Goal: Task Accomplishment & Management: Manage account settings

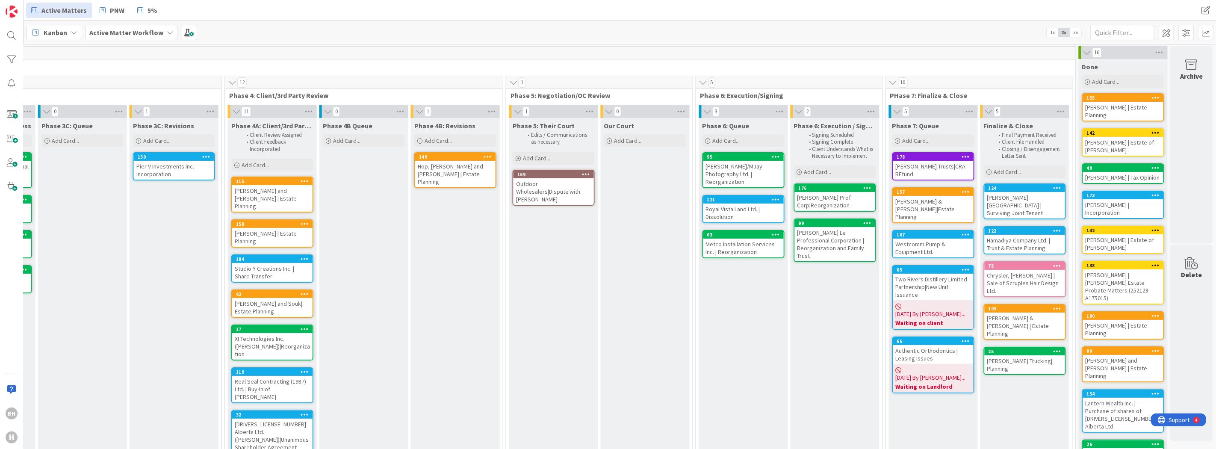
click at [123, 33] on b "Active Matter Workflow" at bounding box center [126, 32] width 74 height 9
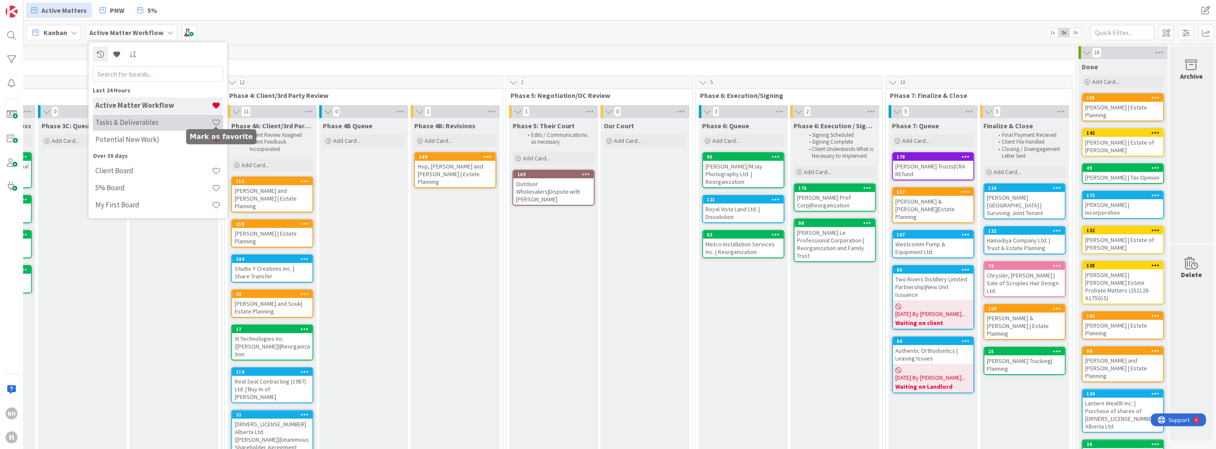
click at [216, 122] on span at bounding box center [216, 122] width 9 height 9
click at [309, 46] on div "75 Matters in Progress 9 Phase 1: Intake & Orientation Engagement Letter Signed…" at bounding box center [230, 383] width 1693 height 675
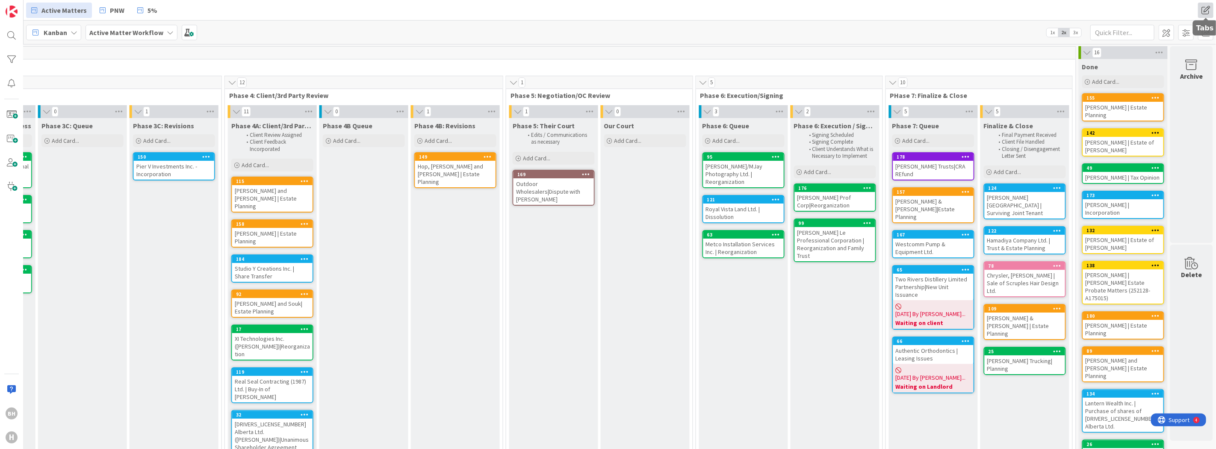
click at [1199, 11] on span at bounding box center [1205, 10] width 15 height 15
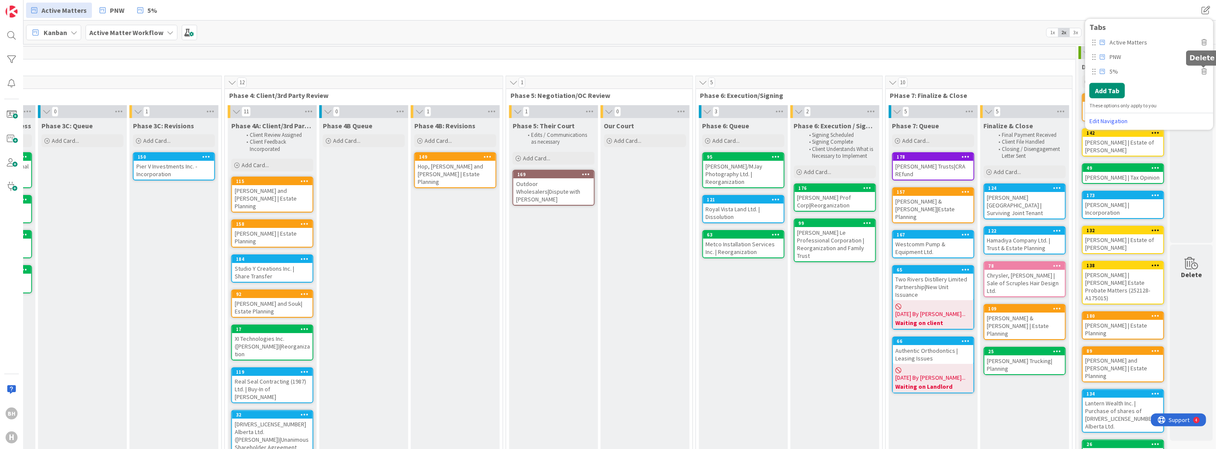
click at [1204, 70] on icon at bounding box center [1204, 71] width 5 height 6
click at [1100, 108] on button "Delete" at bounding box center [1099, 108] width 32 height 15
click at [1111, 75] on button "Add Tab" at bounding box center [1107, 75] width 35 height 15
click at [1171, 76] on span "Select..." at bounding box center [1142, 77] width 96 height 12
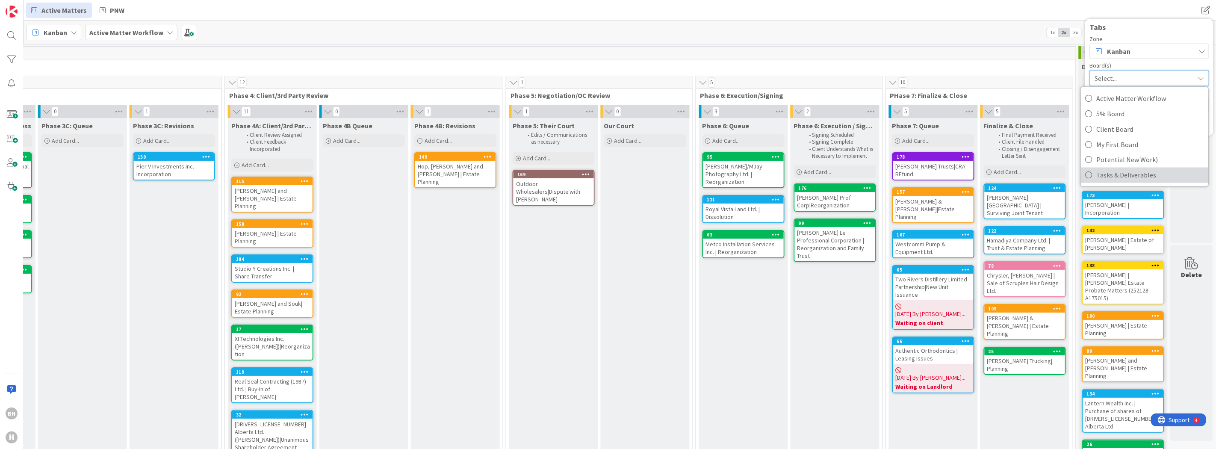
click at [1109, 172] on span "Tasks & Deliverables" at bounding box center [1151, 174] width 108 height 13
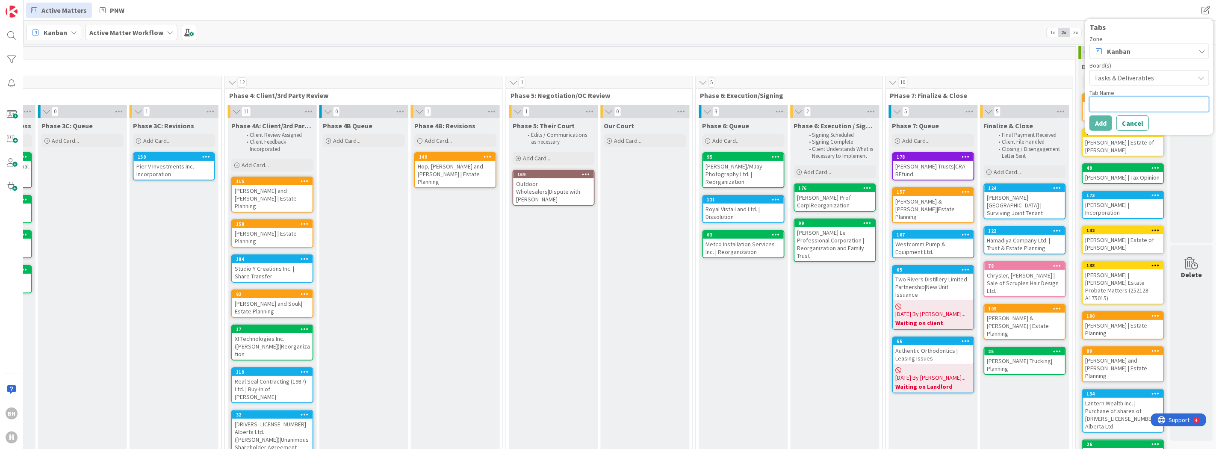
click at [1101, 105] on textarea at bounding box center [1150, 103] width 120 height 15
type textarea "x"
type textarea "T"
type textarea "x"
type textarea "Ts"
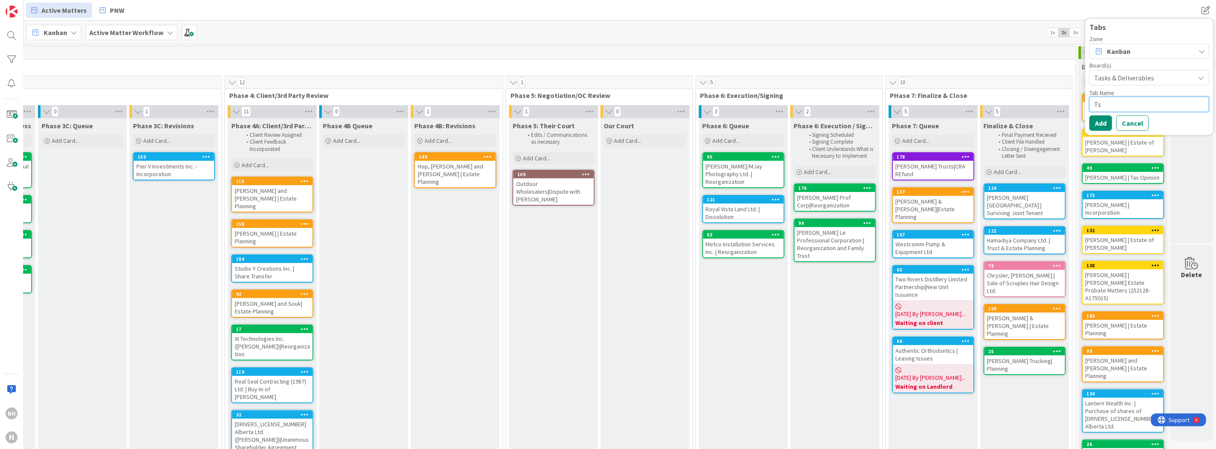
type textarea "x"
type textarea "Tsk"
type textarea "x"
type textarea "Tsk"
type textarea "x"
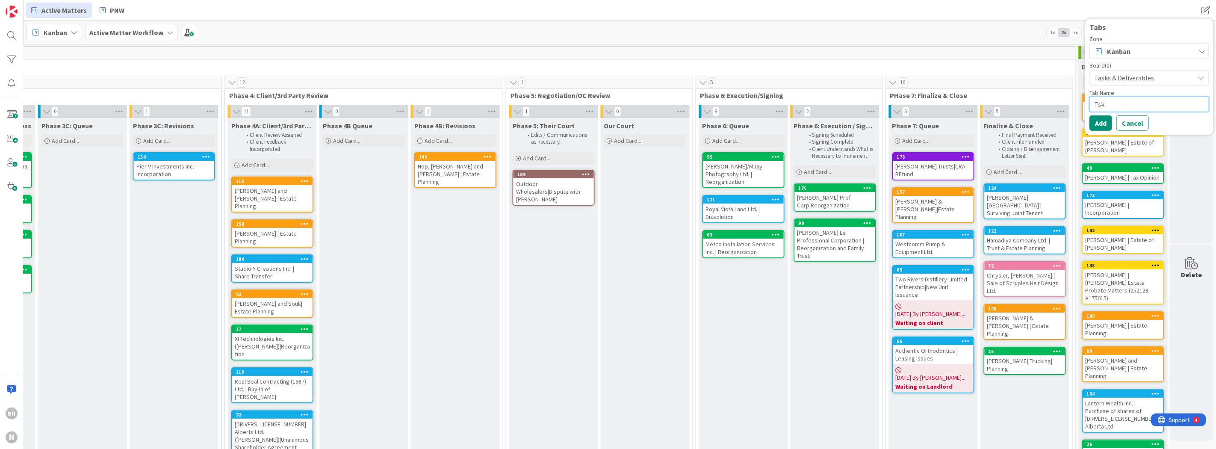
type textarea "Tsk L"
type textarea "x"
type textarea "Tsk Le"
type textarea "x"
type textarea "Tsk Leve"
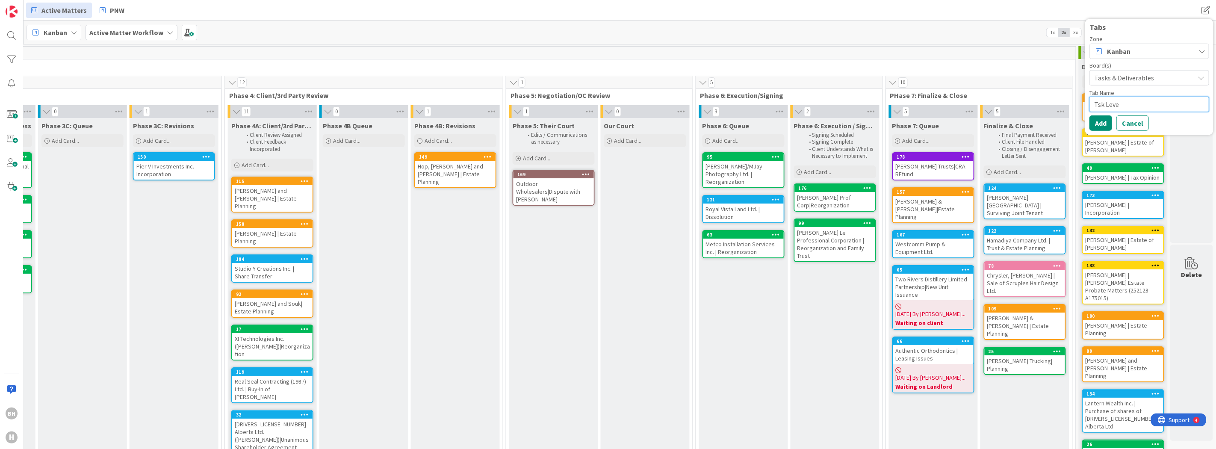
type textarea "x"
type textarea "Tsk Level"
click at [1100, 108] on textarea "Tsk Level" at bounding box center [1150, 103] width 120 height 15
type textarea "x"
type textarea "Tsak Level"
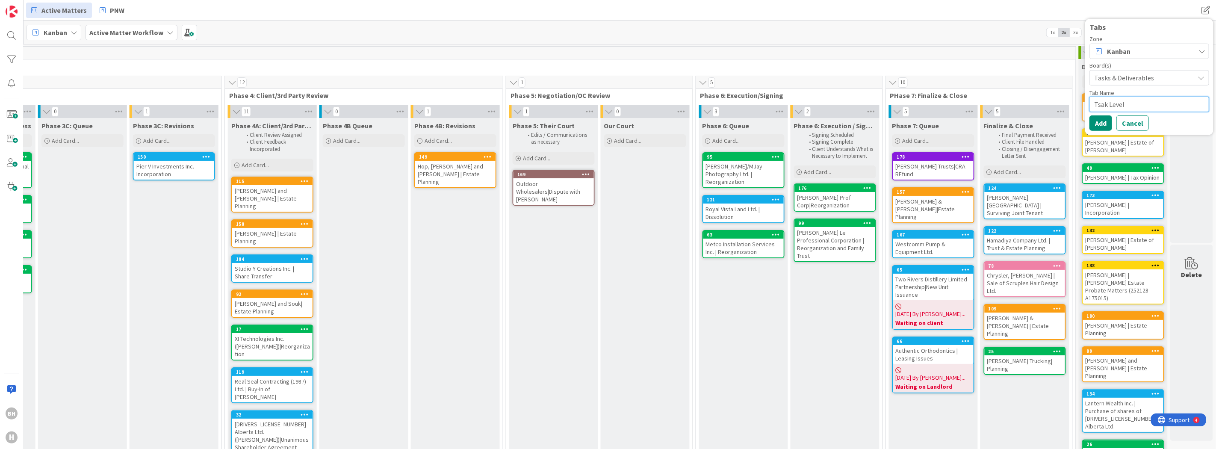
type textarea "x"
type textarea "Tsk Level"
type textarea "x"
type textarea "Task Level"
type textarea "x"
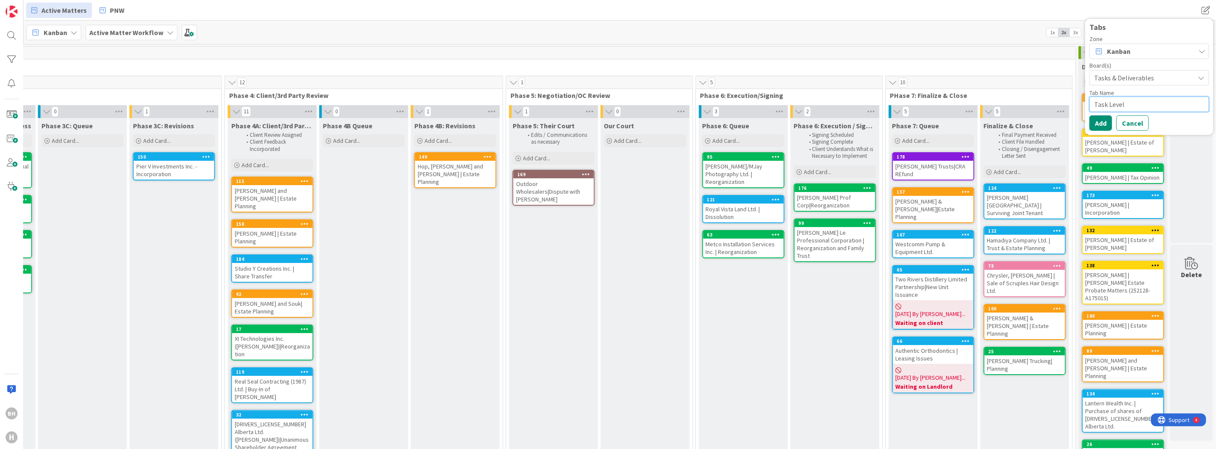
type textarea "Tasks Level"
type textarea "x"
type textarea "TasksLevel"
type textarea "x"
type textarea "Tasksevel"
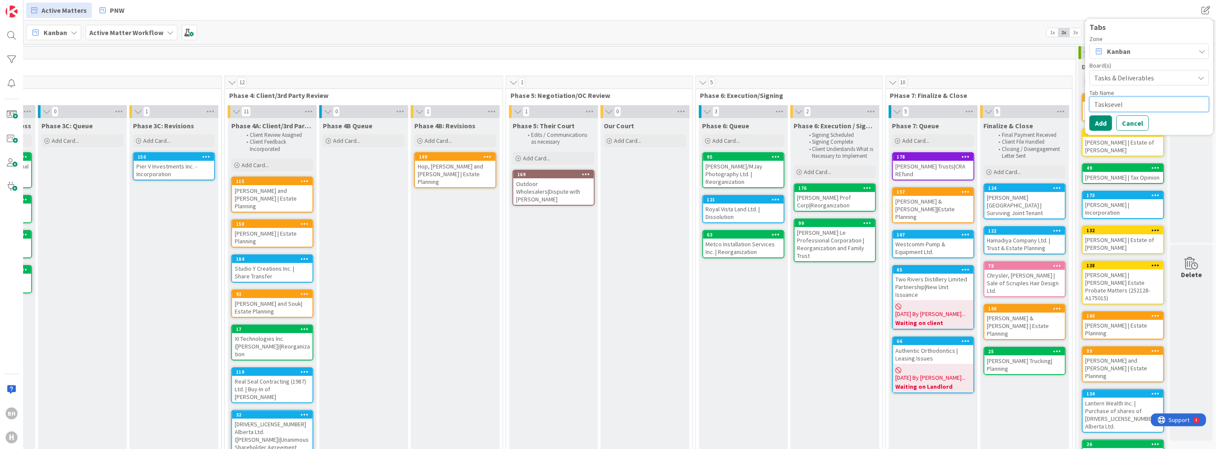
type textarea "x"
type textarea "Tasksvel"
type textarea "x"
type textarea "Tasksel"
type textarea "x"
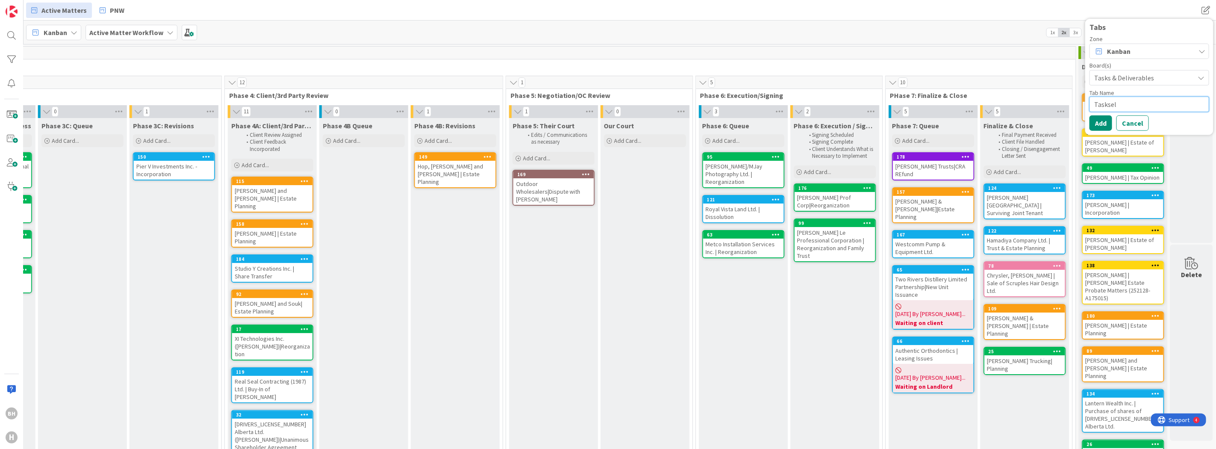
type textarea "Tasksl"
type textarea "x"
type textarea "Tasks"
click at [1097, 125] on button "Add" at bounding box center [1101, 122] width 23 height 15
click at [1108, 43] on span "Active Matters" at bounding box center [1153, 41] width 93 height 13
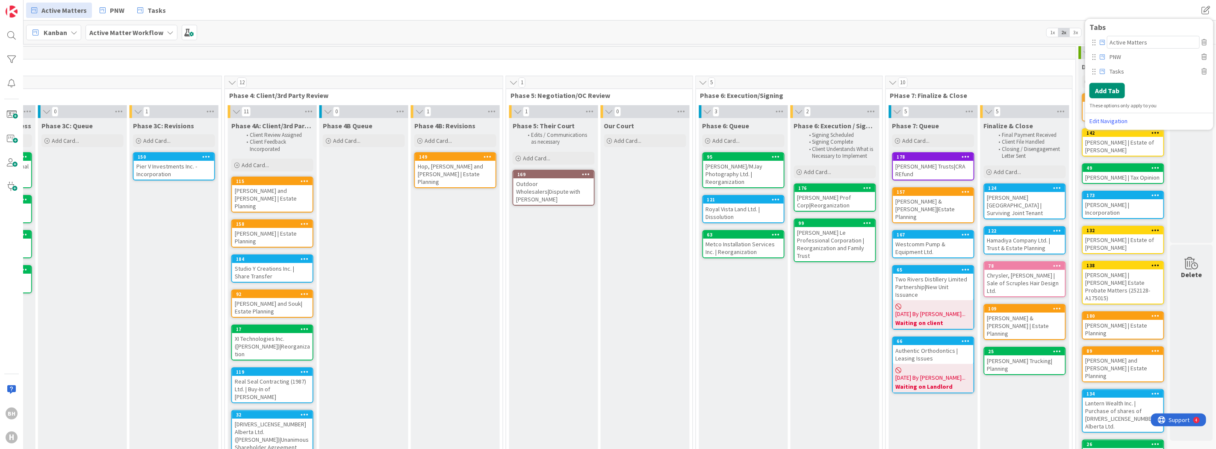
drag, startPoint x: 1152, startPoint y: 44, endPoint x: 1099, endPoint y: 43, distance: 52.6
click at [1099, 43] on div "Active Matters" at bounding box center [1150, 41] width 120 height 13
type input "Hgh Level Workflow"
click at [1142, 78] on div "Hgh Level Workflow PNW Tasks" at bounding box center [1150, 57] width 120 height 44
click at [1118, 69] on span "Tasks" at bounding box center [1153, 71] width 93 height 13
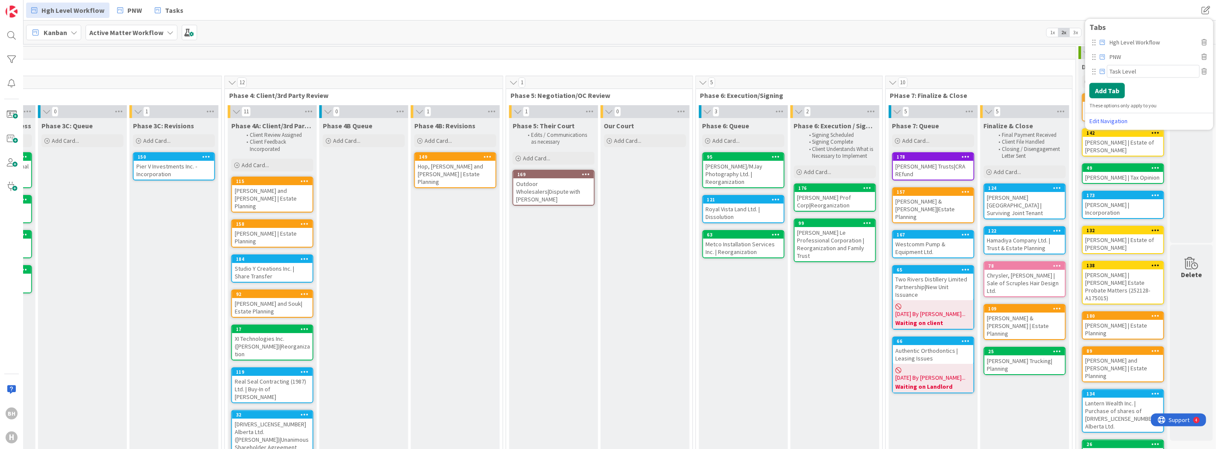
type input "Task Level"
click at [1131, 57] on span "PNW" at bounding box center [1153, 56] width 93 height 13
click at [1095, 57] on div at bounding box center [1094, 57] width 4 height 8
click at [128, 9] on span "Task Level" at bounding box center [143, 10] width 33 height 10
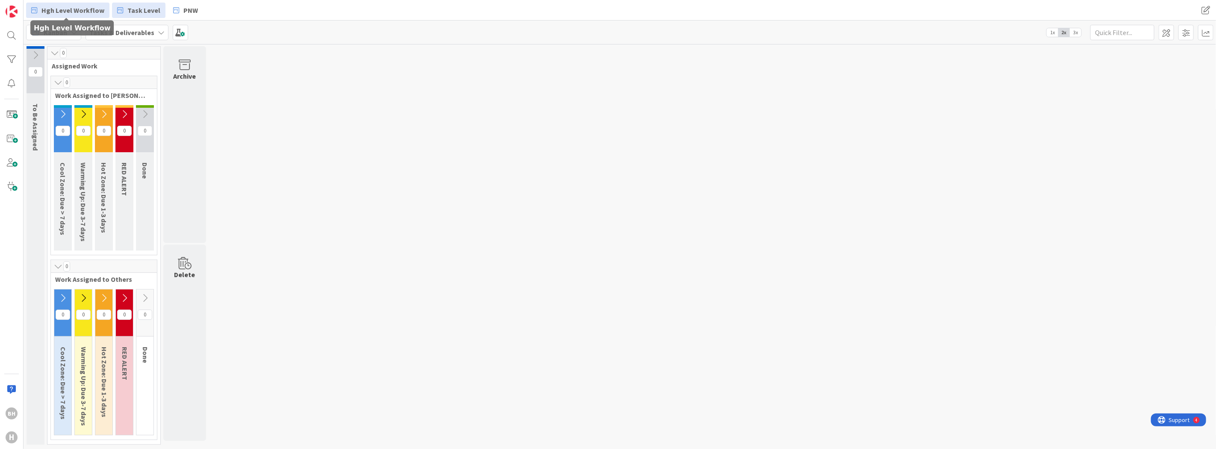
click at [76, 5] on span "Hgh Level Workflow" at bounding box center [72, 10] width 63 height 10
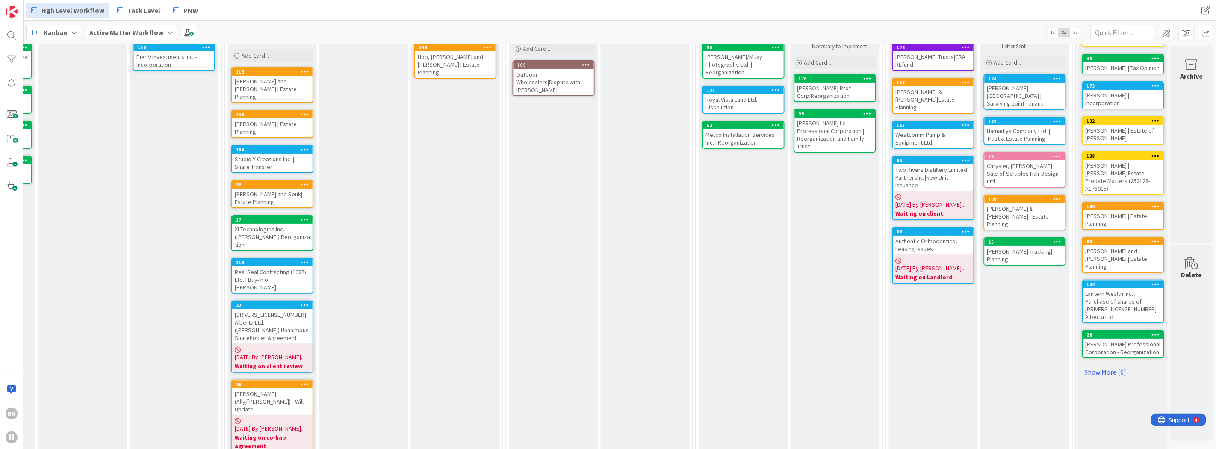
scroll to position [0, 832]
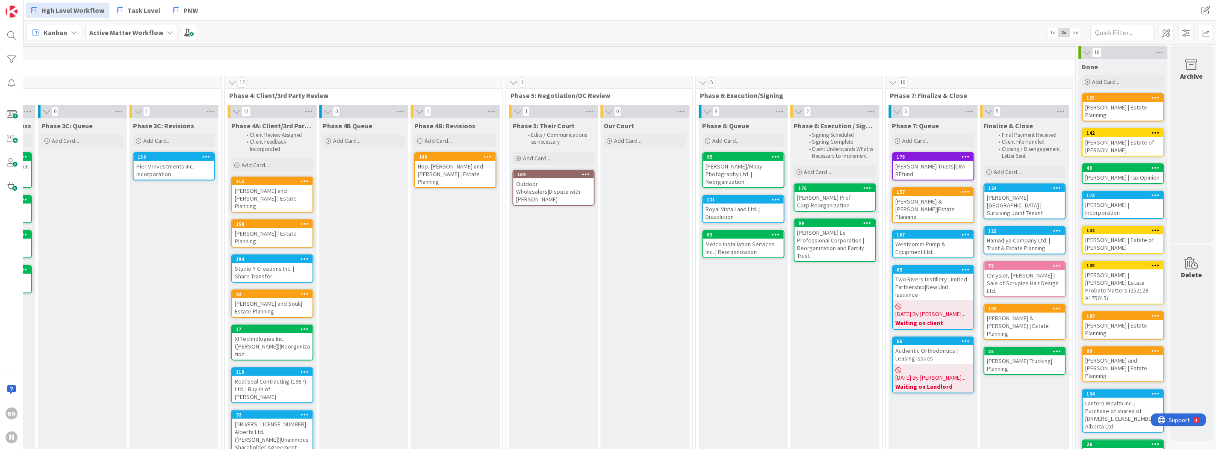
click at [547, 179] on div "Outdoor Wholesalers|Dispute with Barry Voltner" at bounding box center [554, 191] width 80 height 27
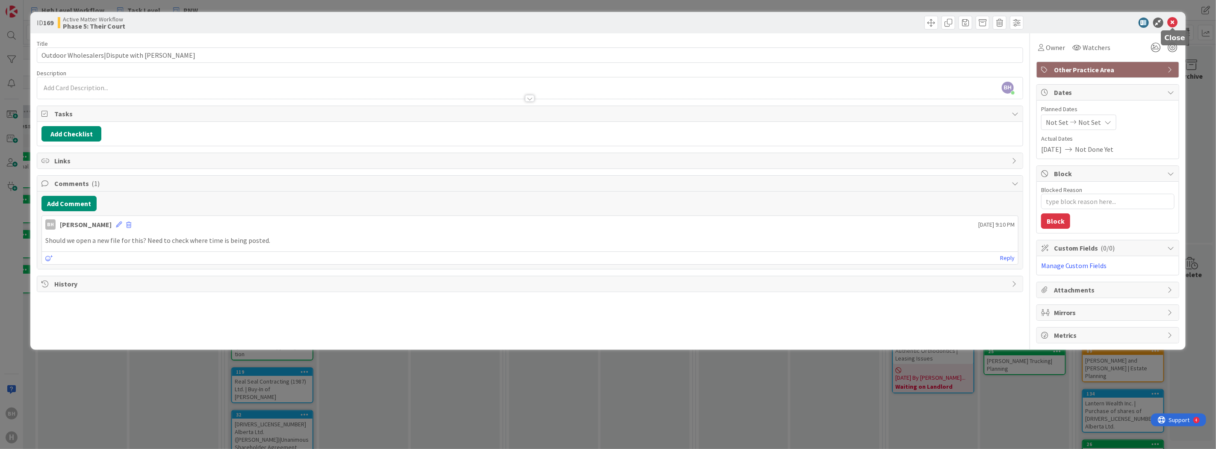
click at [1173, 19] on icon at bounding box center [1173, 23] width 10 height 10
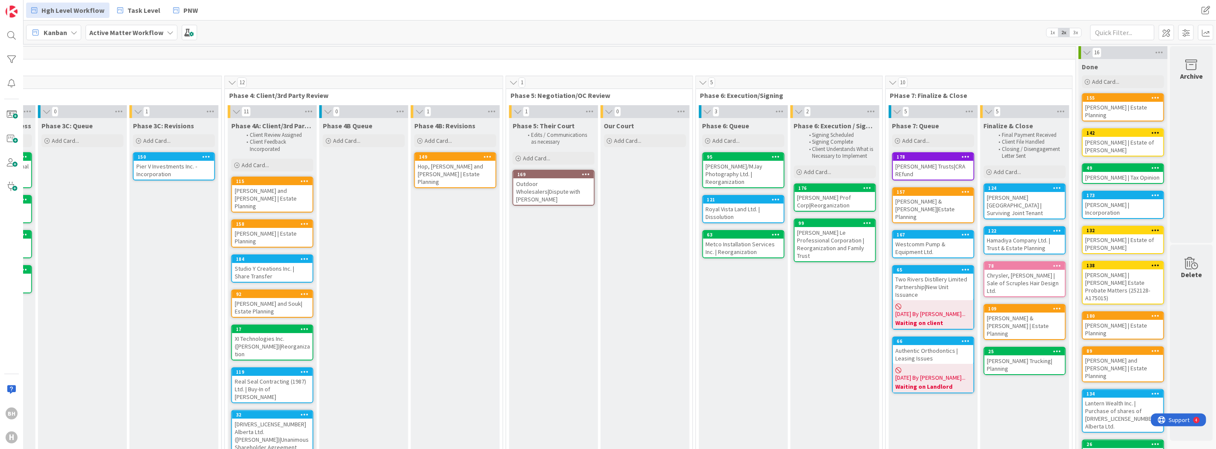
click at [925, 196] on div "Minhas, Tejvir & Fahrin|Estate Planning" at bounding box center [933, 209] width 80 height 27
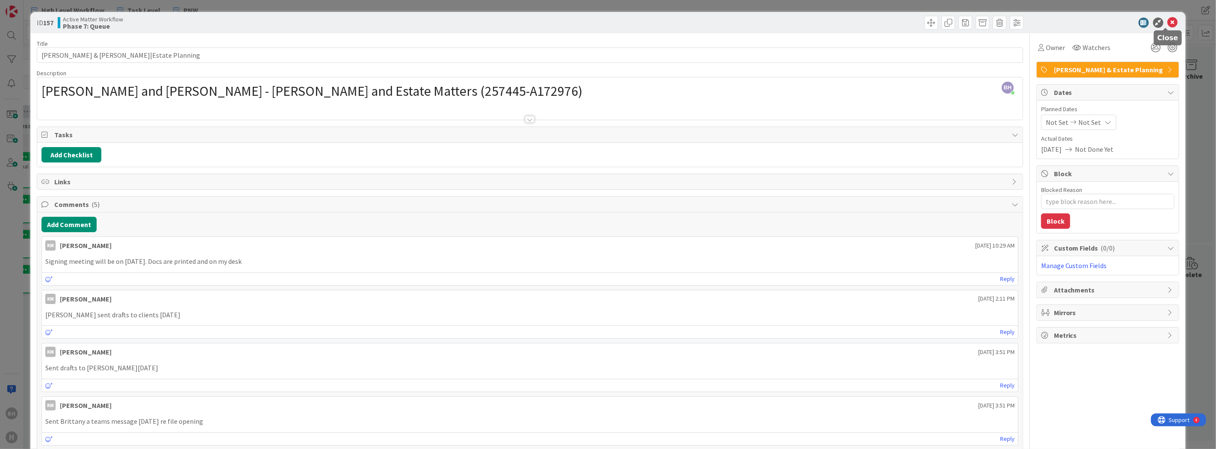
click at [1168, 23] on icon at bounding box center [1173, 23] width 10 height 10
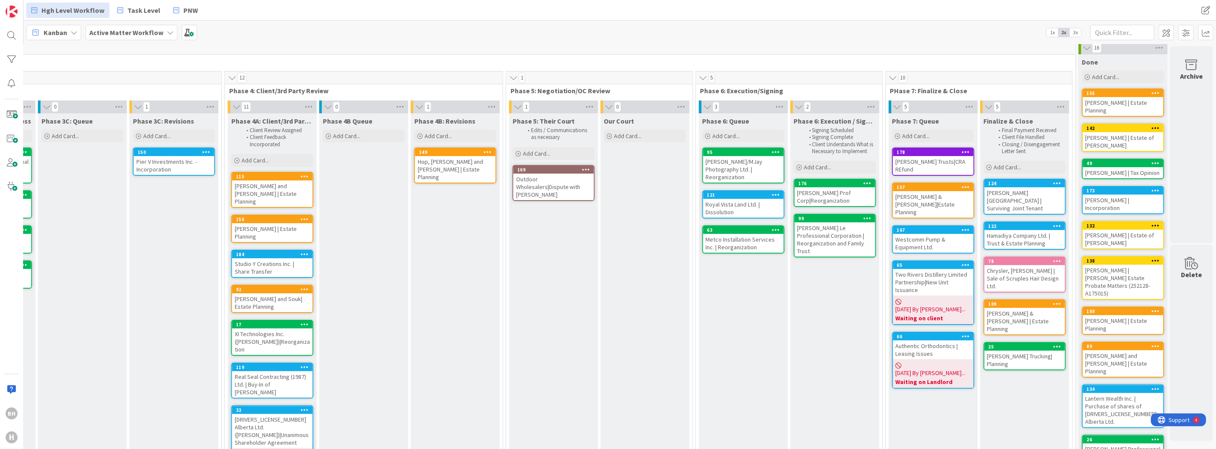
scroll to position [0, 832]
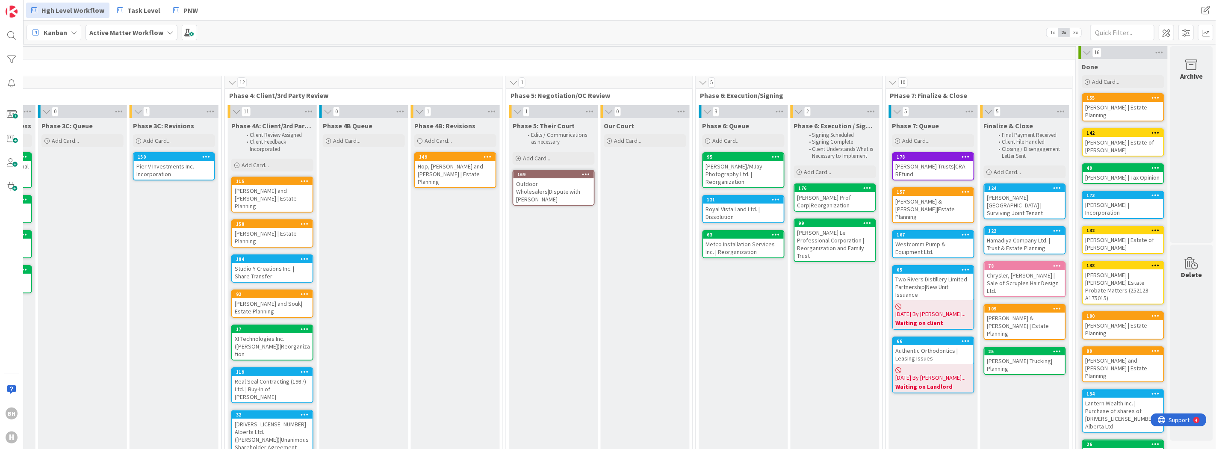
click at [820, 227] on div "Thinh N. Le Professional Corporation | Reorganization and Family Trust" at bounding box center [835, 244] width 80 height 34
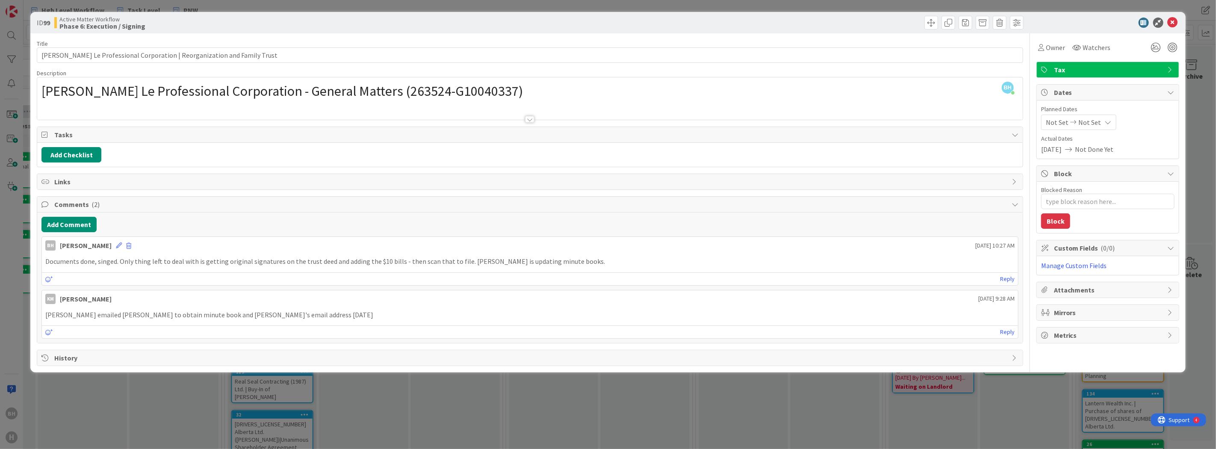
click at [62, 185] on span "Links" at bounding box center [530, 182] width 953 height 10
type textarea "x"
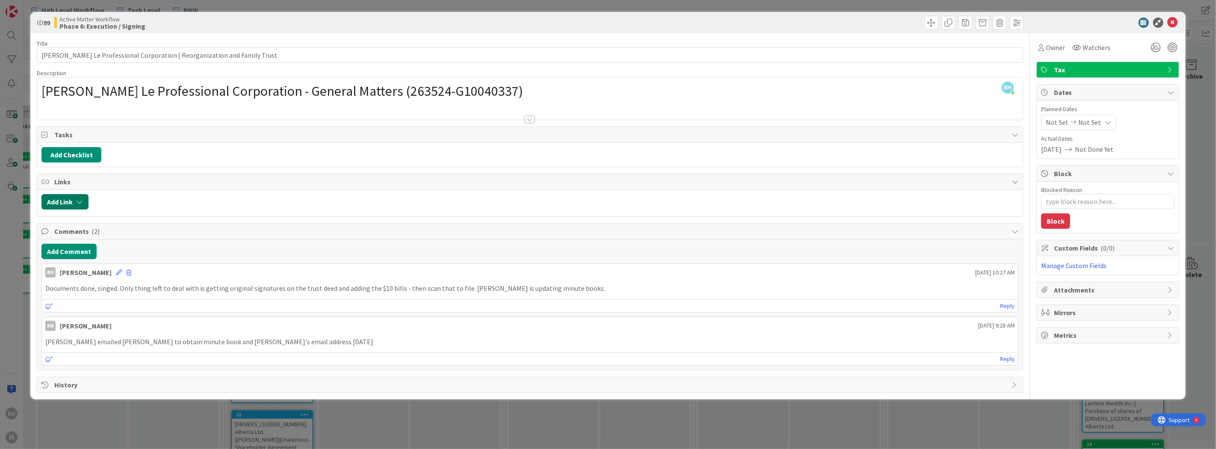
click at [73, 204] on button "Add Link" at bounding box center [64, 201] width 47 height 15
click at [124, 257] on span "Current Board" at bounding box center [98, 255] width 96 height 12
click at [84, 289] on span "All Boards" at bounding box center [109, 290] width 119 height 13
click at [80, 237] on div "New" at bounding box center [75, 235] width 59 height 15
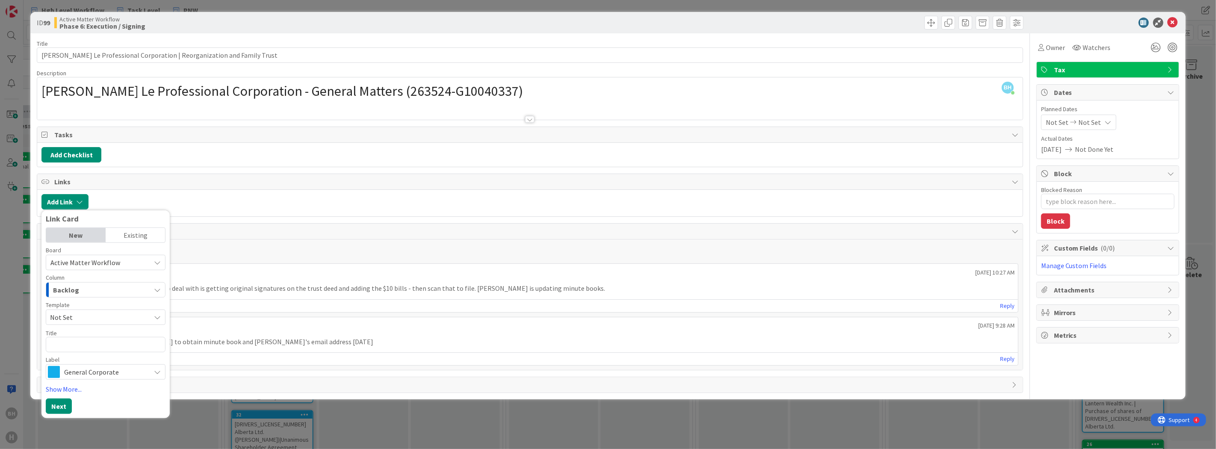
click at [126, 263] on span "Active Matter Workflow" at bounding box center [98, 263] width 96 height 12
click at [70, 361] on span "Tasks & Deliverables" at bounding box center [116, 364] width 108 height 13
click at [99, 318] on span "Not Set" at bounding box center [97, 317] width 94 height 11
click at [104, 304] on div "Template" at bounding box center [106, 305] width 120 height 6
click at [84, 343] on textarea at bounding box center [106, 344] width 120 height 15
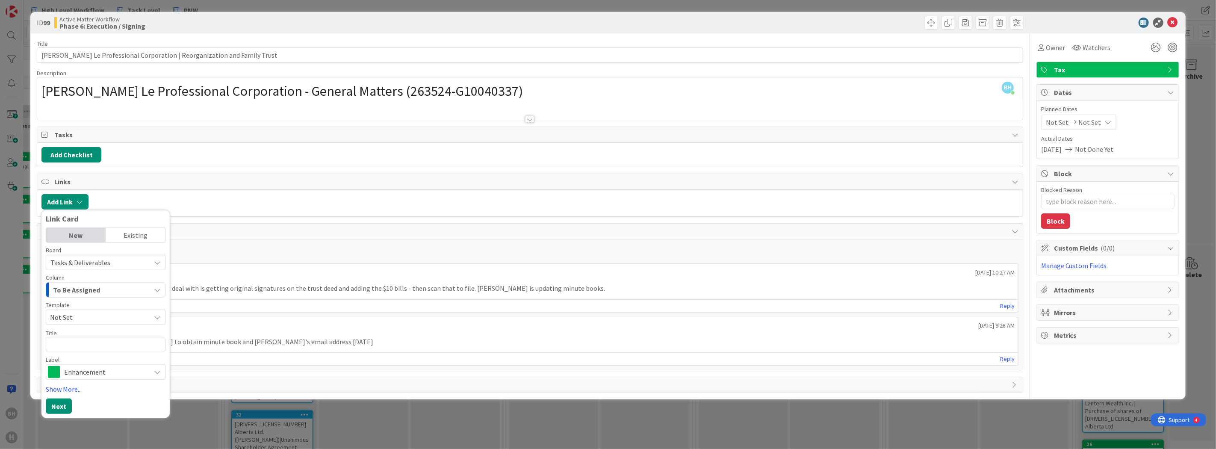
click at [154, 368] on div "Enhancement" at bounding box center [106, 371] width 120 height 15
click at [135, 278] on div "Column" at bounding box center [106, 278] width 120 height 6
click at [146, 371] on span "Enhancement" at bounding box center [105, 372] width 82 height 12
click at [77, 349] on link "Edit Labels..." at bounding box center [79, 351] width 66 height 15
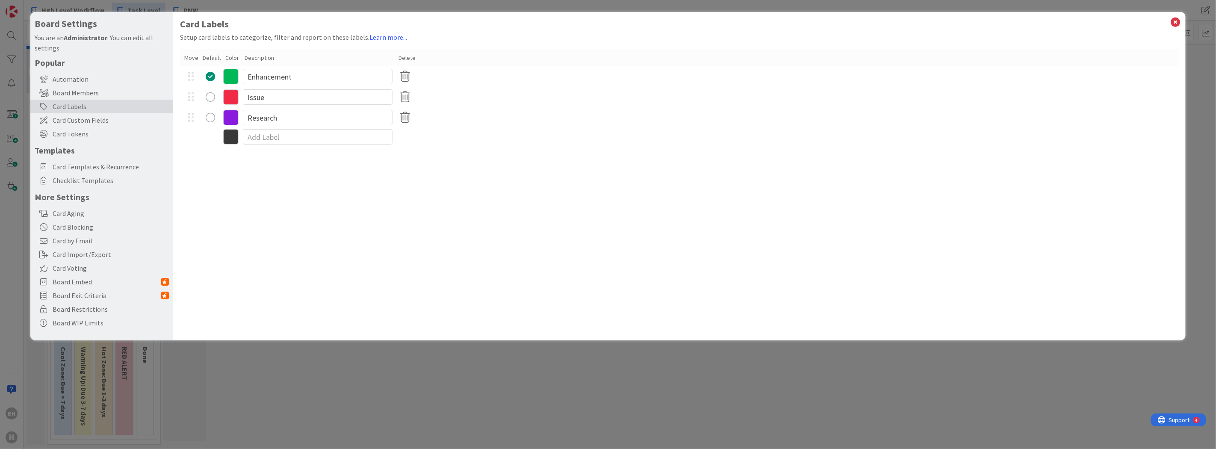
drag, startPoint x: 313, startPoint y: 67, endPoint x: 278, endPoint y: 70, distance: 34.8
click at [279, 70] on div "Enhancement" at bounding box center [679, 76] width 999 height 21
click at [287, 72] on input "Enhancement" at bounding box center [318, 76] width 150 height 15
click at [287, 73] on input "Enhancement" at bounding box center [318, 76] width 150 height 15
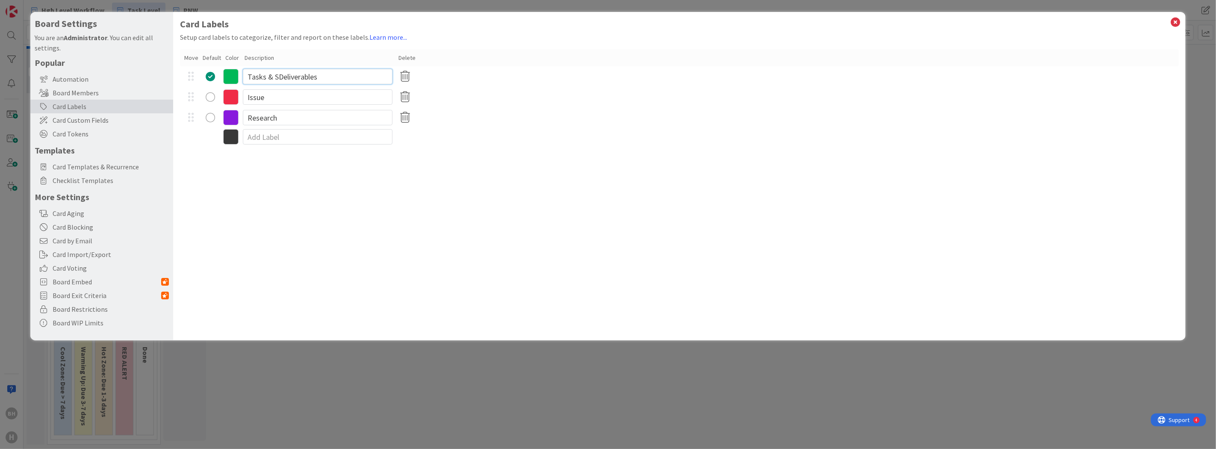
click at [278, 79] on input "Tasks & SDeliverables" at bounding box center [318, 76] width 150 height 15
type input "Tasks & Deliverables"
click at [409, 101] on icon at bounding box center [405, 97] width 17 height 18
click at [430, 136] on button "Remove" at bounding box center [419, 137] width 37 height 15
click at [408, 103] on icon at bounding box center [405, 97] width 17 height 18
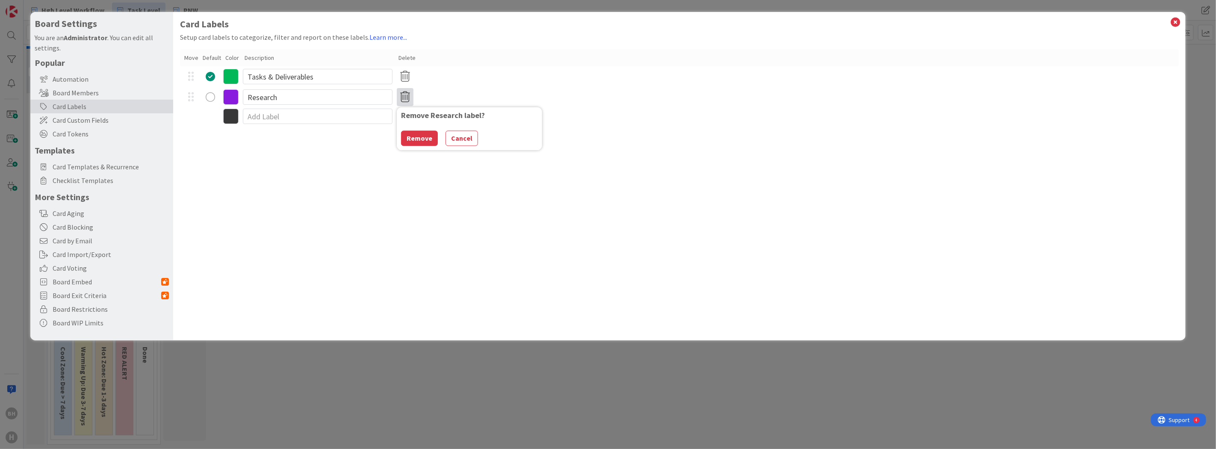
click at [417, 136] on button "Remove" at bounding box center [419, 137] width 37 height 15
click at [234, 142] on div "Card Labels Setup card labels to categorize, filter and report on these labels.…" at bounding box center [679, 176] width 1013 height 328
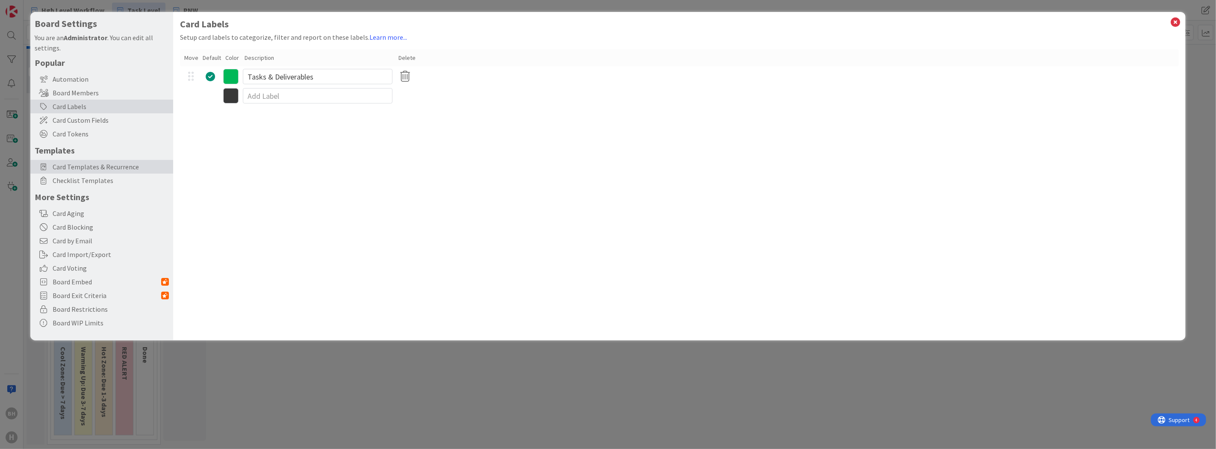
click at [75, 163] on span "Card Templates & Recurrence" at bounding box center [111, 167] width 116 height 10
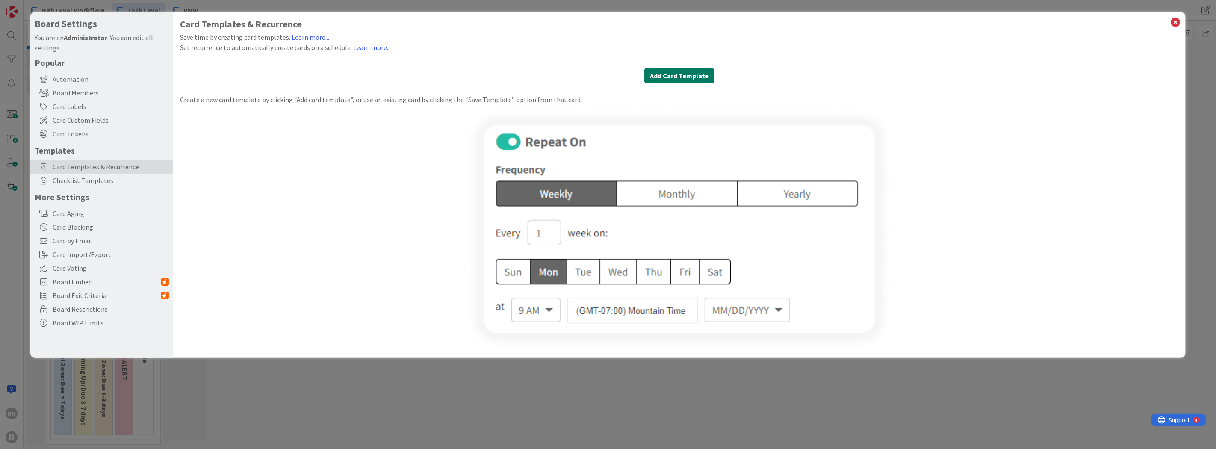
click at [680, 79] on button "Add Card Template" at bounding box center [679, 75] width 70 height 15
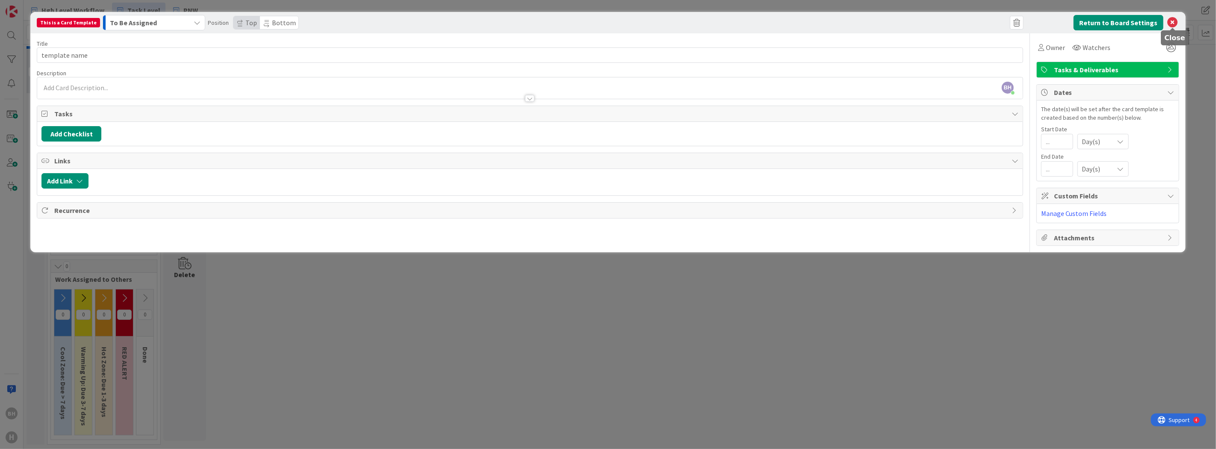
click at [1172, 24] on icon at bounding box center [1173, 23] width 10 height 10
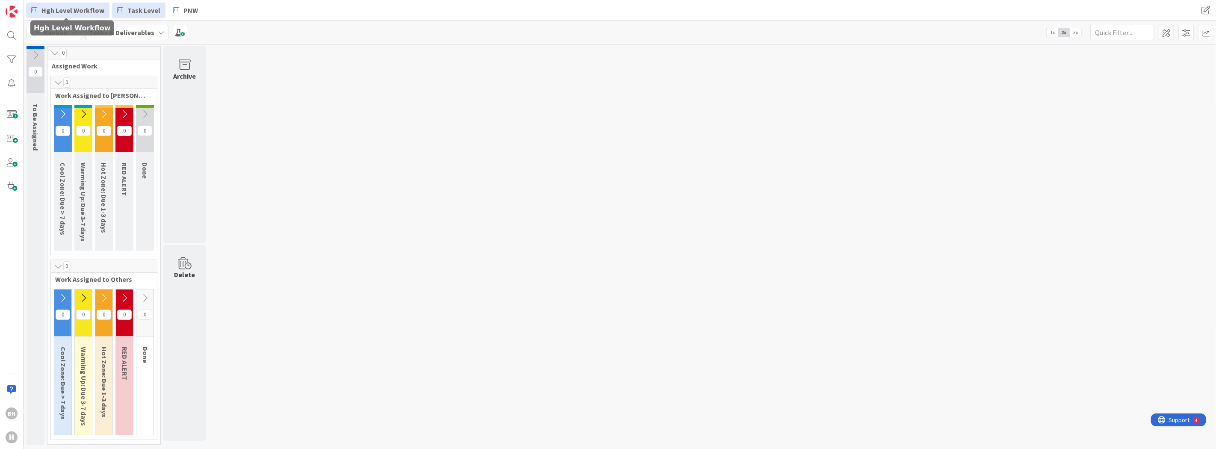
click at [71, 10] on span "Hgh Level Workflow" at bounding box center [72, 10] width 63 height 10
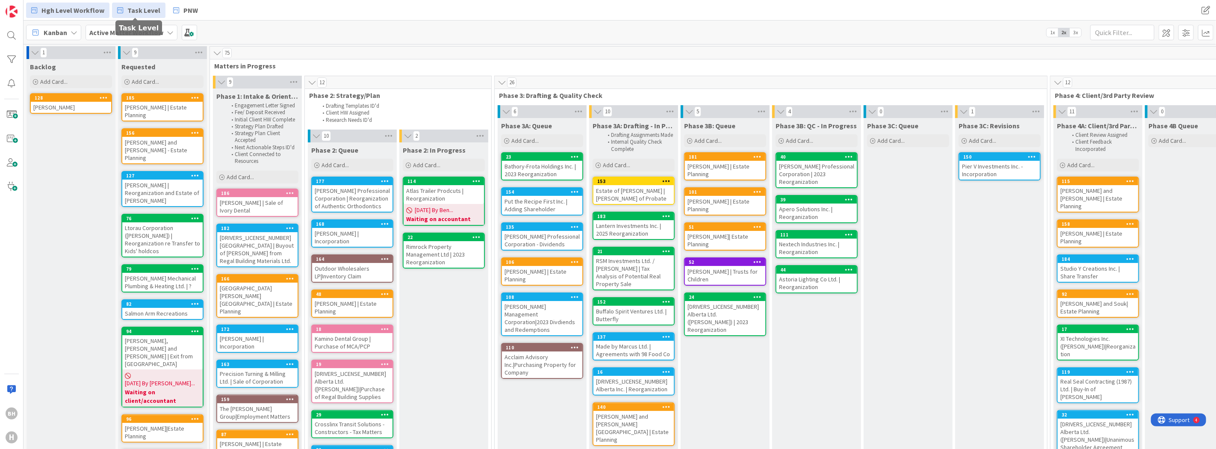
click at [140, 11] on span "Task Level" at bounding box center [143, 10] width 33 height 10
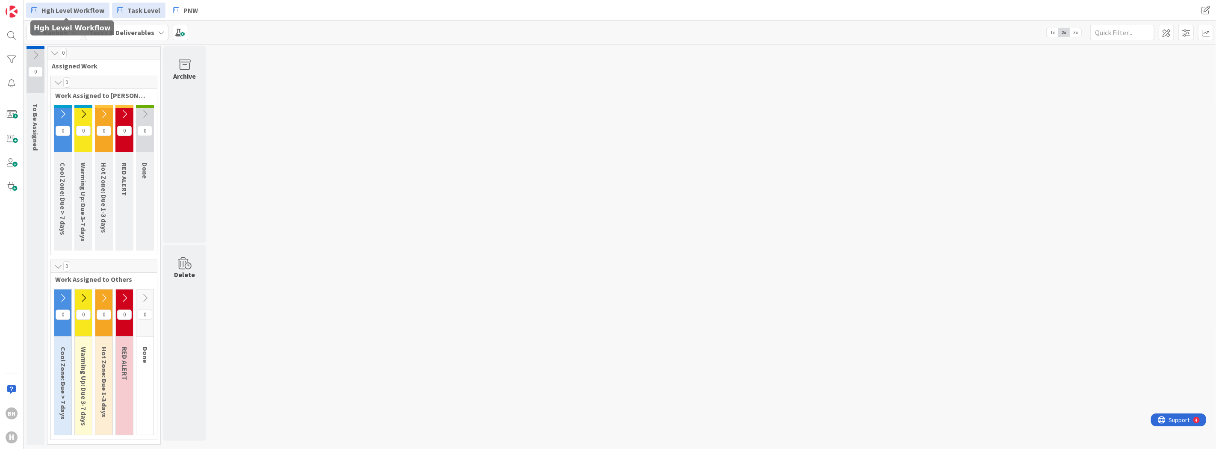
click at [64, 15] on link "Hgh Level Workflow" at bounding box center [67, 10] width 83 height 15
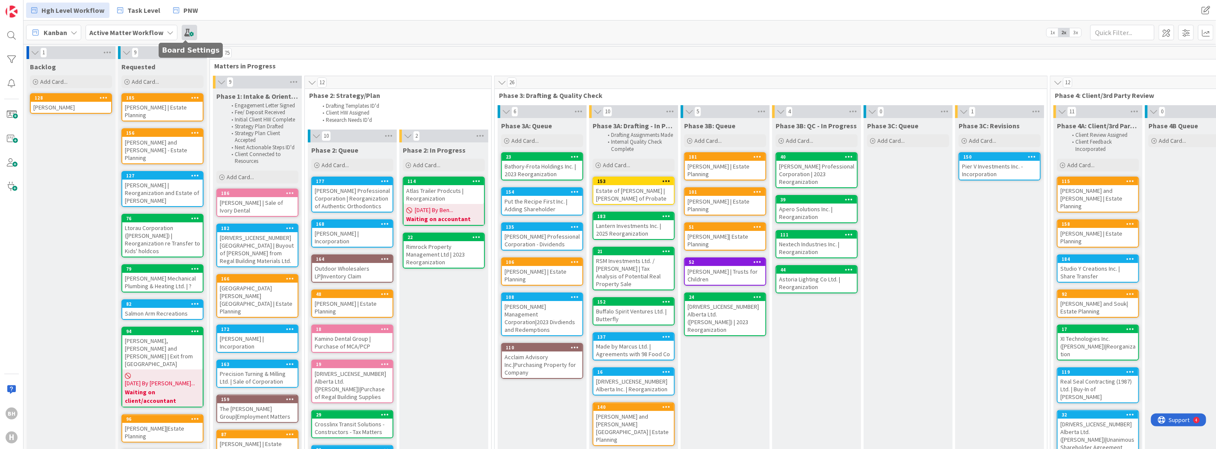
click at [191, 32] on span at bounding box center [189, 32] width 15 height 15
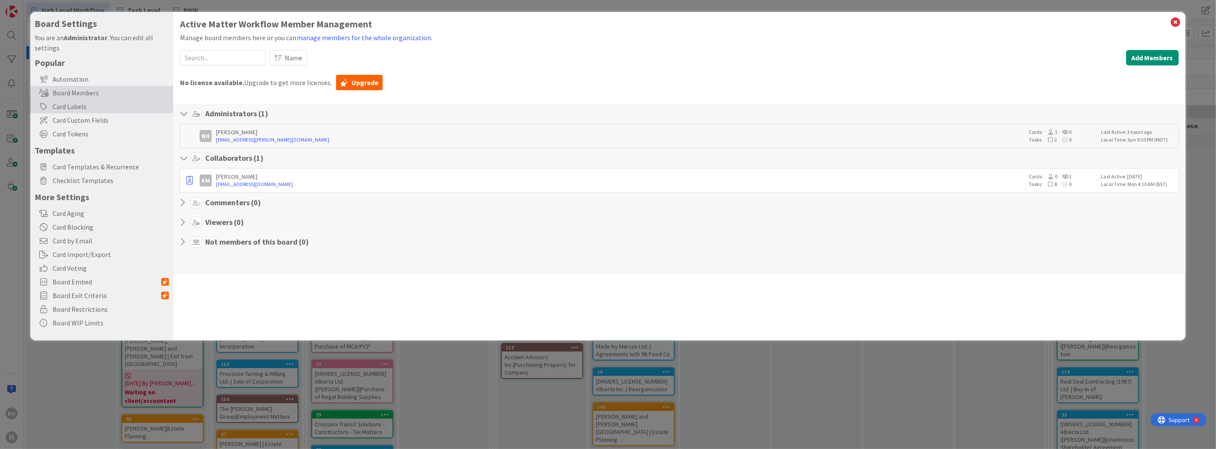
click at [90, 104] on div "Card Labels" at bounding box center [101, 107] width 143 height 14
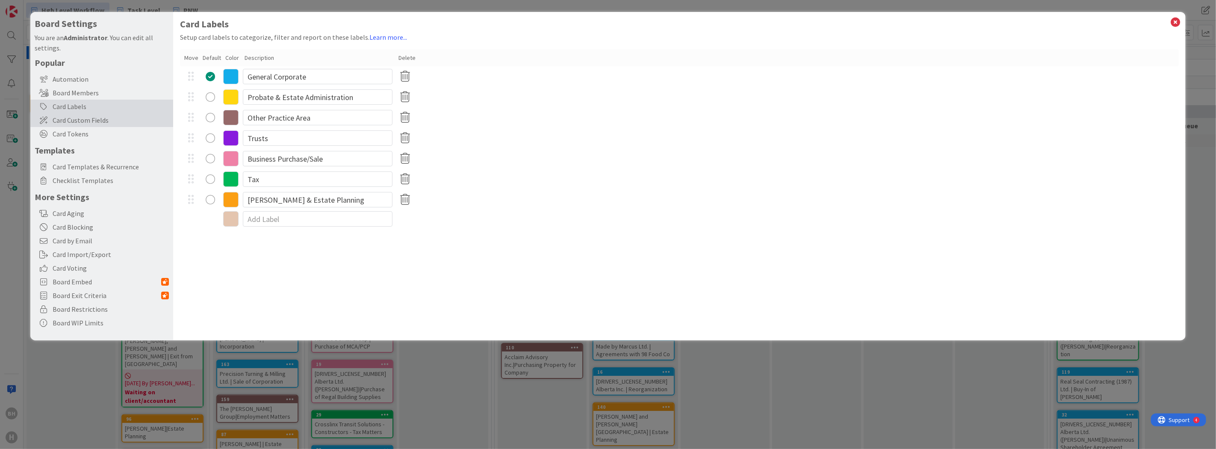
click at [90, 122] on span "Card Custom Fields" at bounding box center [111, 120] width 116 height 10
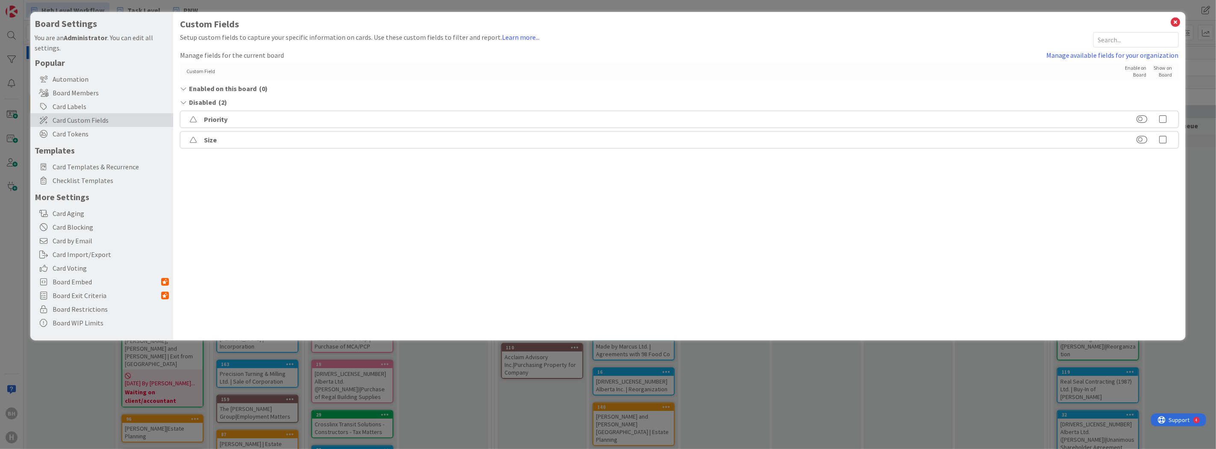
click at [183, 101] on icon at bounding box center [183, 102] width 6 height 7
click at [86, 82] on div "Automation" at bounding box center [101, 79] width 143 height 14
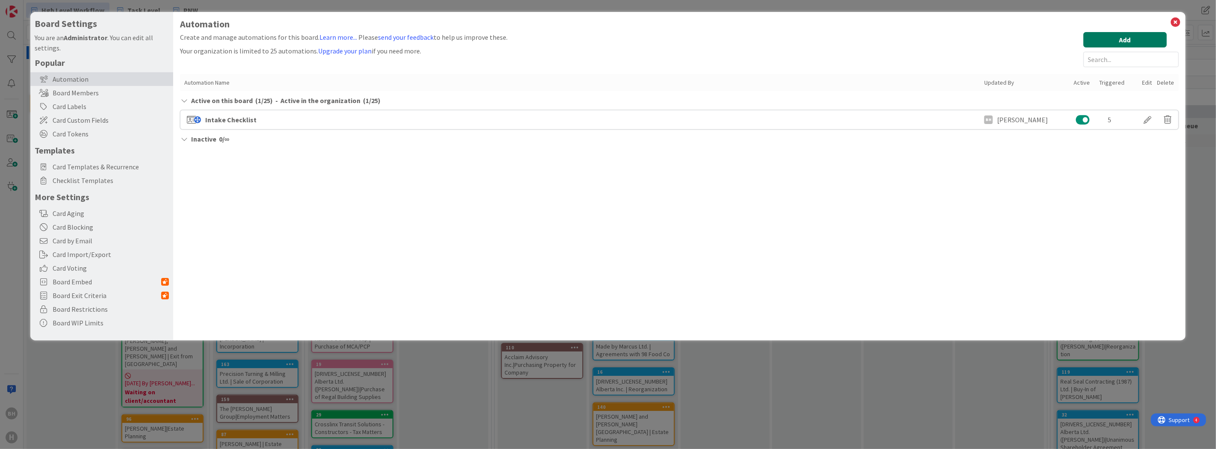
click at [1135, 39] on button "Add" at bounding box center [1125, 39] width 83 height 15
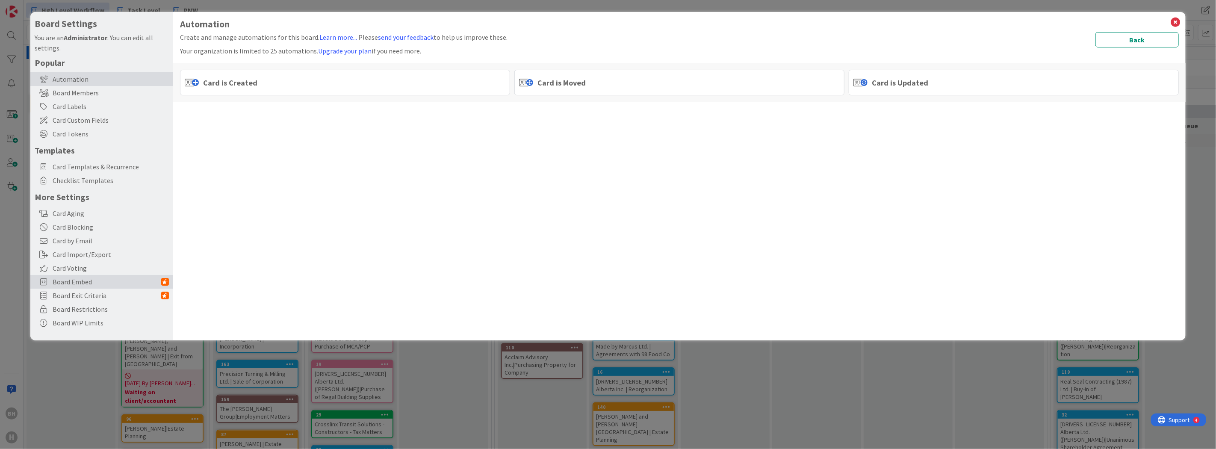
click at [75, 277] on span "Board Embed" at bounding box center [107, 282] width 109 height 10
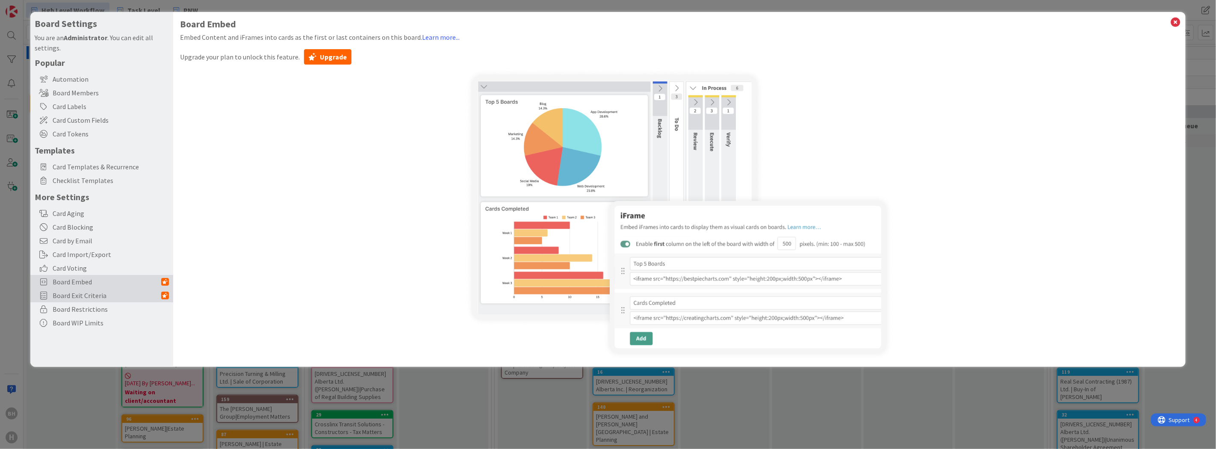
click at [66, 296] on span "Board Exit Criteria" at bounding box center [107, 295] width 109 height 10
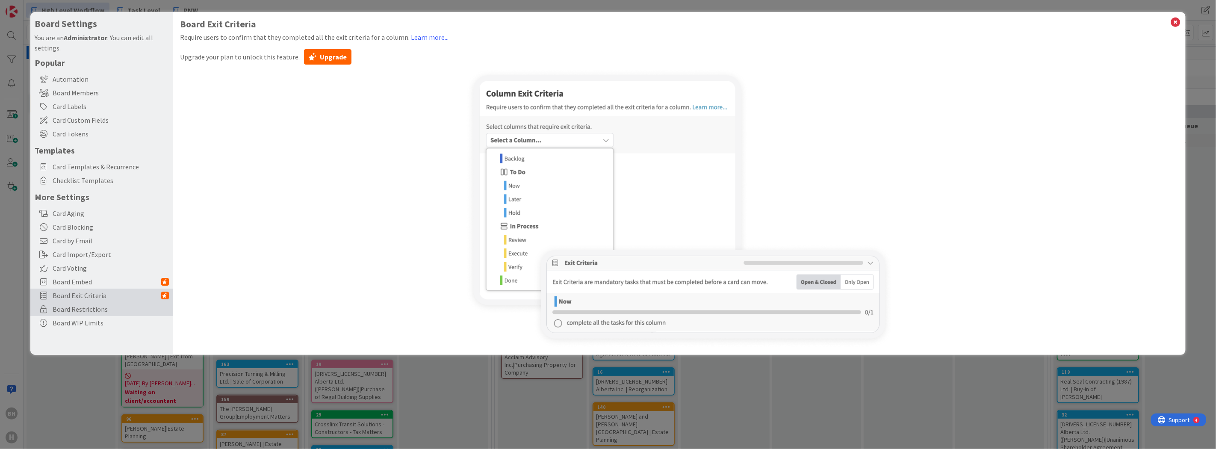
click at [87, 308] on span "Board Restrictions" at bounding box center [111, 309] width 116 height 10
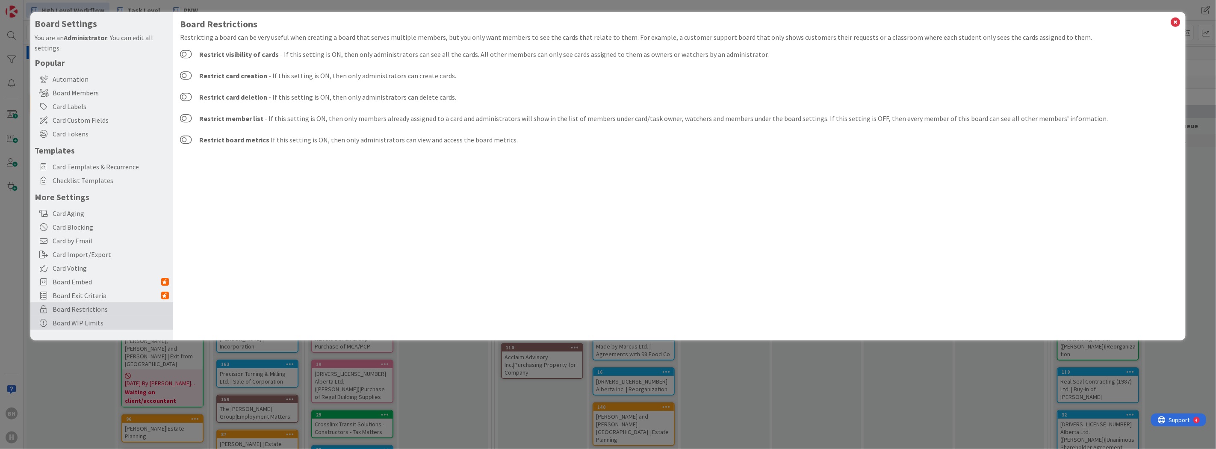
click at [90, 320] on div "Board WIP Limits" at bounding box center [101, 323] width 143 height 14
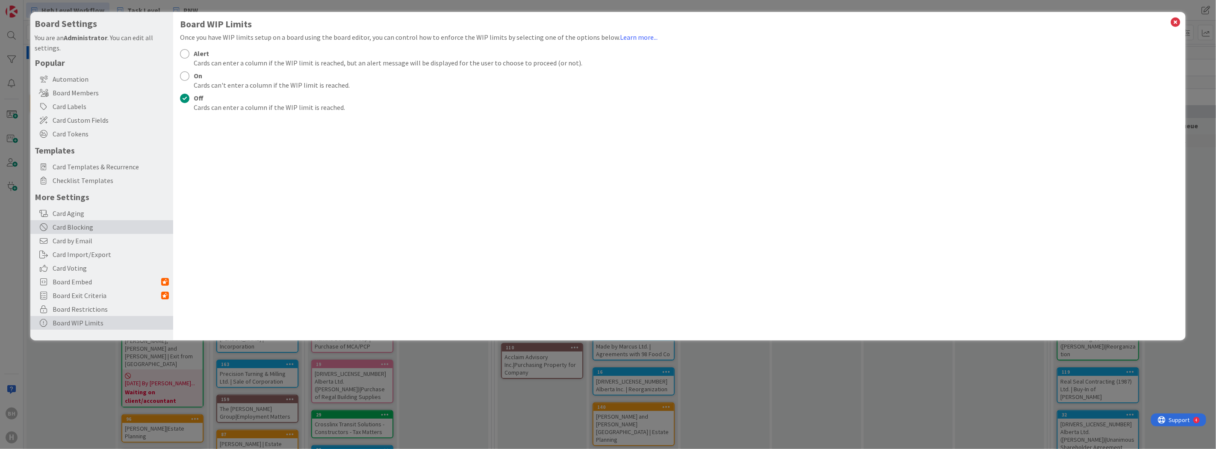
click at [87, 225] on div "Card Blocking" at bounding box center [101, 227] width 143 height 14
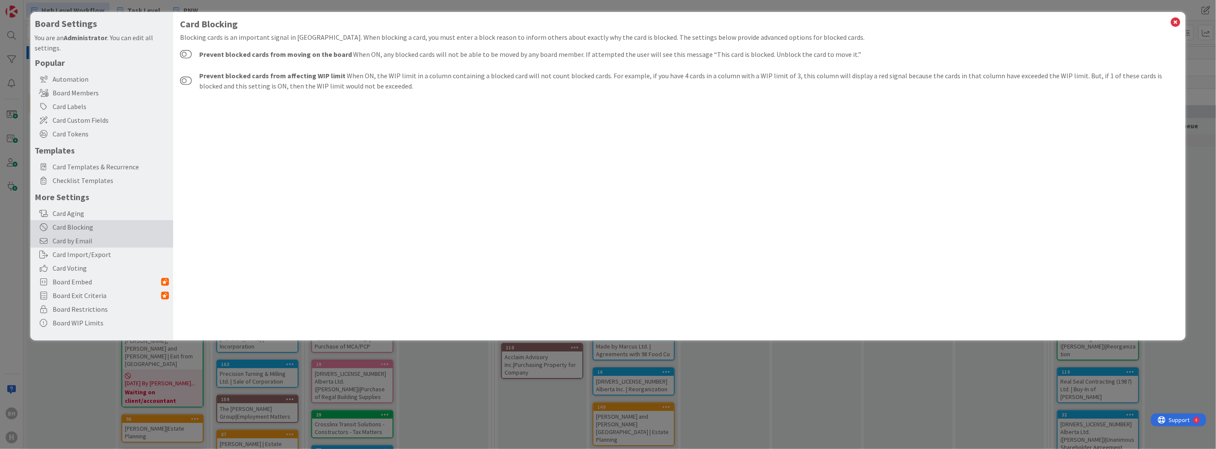
click at [86, 240] on span "Card by Email" at bounding box center [111, 241] width 116 height 10
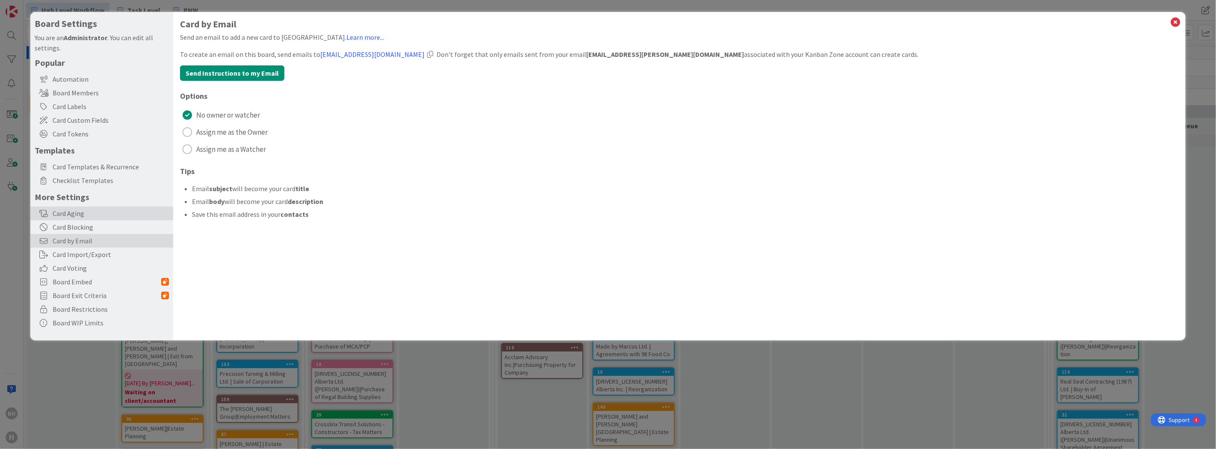
click at [83, 215] on div "Card Aging" at bounding box center [101, 214] width 143 height 14
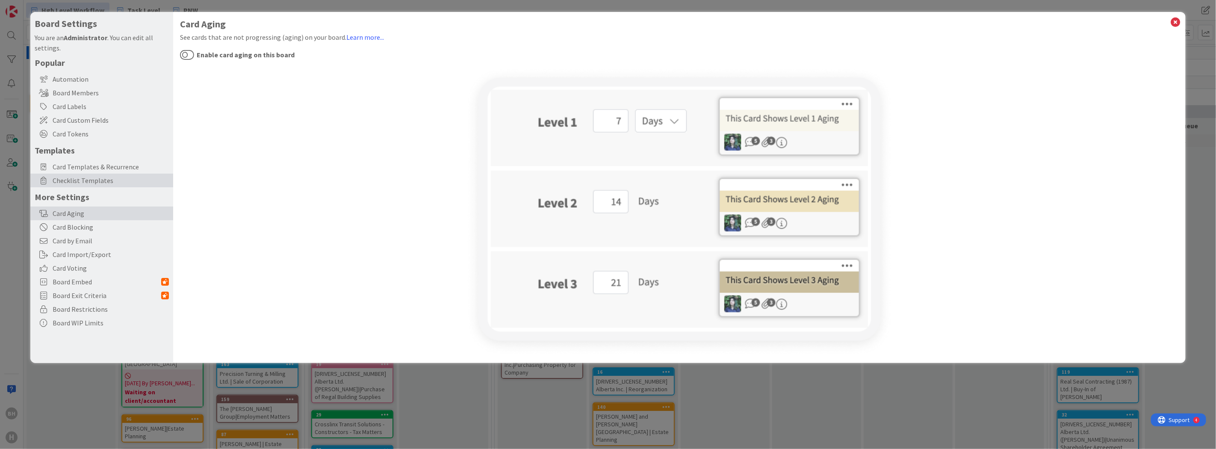
click at [86, 176] on span "Checklist Templates" at bounding box center [111, 180] width 116 height 10
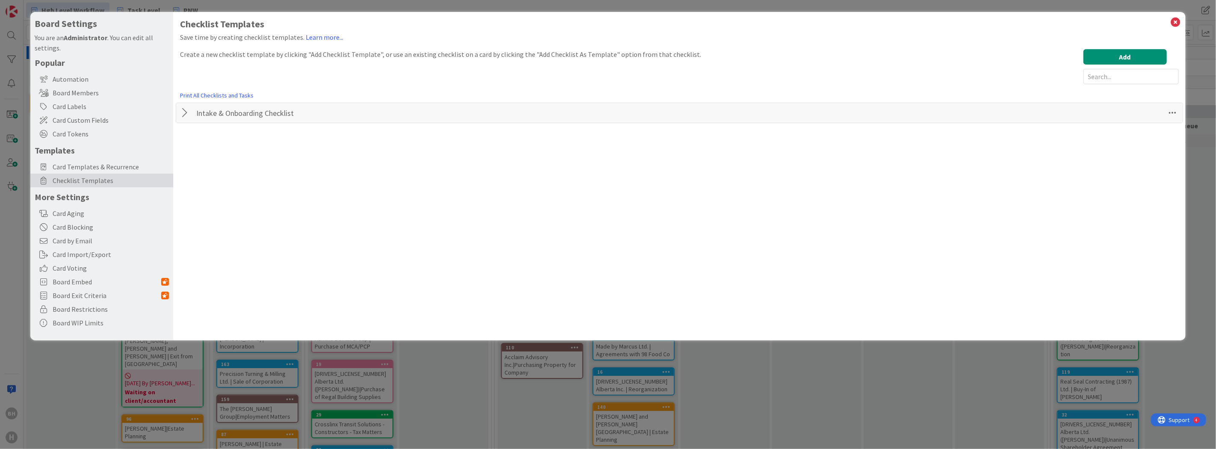
click at [181, 111] on div at bounding box center [185, 112] width 11 height 15
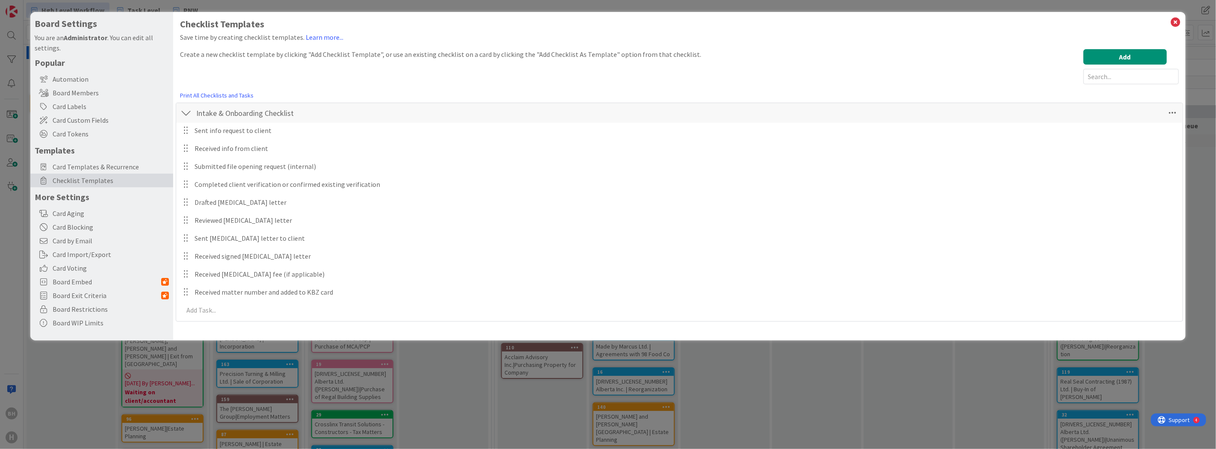
click at [185, 112] on div at bounding box center [185, 112] width 11 height 15
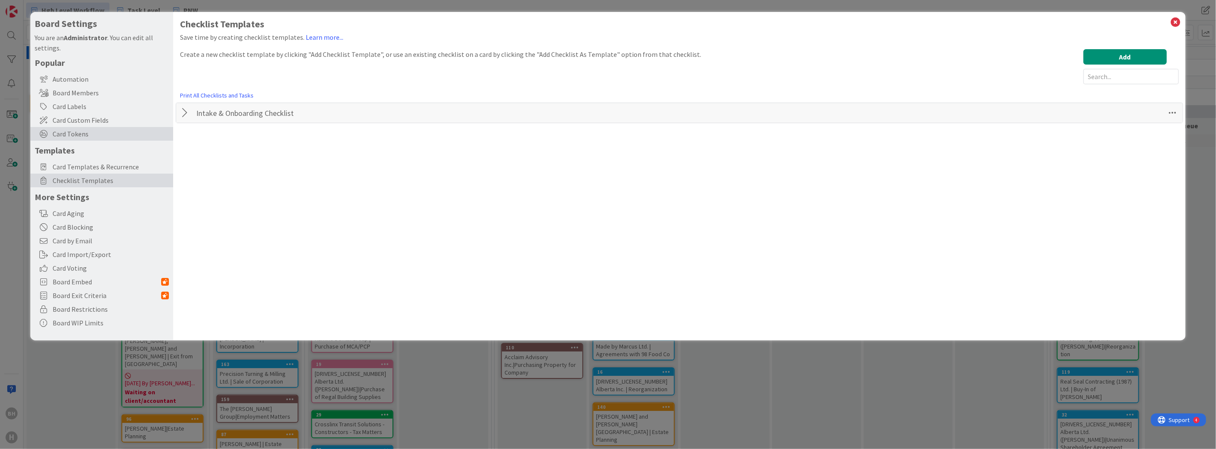
click at [74, 135] on span "Card Tokens" at bounding box center [111, 134] width 116 height 10
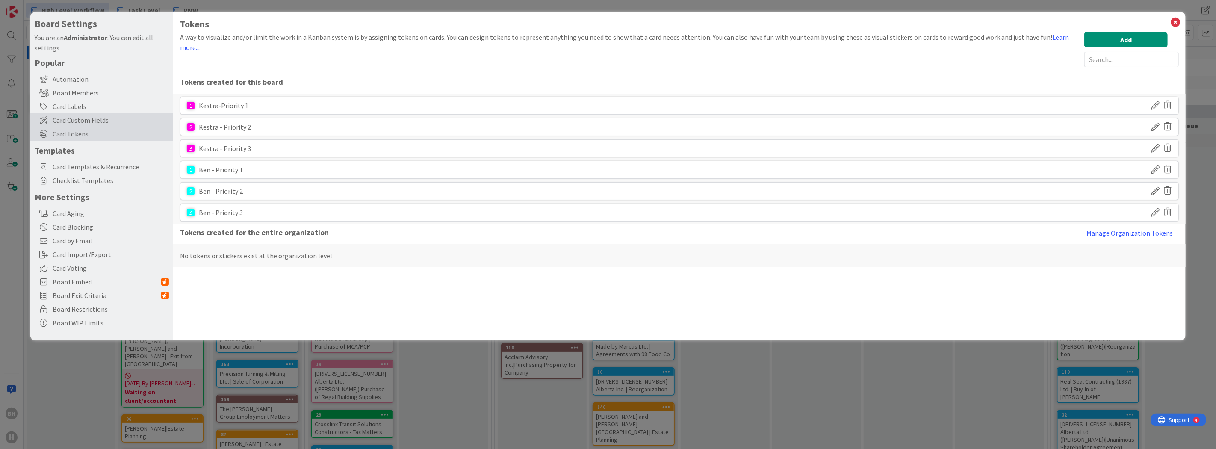
click at [84, 120] on span "Card Custom Fields" at bounding box center [111, 120] width 116 height 10
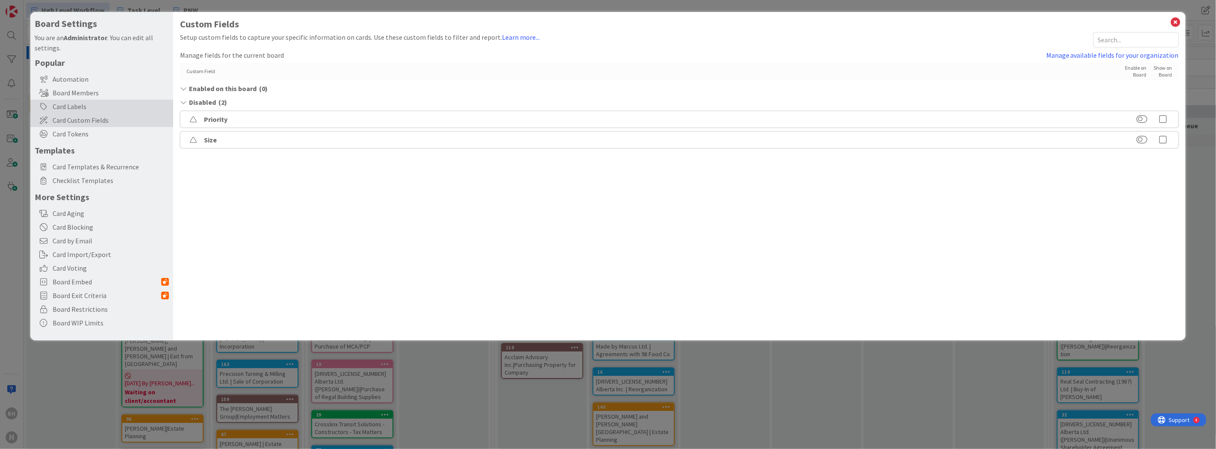
click at [72, 106] on div "Card Labels" at bounding box center [101, 107] width 143 height 14
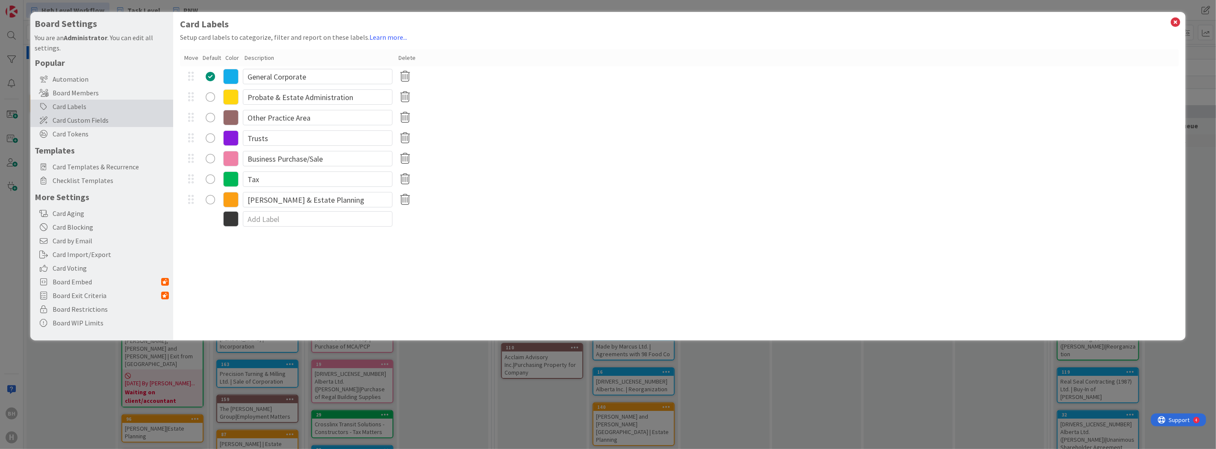
click at [77, 120] on span "Card Custom Fields" at bounding box center [111, 120] width 116 height 10
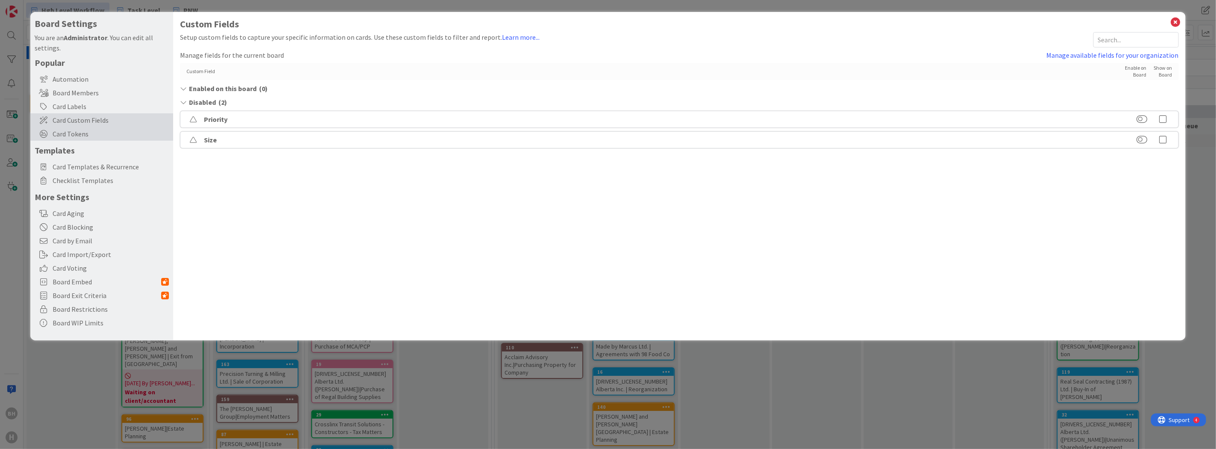
click at [70, 130] on span "Card Tokens" at bounding box center [111, 134] width 116 height 10
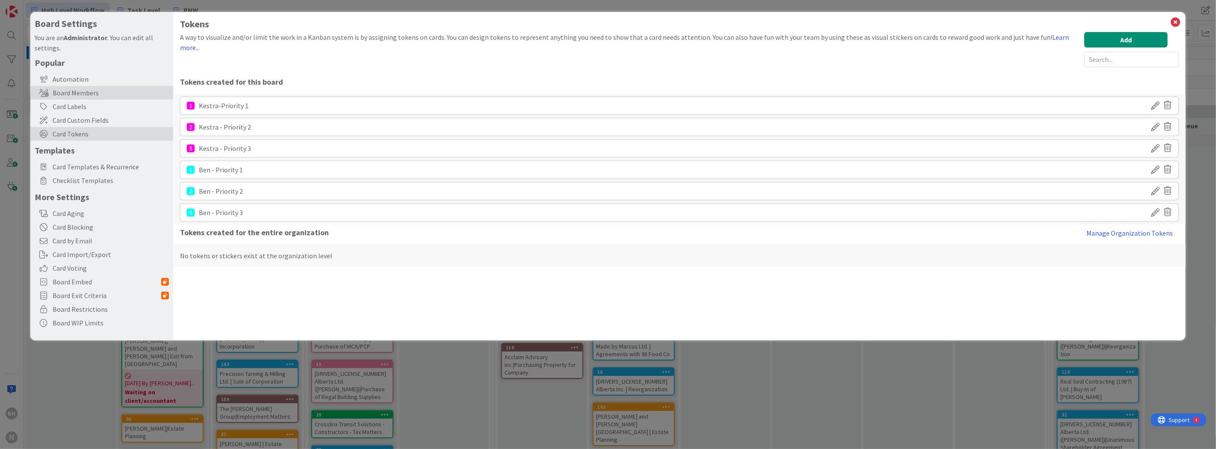
click at [77, 95] on div "Board Members" at bounding box center [101, 93] width 143 height 14
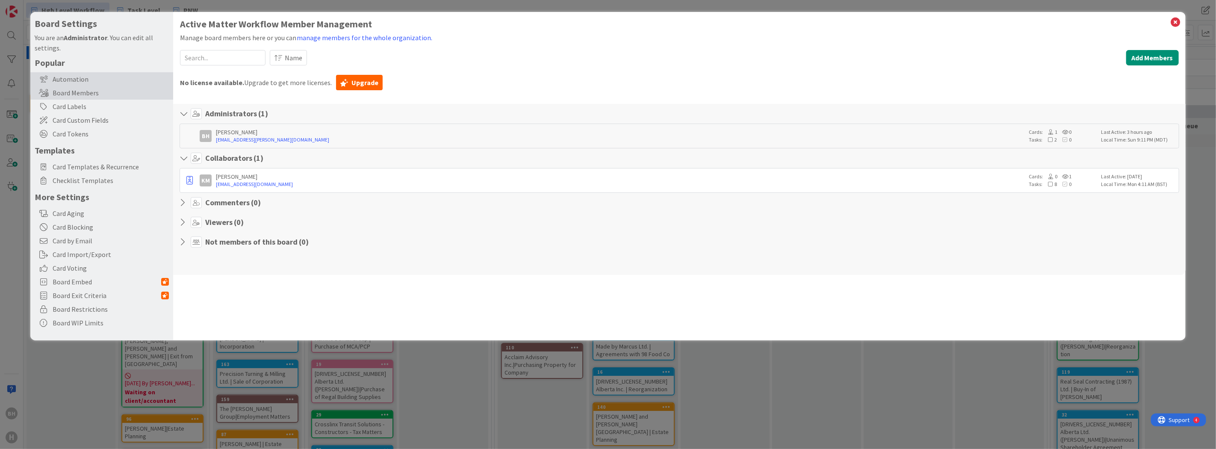
click at [76, 78] on div "Automation" at bounding box center [101, 79] width 143 height 14
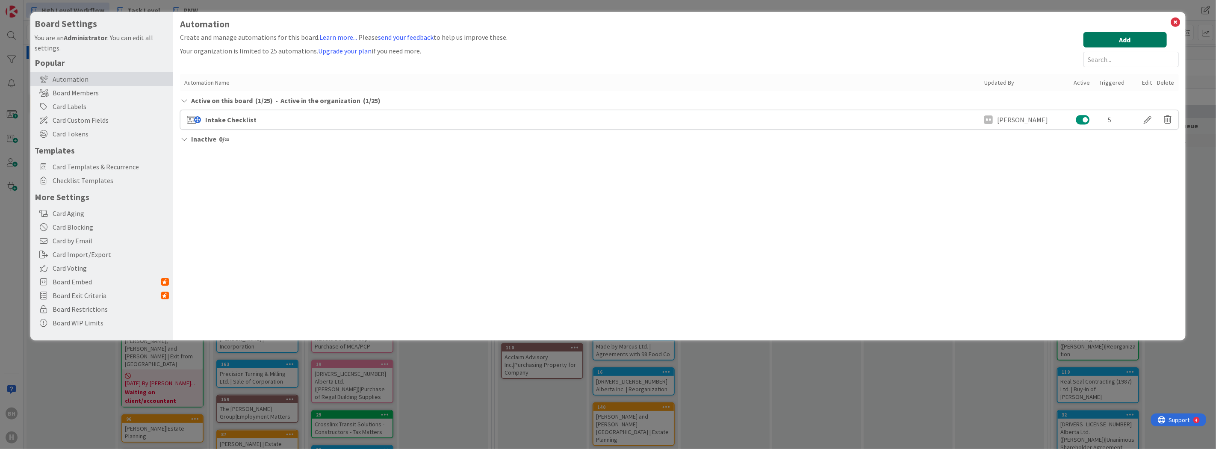
click at [1122, 43] on button "Add" at bounding box center [1125, 39] width 83 height 15
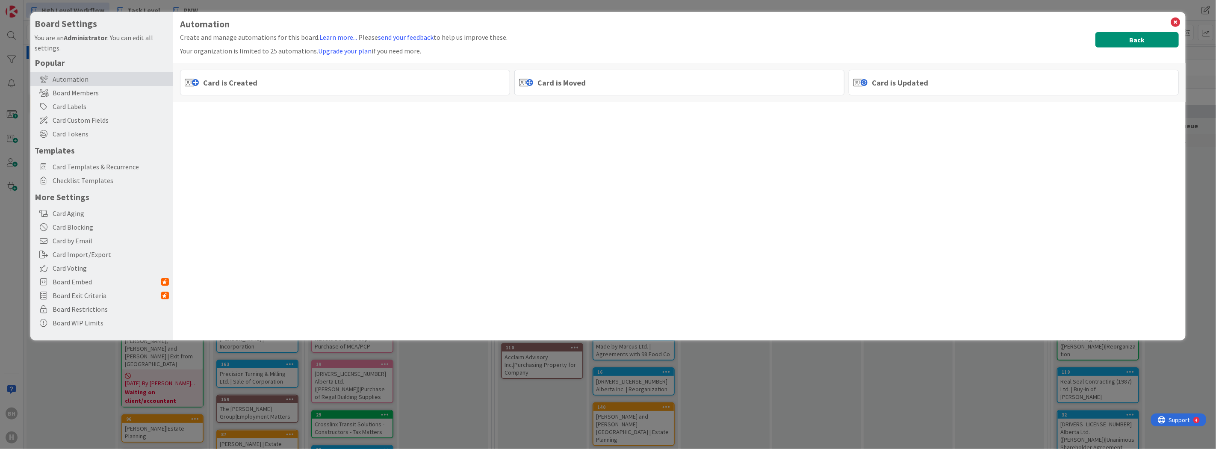
click at [1162, 37] on button "Back" at bounding box center [1137, 39] width 83 height 15
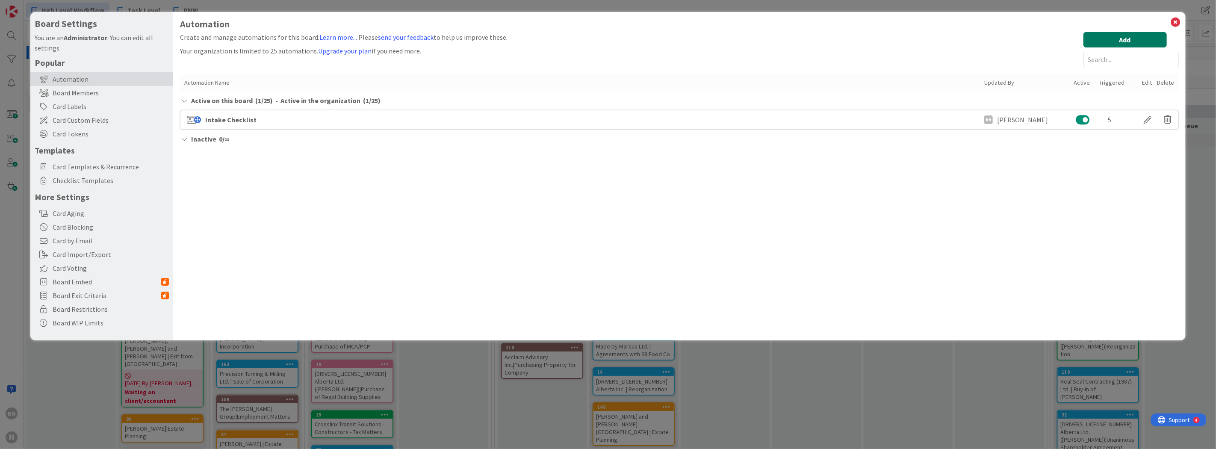
click at [1111, 40] on button "Add" at bounding box center [1125, 39] width 83 height 15
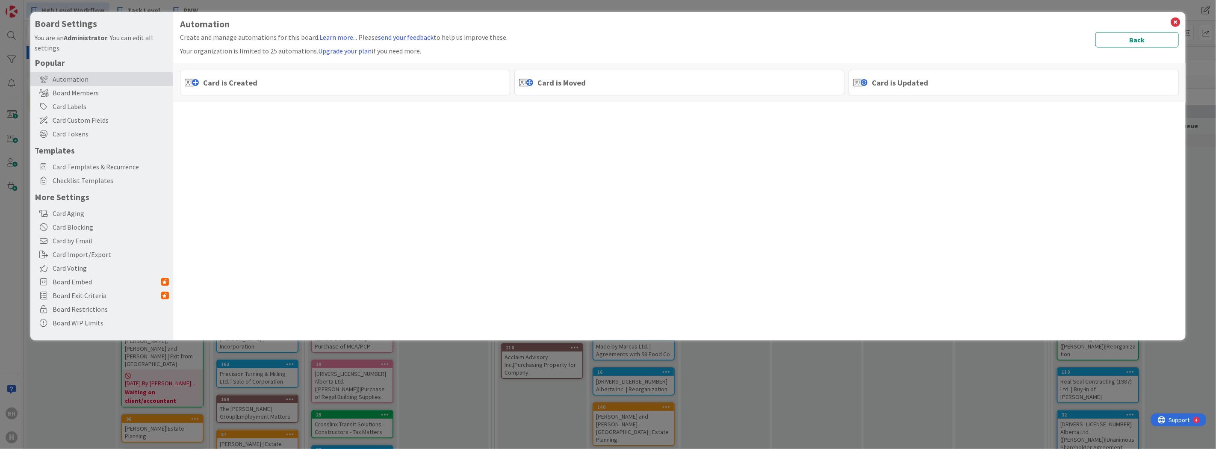
click at [254, 83] on span "Card is Created" at bounding box center [230, 83] width 54 height 12
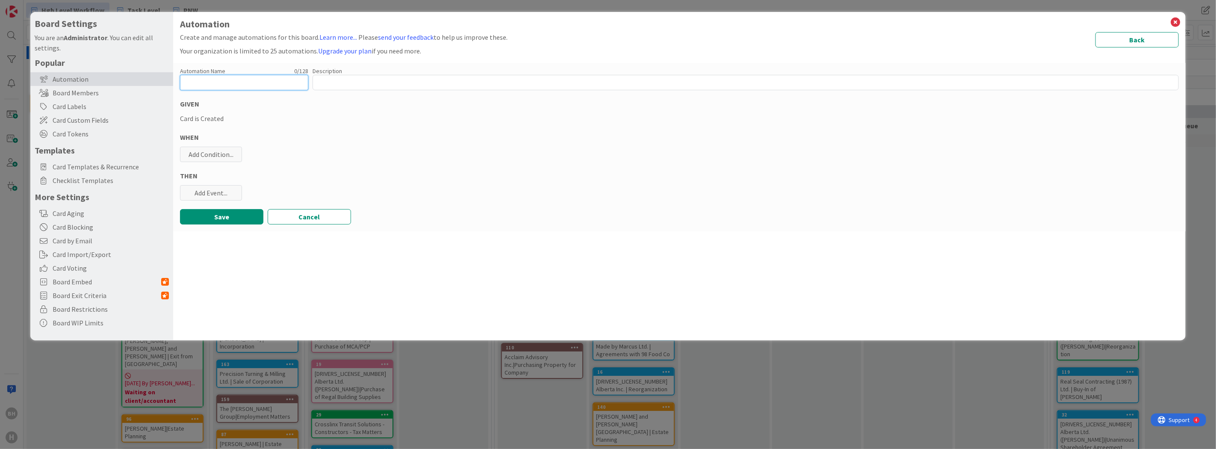
click at [254, 80] on input "text" at bounding box center [244, 82] width 128 height 15
type input "Create Child Card on Task Board"
click at [395, 145] on div "Automation Name 31 / 128 Create Child Card on Task Board Description 0 / 256 GI…" at bounding box center [679, 147] width 1013 height 168
click at [352, 79] on textarea at bounding box center [746, 82] width 866 height 15
type textarea "x"
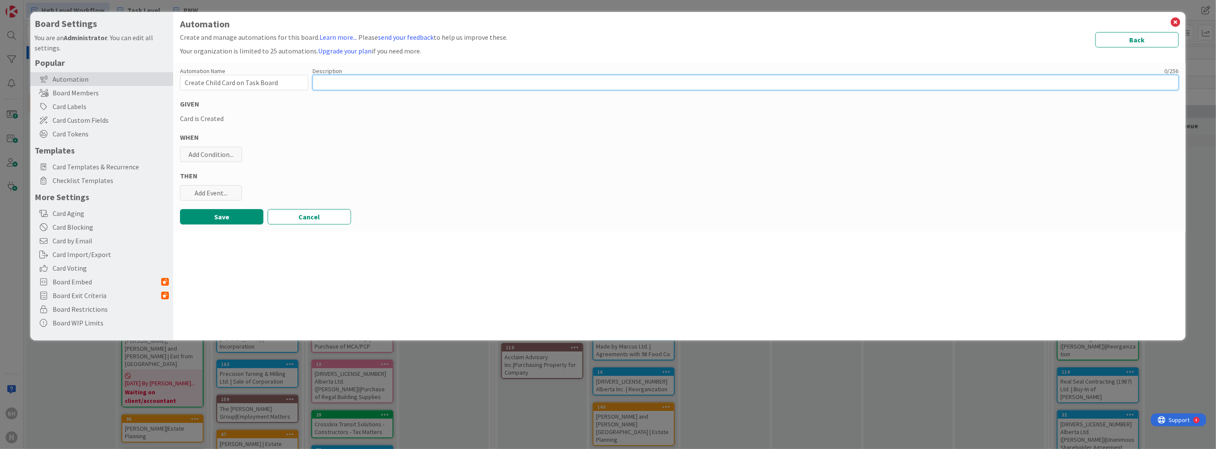
type textarea "T"
type textarea "x"
type textarea "Th"
type textarea "x"
type textarea "Thi"
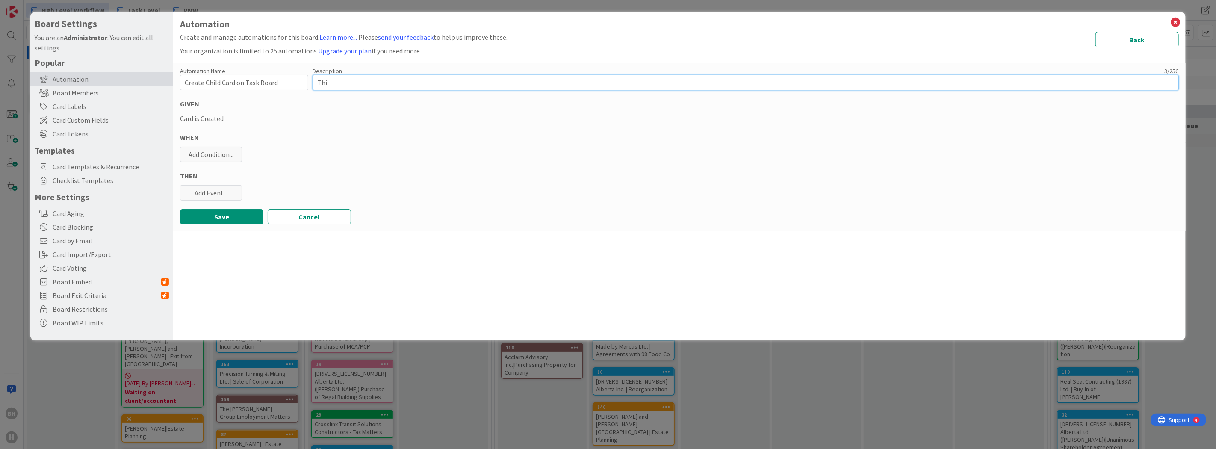
type textarea "x"
type textarea "This"
type textarea "x"
type textarea "This"
type textarea "x"
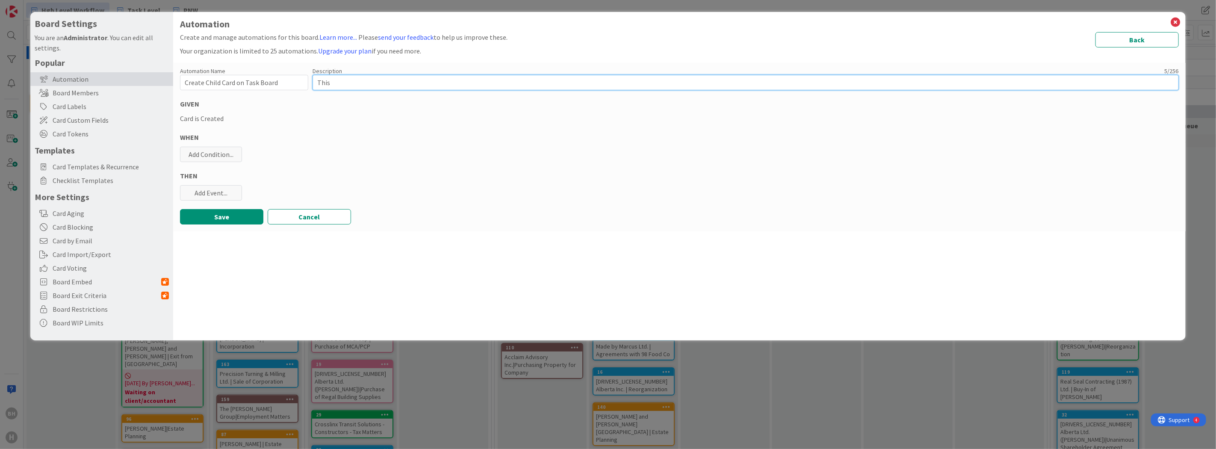
type textarea "This"
type textarea "x"
type textarea "Thi"
type textarea "x"
type textarea "Th"
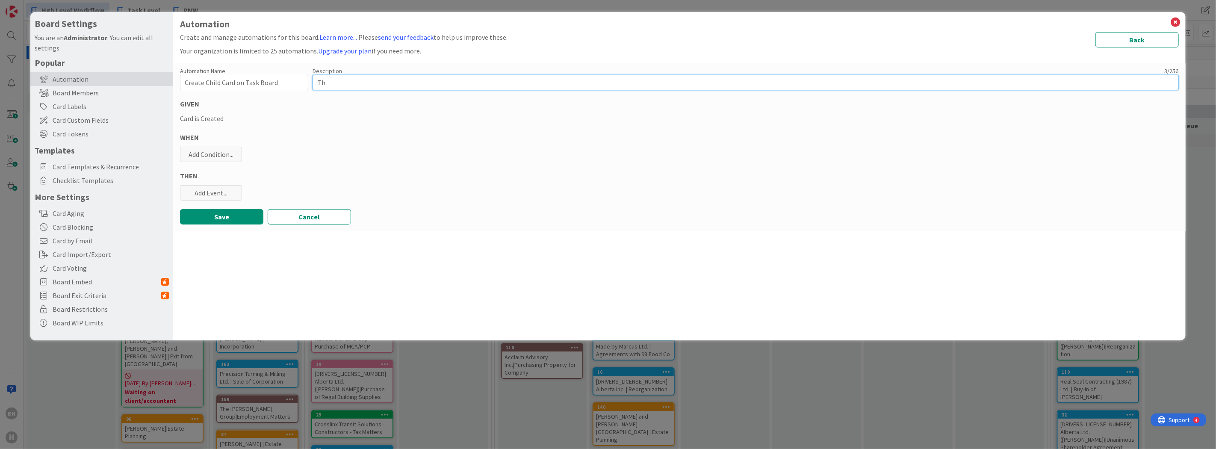
type textarea "x"
type textarea "T"
type textarea "x"
type textarea "W"
type textarea "x"
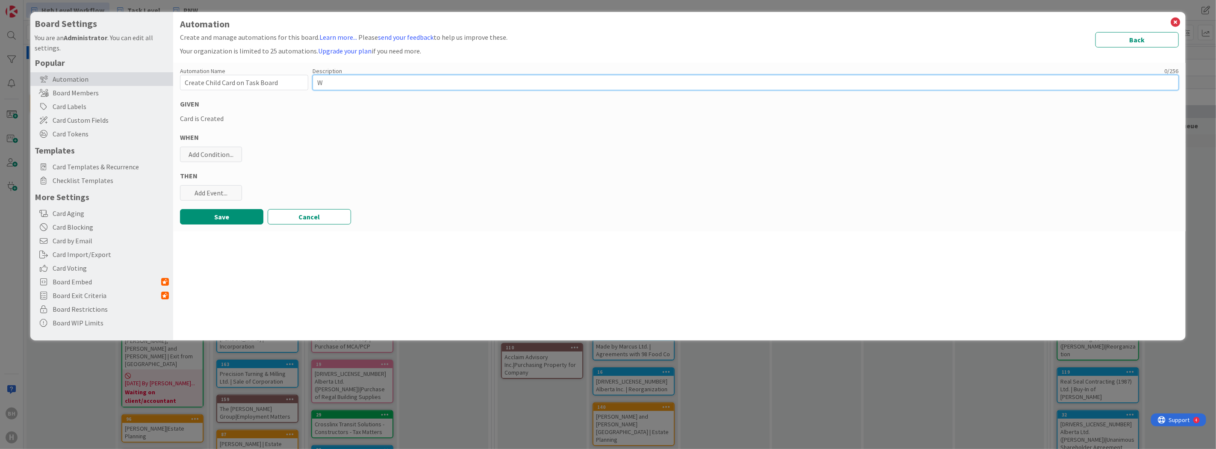
type textarea "Wh"
type textarea "x"
type textarea "When"
type textarea "x"
type textarea "When"
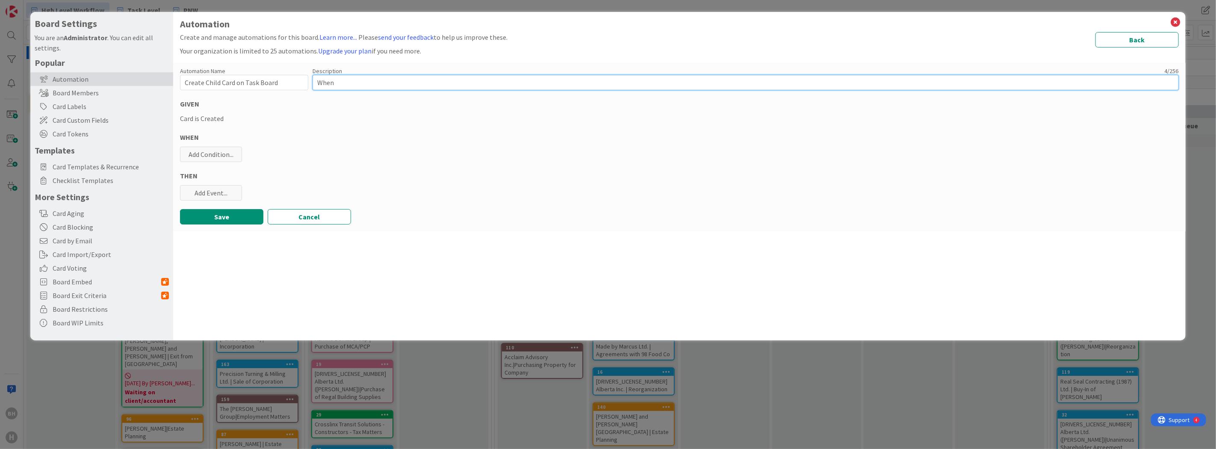
type textarea "x"
type textarea "When a"
type textarea "x"
type textarea "When a"
type textarea "x"
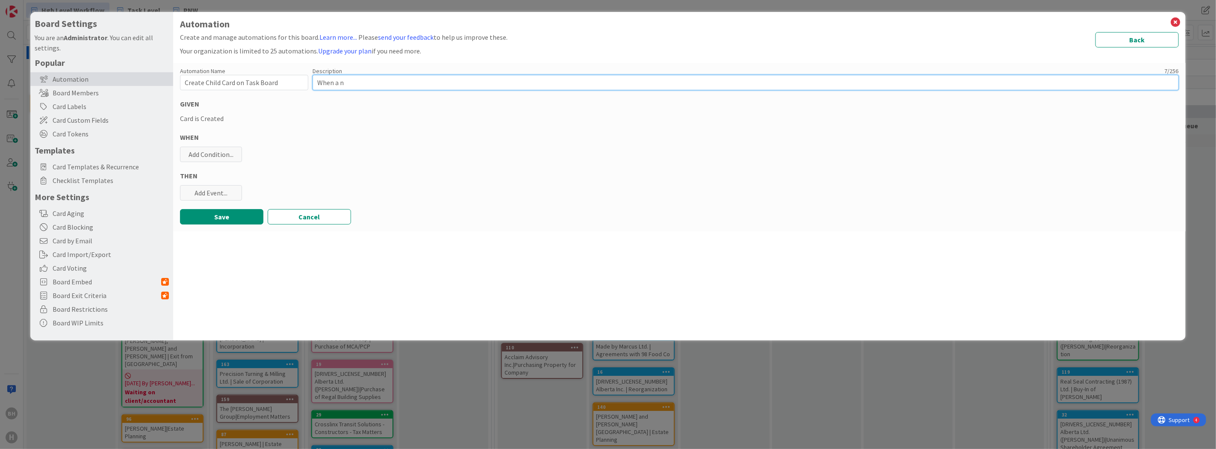
type textarea "When a ne"
type textarea "x"
type textarea "When a new"
type textarea "x"
type textarea "When a new"
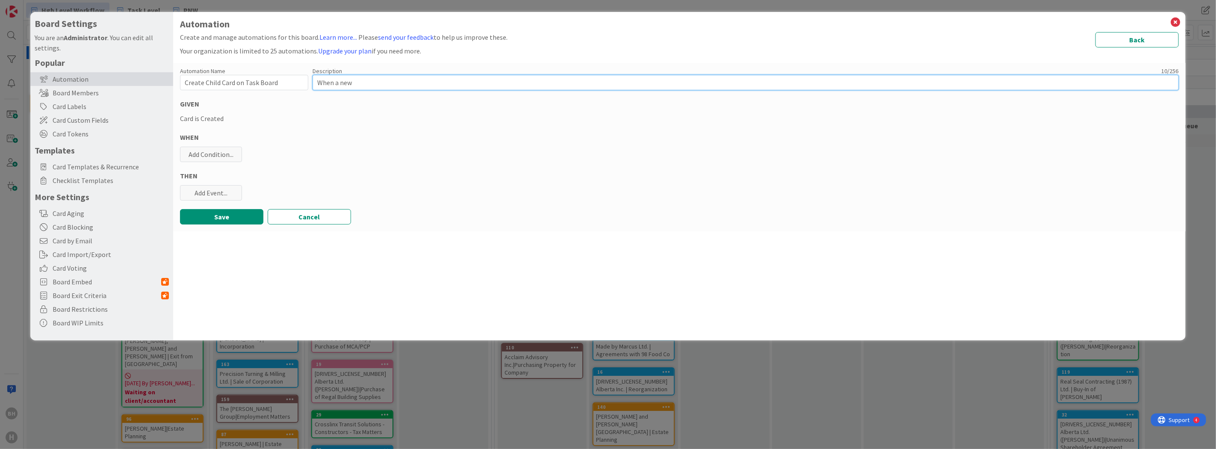
type textarea "x"
type textarea "When a new c"
type textarea "x"
type textarea "When a new ca"
type textarea "x"
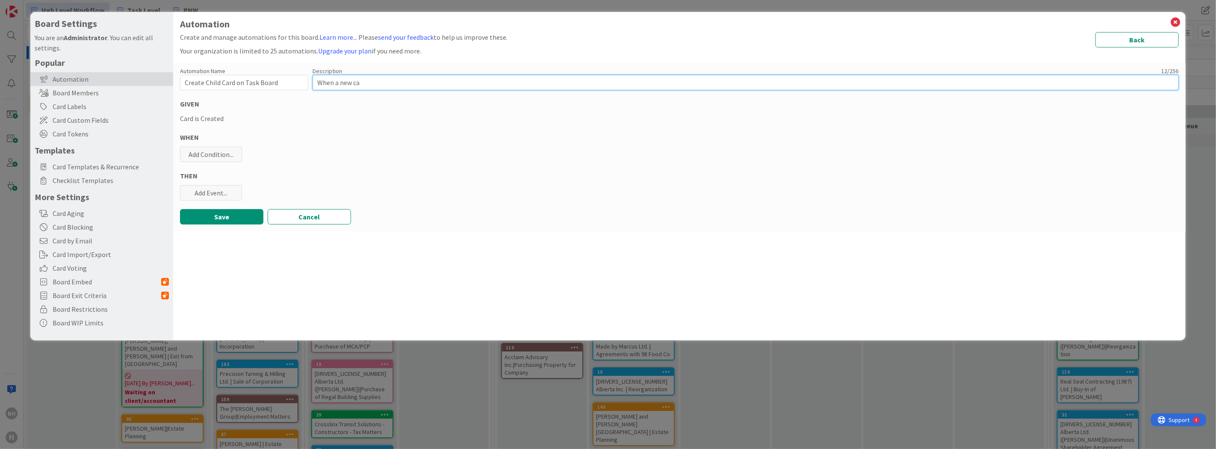
type textarea "When a new car"
type textarea "x"
type textarea "When a new card"
type textarea "x"
type textarea "When a new card"
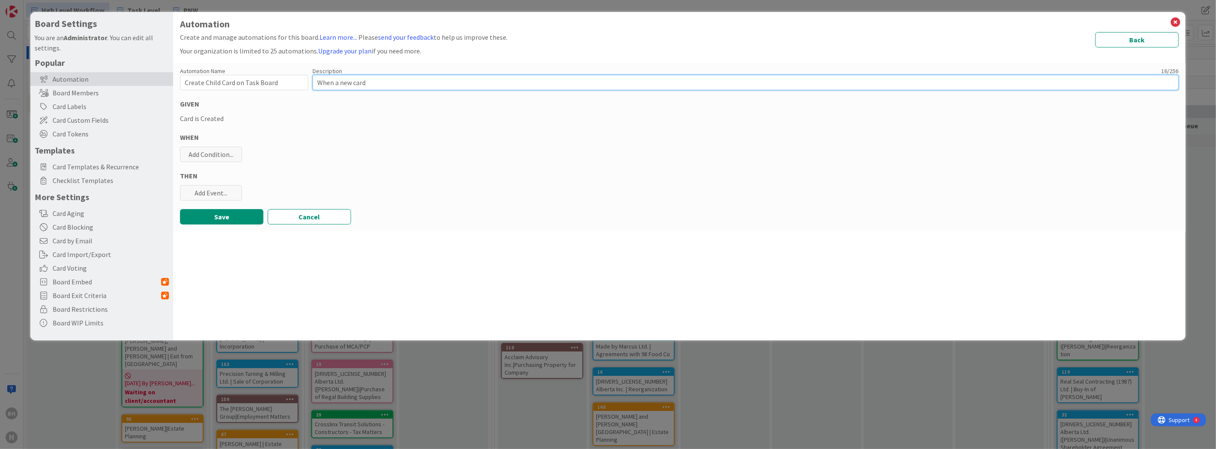
type textarea "x"
type textarea "When a new card i"
type textarea "x"
type textarea "When a new card is"
type textarea "x"
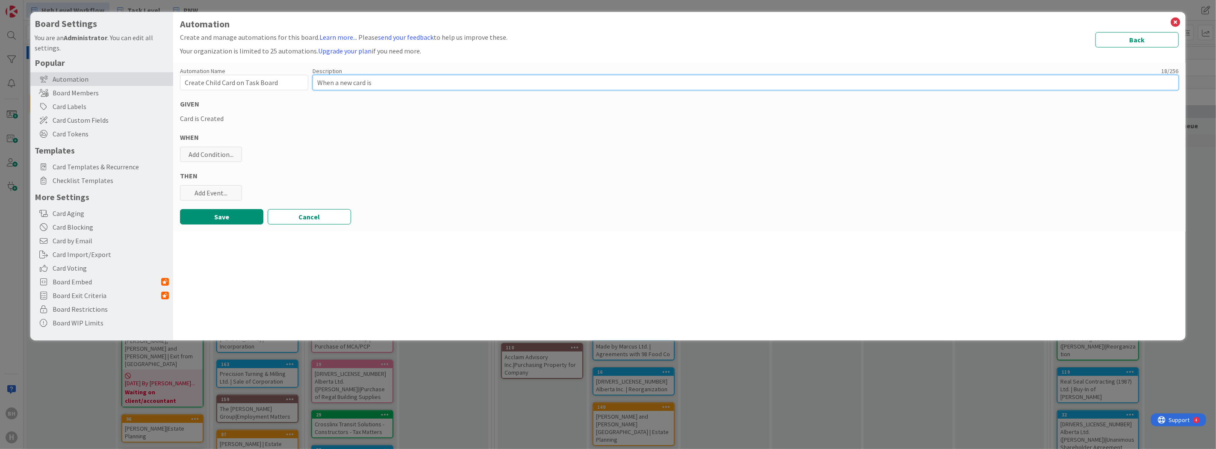
type textarea "When a new card is"
type textarea "x"
type textarea "When a new card is c"
type textarea "x"
type textarea "When a new card is cr"
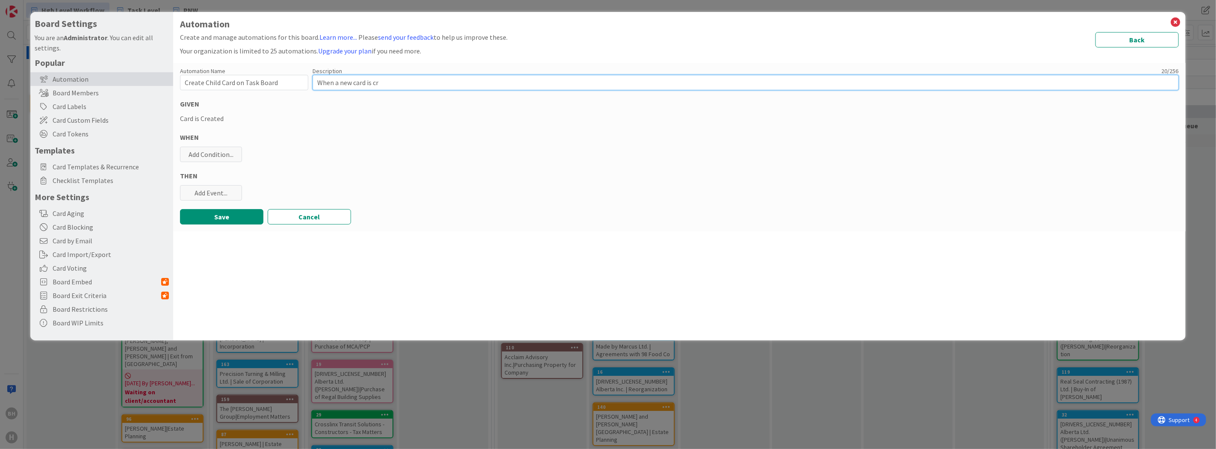
type textarea "x"
type textarea "When a new card is crea"
type textarea "x"
type textarea "When a new card is creat"
type textarea "x"
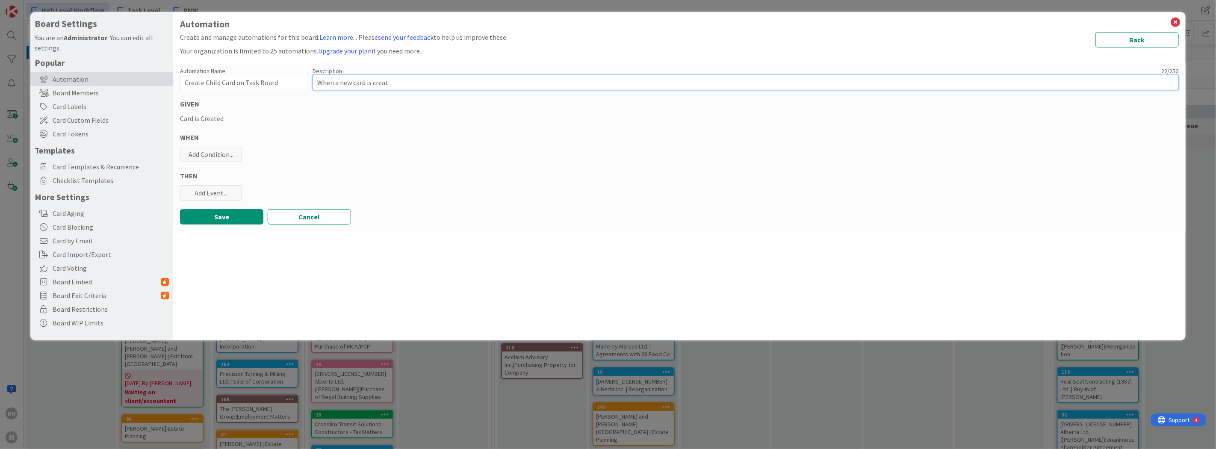
type textarea "When a new card is create"
type textarea "x"
type textarea "When a new card is created"
type textarea "x"
type textarea "When a new card is created"
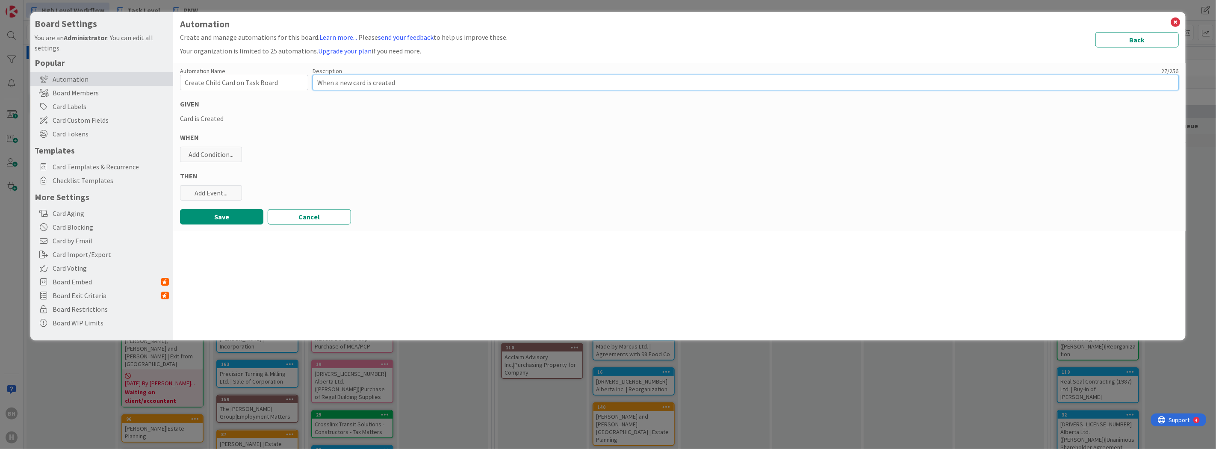
type textarea "x"
type textarea "When a new card is created o"
type textarea "x"
type textarea "When a new card is created on"
type textarea "x"
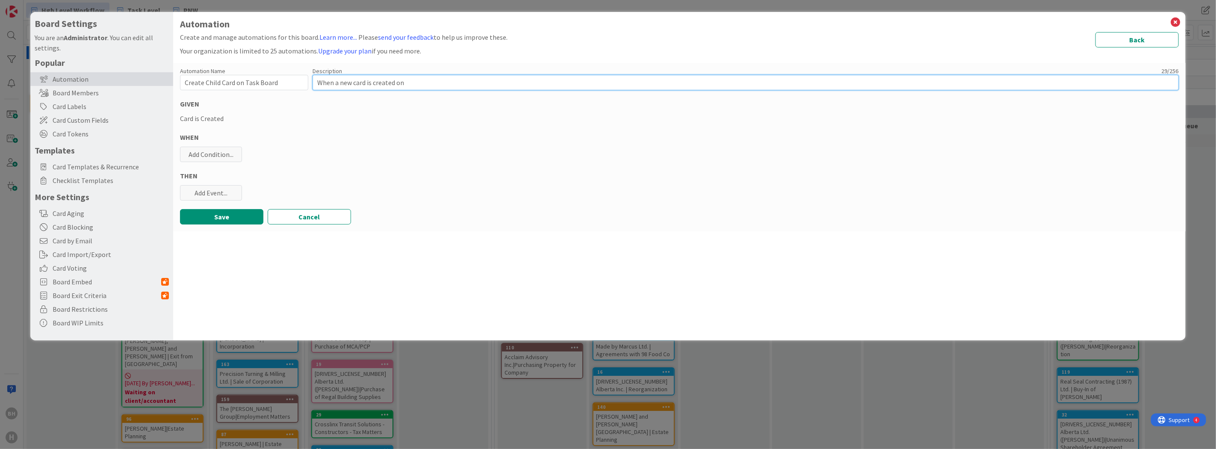
type textarea "When a new card is created on"
type textarea "x"
type textarea "When a new card is created on t"
type textarea "x"
type textarea "When a new card is created on th"
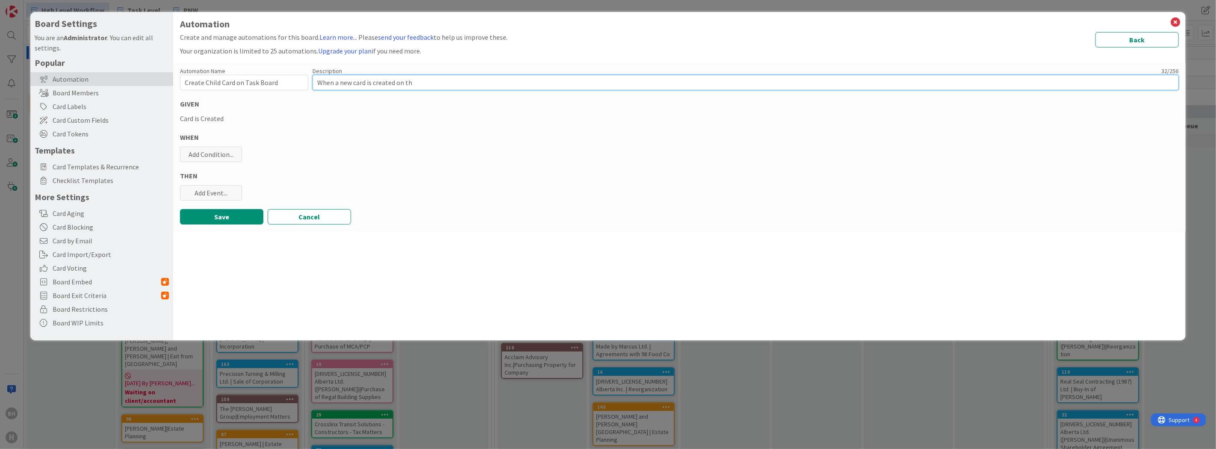
type textarea "x"
type textarea "When a new card is created on the"
type textarea "x"
type textarea "When a new card is created on the"
type textarea "x"
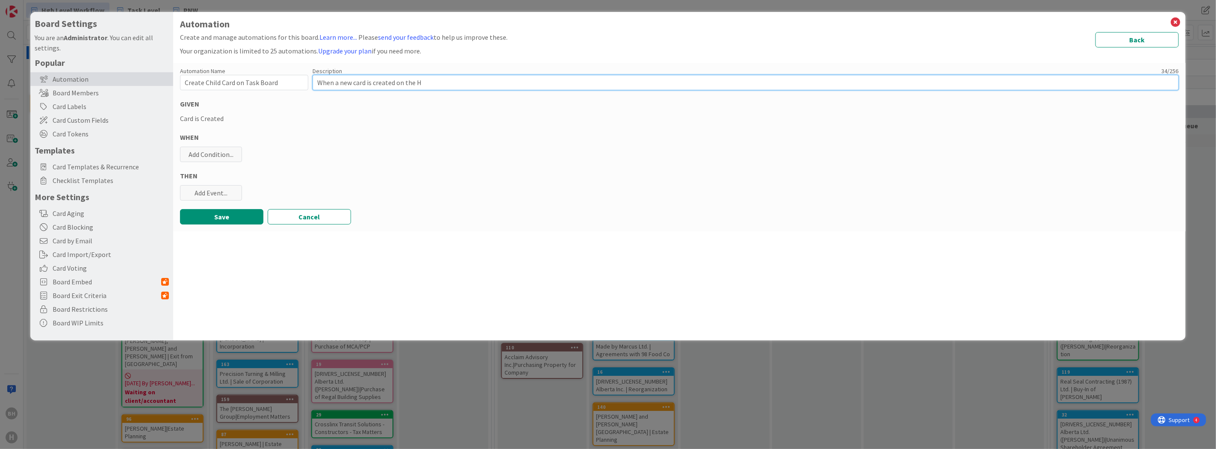
type textarea "When a new card is created on the HI"
type textarea "x"
type textarea "When a new card is created on the HIg"
type textarea "x"
type textarea "When a new card is created on the HIgh"
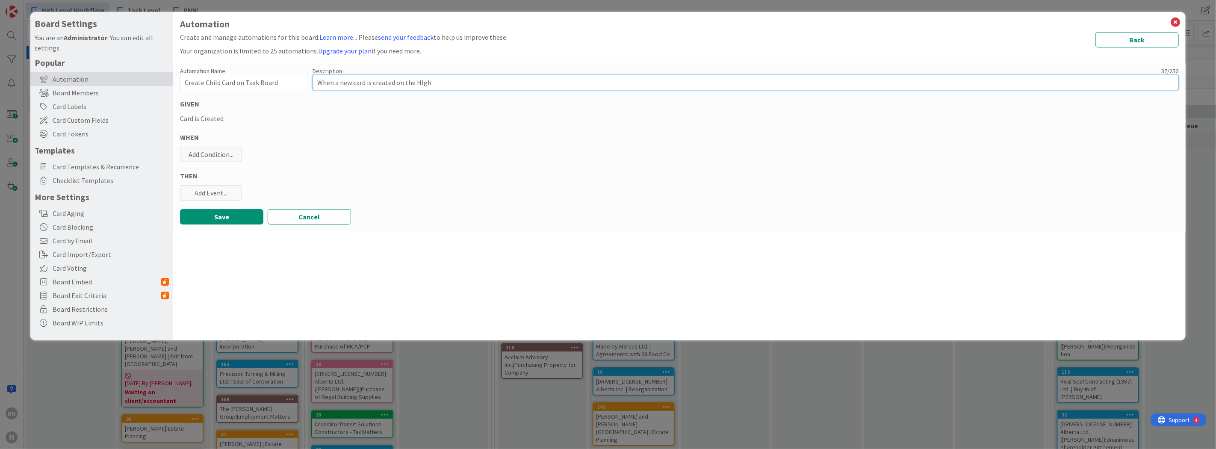
type textarea "x"
type textarea "When a new card is created on the HIgh"
type textarea "x"
type textarea "When a new card is created on the HIgh L"
type textarea "x"
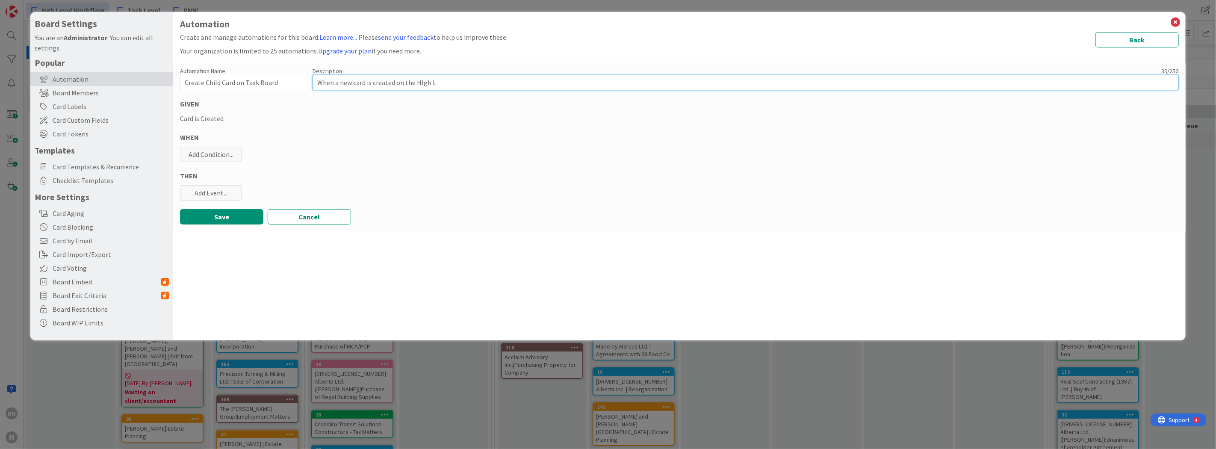
type textarea "When a new card is created on the HIgh Le"
type textarea "x"
type textarea "When a new card is created on the HIgh Leve"
type textarea "x"
type textarea "When a new card is created on the HIgh Level"
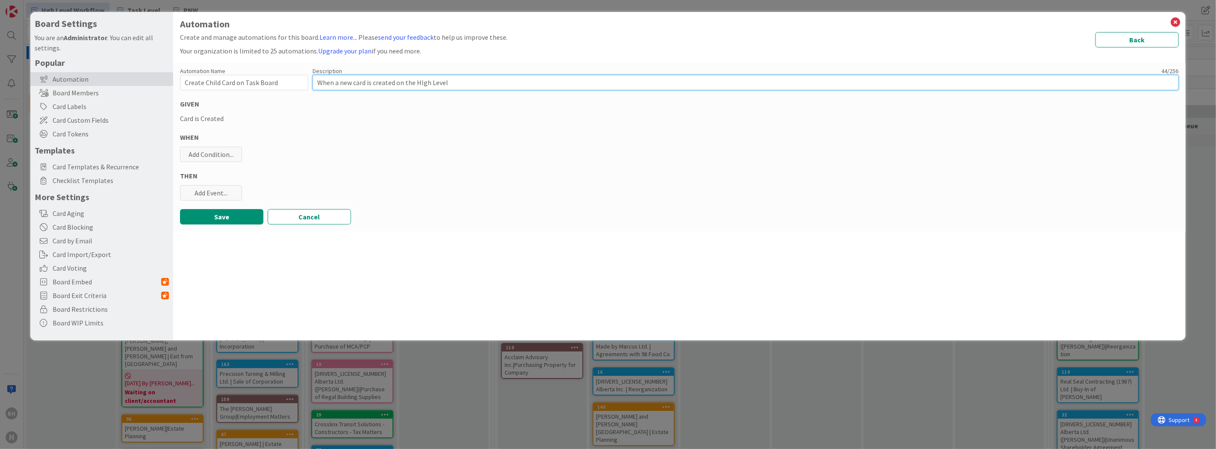
type textarea "x"
type textarea "When a new card is created on the HIgh Level"
type textarea "x"
type textarea "When a new card is created on the HIgh Level W"
type textarea "x"
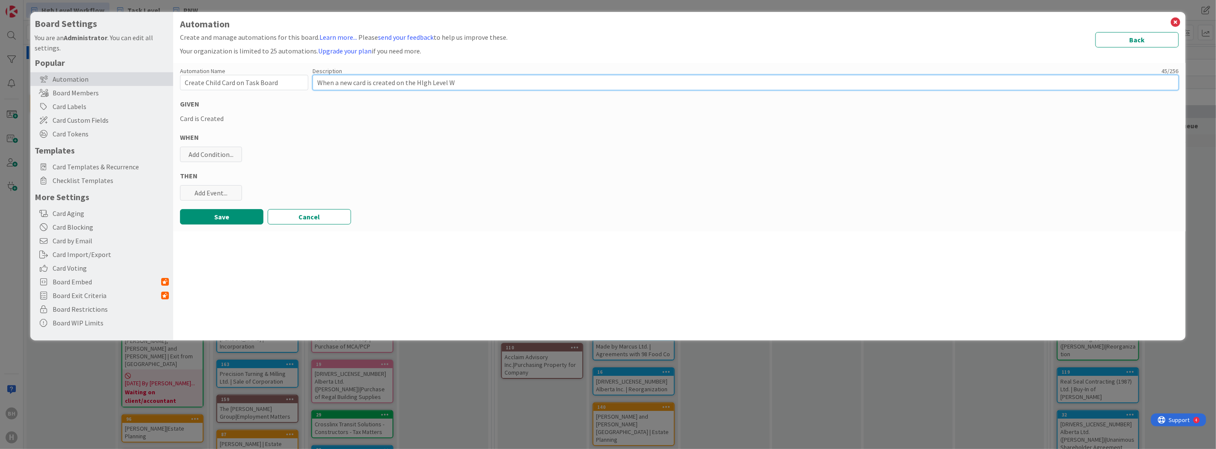
type textarea "When a new card is created on the HIgh Level Wo"
type textarea "x"
type textarea "When a new card is created on the HIgh Level Wor"
type textarea "x"
type textarea "When a new card is created on the HIgh Level Worf"
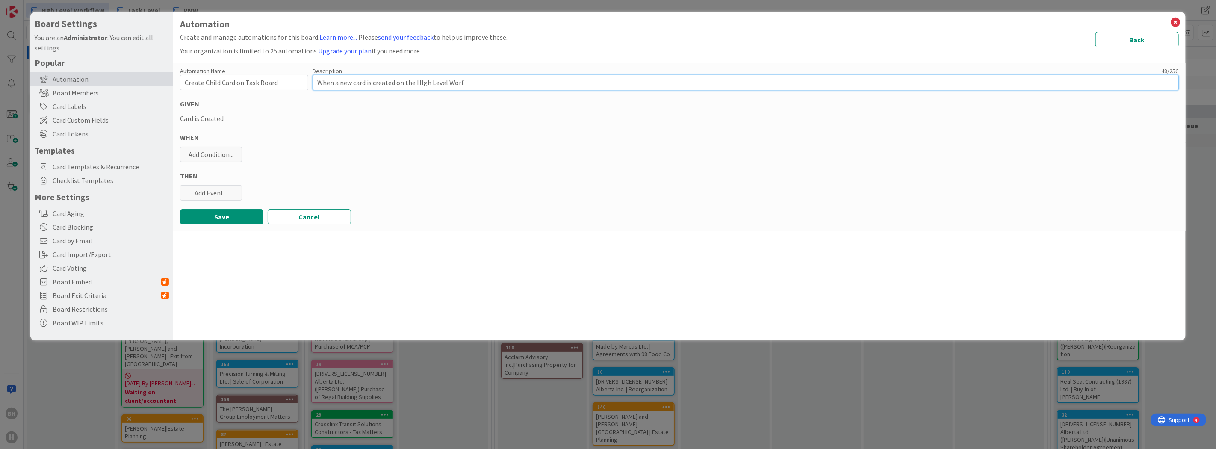
type textarea "x"
type textarea "When a new card is created on the HIgh Level Worfk"
type textarea "x"
type textarea "When a new card is created on the HIgh Level Worf"
type textarea "x"
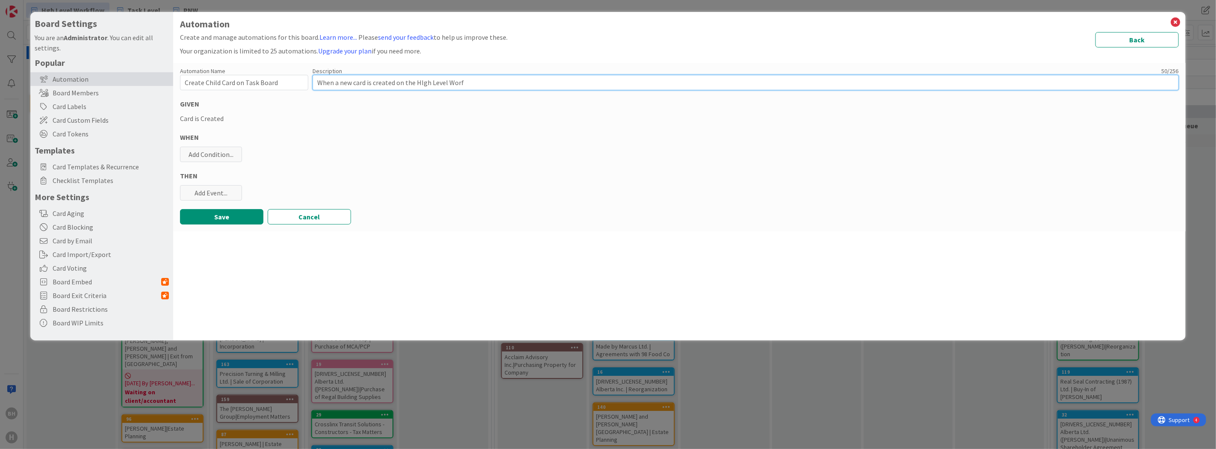
type textarea "When a new card is created on the HIgh Level Wor"
type textarea "x"
type textarea "When a new card is created on the HIgh Level Work"
type textarea "x"
type textarea "When a new card is created on the HIgh Level Workf"
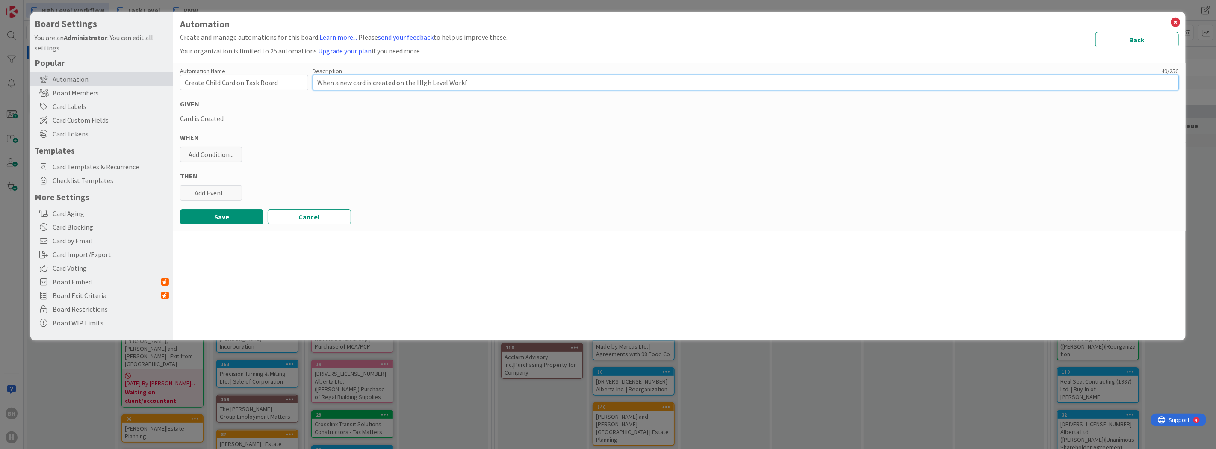
type textarea "x"
type textarea "When a new card is created on the HIgh Level Workfl"
type textarea "x"
type textarea "When a new card is created on the HIgh Level Workflo"
type textarea "x"
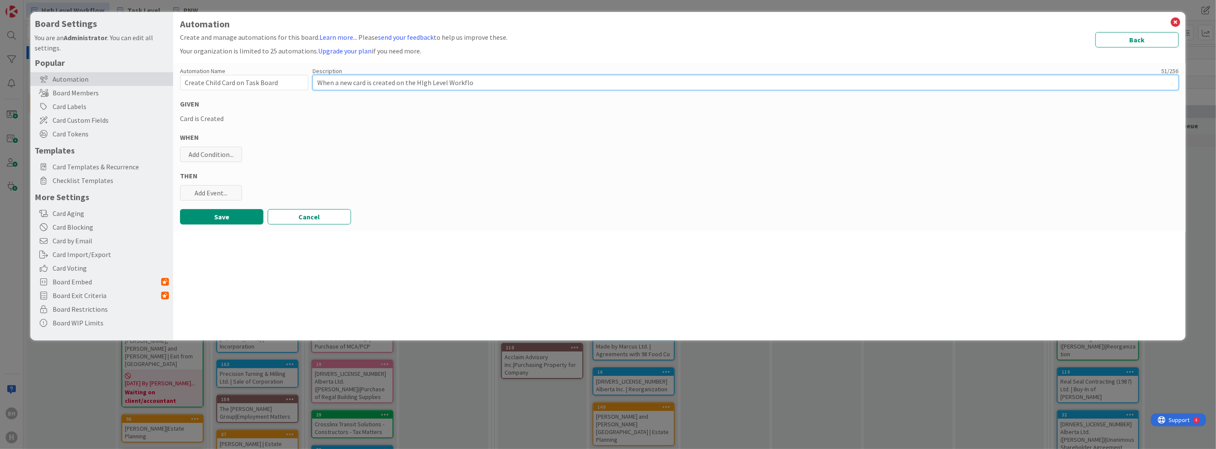
type textarea "When a new card is created on the HIgh Level Workflow"
type textarea "x"
type textarea "When a new card is created on the Hgh Level Workflow"
type textarea "x"
type textarea "When a new card is created on the High Level Workflow"
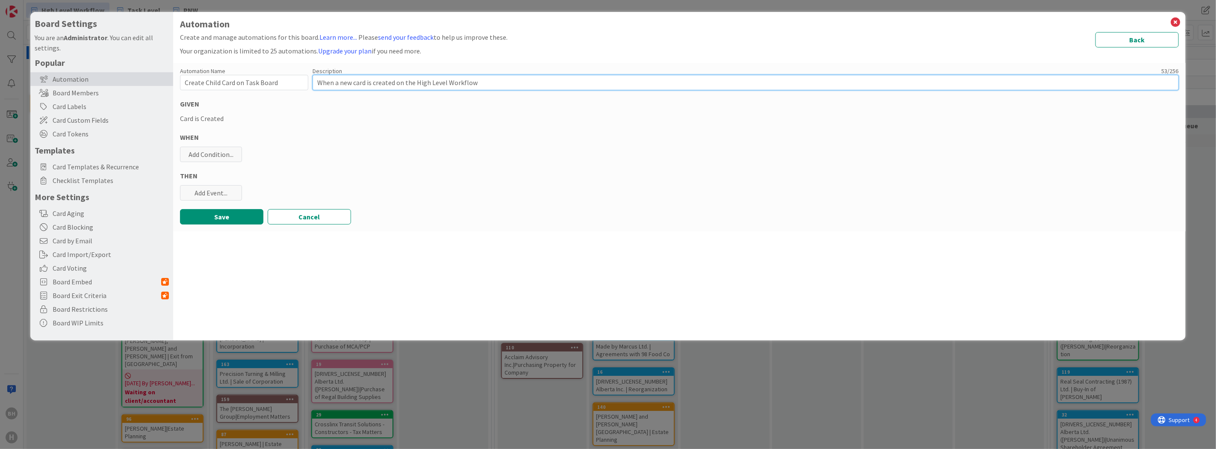
type textarea "x"
type textarea "TWhen a new card is created on the High Level Workflow"
type textarea "x"
type textarea "ThWhen a new card is created on the High Level Workflow"
type textarea "x"
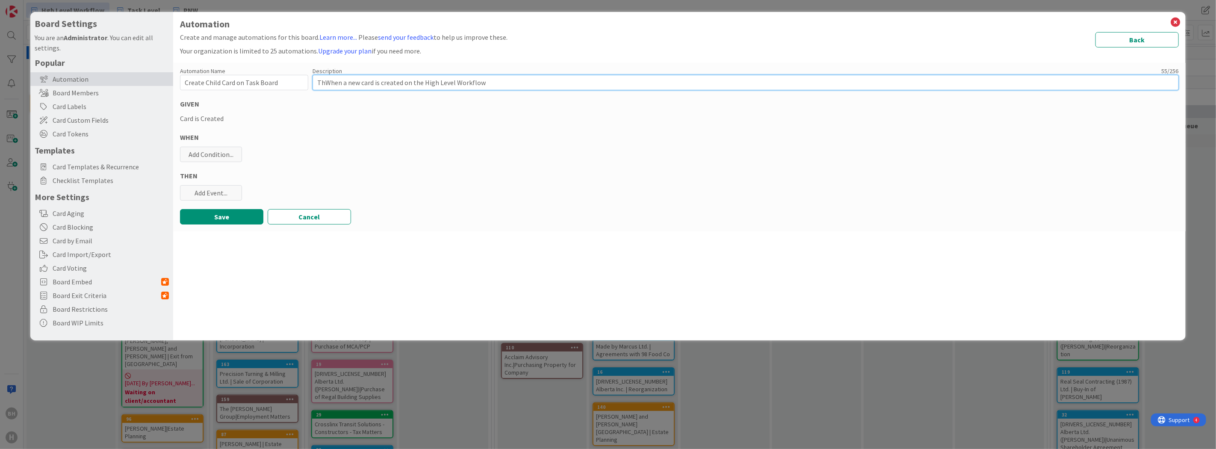
type textarea "ThiWhen a new card is created on the High Level Workflow"
type textarea "x"
type textarea "ThisWhen a new card is created on the High Level Workflow"
type textarea "x"
type textarea "This When a new card is created on the High Level Workflow"
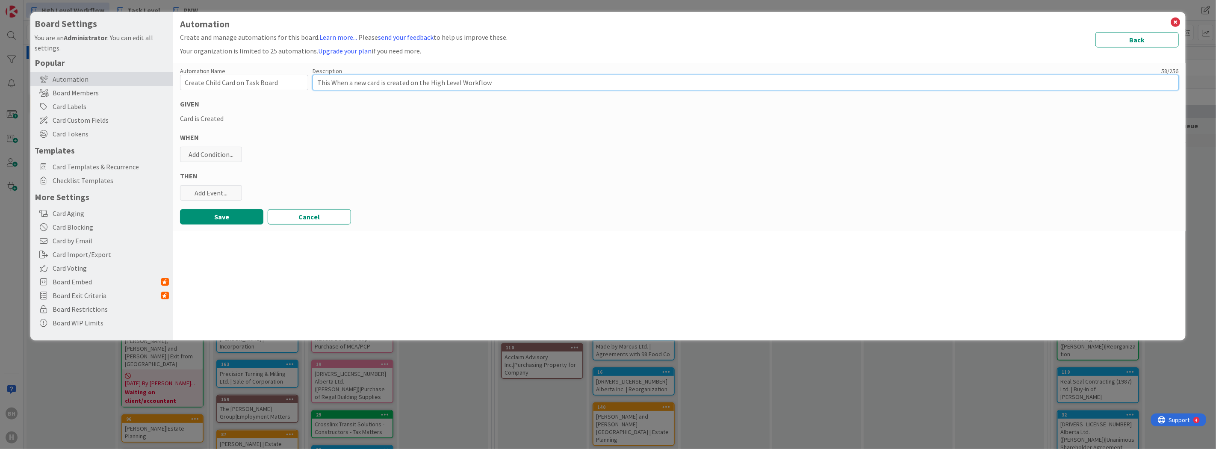
type textarea "x"
type textarea "ThisWhen a new card is created on the High Level Workflow"
type textarea "x"
type textarea "ThiWhen a new card is created on the High Level Workflow"
type textarea "x"
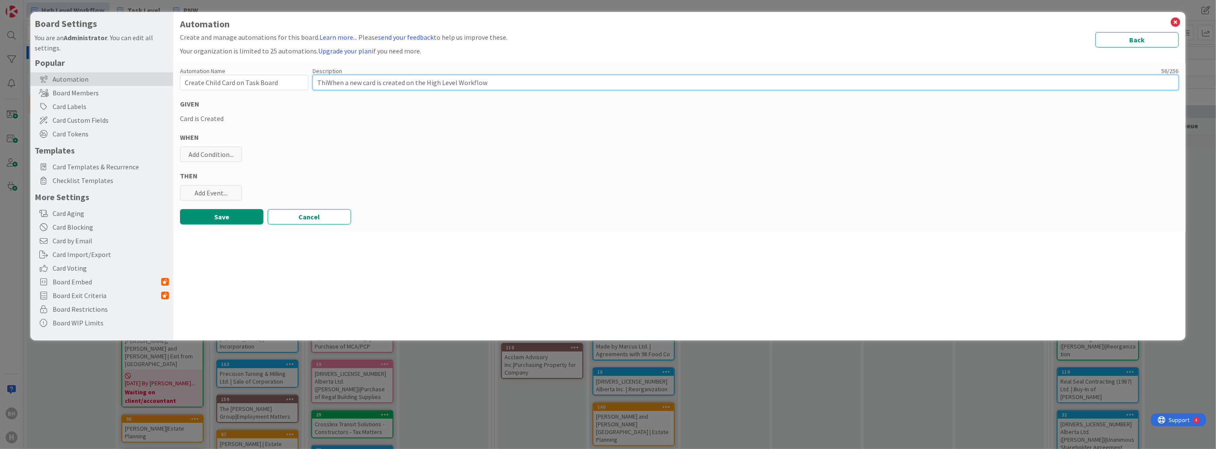
type textarea "ThWhen a new card is created on the High Level Workflow"
type textarea "x"
type textarea "TWhen a new card is created on the High Level Workflow"
type textarea "x"
type textarea "When a new card is created on the High Level Workflow"
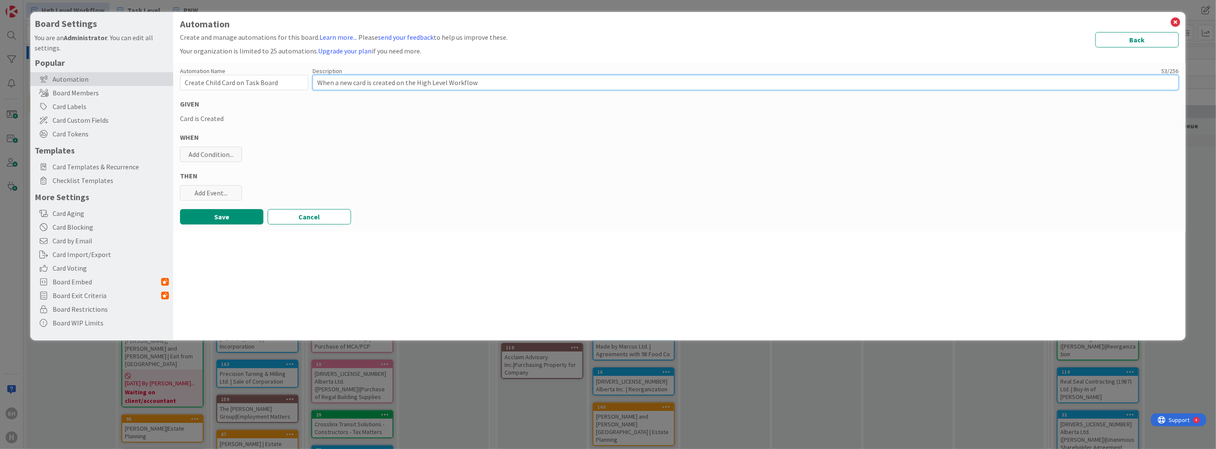
type textarea "x"
type textarea "When a new card is created on the High Level Workflow,"
type textarea "x"
type textarea "When a new card is created on the High Level Workflow,"
type textarea "x"
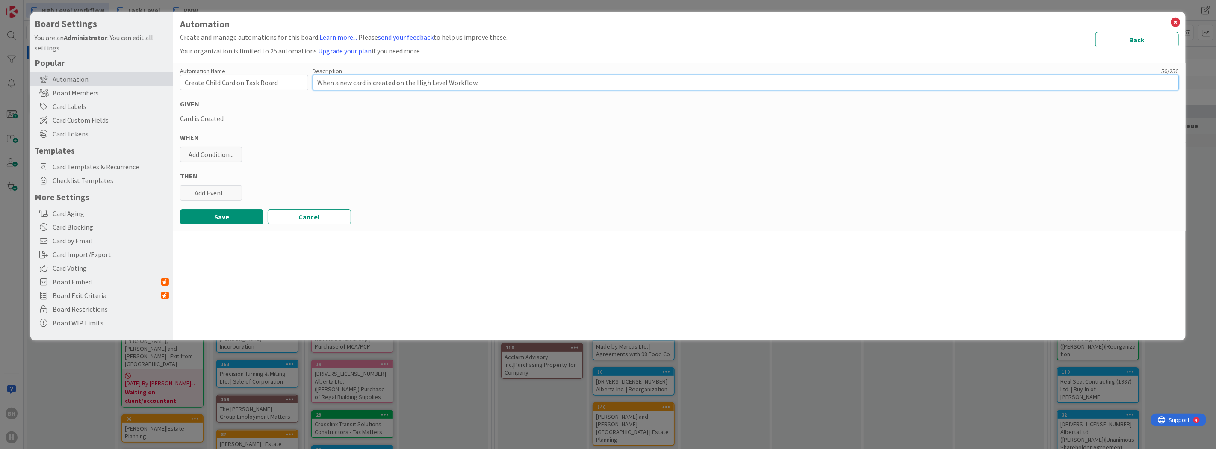
type textarea "When a new card is created on the High Level Workflow, a"
type textarea "x"
type textarea "When a new card is created on the High Level Workflow, a"
type textarea "x"
type textarea "When a new card is created on the High Level Workflow, a n"
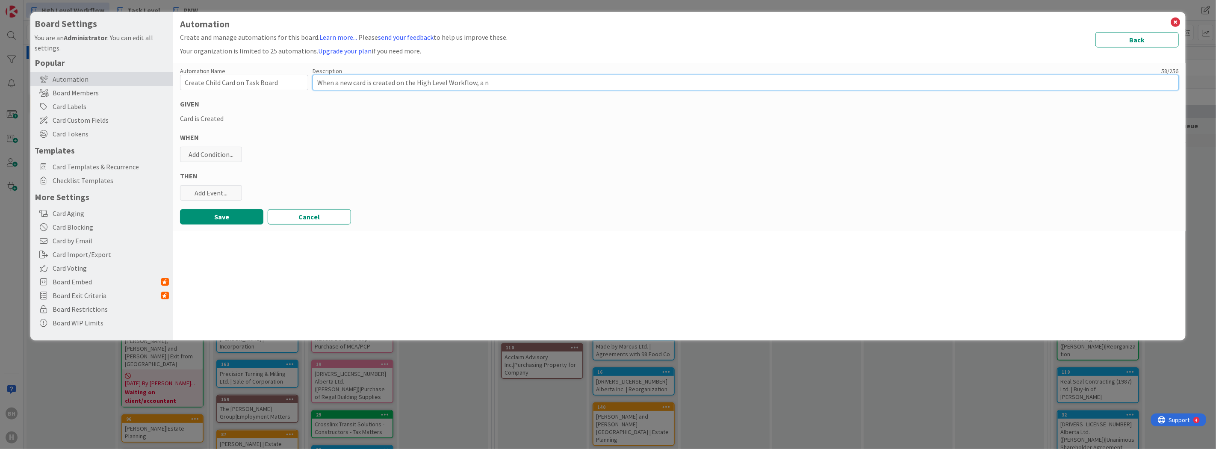
type textarea "x"
type textarea "When a new card is created on the High Level Workflow, a ne"
click at [204, 112] on div "Automation Name 31 / 128 Create Child Card on Task Board Description 157 / 256 …" at bounding box center [679, 147] width 1013 height 168
click at [204, 118] on div "Card is Created" at bounding box center [679, 118] width 999 height 10
click at [215, 151] on div "Add Condition..." at bounding box center [211, 154] width 62 height 15
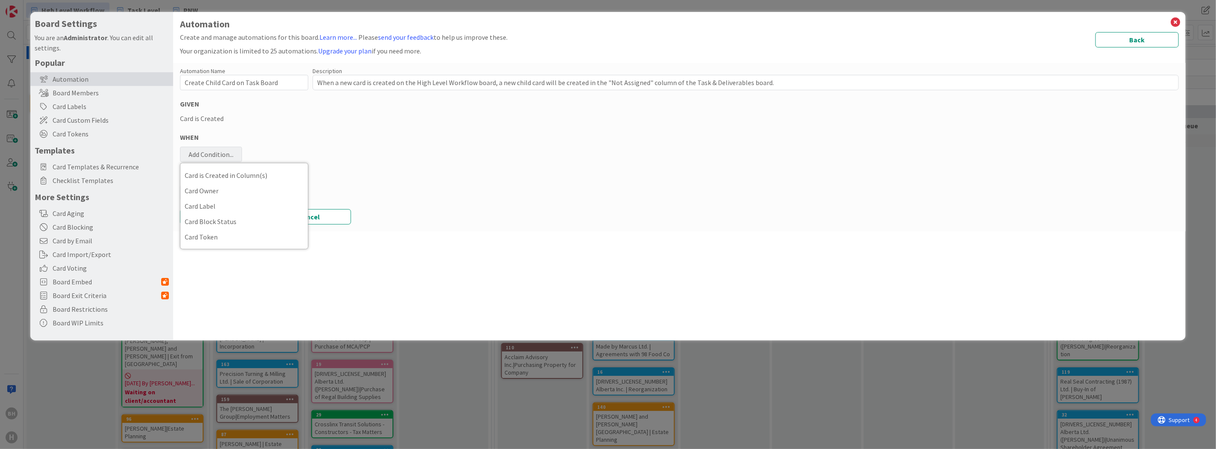
click at [397, 174] on div "THEN" at bounding box center [679, 176] width 999 height 10
click at [216, 147] on div "Add Condition..." at bounding box center [211, 154] width 62 height 15
click at [224, 174] on span "Card is Created in Column(s)" at bounding box center [244, 175] width 119 height 13
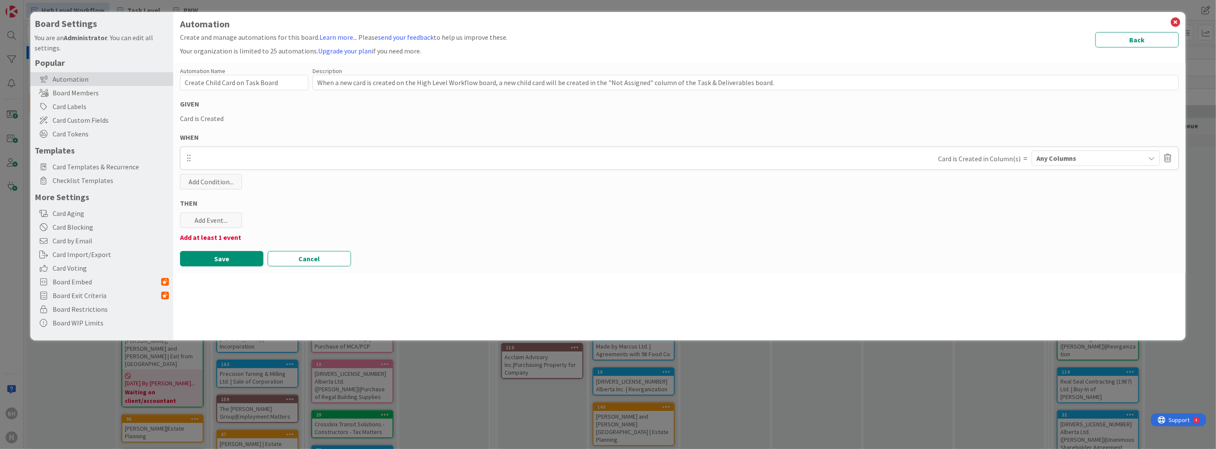
click at [1149, 157] on icon "button" at bounding box center [1152, 158] width 7 height 7
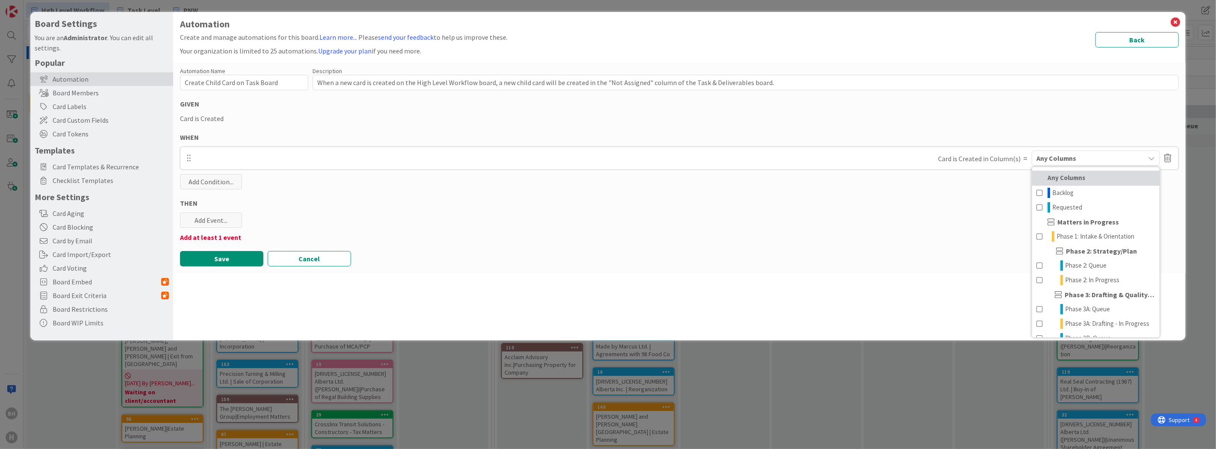
click at [1058, 174] on b "Any Columns" at bounding box center [1067, 178] width 38 height 10
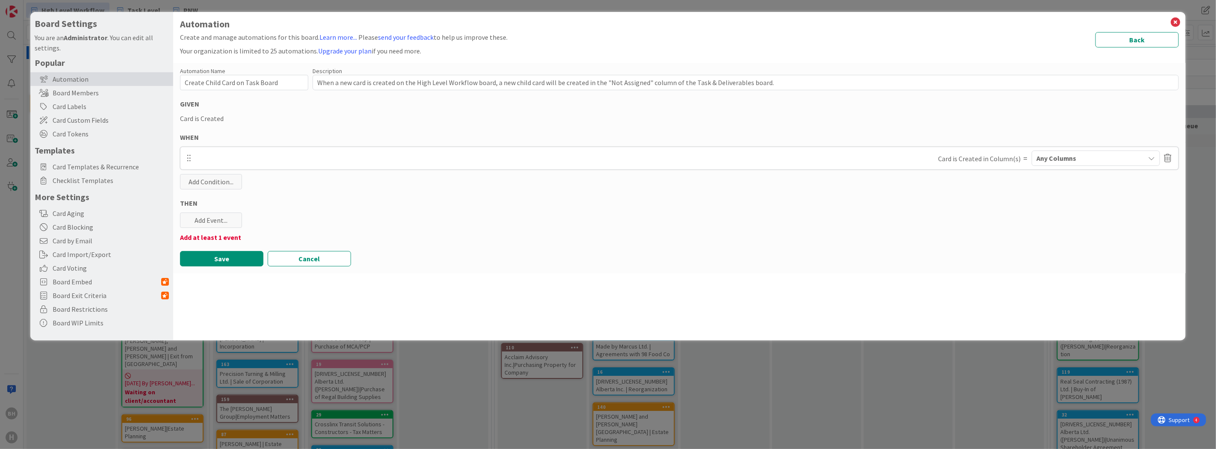
click at [750, 210] on div "Automation Name 31 / 128 Create Child Card on Task Board Description 157 / 256 …" at bounding box center [679, 168] width 1013 height 210
click at [203, 220] on div "Add Event..." at bounding box center [211, 220] width 62 height 15
click at [488, 190] on div "Automation Name 31 / 128 Create Child Card on Task Board Description 157 / 256 …" at bounding box center [679, 168] width 1013 height 210
click at [197, 217] on div "Add Event..." at bounding box center [211, 220] width 62 height 15
click at [211, 240] on link "Add Card Template ..." at bounding box center [244, 240] width 128 height 14
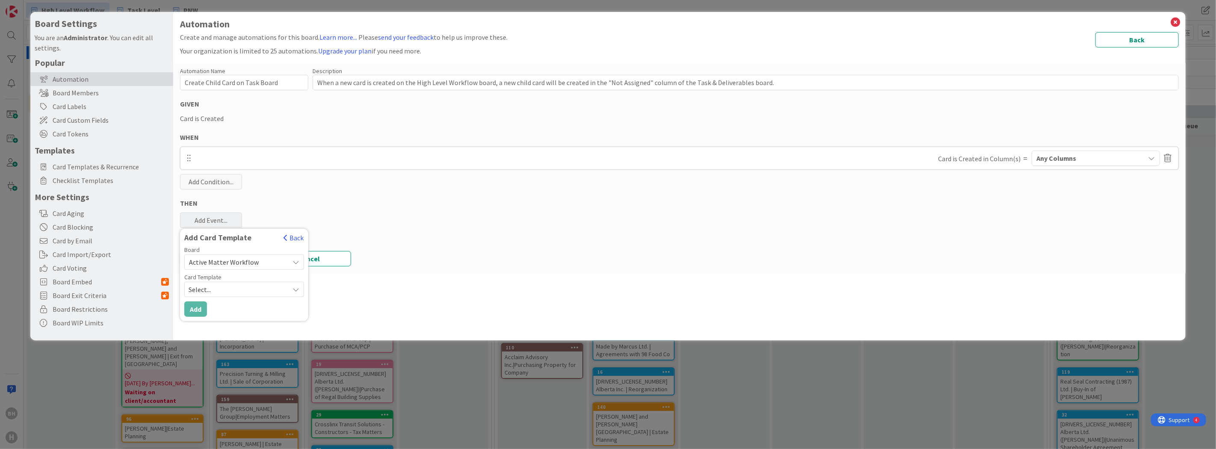
click at [281, 262] on span "Active Matter Workflow" at bounding box center [237, 262] width 96 height 12
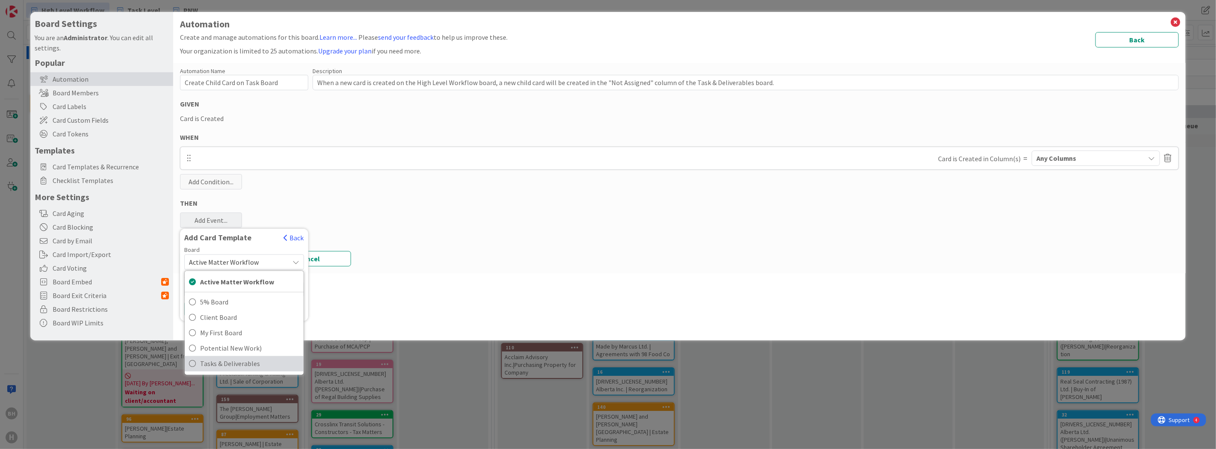
click at [210, 364] on span "Tasks & Deliverables" at bounding box center [249, 364] width 99 height 13
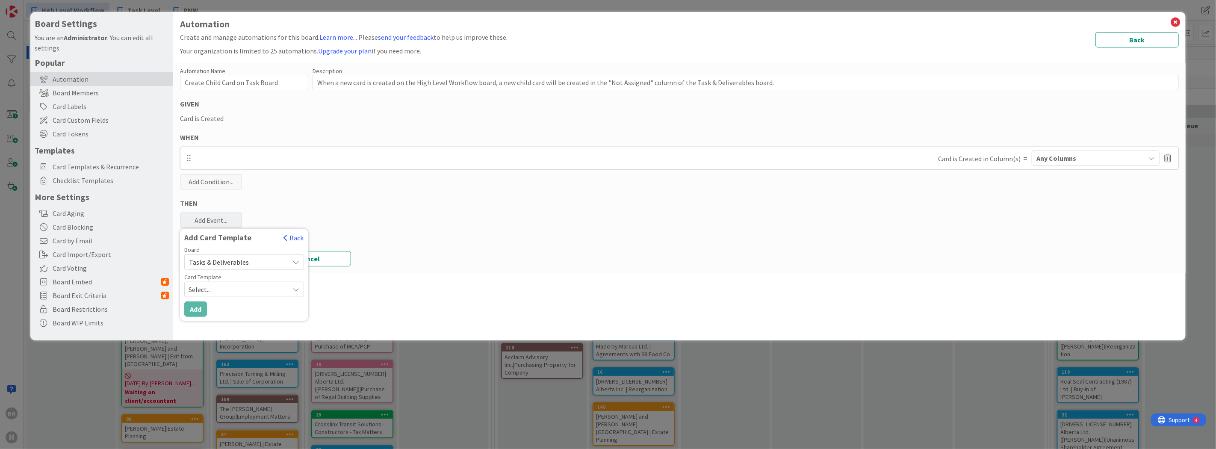
click at [237, 284] on span "Select..." at bounding box center [236, 289] width 94 height 11
click at [216, 328] on link "Edit Card Templates" at bounding box center [215, 328] width 60 height 15
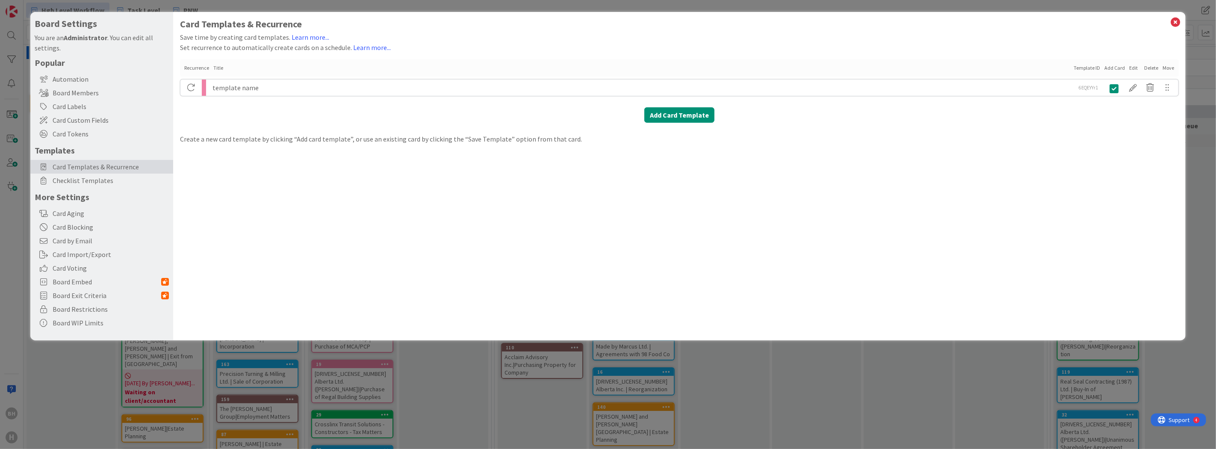
click at [233, 90] on div "template name" at bounding box center [642, 88] width 859 height 16
click at [275, 80] on div "template name" at bounding box center [642, 88] width 859 height 16
click at [259, 90] on div "template name" at bounding box center [642, 88] width 859 height 16
click at [1132, 86] on div at bounding box center [1133, 87] width 17 height 15
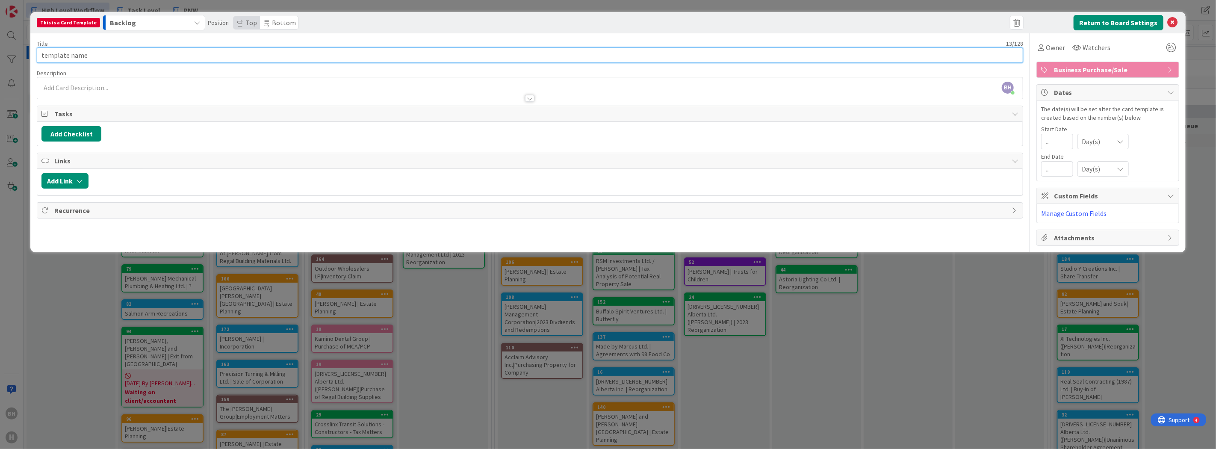
click at [112, 52] on input "template name" at bounding box center [530, 54] width 987 height 15
click at [1117, 69] on span "Business Purchase/Sale" at bounding box center [1108, 70] width 109 height 10
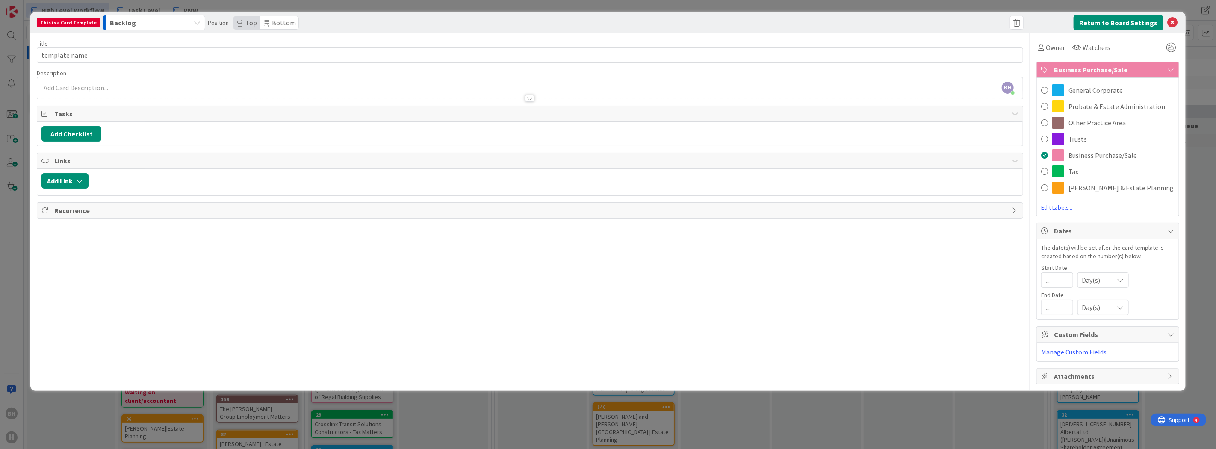
click at [783, 290] on div "Title 13 / 128 template name Description BH Ben Hudson just joined Owner Watche…" at bounding box center [530, 208] width 987 height 351
click at [1174, 20] on icon at bounding box center [1173, 23] width 10 height 10
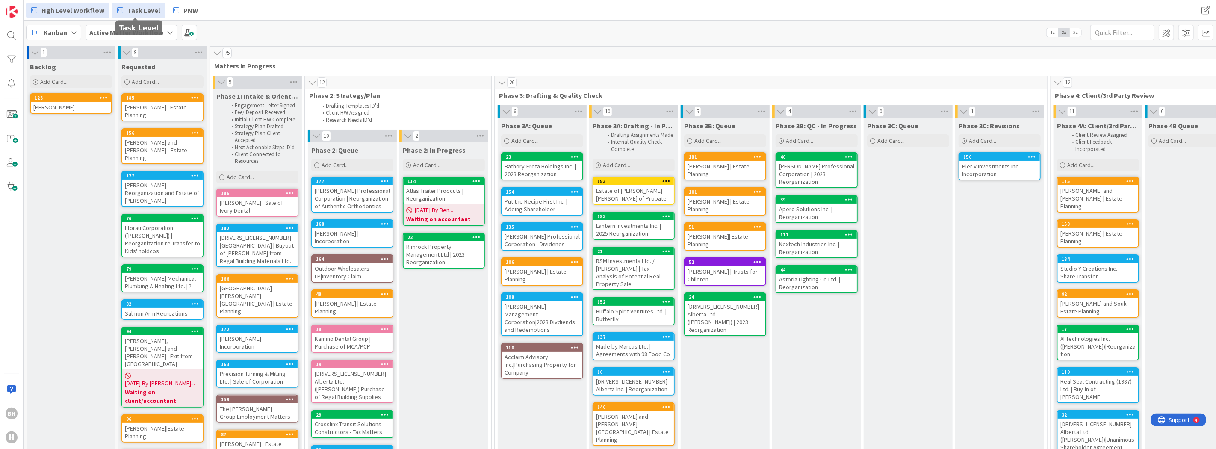
click at [136, 9] on span "Task Level" at bounding box center [143, 10] width 33 height 10
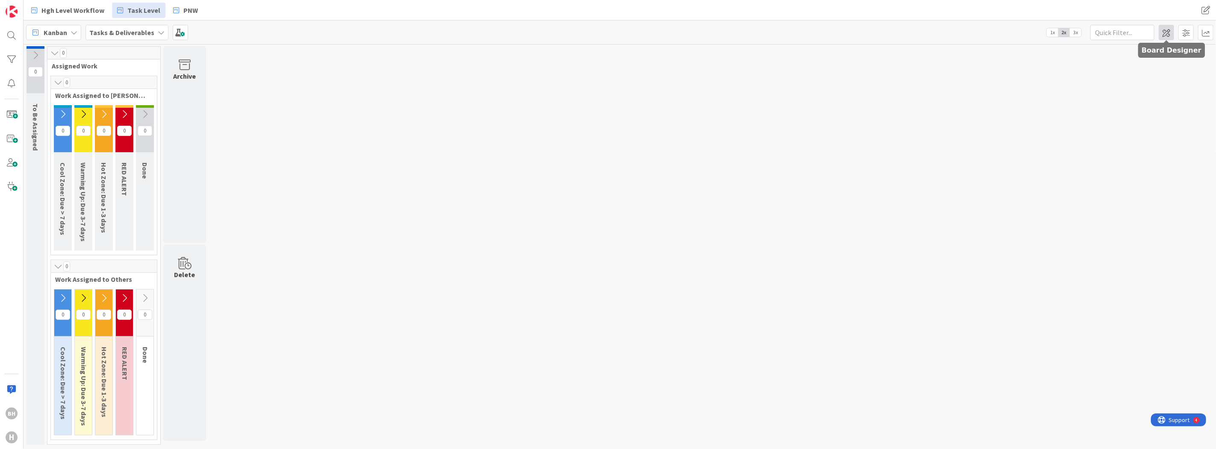
click at [1162, 35] on span at bounding box center [1166, 32] width 15 height 15
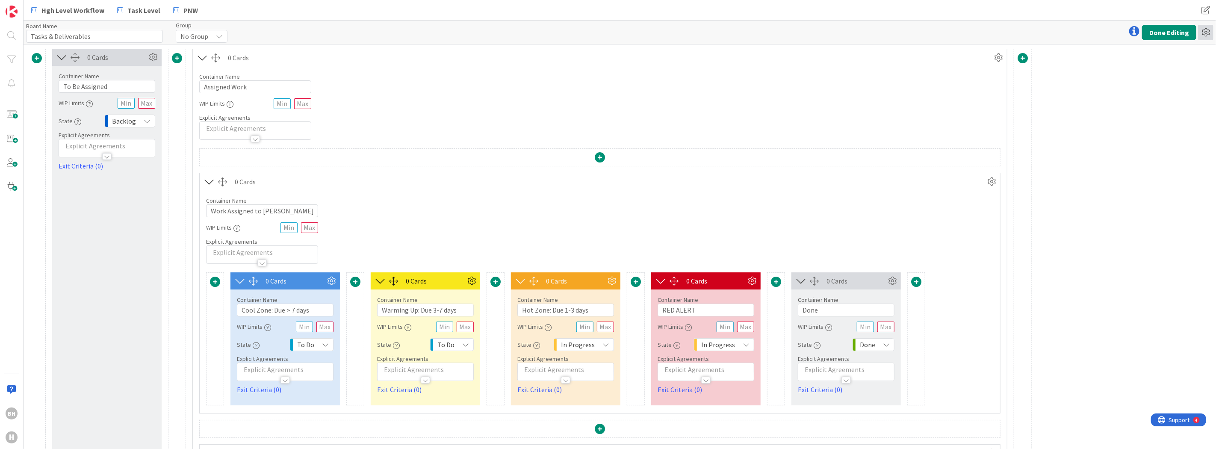
click at [1208, 33] on icon at bounding box center [1205, 32] width 15 height 15
click at [1181, 33] on button "Done Editing" at bounding box center [1169, 32] width 54 height 15
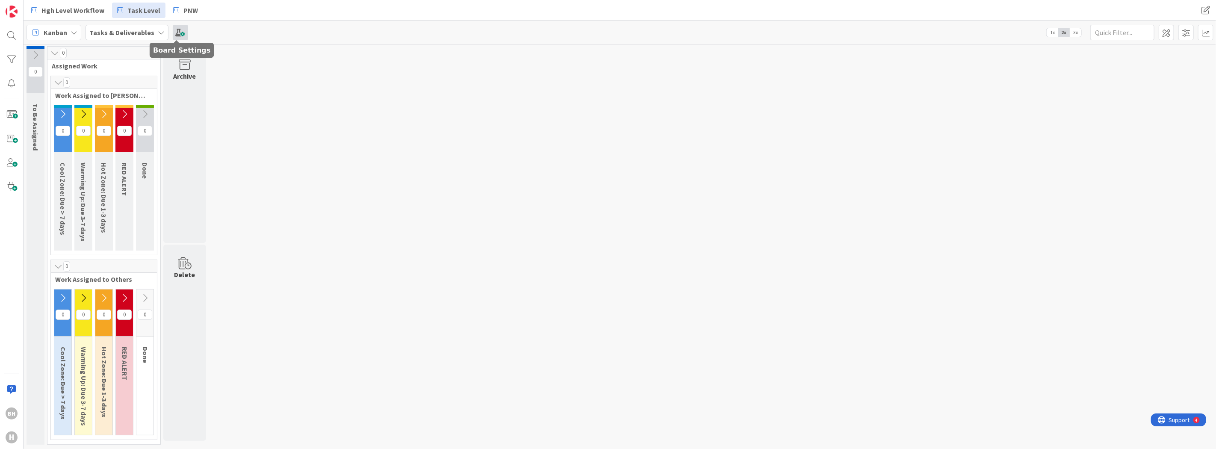
click at [176, 35] on span at bounding box center [180, 32] width 15 height 15
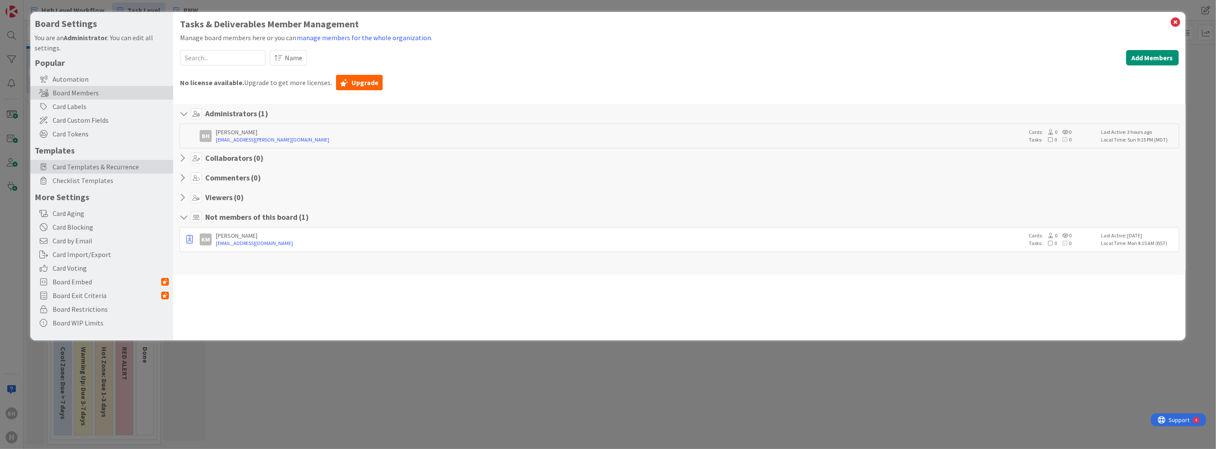
click at [90, 163] on span "Card Templates & Recurrence" at bounding box center [111, 167] width 116 height 10
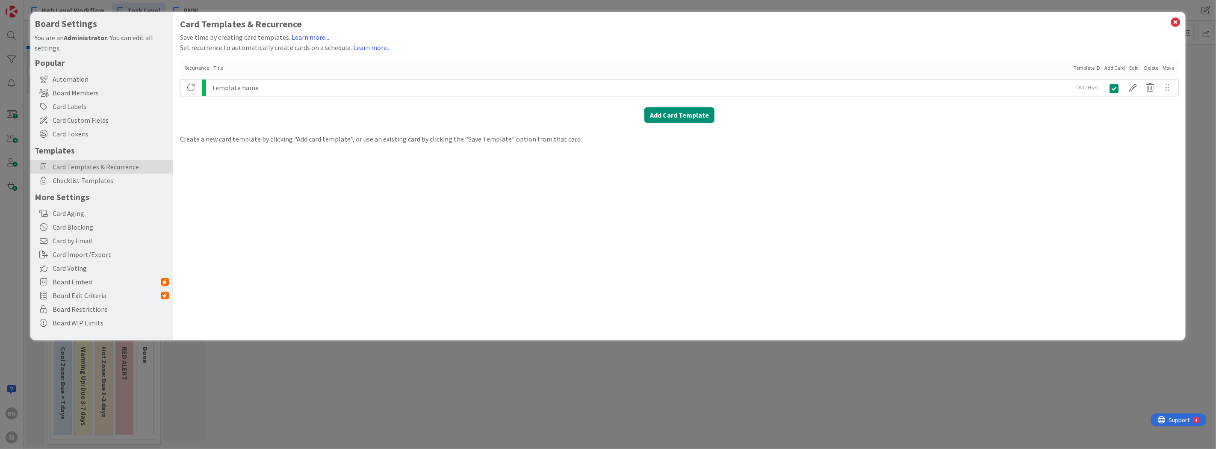
click at [271, 83] on div "template name" at bounding box center [642, 88] width 859 height 16
click at [1129, 86] on div at bounding box center [1133, 87] width 17 height 15
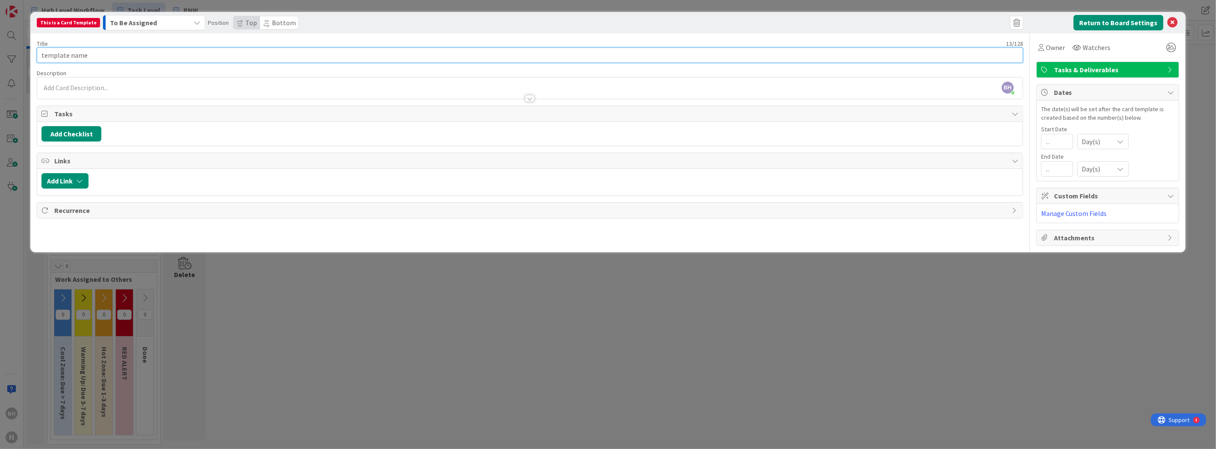
click at [135, 56] on input "template name" at bounding box center [530, 54] width 987 height 15
drag, startPoint x: 130, startPoint y: 56, endPoint x: 27, endPoint y: 50, distance: 103.3
click at [27, 50] on div "This is a Card Template To Be Assigned Position Top Bottom Return to Board Sett…" at bounding box center [608, 224] width 1216 height 449
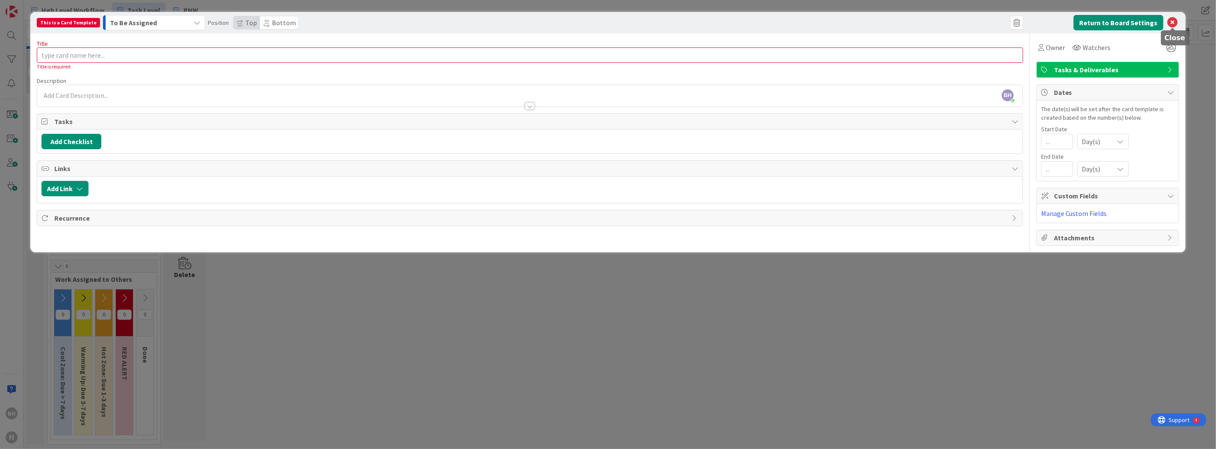
click at [1174, 19] on icon at bounding box center [1173, 23] width 10 height 10
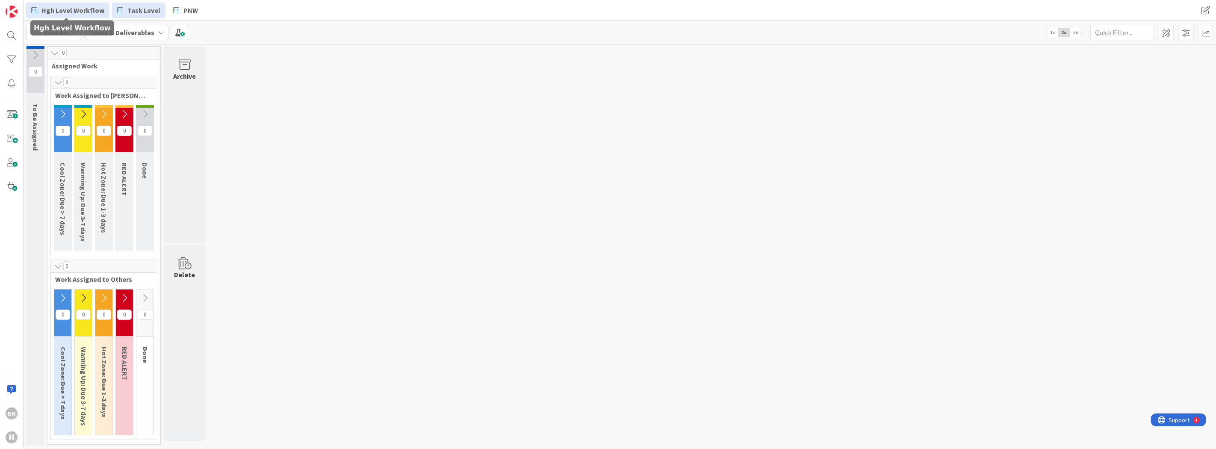
click at [74, 5] on span "Hgh Level Workflow" at bounding box center [72, 10] width 63 height 10
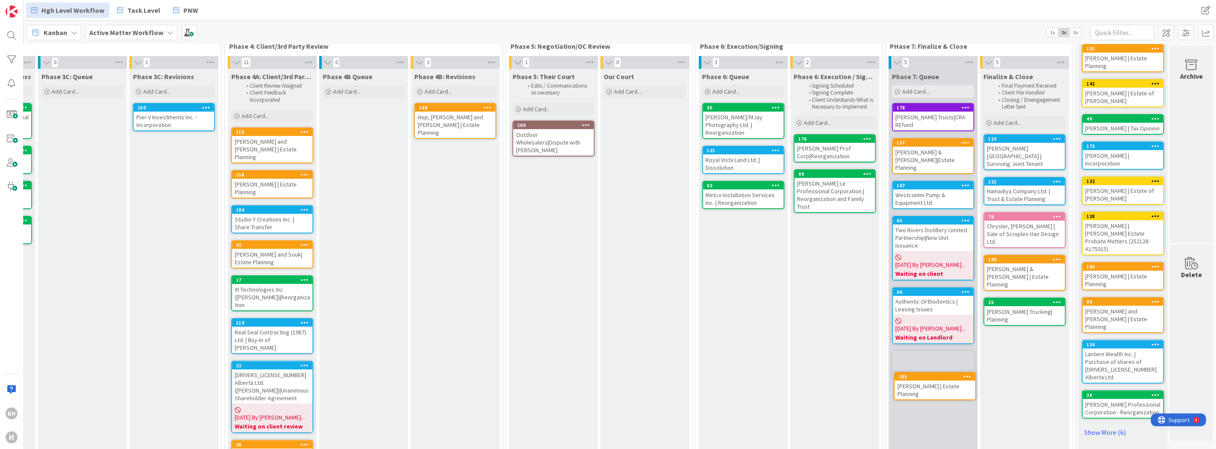
scroll to position [62, 832]
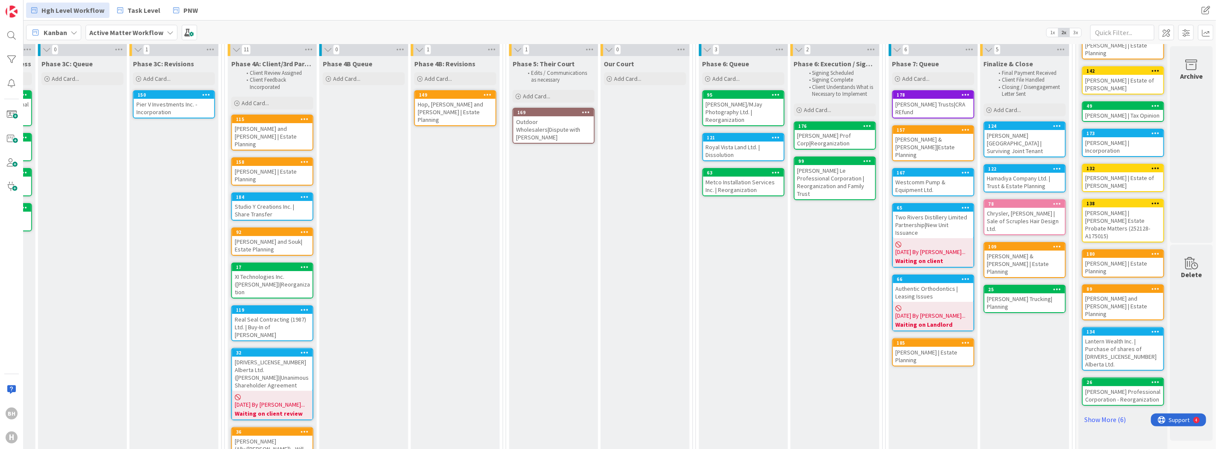
click at [931, 347] on div "Lechner, Florian | Estate Planning" at bounding box center [933, 356] width 80 height 19
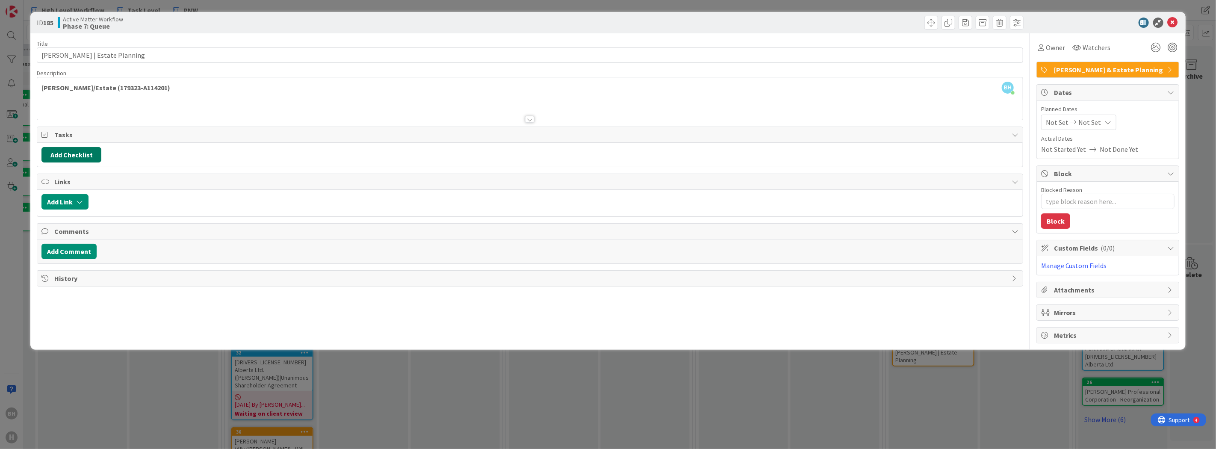
click at [71, 153] on button "Add Checklist" at bounding box center [71, 154] width 60 height 15
click at [60, 215] on button "Add" at bounding box center [57, 215] width 23 height 15
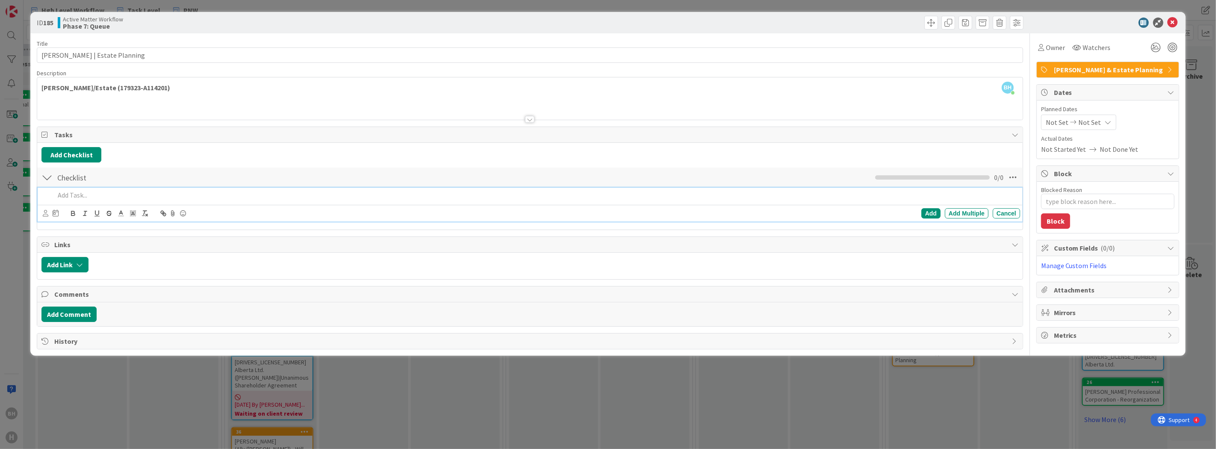
click at [82, 194] on p at bounding box center [536, 195] width 962 height 10
click at [48, 177] on div at bounding box center [46, 177] width 11 height 15
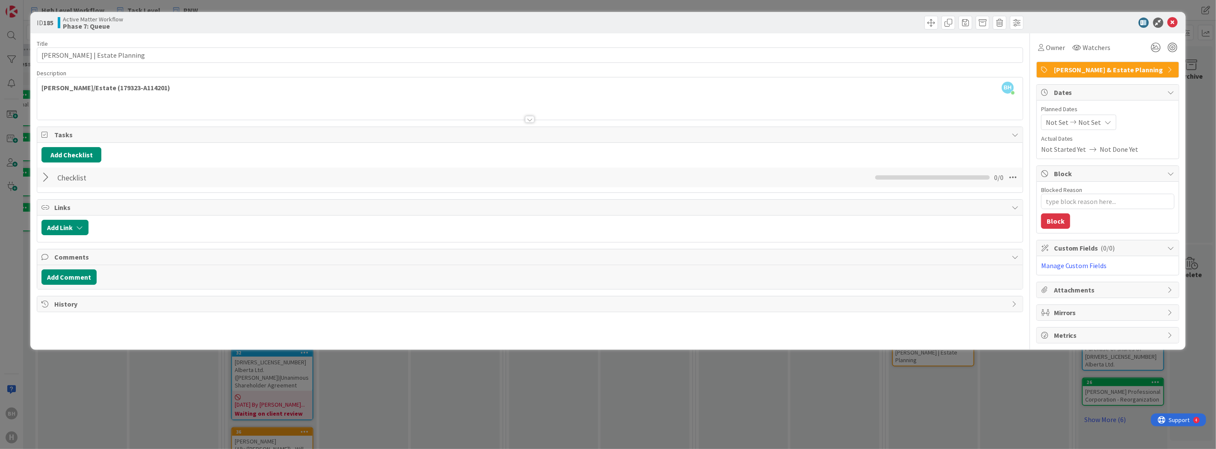
click at [186, 147] on div "Add Checklist Back Checklist Checklist Name 9 / 64 Checklist 0 / 0" at bounding box center [530, 168] width 986 height 50
click at [181, 113] on div at bounding box center [530, 109] width 986 height 22
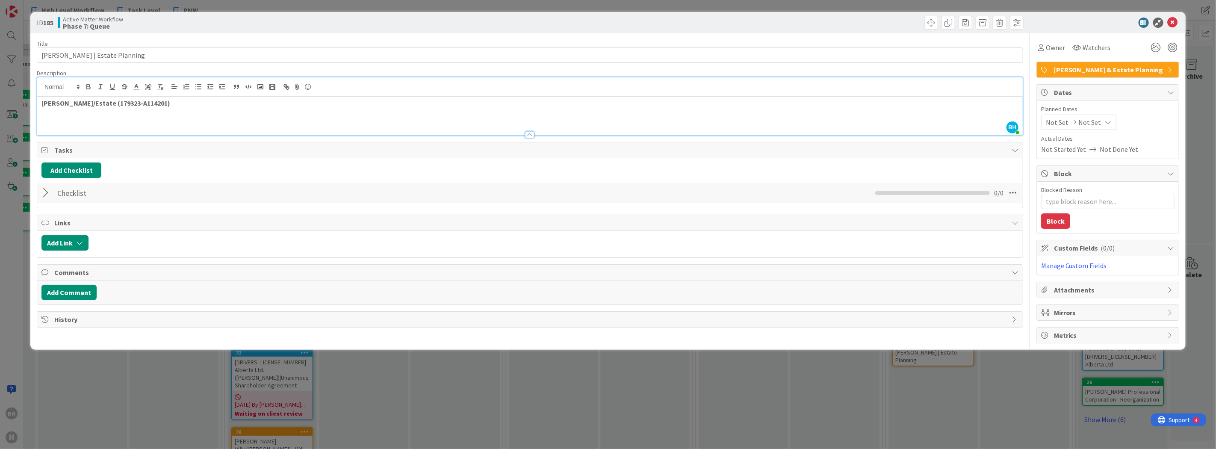
click at [41, 192] on div at bounding box center [46, 192] width 11 height 15
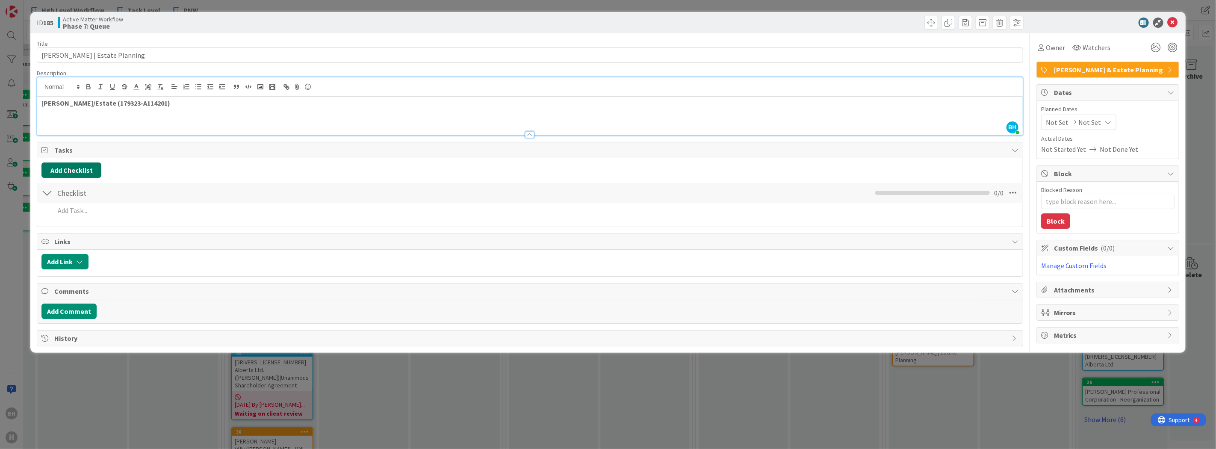
click at [77, 164] on button "Add Checklist" at bounding box center [71, 170] width 60 height 15
click at [70, 247] on link "Load template" at bounding box center [68, 247] width 44 height 9
click at [102, 199] on div "Intake & Onboarding Checklist" at bounding box center [111, 204] width 141 height 15
click at [57, 231] on button "Add" at bounding box center [57, 230] width 23 height 15
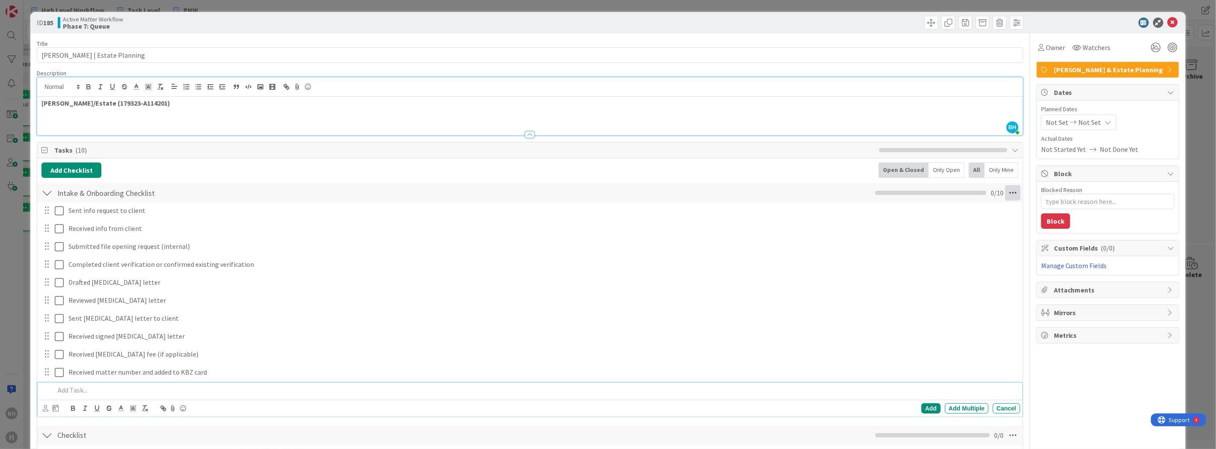
click at [1011, 199] on icon at bounding box center [1012, 192] width 15 height 15
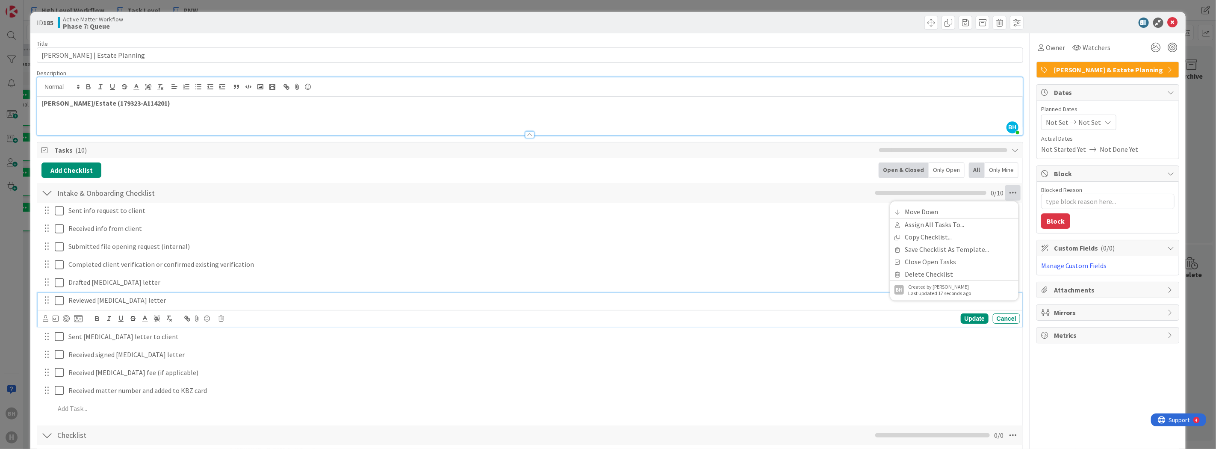
drag, startPoint x: 760, startPoint y: 306, endPoint x: 704, endPoint y: 207, distance: 114.2
click at [759, 306] on div "Reviewed retainer letter" at bounding box center [542, 300] width 955 height 15
click at [258, 173] on div "Add Checklist Back Open & Closed Only Open All Only Mine" at bounding box center [529, 170] width 977 height 15
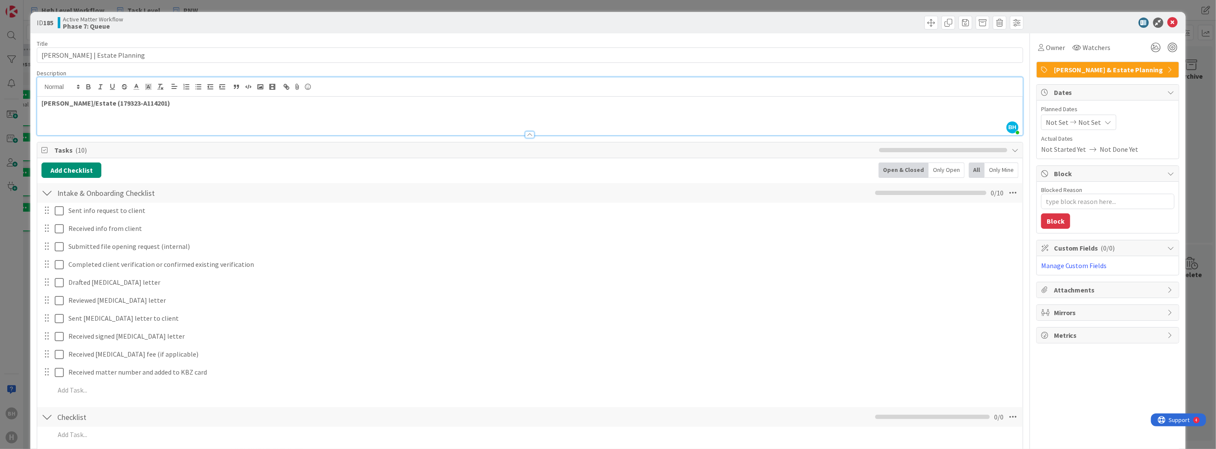
click at [43, 197] on div at bounding box center [46, 192] width 11 height 15
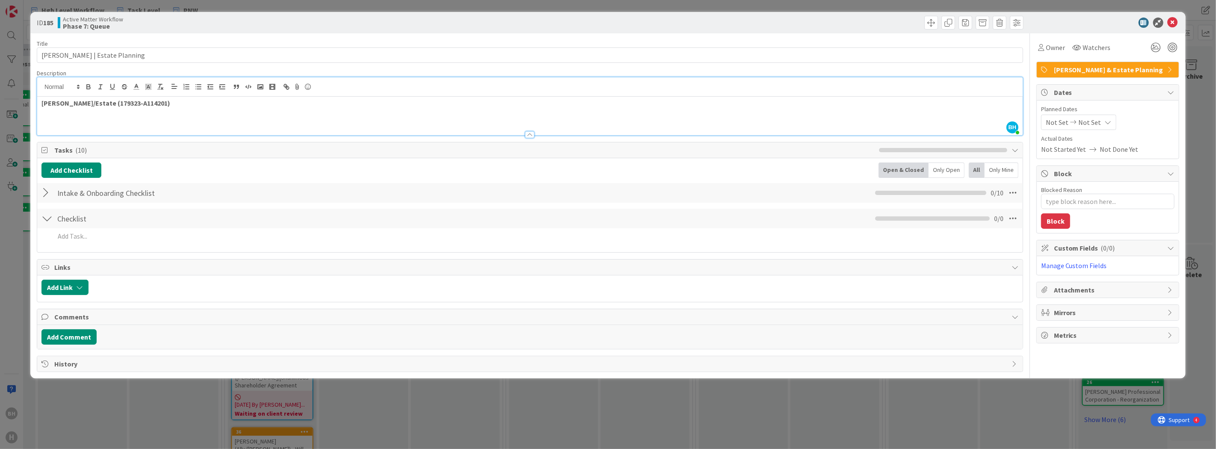
click at [43, 197] on div at bounding box center [46, 192] width 11 height 15
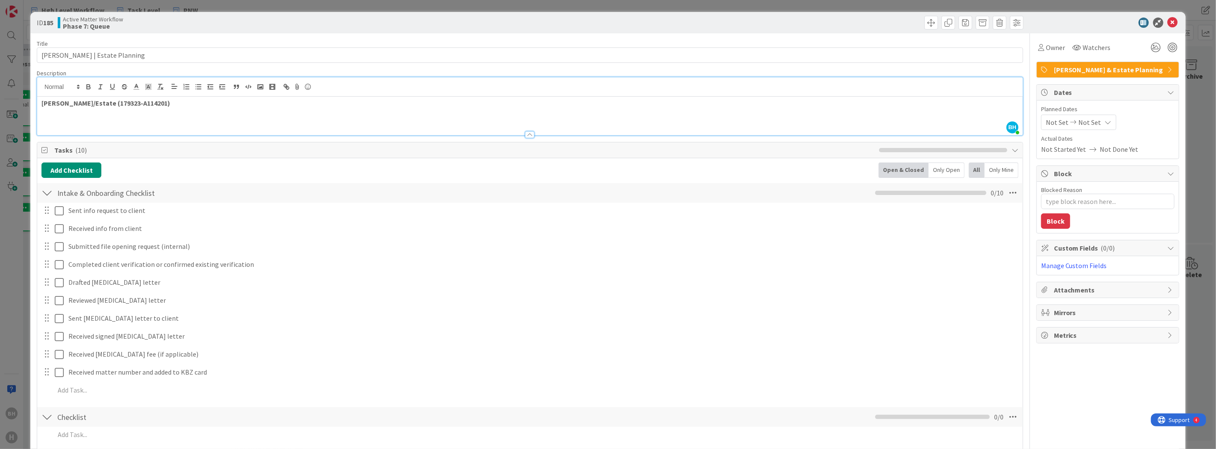
click at [1153, 70] on span "Wills & Estate Planning" at bounding box center [1108, 70] width 109 height 10
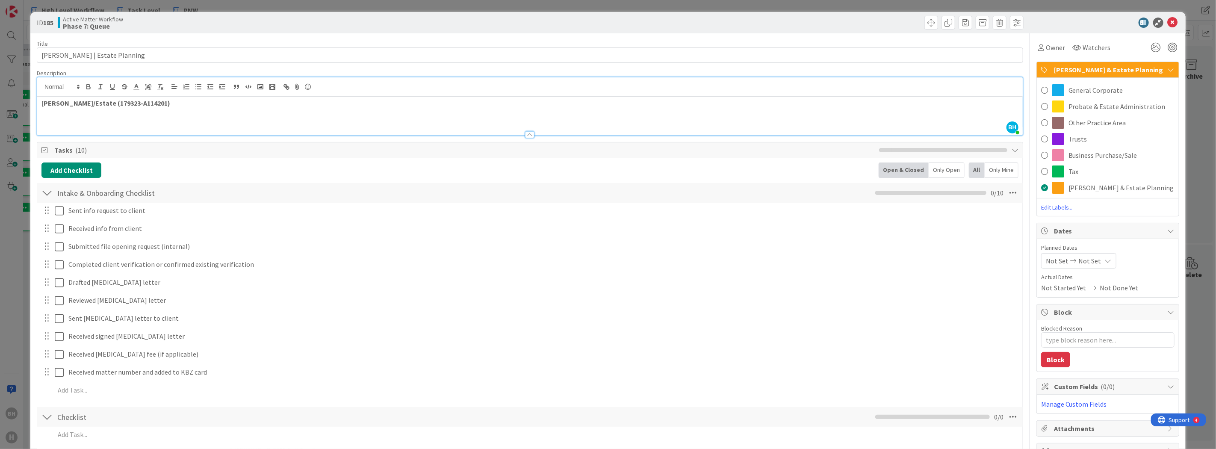
click at [1157, 69] on div "Wills & Estate Planning" at bounding box center [1108, 70] width 142 height 16
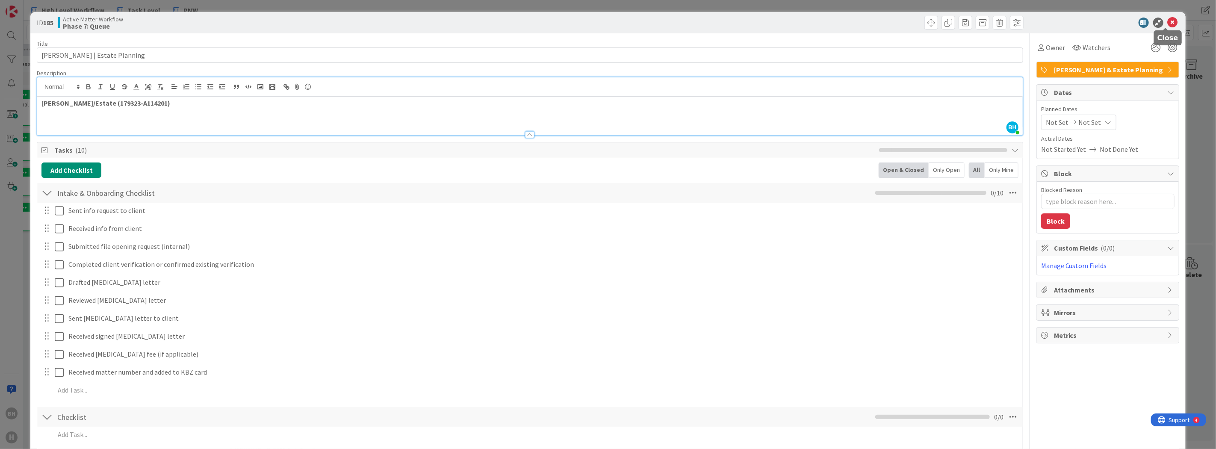
click at [1168, 21] on icon at bounding box center [1173, 23] width 10 height 10
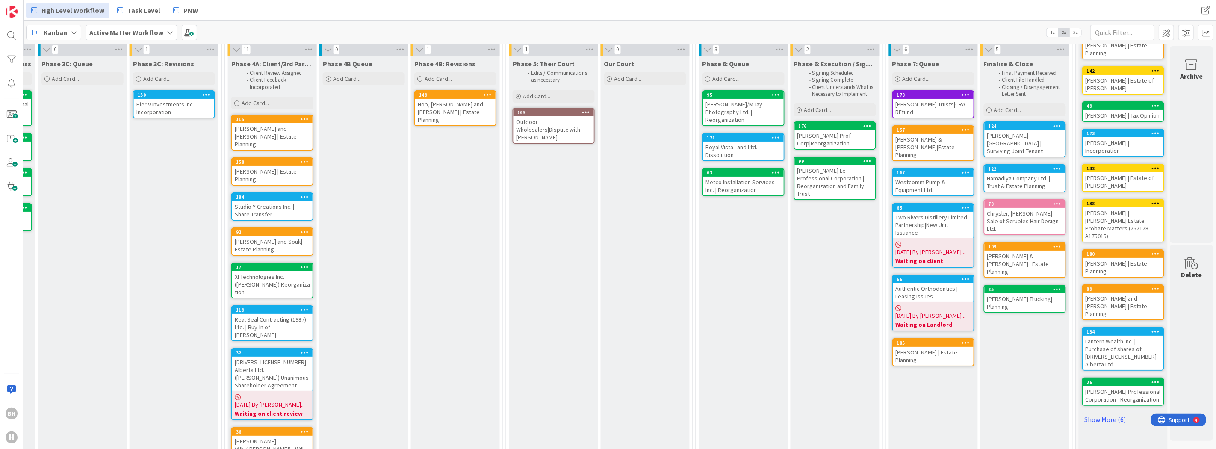
click at [509, 219] on div "Phase 5: Their Court Edits / Communications as necessary Add Card... 169 Outdoo…" at bounding box center [553, 334] width 89 height 557
drag, startPoint x: 555, startPoint y: 167, endPoint x: 538, endPoint y: 158, distance: 18.9
click at [538, 158] on div "Phase 5: Their Court Edits / Communications as necessary Add Card... 169 Outdoo…" at bounding box center [553, 334] width 89 height 557
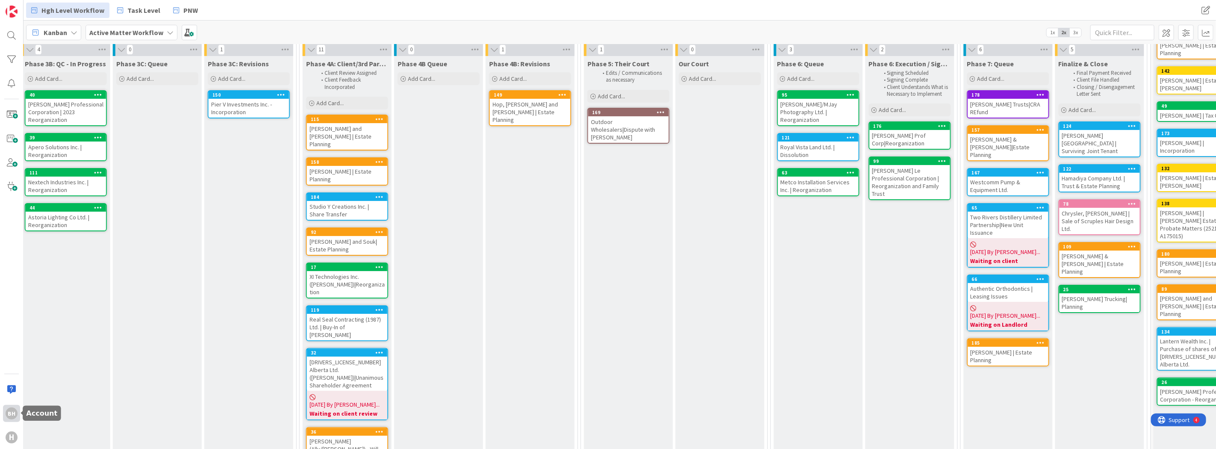
click at [11, 413] on div "BH" at bounding box center [12, 414] width 12 height 12
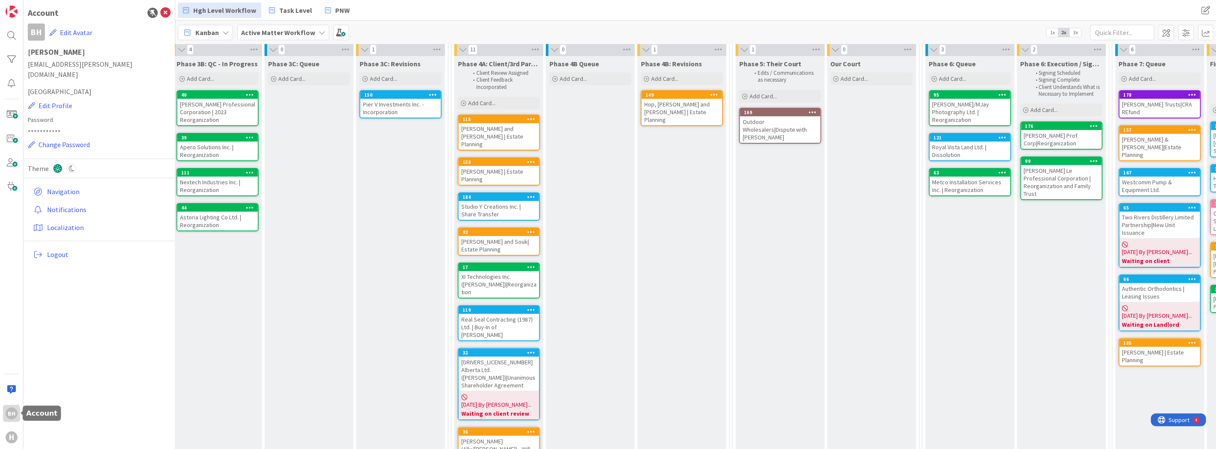
click at [11, 413] on div "BH" at bounding box center [12, 414] width 12 height 12
click at [8, 439] on div "H" at bounding box center [12, 438] width 12 height 12
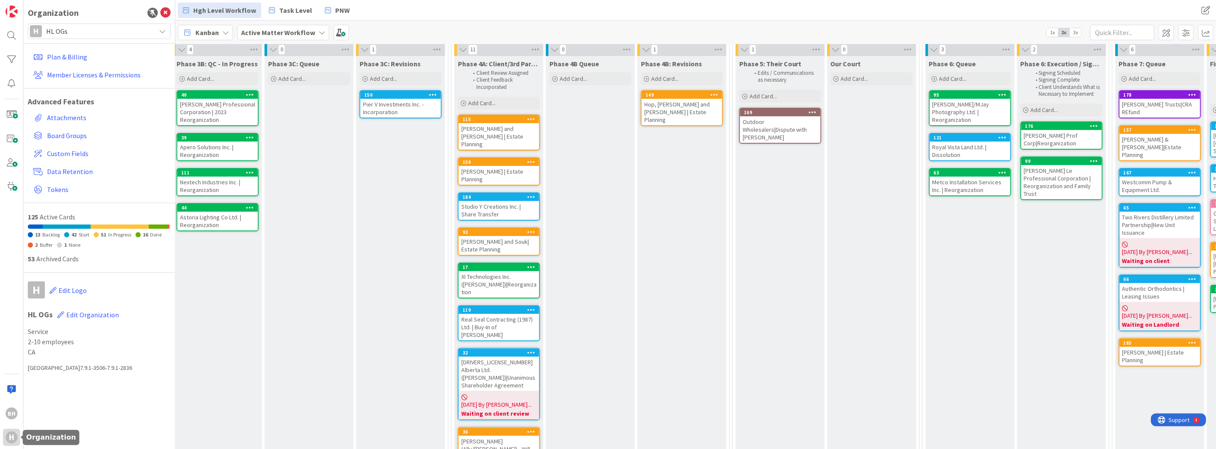
click at [8, 439] on div "H" at bounding box center [12, 438] width 12 height 12
click at [340, 30] on span at bounding box center [341, 32] width 15 height 15
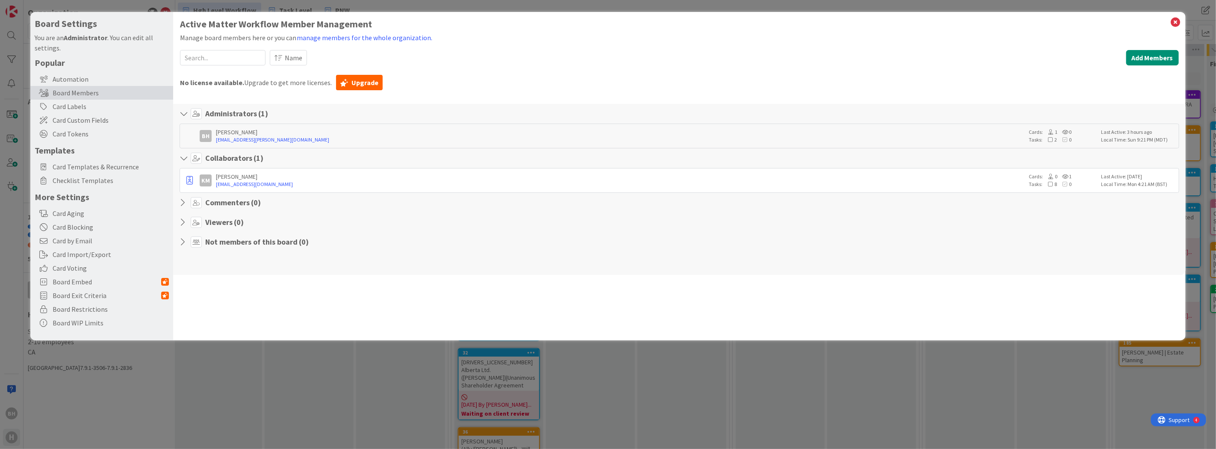
click at [113, 380] on div "Board Settings You are an Administrator . You can edit all settings. Popular Au…" at bounding box center [608, 224] width 1216 height 449
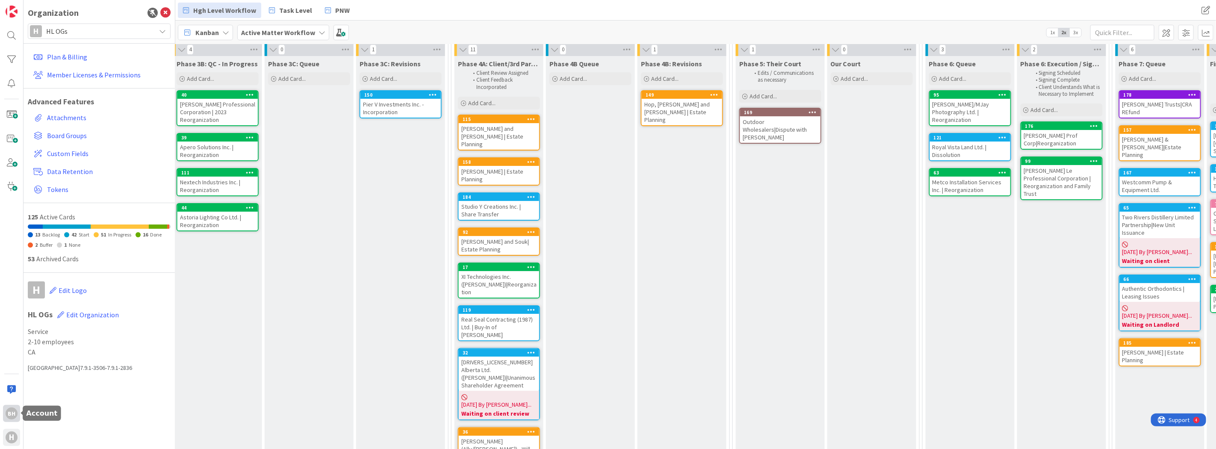
click at [14, 414] on div "BH" at bounding box center [12, 414] width 12 height 12
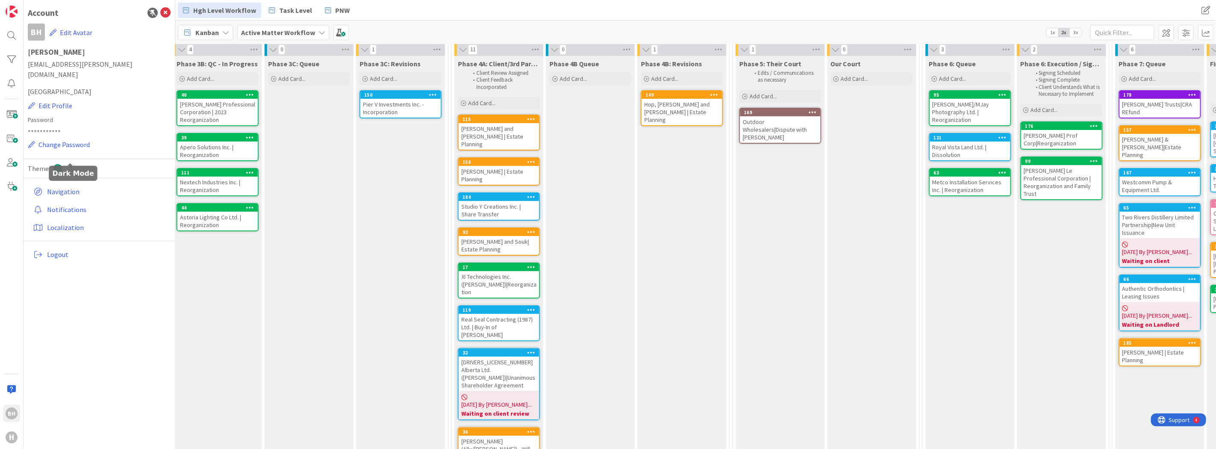
click at [70, 164] on icon at bounding box center [71, 168] width 9 height 9
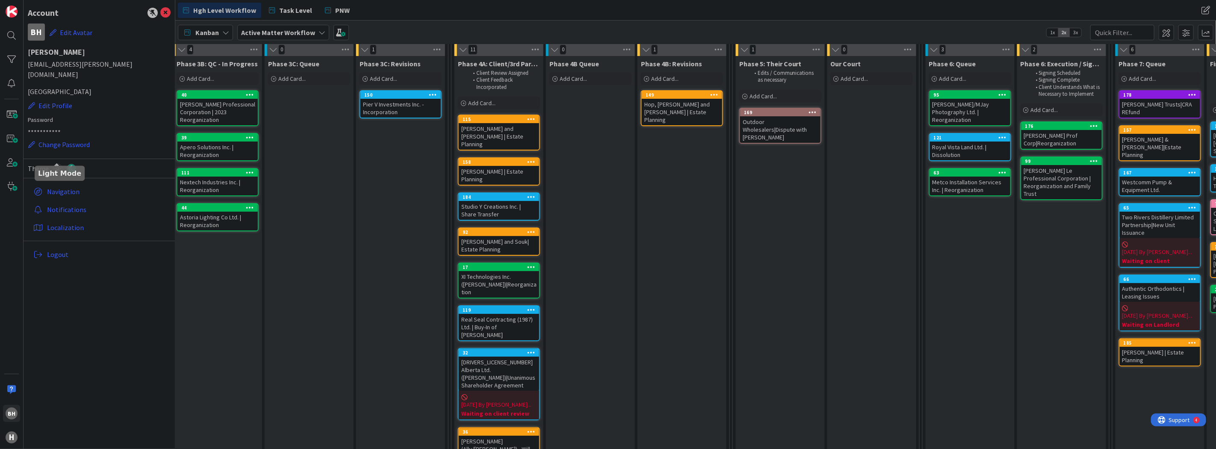
click at [54, 164] on icon at bounding box center [57, 168] width 9 height 9
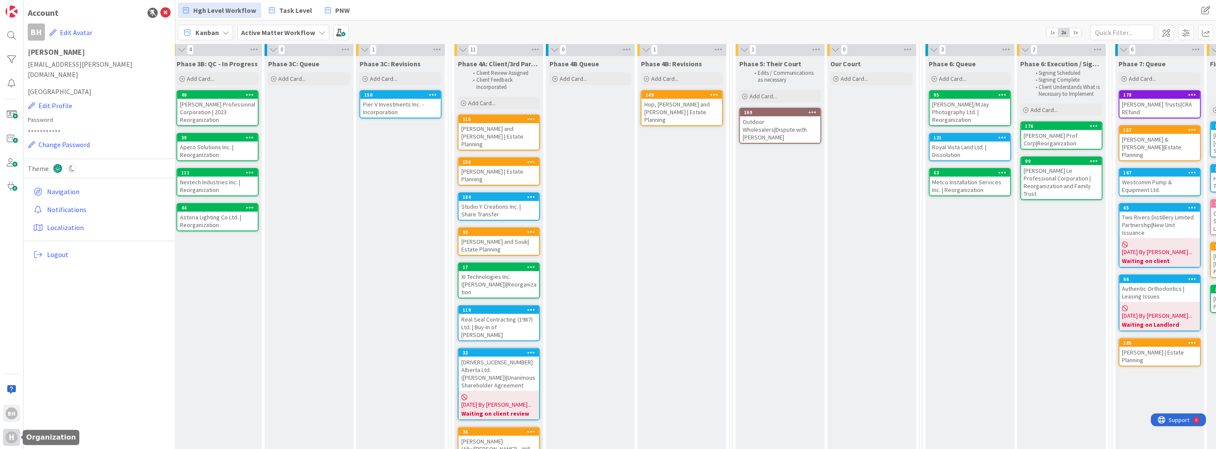
click at [15, 439] on div "H" at bounding box center [12, 438] width 12 height 12
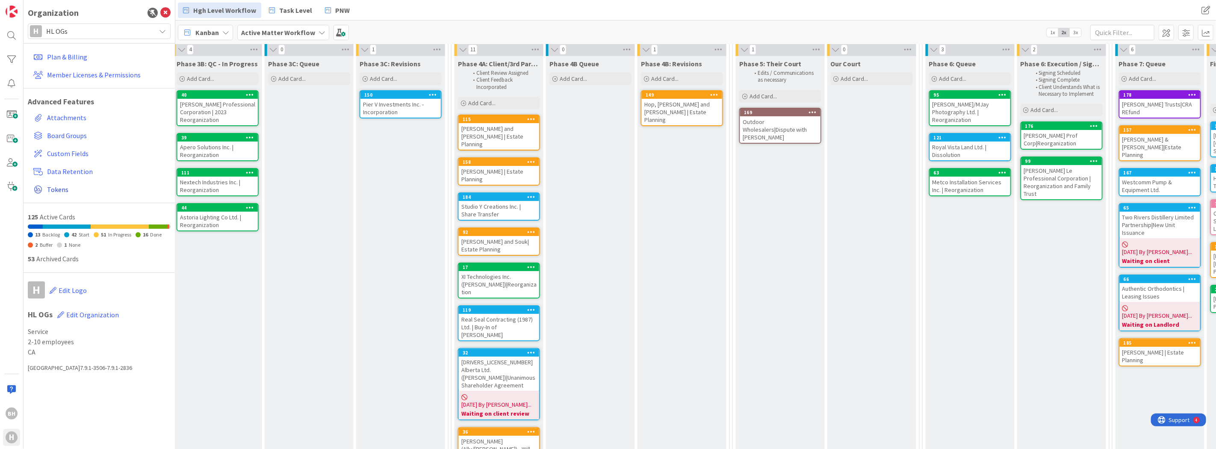
click at [53, 186] on span "Tokens" at bounding box center [107, 189] width 120 height 10
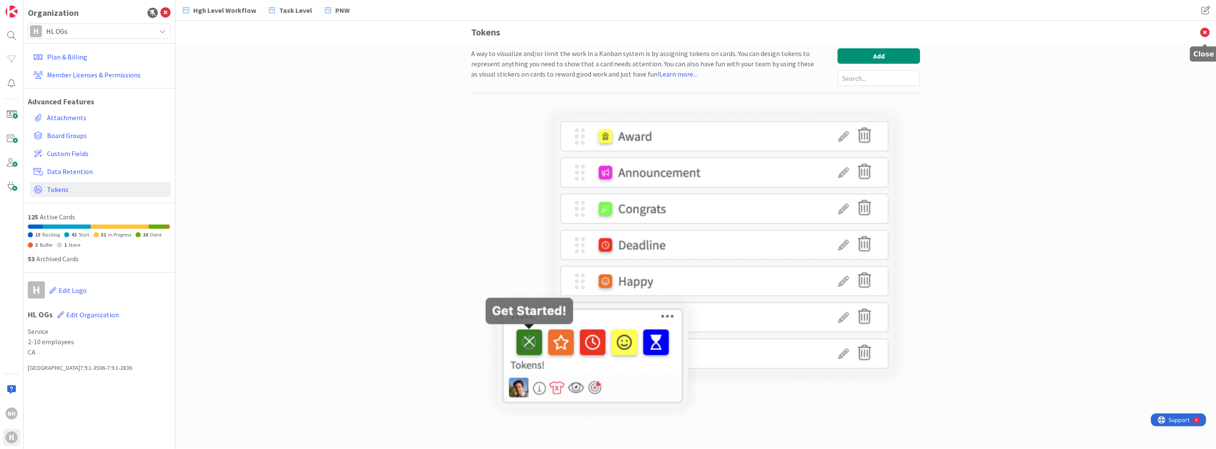
click at [1204, 30] on icon at bounding box center [1205, 33] width 22 height 24
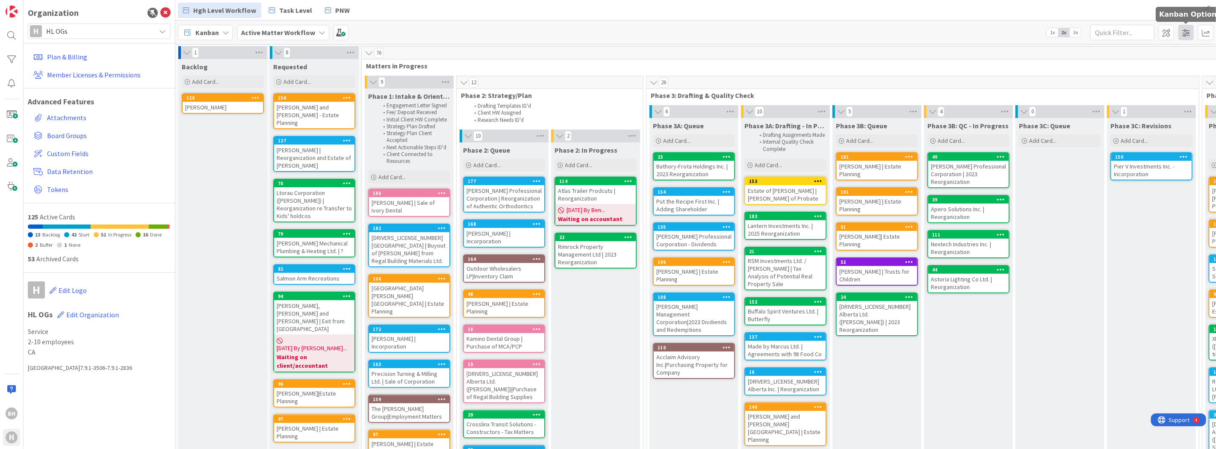
click at [1185, 30] on span at bounding box center [1186, 32] width 15 height 15
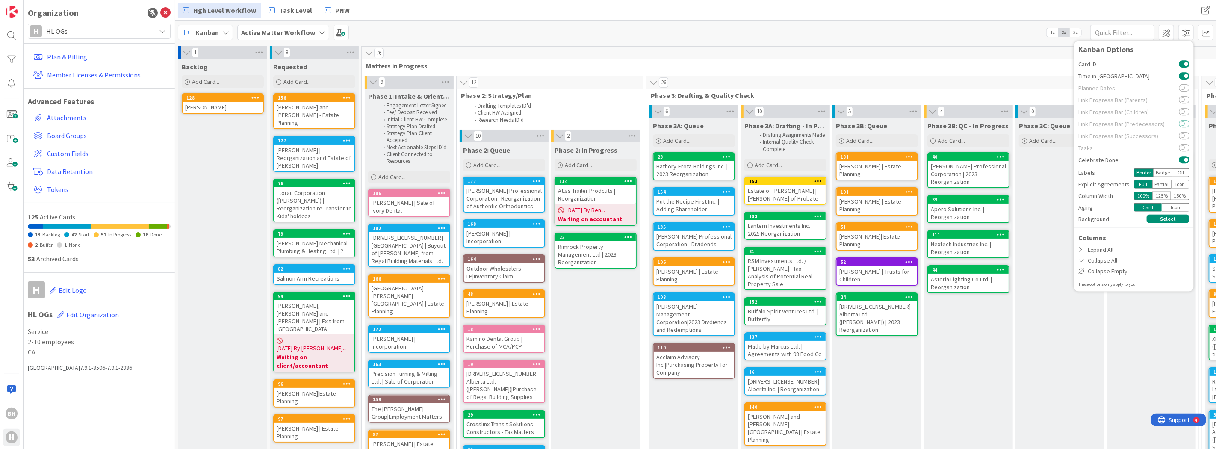
click at [1186, 125] on button at bounding box center [1184, 123] width 11 height 7
click at [1028, 62] on span "Matters in Progress" at bounding box center [1204, 66] width 1677 height 9
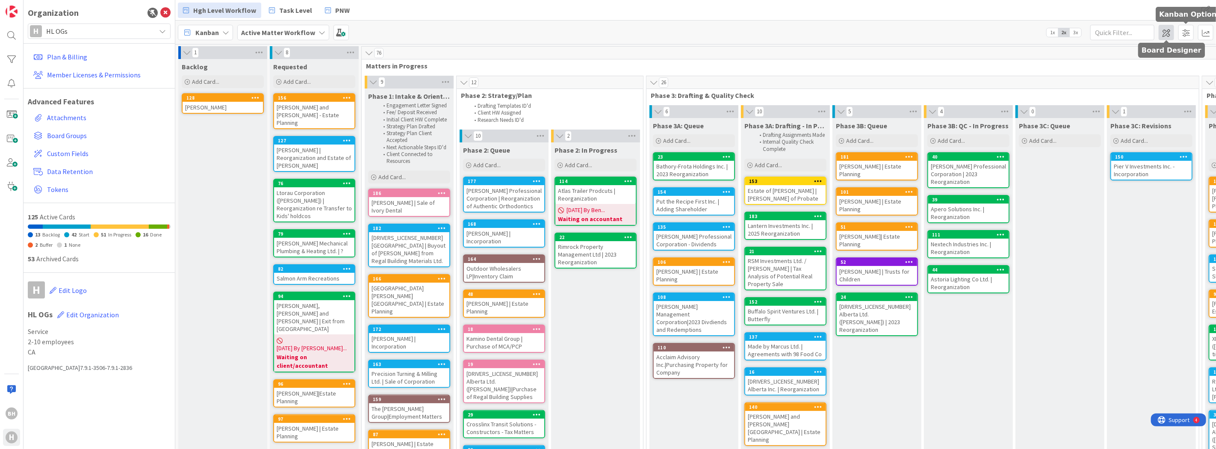
click at [1164, 32] on span at bounding box center [1166, 32] width 15 height 15
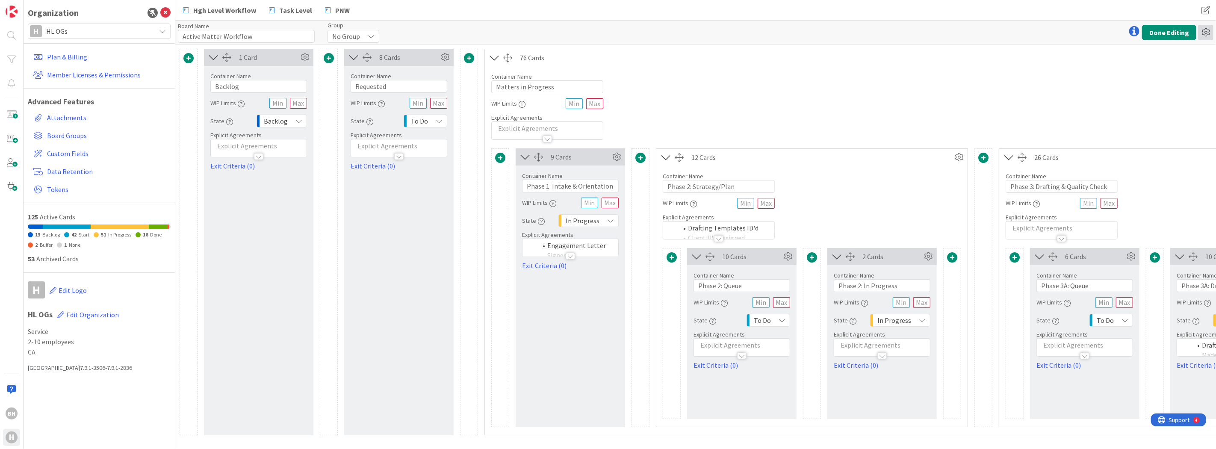
click at [1206, 28] on icon at bounding box center [1205, 32] width 15 height 15
click at [1205, 30] on icon at bounding box center [1205, 32] width 15 height 15
click at [1162, 31] on button "Done Editing" at bounding box center [1169, 32] width 54 height 15
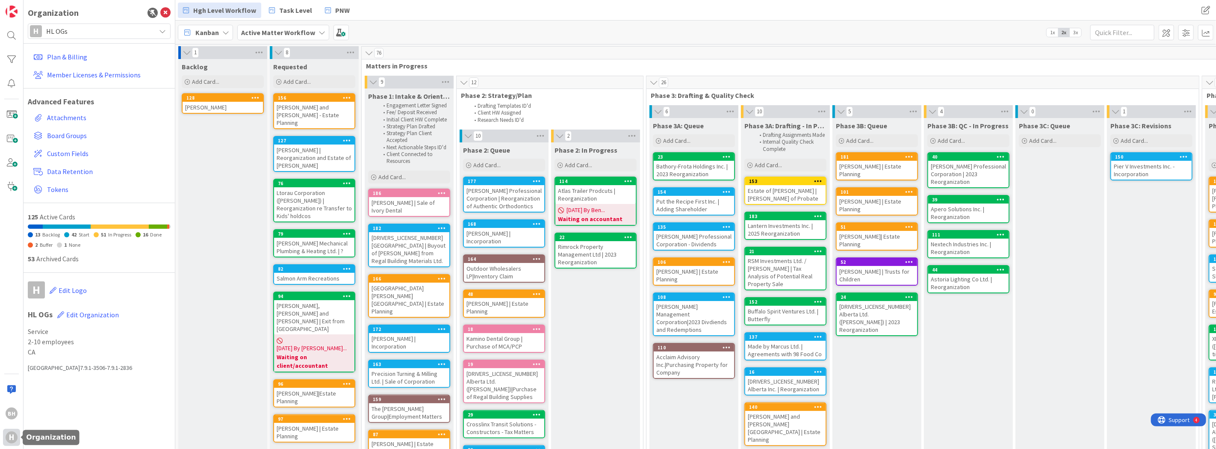
click at [5, 439] on div "H" at bounding box center [11, 437] width 17 height 17
click at [10, 433] on div "H" at bounding box center [12, 438] width 12 height 12
click at [164, 28] on icon at bounding box center [162, 31] width 7 height 7
click at [165, 9] on icon at bounding box center [165, 13] width 10 height 10
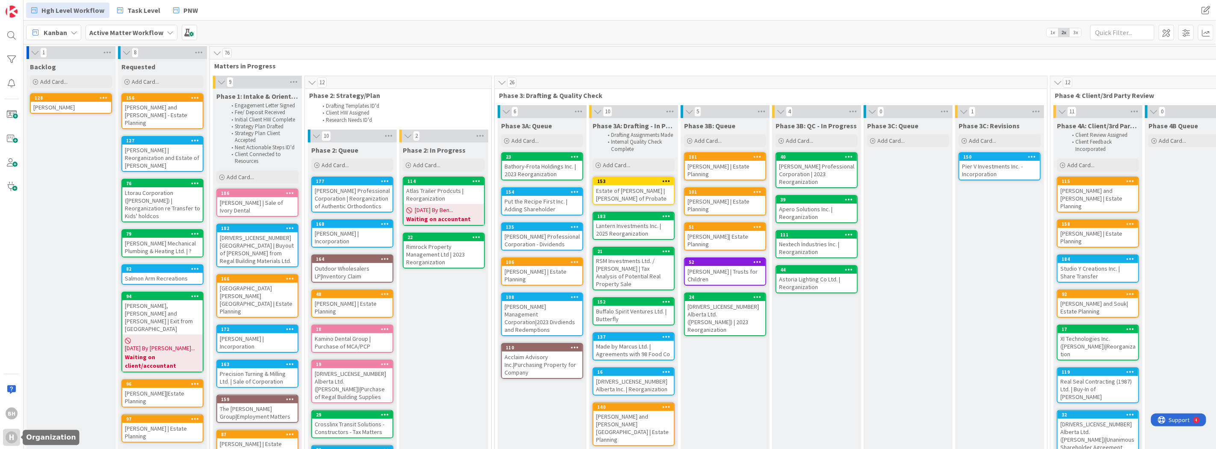
click at [9, 442] on div "H" at bounding box center [12, 438] width 12 height 12
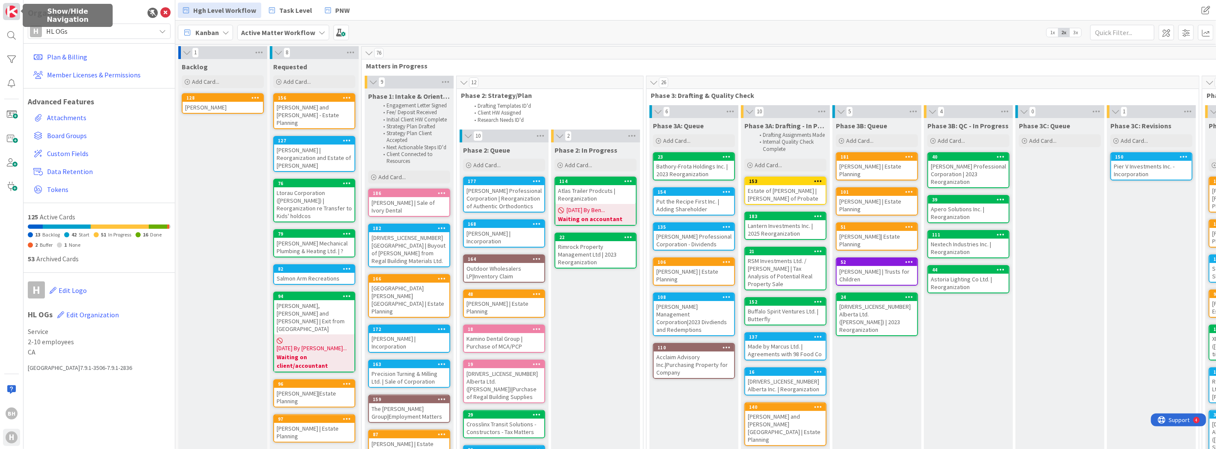
click at [10, 14] on img at bounding box center [12, 12] width 12 height 12
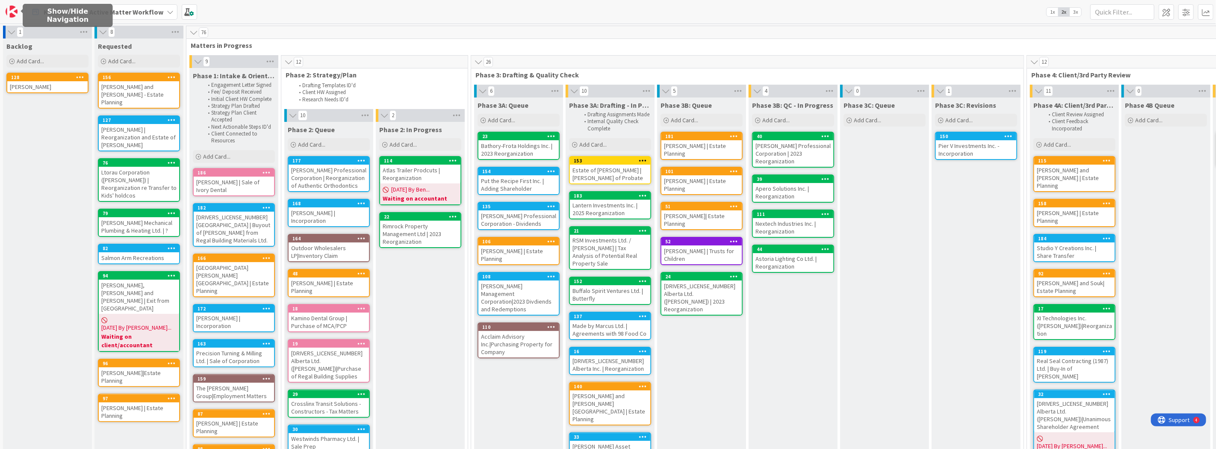
click at [10, 14] on img at bounding box center [12, 12] width 12 height 12
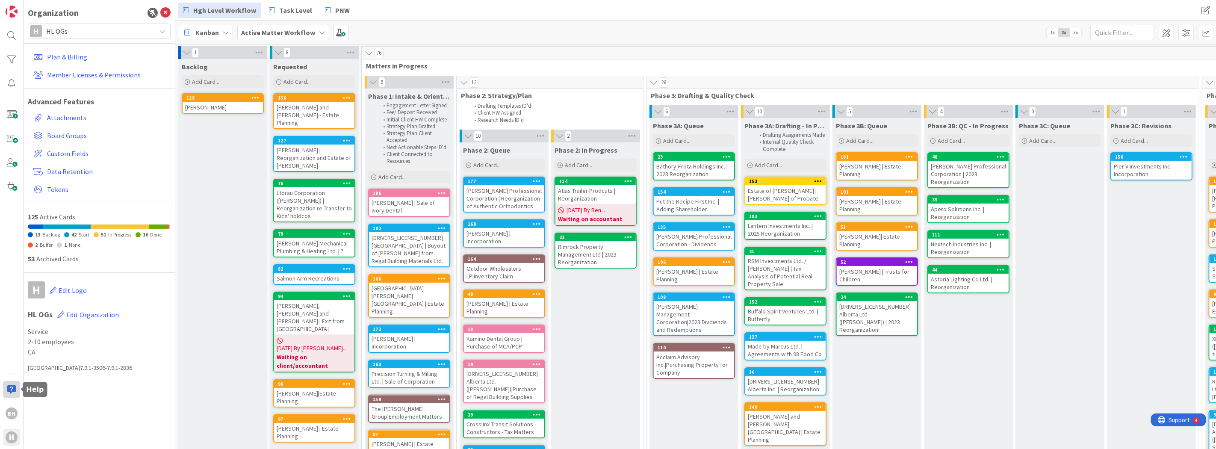
click at [9, 390] on div at bounding box center [11, 389] width 17 height 17
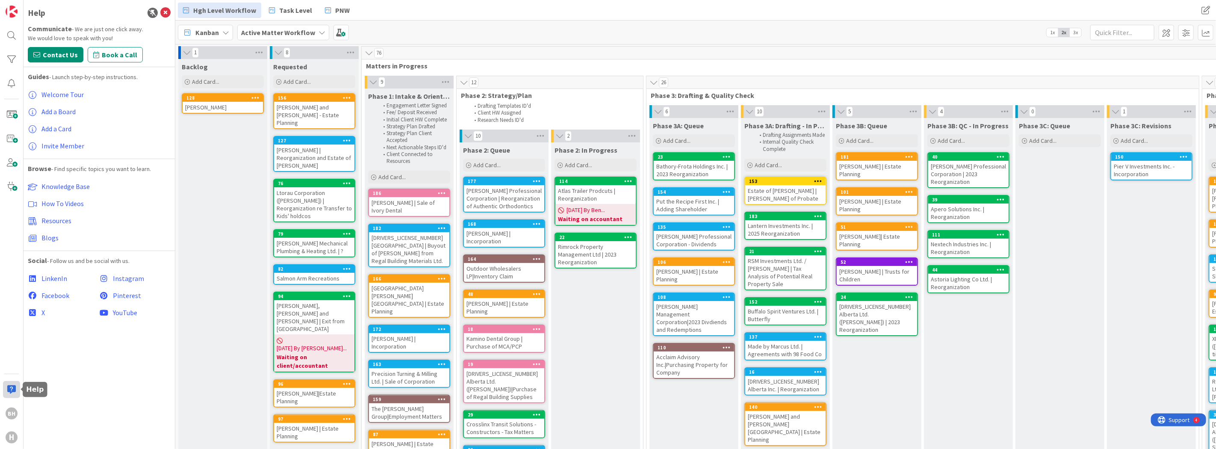
click at [14, 385] on div at bounding box center [11, 389] width 17 height 17
click at [10, 440] on div "H" at bounding box center [12, 438] width 12 height 12
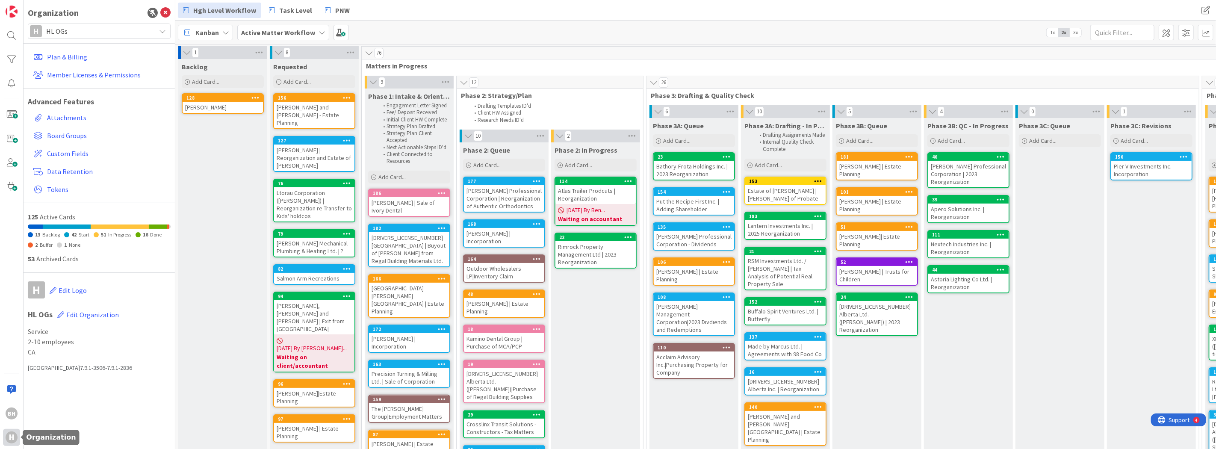
click at [10, 440] on div "H" at bounding box center [12, 438] width 12 height 12
click at [107, 27] on span "HL OGs" at bounding box center [98, 31] width 105 height 12
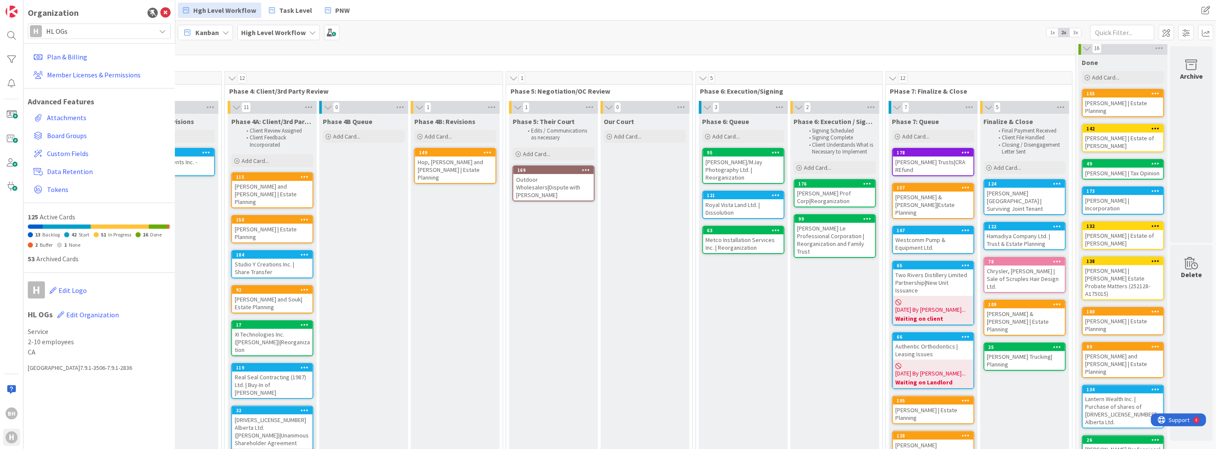
scroll to position [0, 984]
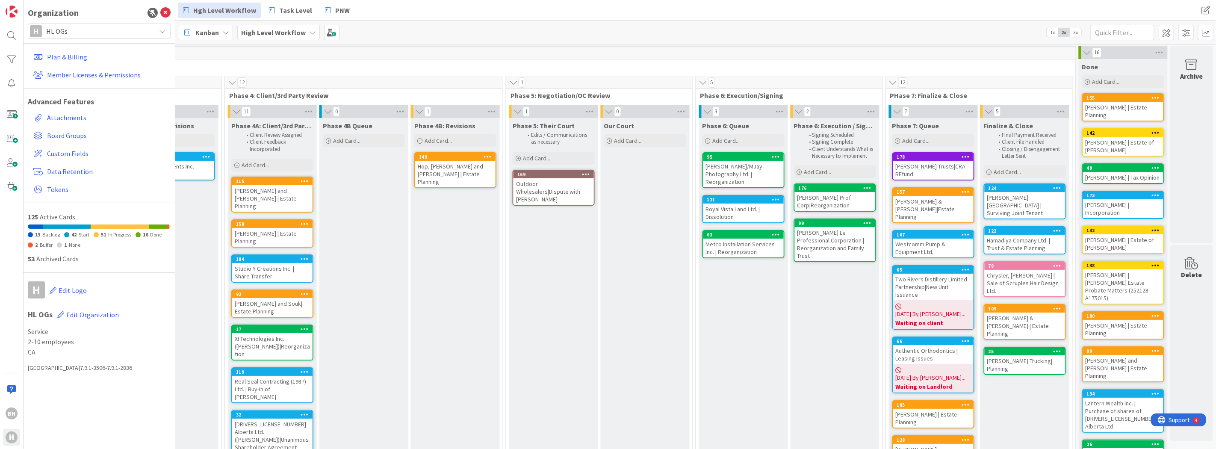
click at [464, 65] on span "Matters in Progress" at bounding box center [226, 66] width 1677 height 9
click at [13, 186] on span at bounding box center [11, 186] width 17 height 17
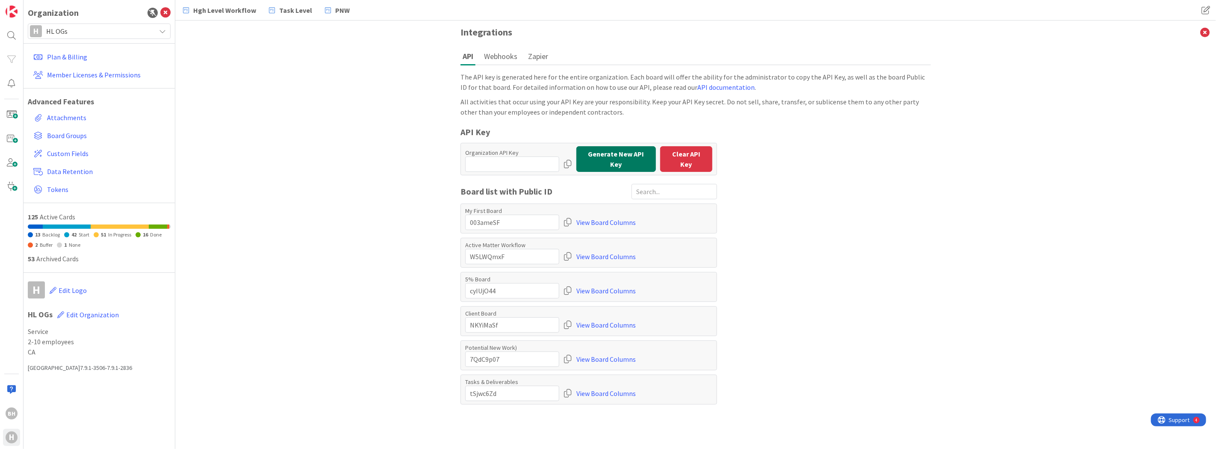
click at [612, 163] on button "Generate New API Key" at bounding box center [616, 159] width 80 height 26
click at [568, 160] on div at bounding box center [568, 164] width 9 height 15
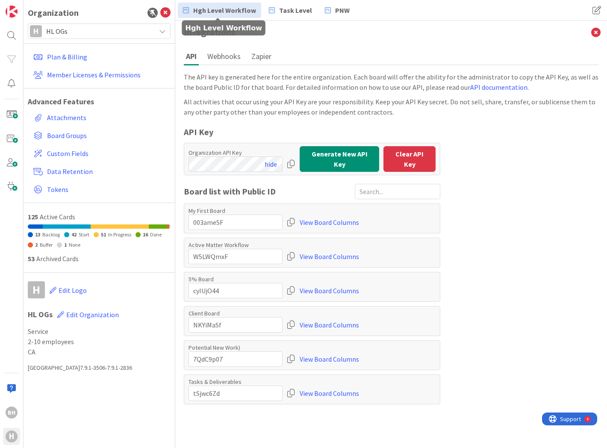
click at [222, 12] on span "Hgh Level Workflow" at bounding box center [224, 10] width 63 height 10
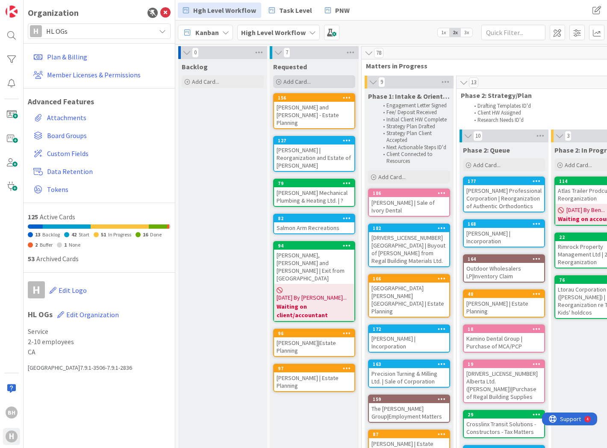
click at [295, 81] on span "Add Card..." at bounding box center [297, 82] width 27 height 8
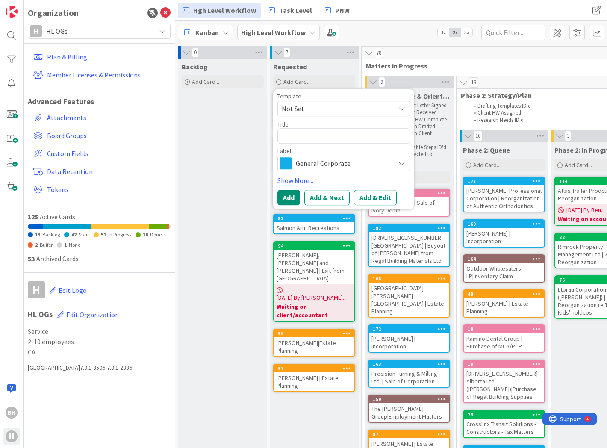
click at [300, 134] on textarea at bounding box center [344, 135] width 133 height 15
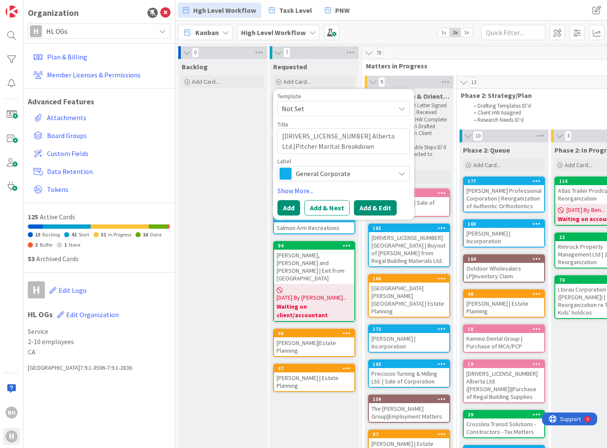
click at [374, 206] on button "Add & Edit" at bounding box center [375, 207] width 43 height 15
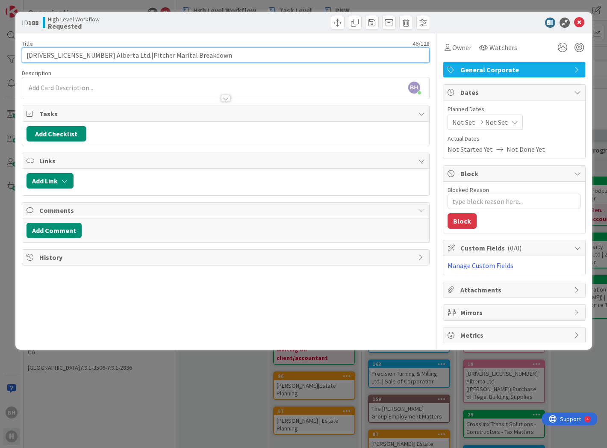
click at [58, 56] on input "1652244 Alberta Ltd.|Pitcher Marital Breakdown" at bounding box center [226, 54] width 408 height 15
drag, startPoint x: 83, startPoint y: 56, endPoint x: 99, endPoint y: 77, distance: 26.6
click at [83, 56] on input "1652244 Alberta Ltd.|Pitcher Marital Breakdown" at bounding box center [226, 54] width 408 height 15
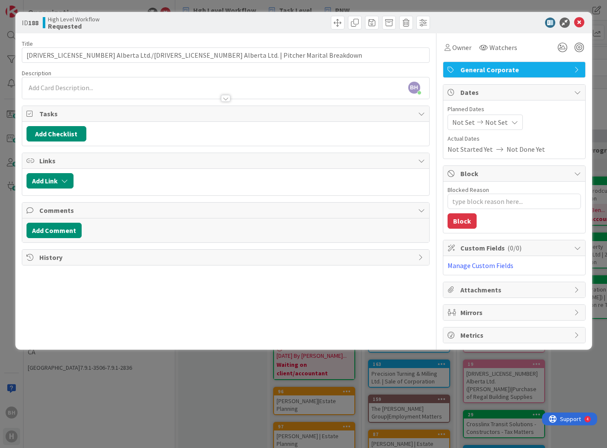
click at [159, 134] on div "Add Checklist" at bounding box center [226, 133] width 399 height 15
click at [57, 231] on button "Add Comment" at bounding box center [54, 230] width 55 height 15
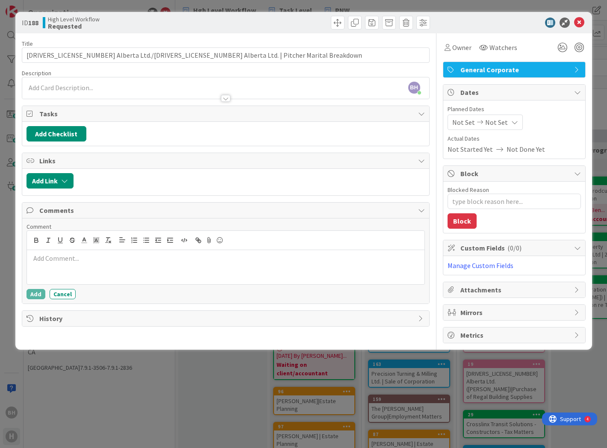
click at [227, 97] on div at bounding box center [225, 98] width 9 height 7
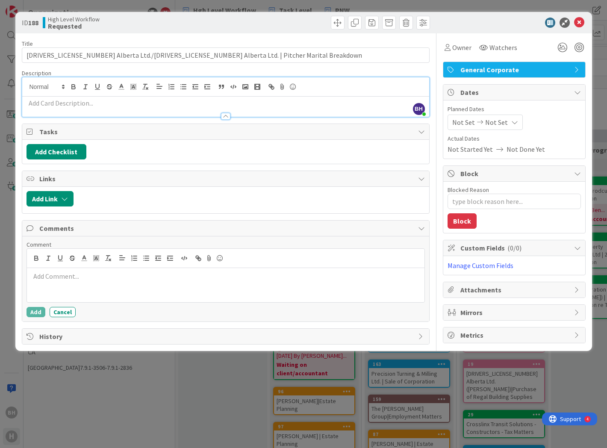
click at [69, 109] on div at bounding box center [225, 112] width 407 height 9
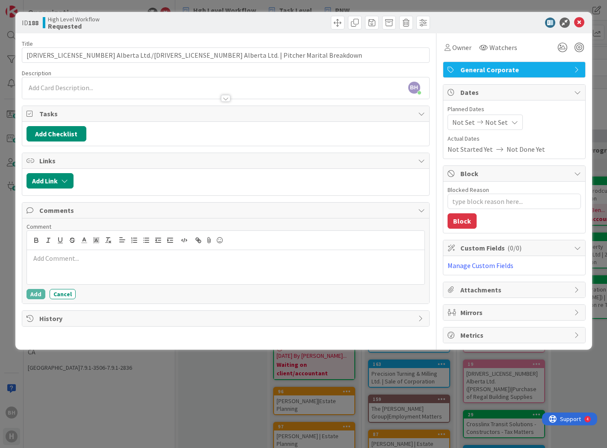
click at [186, 94] on div at bounding box center [225, 94] width 407 height 9
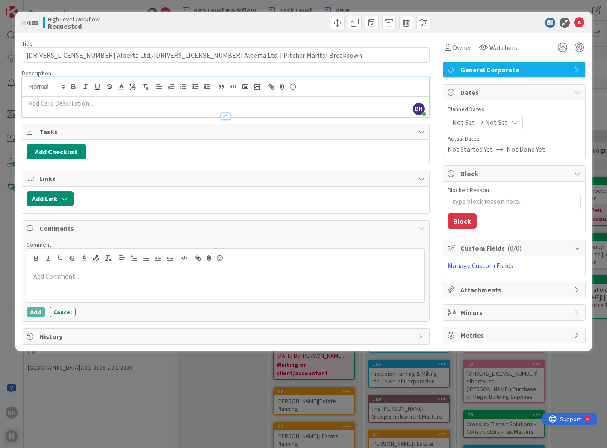
click at [77, 101] on p at bounding box center [226, 103] width 399 height 10
click at [56, 105] on p at bounding box center [226, 103] width 399 height 10
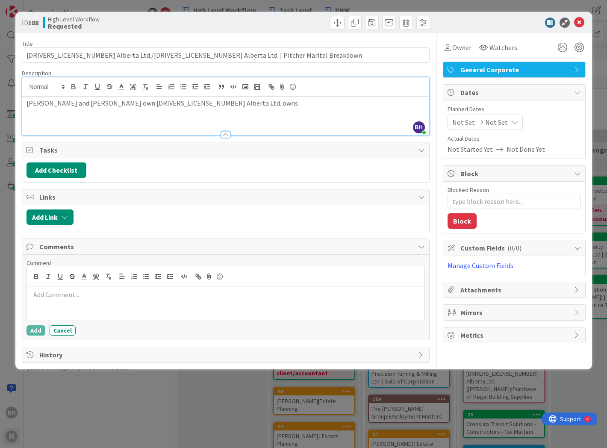
click at [198, 105] on p "Mike and Holly Pitcher own 1652244 Alberta Ltd. owns" at bounding box center [226, 103] width 399 height 10
click at [186, 106] on p "Mike and Holly Pitcher own 1652244 Alberta Ltd." at bounding box center [226, 103] width 399 height 10
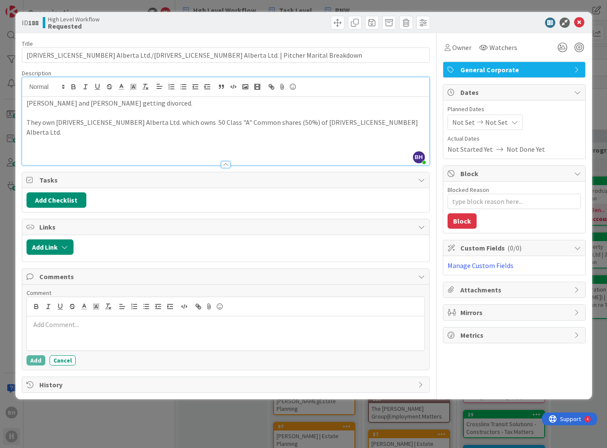
click at [58, 137] on p at bounding box center [226, 142] width 399 height 10
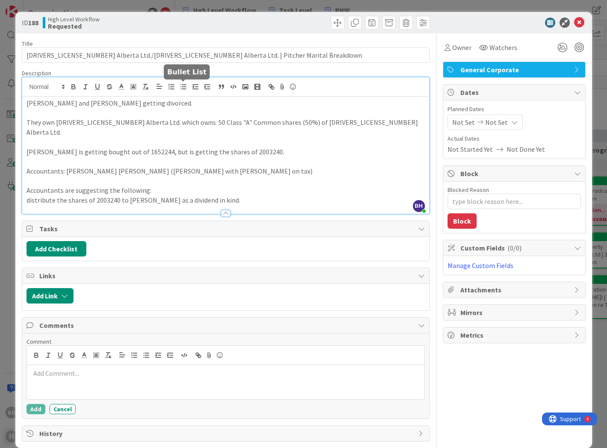
click at [180, 88] on icon "button" at bounding box center [184, 87] width 8 height 8
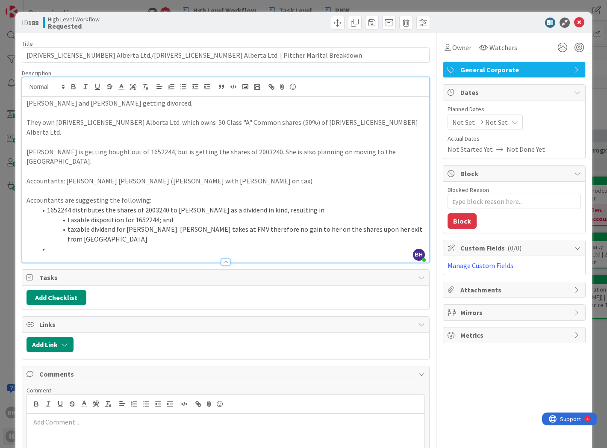
click at [58, 244] on li at bounding box center [231, 249] width 388 height 10
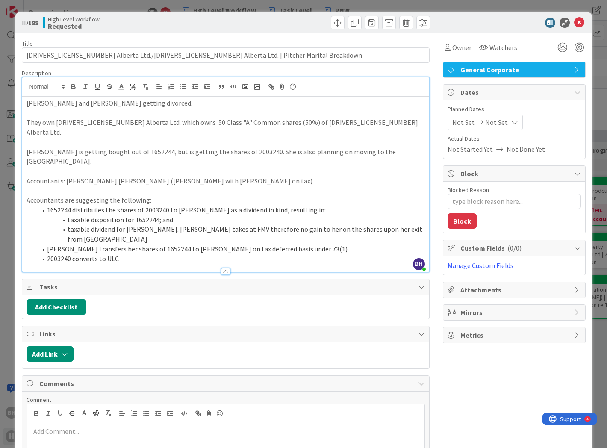
click at [136, 254] on li "2003240 converts to ULC" at bounding box center [231, 259] width 388 height 10
click at [161, 254] on li "2003240 converts to ULC" at bounding box center [231, 259] width 388 height 10
click at [128, 254] on li "2003240 converts to ULC" at bounding box center [231, 259] width 388 height 10
click at [475, 121] on icon at bounding box center [480, 122] width 10 height 6
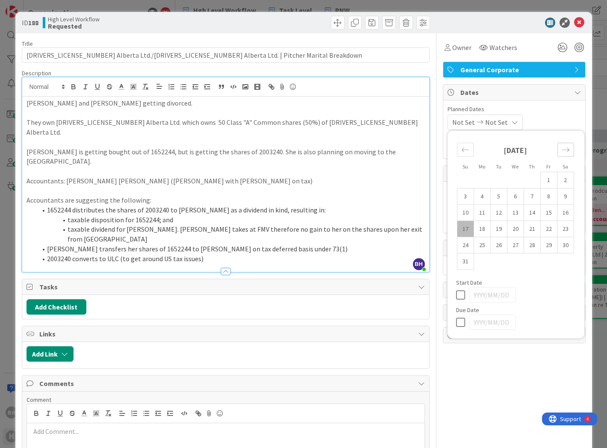
click at [562, 148] on icon "Move forward to switch to the next month." at bounding box center [566, 150] width 8 height 8
click at [491, 245] on td "30" at bounding box center [499, 245] width 17 height 16
click at [456, 304] on icon at bounding box center [462, 306] width 13 height 10
click at [456, 276] on icon at bounding box center [462, 278] width 13 height 10
click at [492, 245] on td "30" at bounding box center [499, 245] width 17 height 16
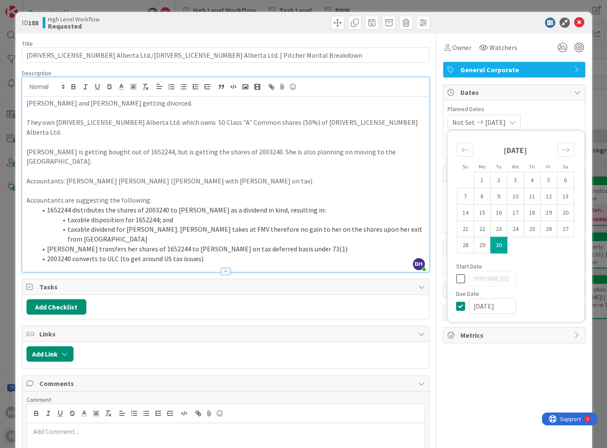
click at [472, 374] on div "Owner Watchers General Corporate Dates Planned Dates Not Set 2025/09/30 Su Mo T…" at bounding box center [514, 266] width 143 height 467
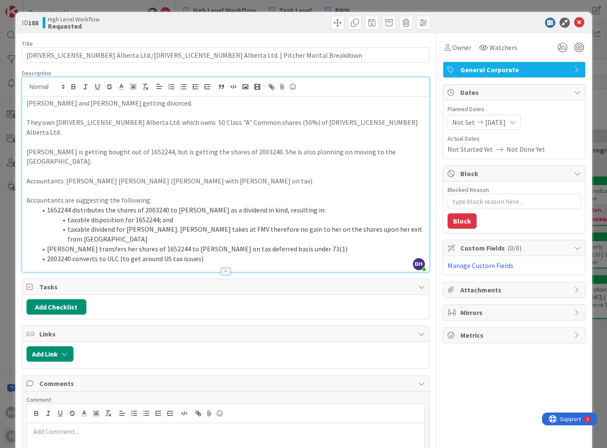
click at [27, 106] on p "Mike and Holly Pitcher getting divorced." at bounding box center [226, 103] width 399 height 10
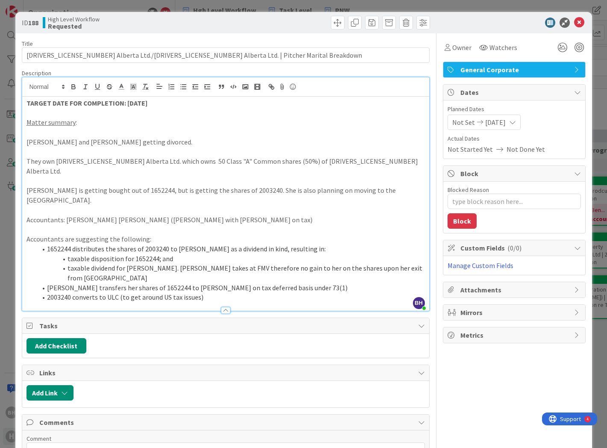
click at [194, 154] on p at bounding box center [226, 152] width 399 height 10
click at [224, 334] on div "Add Checklist" at bounding box center [225, 346] width 407 height 24
click at [190, 318] on div "Tasks" at bounding box center [225, 326] width 407 height 16
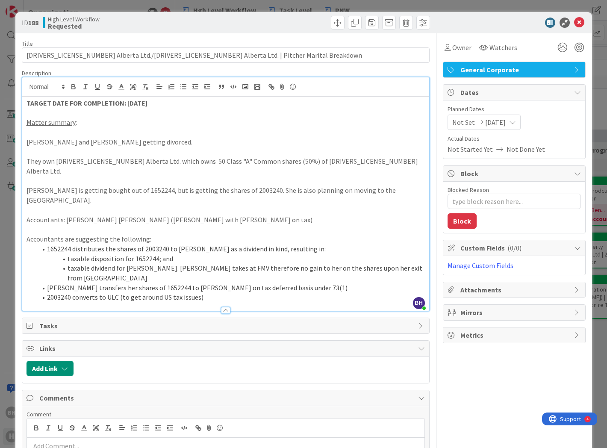
click at [78, 321] on span "Tasks" at bounding box center [226, 326] width 375 height 10
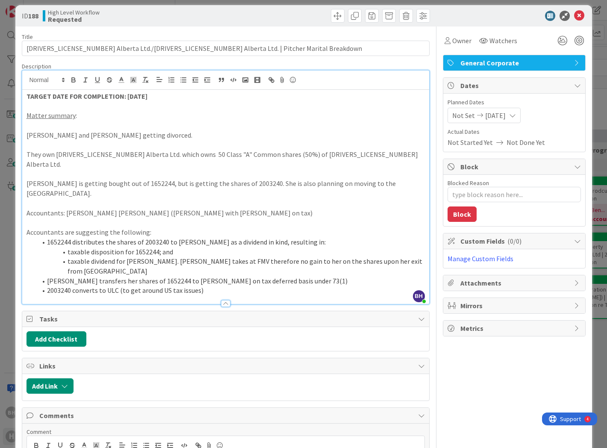
scroll to position [12, 0]
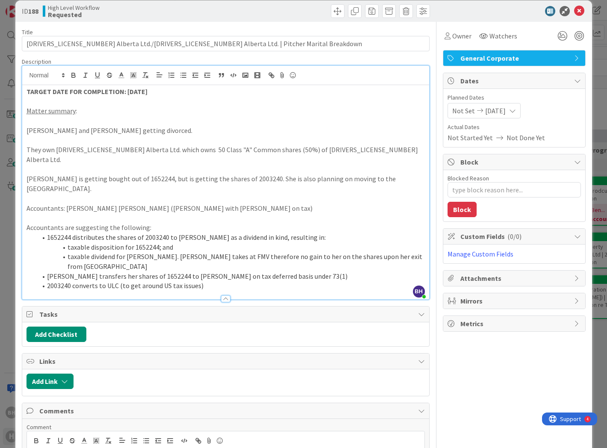
click at [262, 24] on div "Title 69 / 128 1652244 Alberta Ltd./2003240 Alberta Ltd. | Pitcher Marital Brea…" at bounding box center [226, 274] width 408 height 505
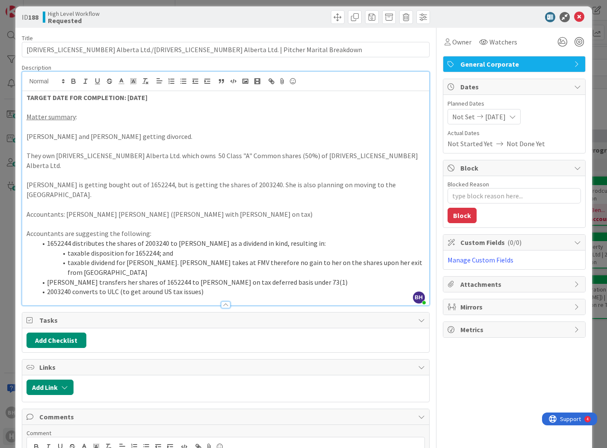
scroll to position [0, 0]
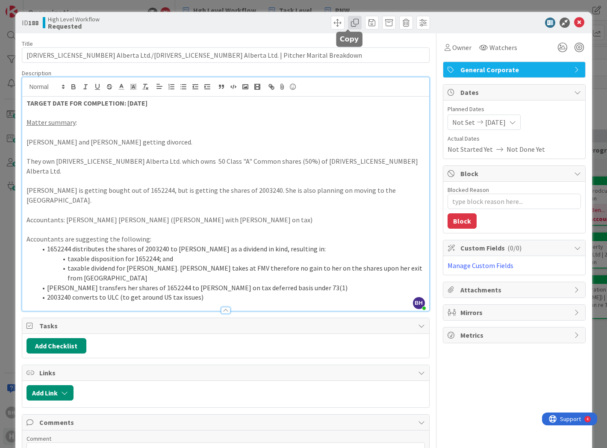
click at [348, 26] on span at bounding box center [355, 23] width 14 height 14
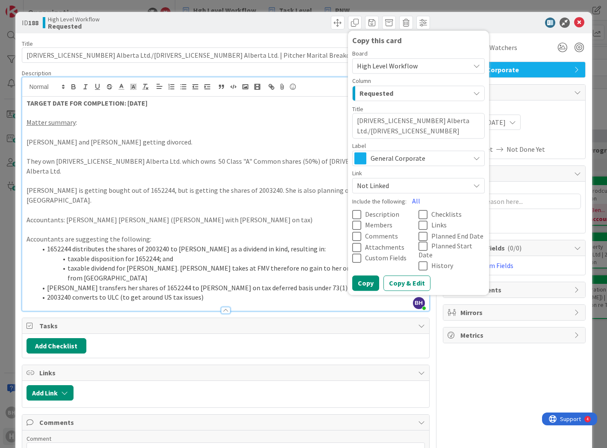
click at [398, 59] on div "High Level Workflow" at bounding box center [418, 65] width 133 height 15
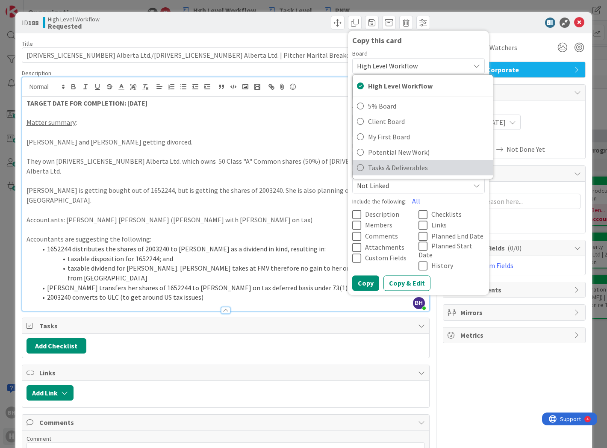
click at [371, 165] on span "Tasks & Deliverables" at bounding box center [428, 167] width 121 height 13
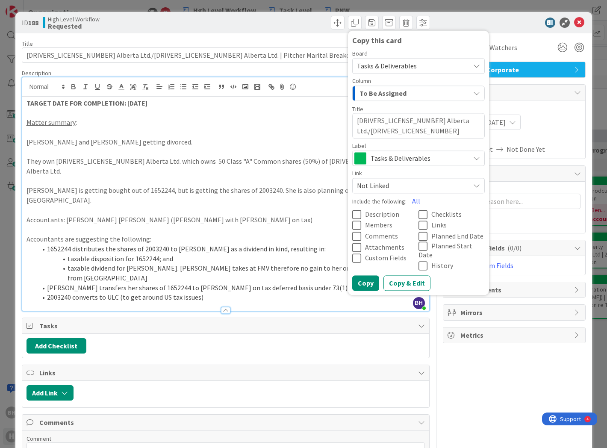
click at [397, 92] on div "To Be Assigned" at bounding box center [414, 93] width 112 height 14
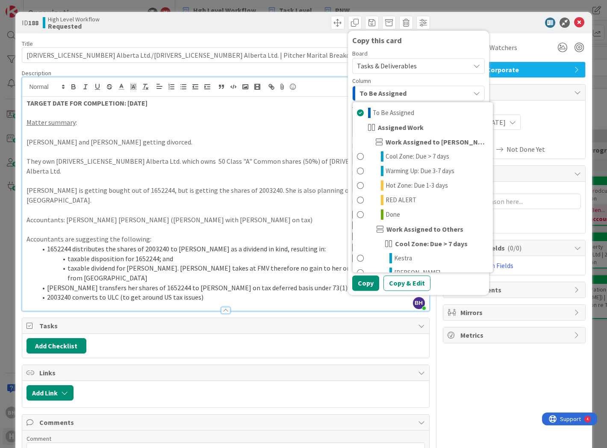
click at [434, 81] on div "Column" at bounding box center [418, 81] width 133 height 6
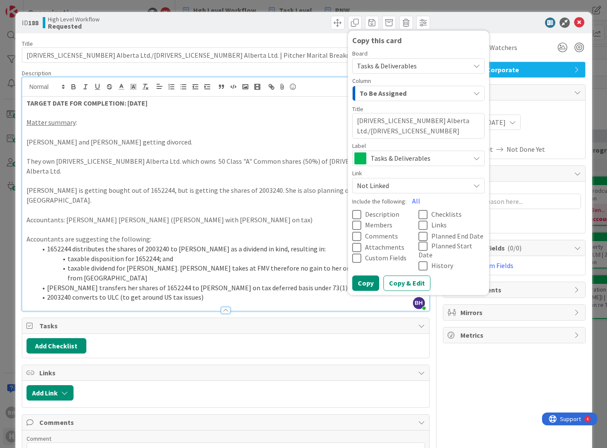
click at [405, 93] on div "To Be Assigned" at bounding box center [414, 93] width 112 height 14
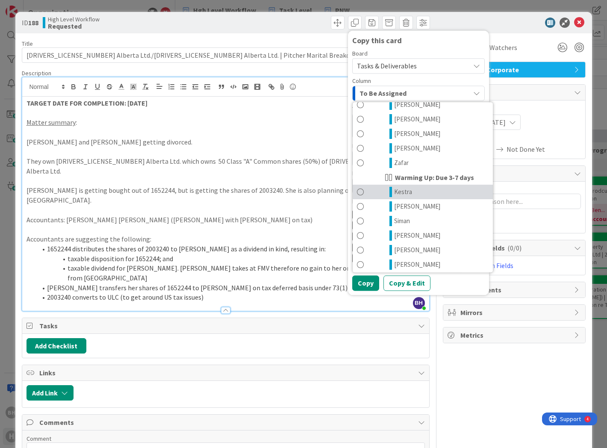
scroll to position [285, 0]
click at [357, 192] on span at bounding box center [360, 191] width 7 height 10
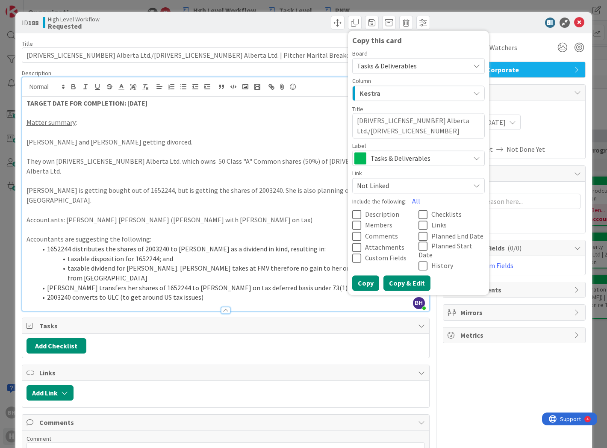
click at [390, 275] on button "Copy & Edit" at bounding box center [407, 282] width 47 height 15
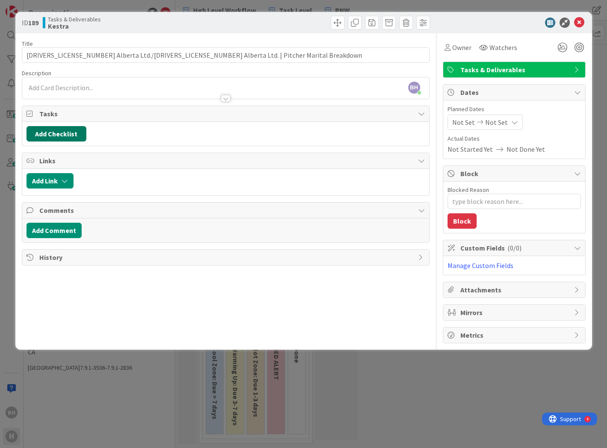
click at [62, 138] on button "Add Checklist" at bounding box center [57, 133] width 60 height 15
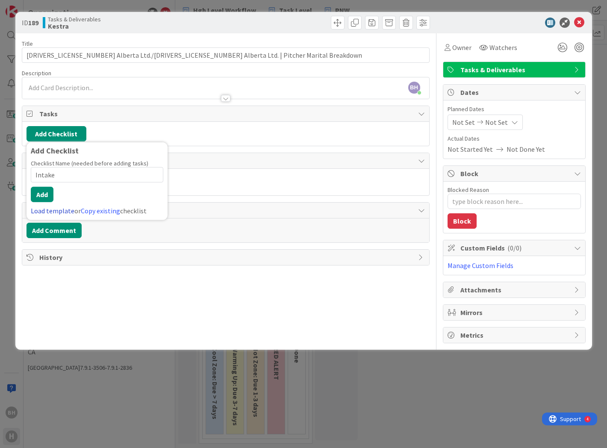
click at [64, 211] on link "Load template" at bounding box center [53, 211] width 44 height 9
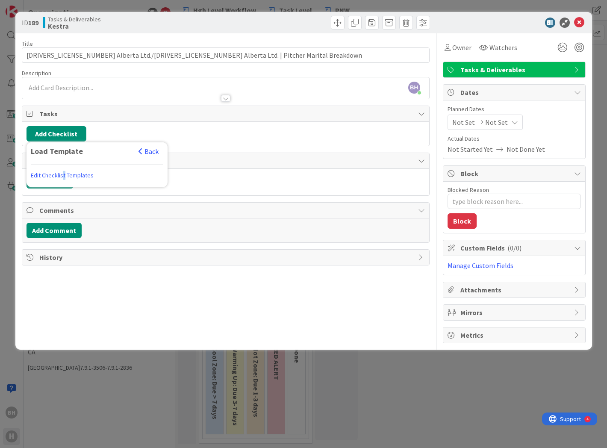
click at [63, 175] on link "Edit Checklist Templates" at bounding box center [62, 175] width 63 height 15
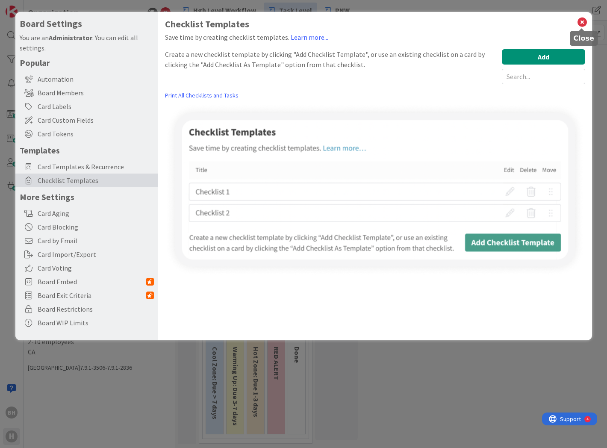
click at [587, 21] on icon at bounding box center [582, 22] width 11 height 12
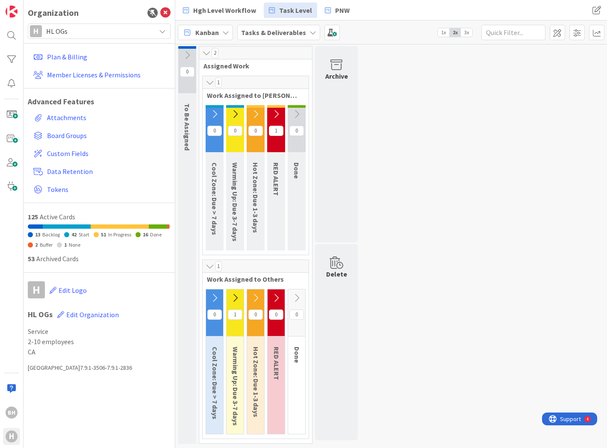
click at [236, 294] on icon at bounding box center [235, 297] width 9 height 9
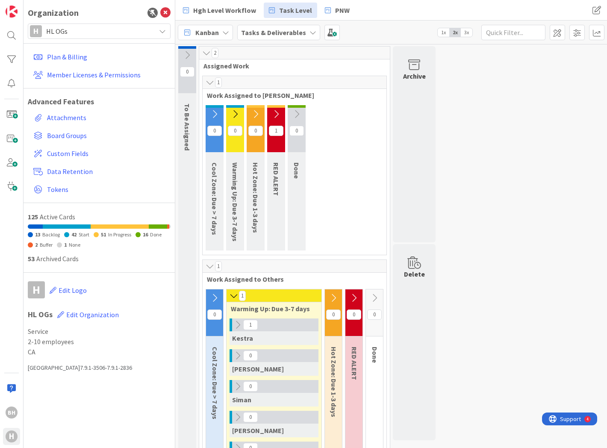
click at [263, 338] on div "Kestra" at bounding box center [274, 338] width 89 height 14
click at [237, 326] on icon at bounding box center [237, 324] width 9 height 9
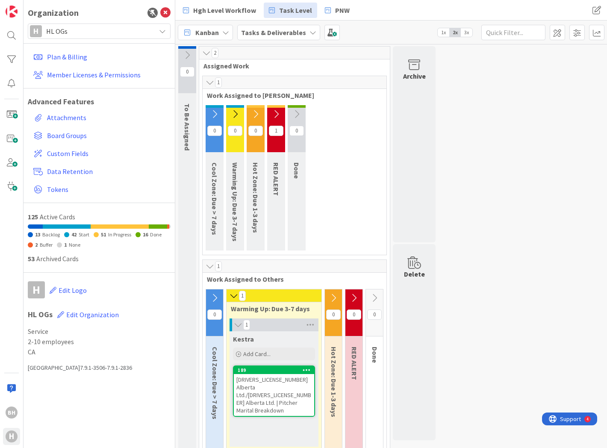
click at [259, 373] on div "189" at bounding box center [274, 371] width 80 height 8
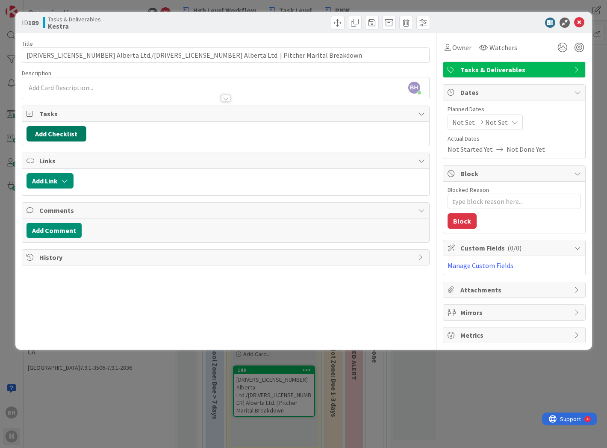
click at [62, 134] on button "Add Checklist" at bounding box center [57, 133] width 60 height 15
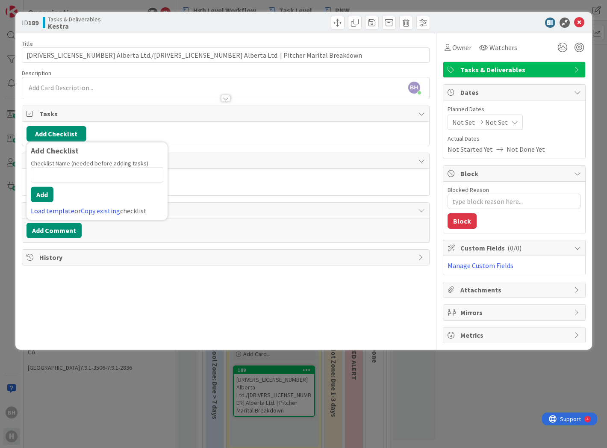
click at [62, 208] on link "Load template" at bounding box center [53, 211] width 44 height 9
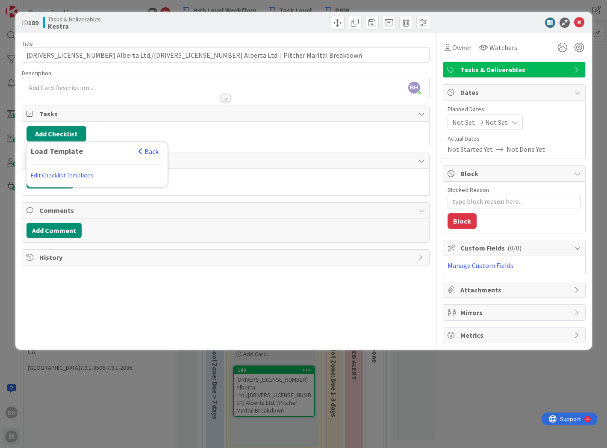
click at [148, 146] on div "Load Template Back Edit Checklist Templates" at bounding box center [97, 164] width 141 height 45
click at [148, 152] on button "Back" at bounding box center [148, 151] width 21 height 9
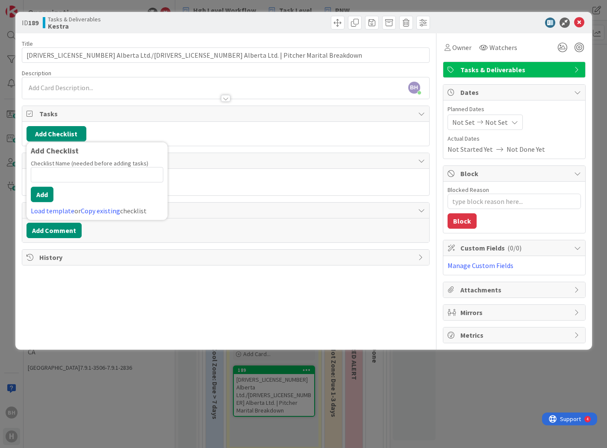
click at [105, 210] on link "Copy existing" at bounding box center [100, 211] width 39 height 9
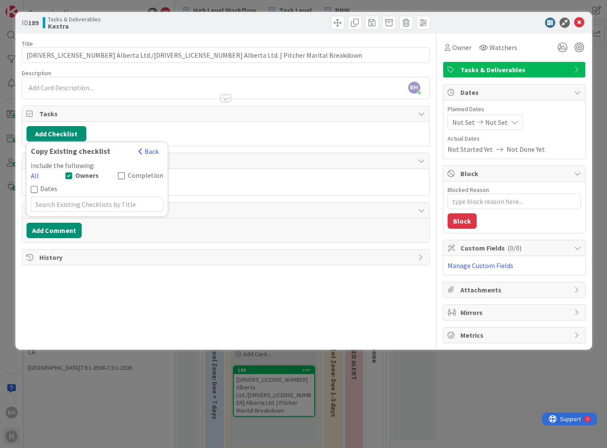
click at [65, 177] on icon at bounding box center [70, 176] width 10 height 8
click at [63, 191] on input "text" at bounding box center [97, 191] width 133 height 15
click at [141, 160] on div "Copy Existing checklist Back" at bounding box center [97, 154] width 133 height 14
click at [142, 154] on span "button" at bounding box center [141, 151] width 4 height 7
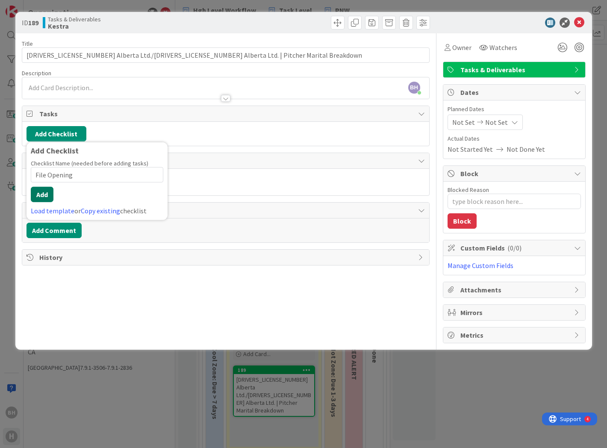
click at [42, 198] on button "Add" at bounding box center [42, 194] width 23 height 15
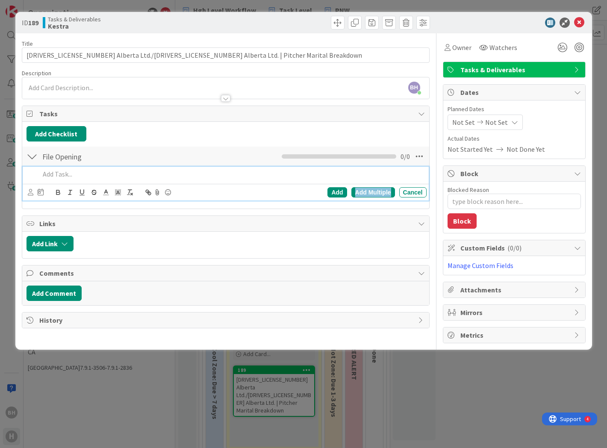
click at [375, 194] on div "Add Multiple" at bounding box center [374, 192] width 44 height 10
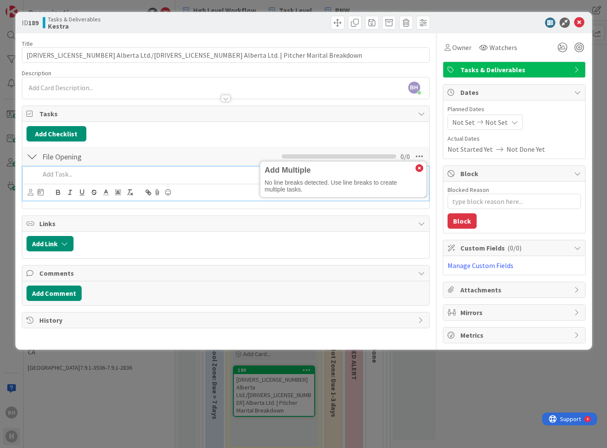
click at [120, 175] on p at bounding box center [232, 174] width 384 height 10
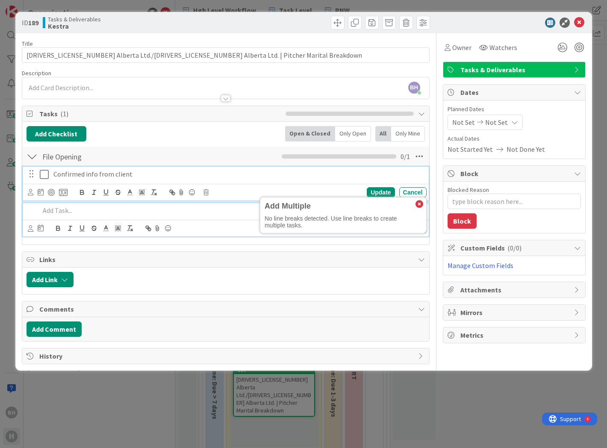
click at [120, 175] on p "Confirmed info from client" at bounding box center [238, 174] width 370 height 10
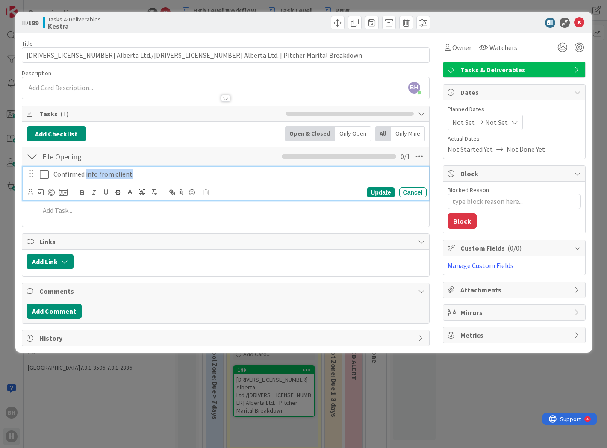
drag, startPoint x: 112, startPoint y: 177, endPoint x: 85, endPoint y: 178, distance: 27.4
click at [85, 178] on p "Confirmed info from client" at bounding box center [238, 174] width 370 height 10
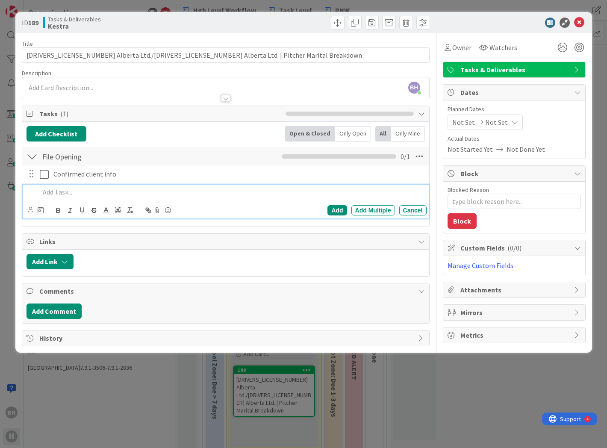
click at [59, 198] on div at bounding box center [231, 192] width 390 height 15
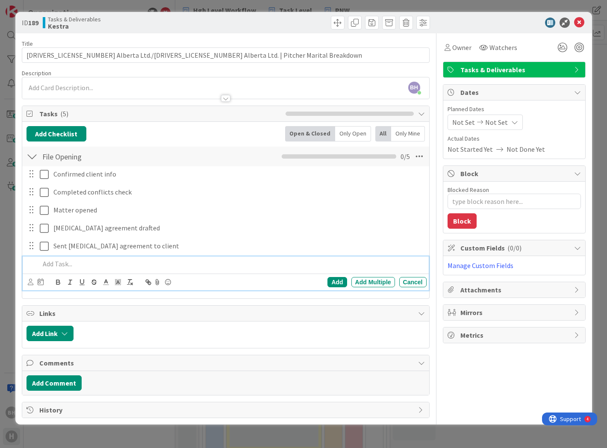
click at [40, 266] on p at bounding box center [232, 264] width 384 height 10
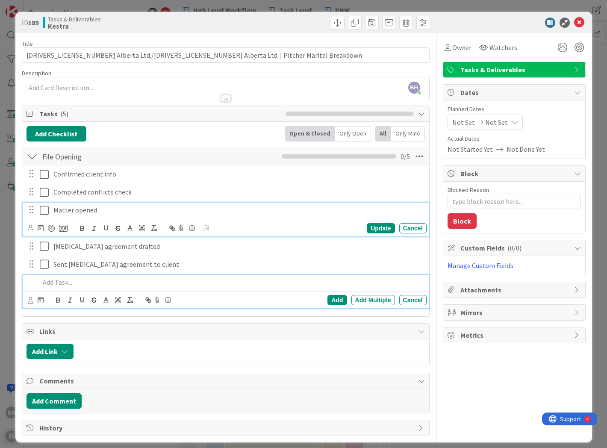
click at [104, 210] on p "Matter opened" at bounding box center [238, 210] width 370 height 10
click at [68, 284] on p at bounding box center [232, 283] width 384 height 10
click at [109, 210] on p "Matter opened" at bounding box center [238, 210] width 370 height 10
click at [70, 280] on p at bounding box center [232, 283] width 384 height 10
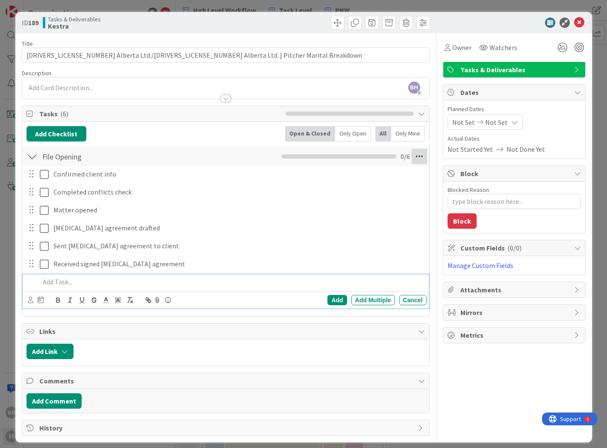
click at [412, 154] on icon at bounding box center [419, 156] width 15 height 15
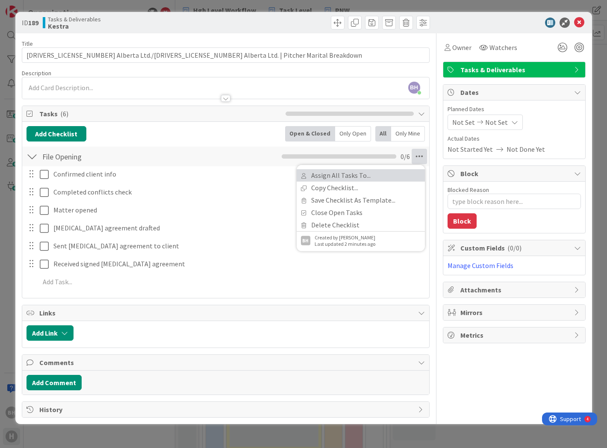
click at [360, 175] on link "Assign All Tasks To..." at bounding box center [361, 175] width 128 height 12
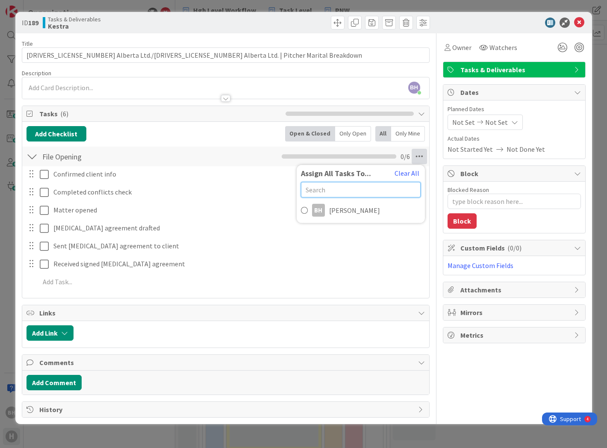
click at [331, 194] on input "text" at bounding box center [361, 189] width 120 height 15
click at [583, 20] on icon at bounding box center [579, 23] width 10 height 10
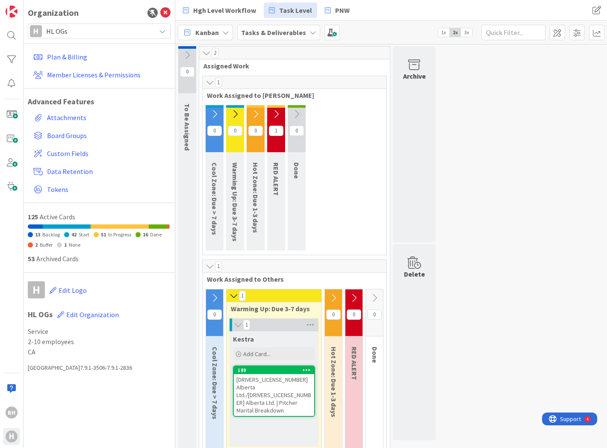
click at [272, 107] on div at bounding box center [276, 106] width 18 height 3
click at [281, 114] on button at bounding box center [276, 114] width 18 height 13
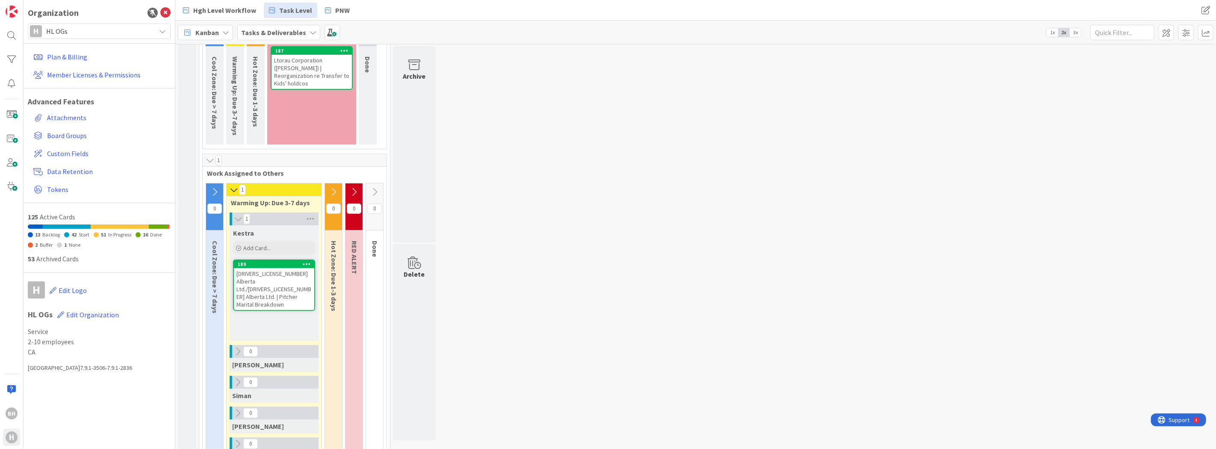
scroll to position [107, 0]
click at [164, 10] on icon at bounding box center [165, 13] width 10 height 10
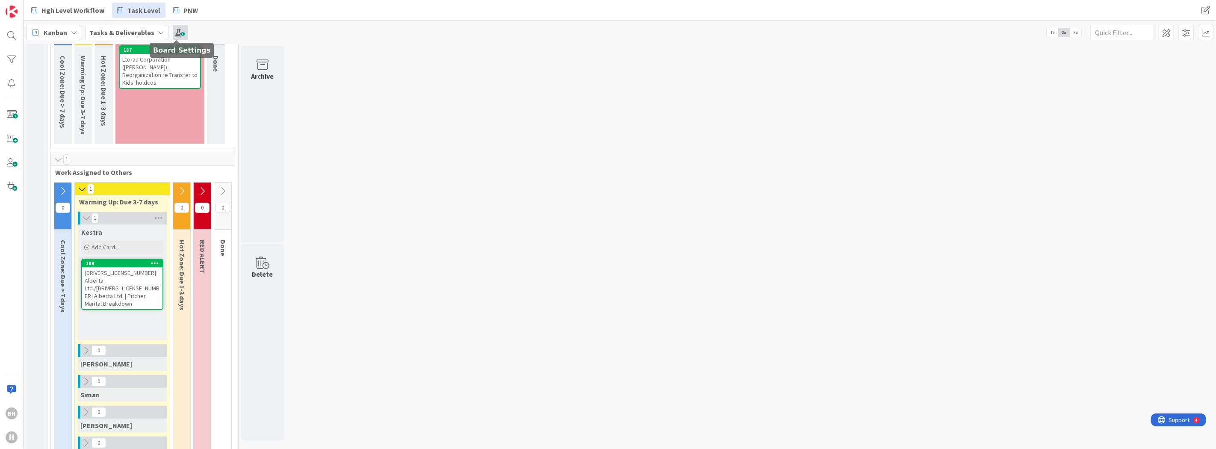
click at [175, 29] on span at bounding box center [180, 32] width 15 height 15
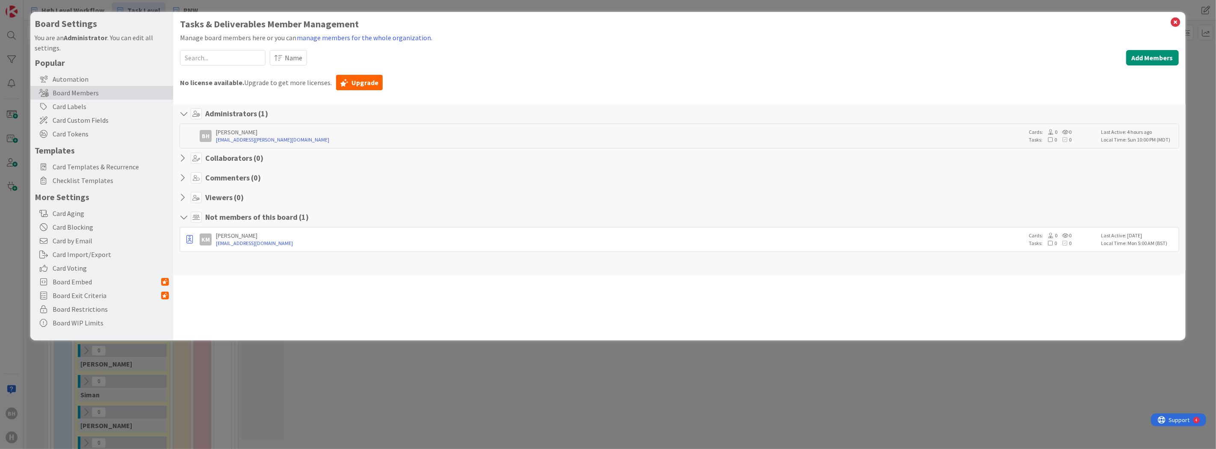
click at [182, 162] on icon at bounding box center [185, 158] width 11 height 9
click at [245, 236] on div "Kestra McAnerin" at bounding box center [620, 236] width 809 height 8
click at [191, 242] on icon "button" at bounding box center [189, 239] width 6 height 9
click at [204, 270] on p "Promote to Collaborator" at bounding box center [231, 272] width 59 height 6
click at [1175, 23] on icon at bounding box center [1176, 22] width 11 height 12
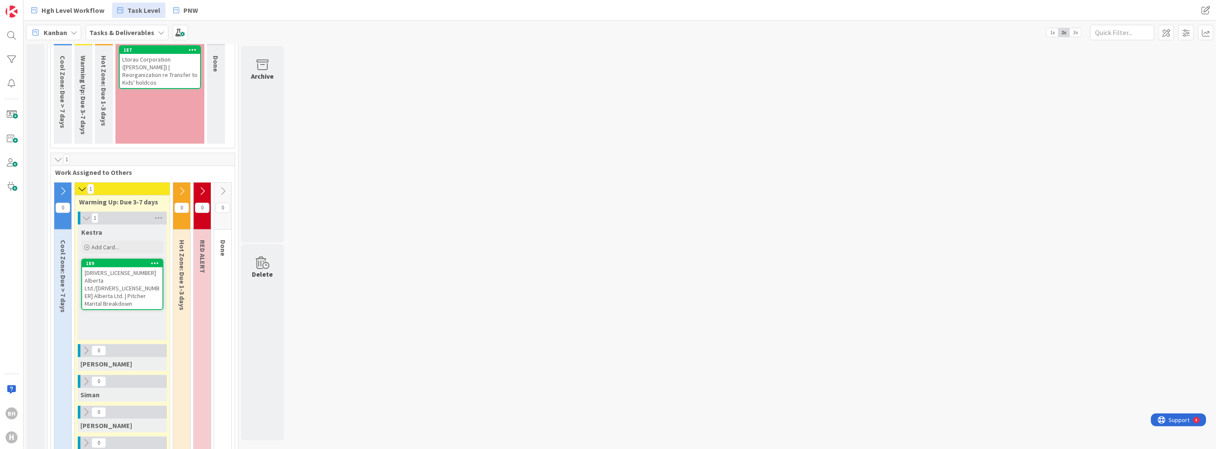
click at [112, 267] on div "189" at bounding box center [122, 264] width 80 height 8
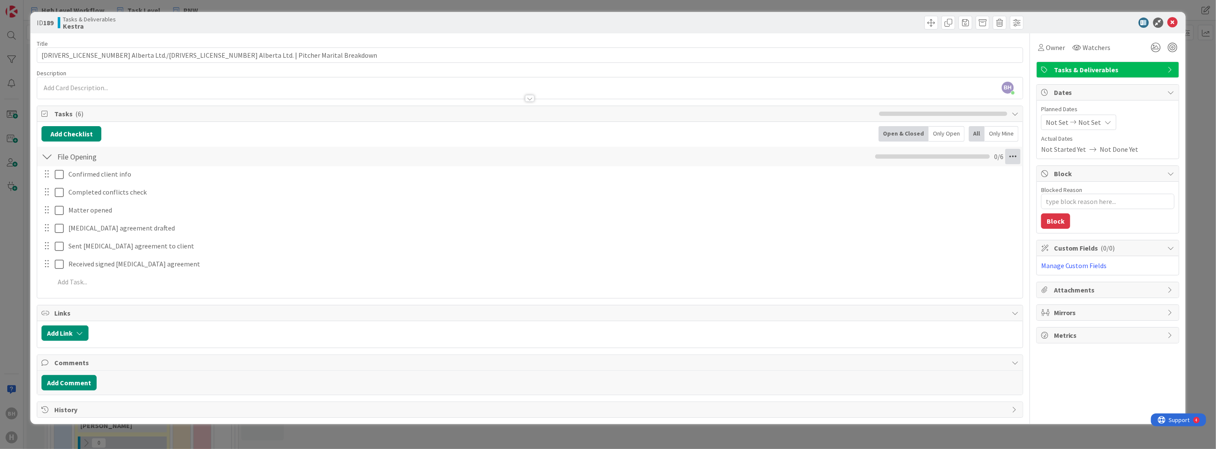
click at [1015, 157] on icon at bounding box center [1012, 156] width 15 height 15
click at [944, 180] on link "Assign All Tasks To..." at bounding box center [954, 175] width 128 height 12
click at [896, 225] on span at bounding box center [898, 227] width 7 height 13
click at [1092, 381] on div "Owner KM Tasks & Deliverables Dates Planned Dates Not Set Not Set Actual Dates …" at bounding box center [1108, 225] width 143 height 384
click at [1176, 23] on icon at bounding box center [1173, 23] width 10 height 10
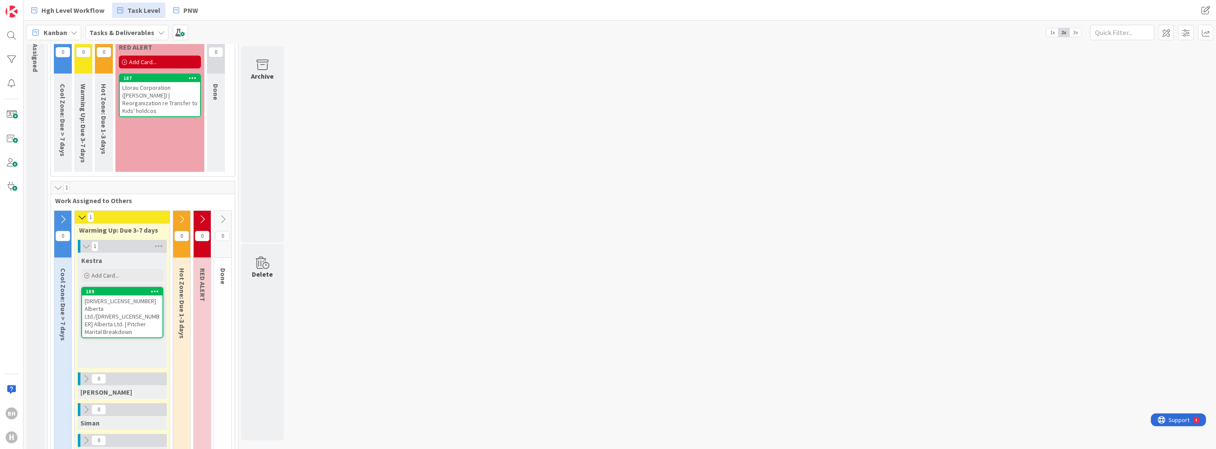
scroll to position [24, 0]
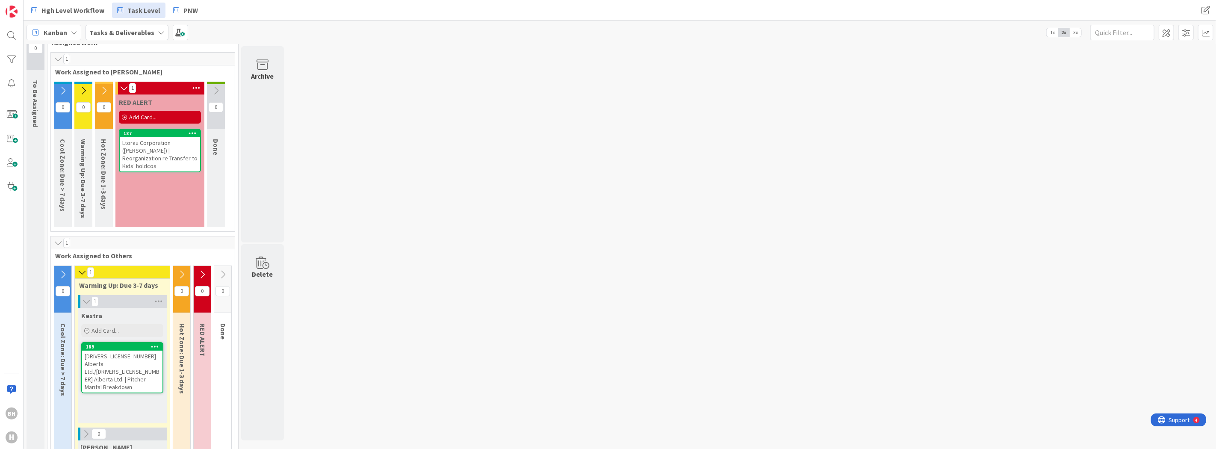
click at [177, 140] on div "Ltorau Corporation (Albers) | Reorganization re Transfer to Kids' holdcos" at bounding box center [160, 154] width 80 height 34
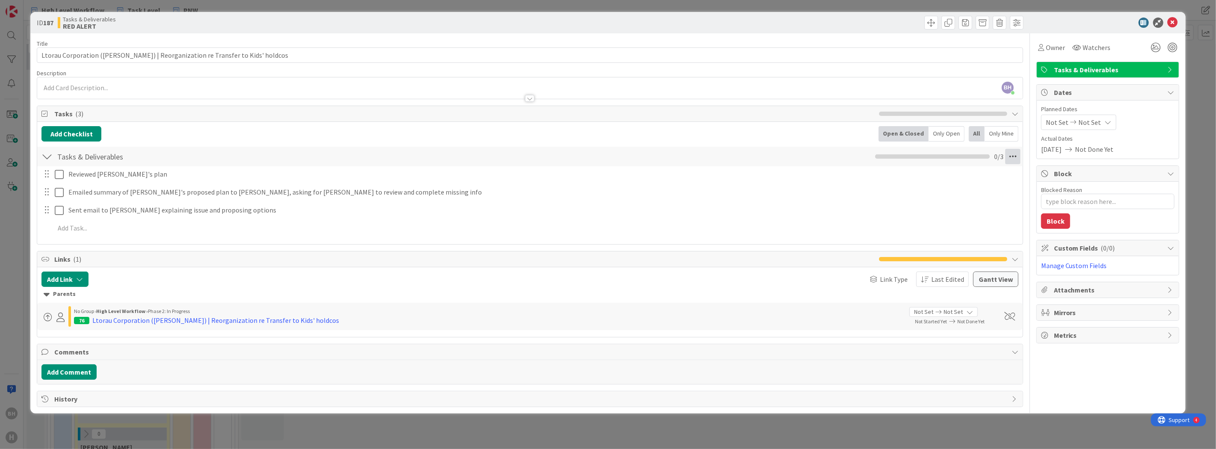
click at [1014, 155] on icon at bounding box center [1012, 156] width 15 height 15
click at [951, 174] on link "Assign All Tasks To..." at bounding box center [954, 175] width 128 height 12
click at [901, 212] on span at bounding box center [898, 210] width 7 height 13
click at [1178, 21] on icon at bounding box center [1173, 23] width 10 height 10
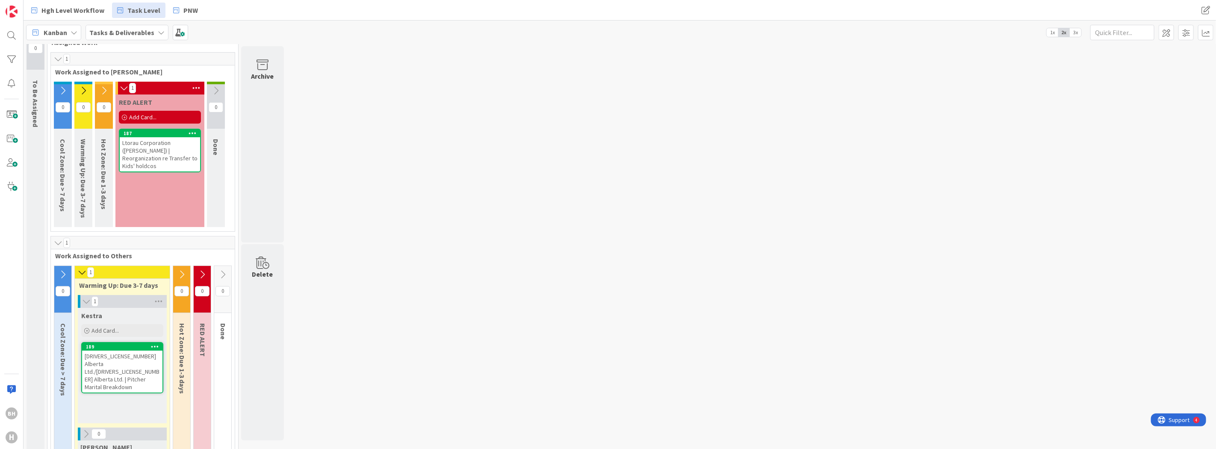
click at [588, 118] on div "0 To Be Assigned 2 Assigned Work 1 Work Assigned to Ben 0 Cool Zone: Due > 7 da…" at bounding box center [619, 432] width 1189 height 819
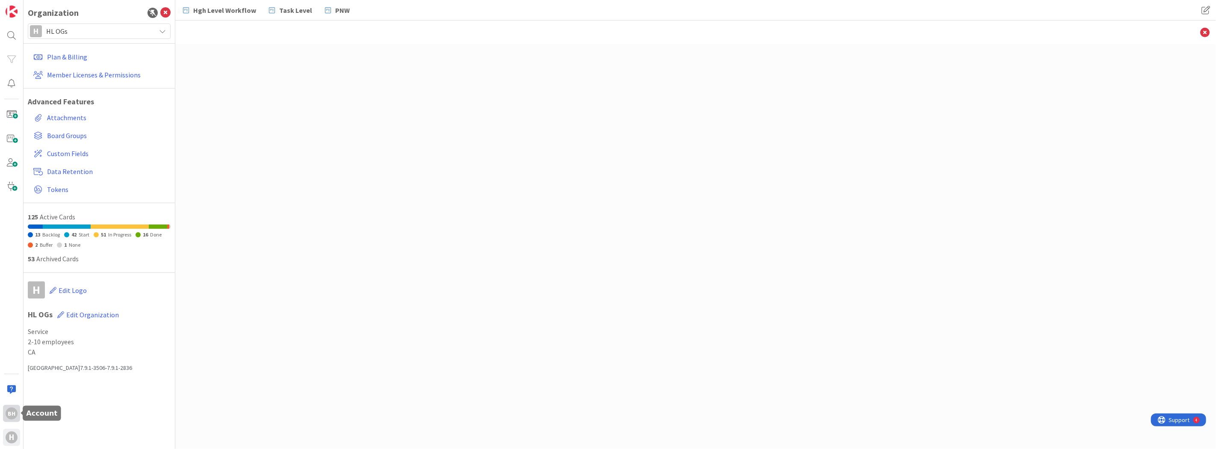
click at [7, 414] on div "BH" at bounding box center [12, 414] width 12 height 12
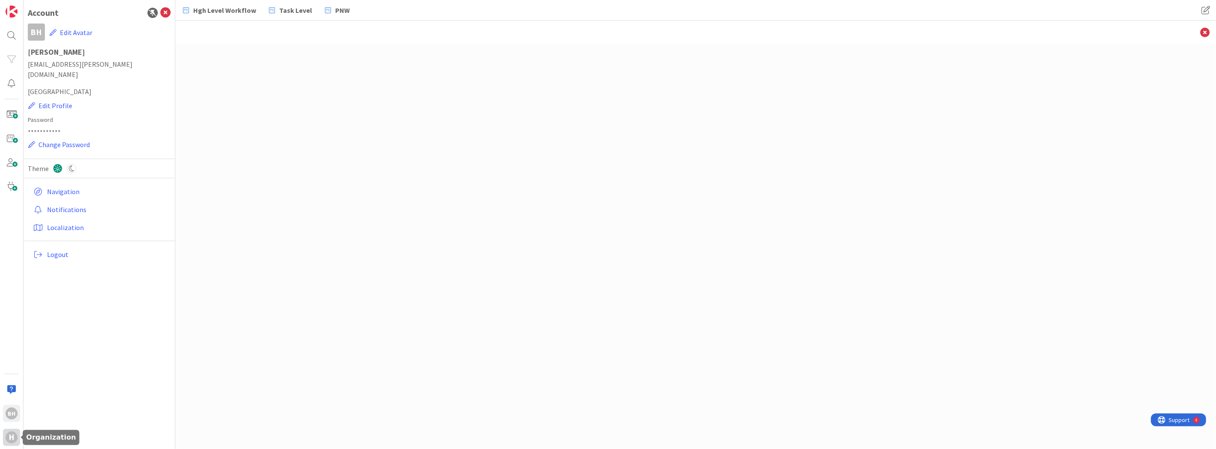
click at [8, 439] on div "H" at bounding box center [12, 438] width 12 height 12
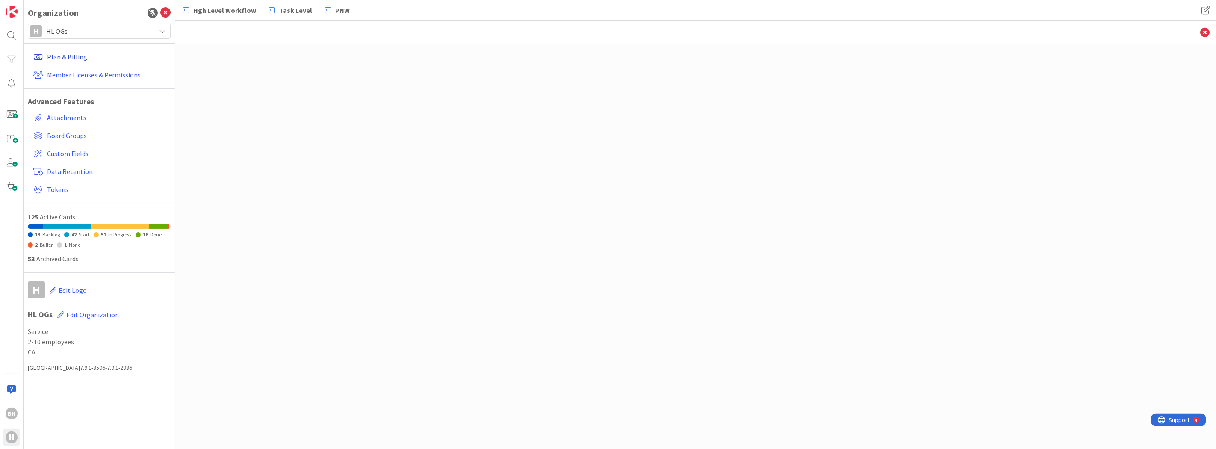
click at [67, 56] on link "Plan & Billing" at bounding box center [100, 56] width 141 height 15
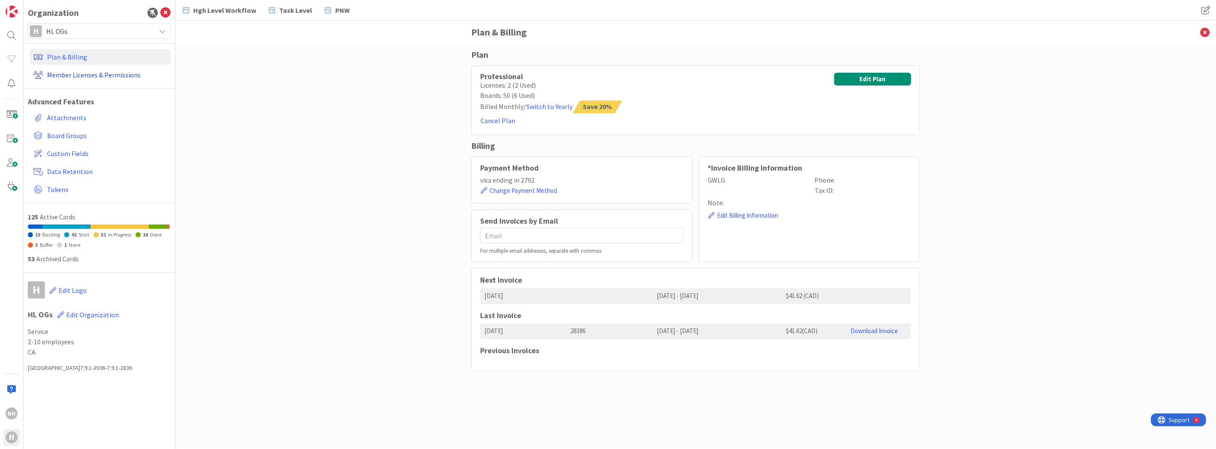
click at [74, 74] on link "Member Licenses & Permissions" at bounding box center [100, 74] width 141 height 15
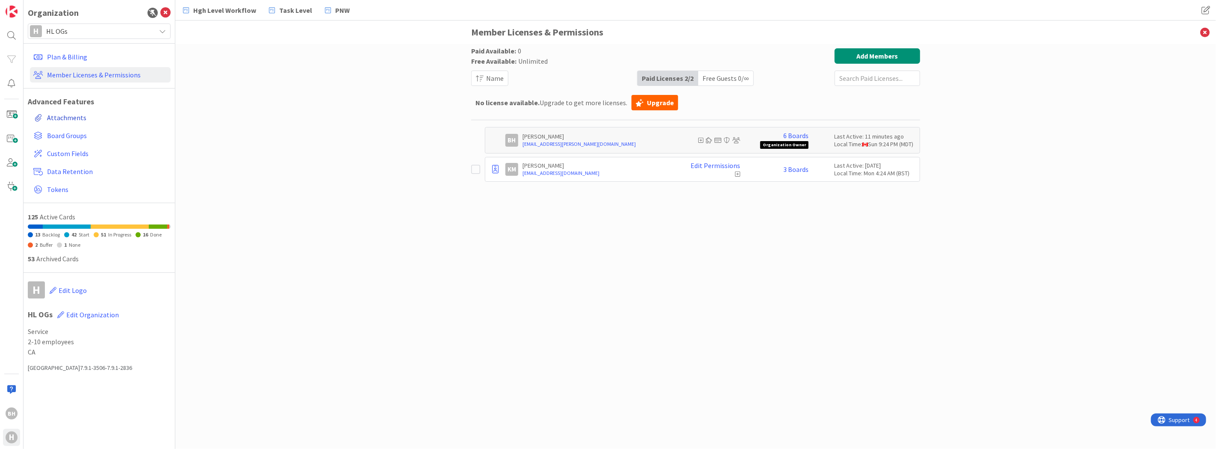
click at [67, 112] on link "Attachments" at bounding box center [100, 117] width 141 height 15
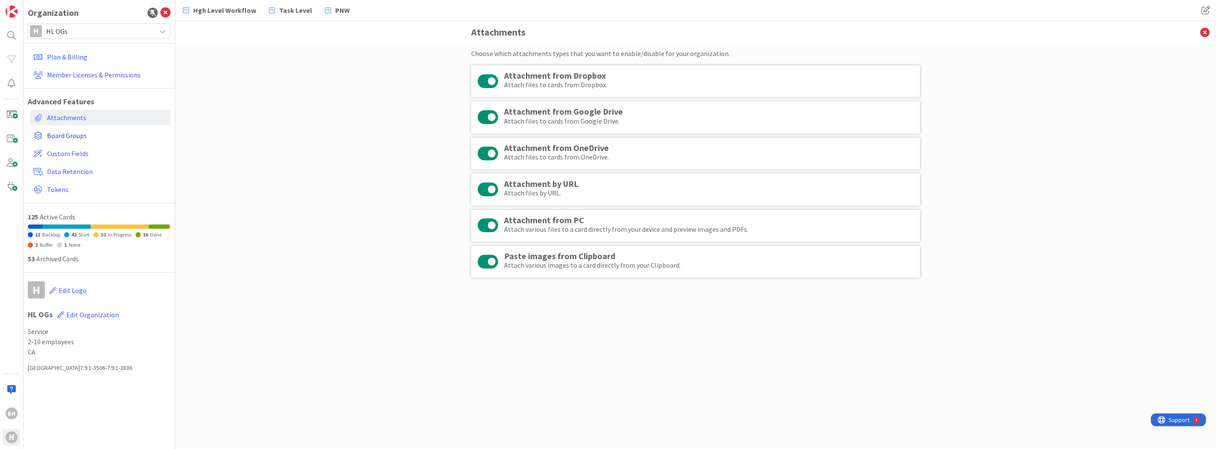
click at [66, 133] on span "Board Groups" at bounding box center [107, 135] width 120 height 10
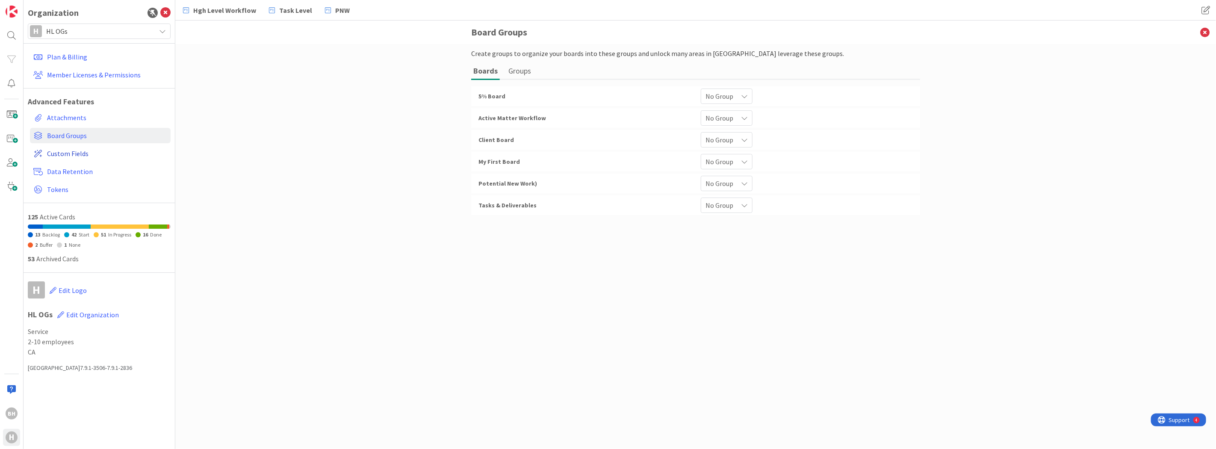
click at [69, 153] on span "Custom Fields" at bounding box center [107, 153] width 120 height 10
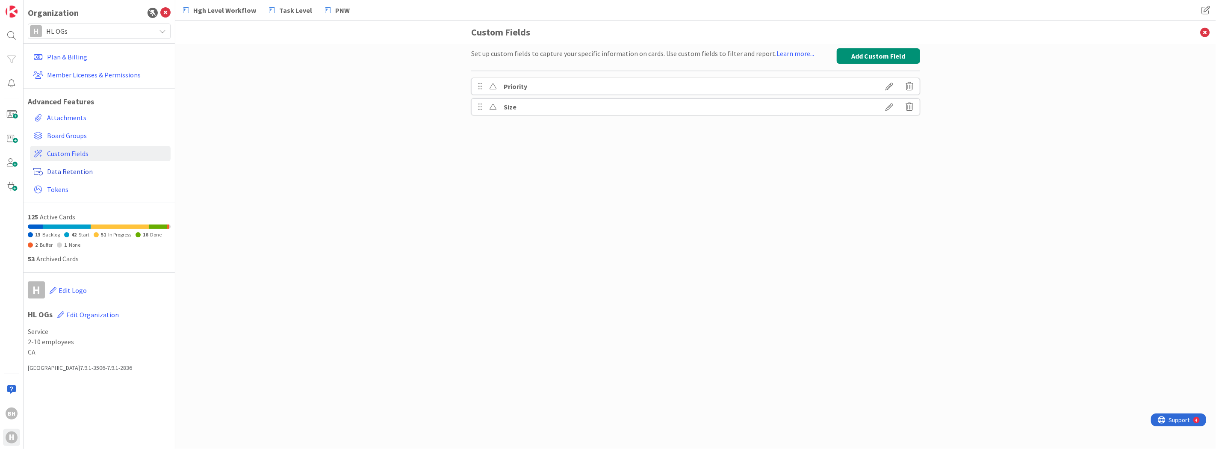
click at [78, 172] on span "Data Retention" at bounding box center [107, 171] width 120 height 10
click at [569, 83] on icon at bounding box center [571, 81] width 7 height 7
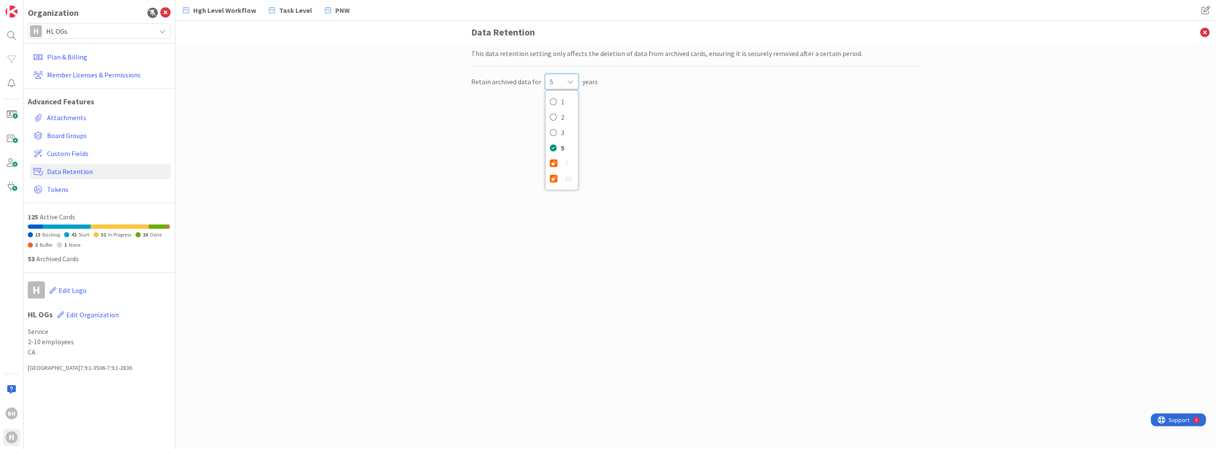
click at [413, 182] on div "This data retention setting only affects the deletion of data from archived car…" at bounding box center [695, 246] width 1041 height 405
click at [6, 430] on div "BH H" at bounding box center [12, 224] width 24 height 449
click at [15, 411] on div "BH" at bounding box center [12, 414] width 12 height 12
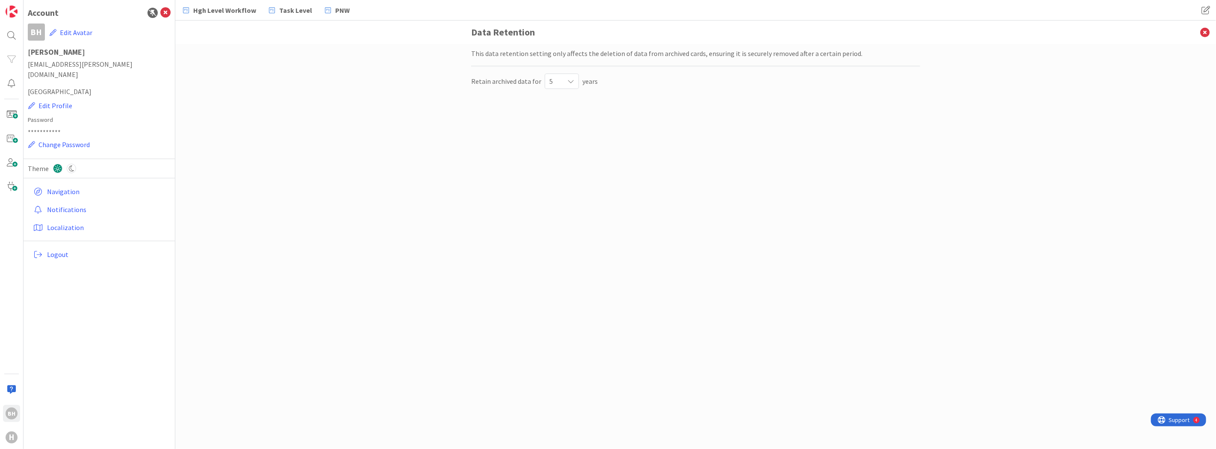
click at [299, 229] on div "This data retention setting only affects the deletion of data from archived car…" at bounding box center [695, 246] width 1041 height 405
click at [1206, 34] on icon at bounding box center [1205, 33] width 22 height 24
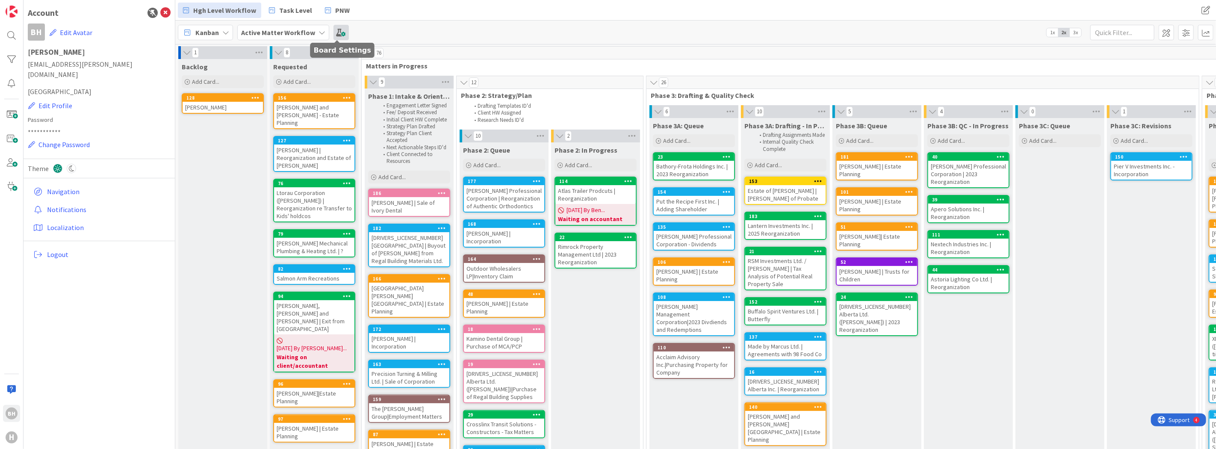
click at [334, 32] on span at bounding box center [341, 32] width 15 height 15
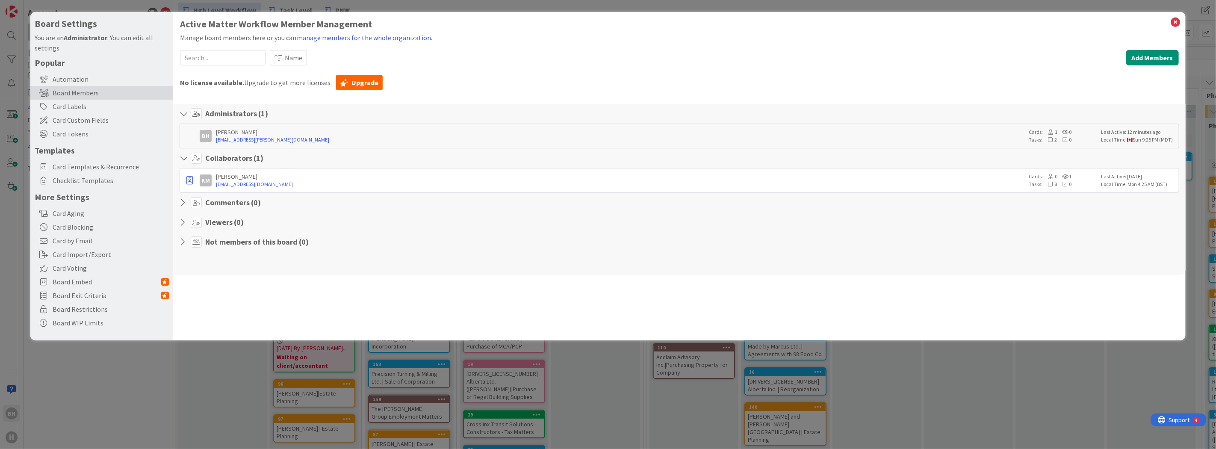
click at [204, 64] on input at bounding box center [223, 57] width 86 height 15
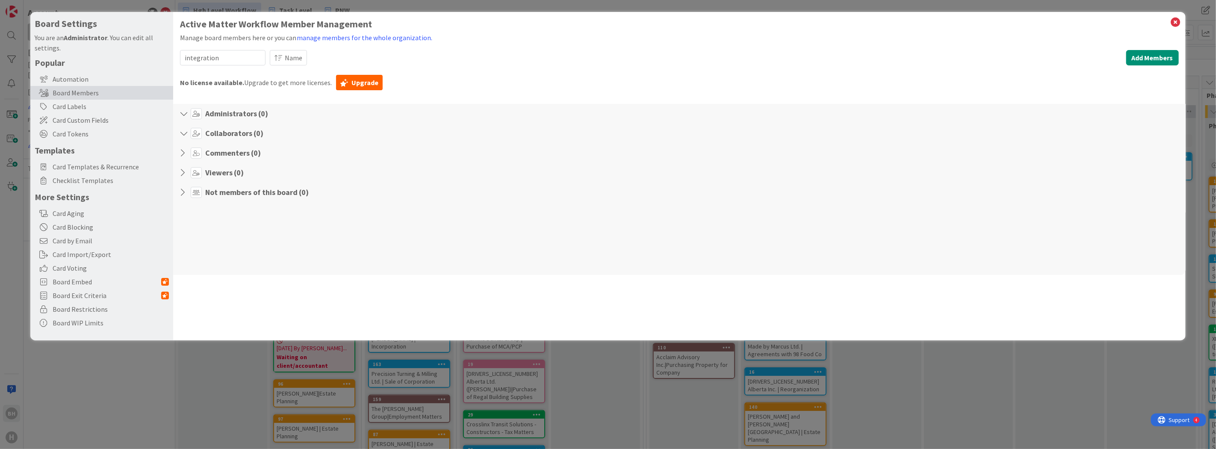
type input "integration"
click at [1178, 21] on icon at bounding box center [1176, 22] width 11 height 12
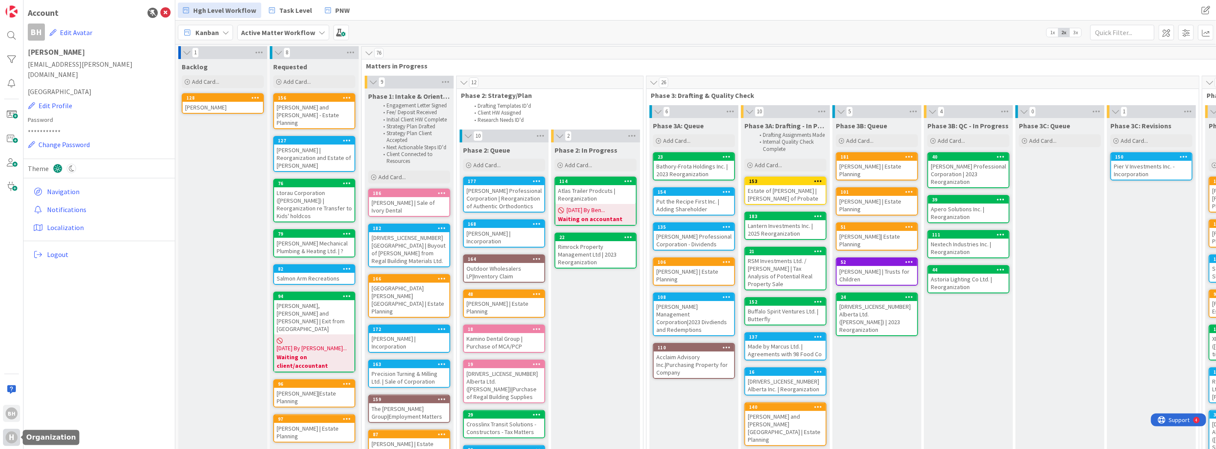
click at [7, 442] on div "H" at bounding box center [11, 437] width 17 height 17
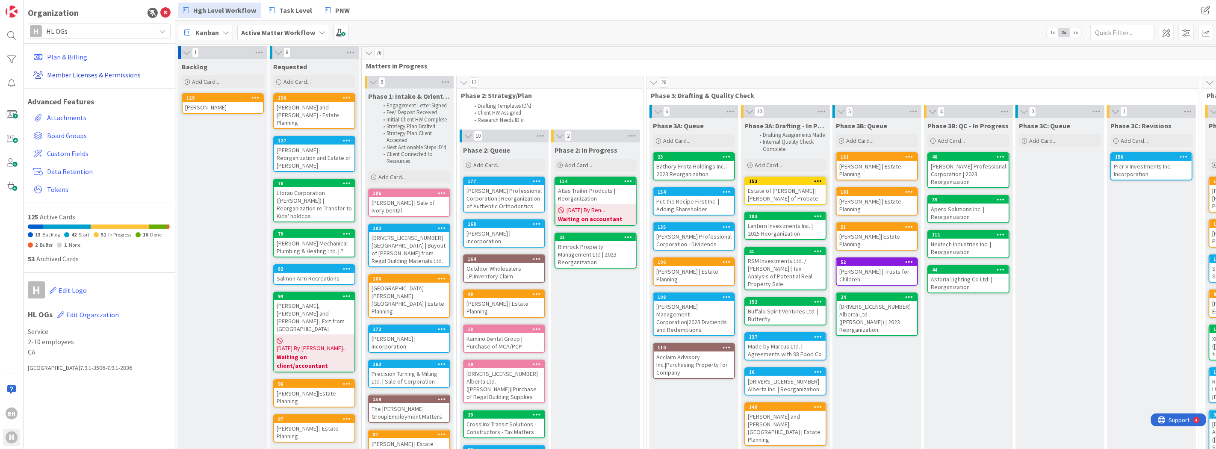
click at [95, 71] on link "Member Licenses & Permissions" at bounding box center [100, 74] width 141 height 15
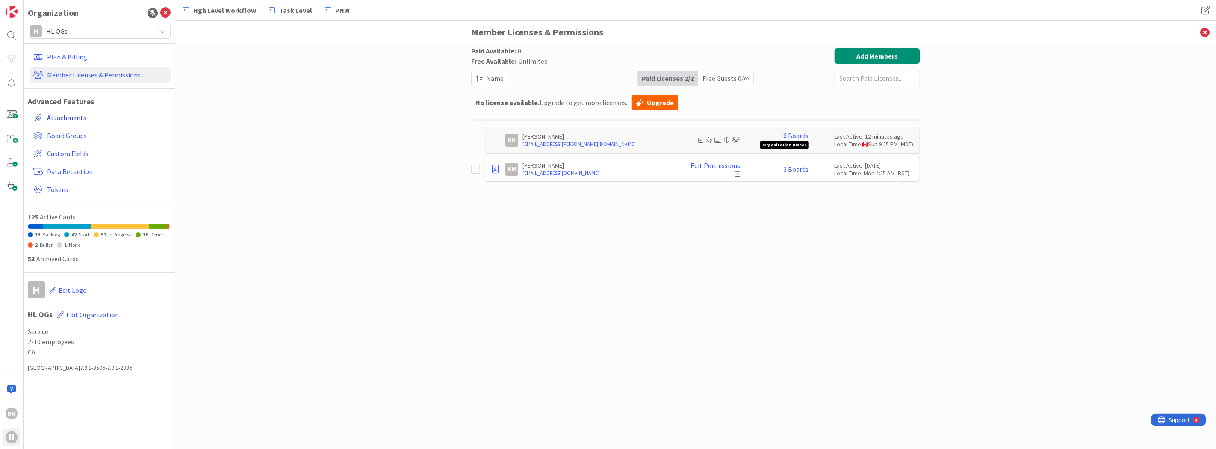
click at [66, 120] on link "Attachments" at bounding box center [100, 117] width 141 height 15
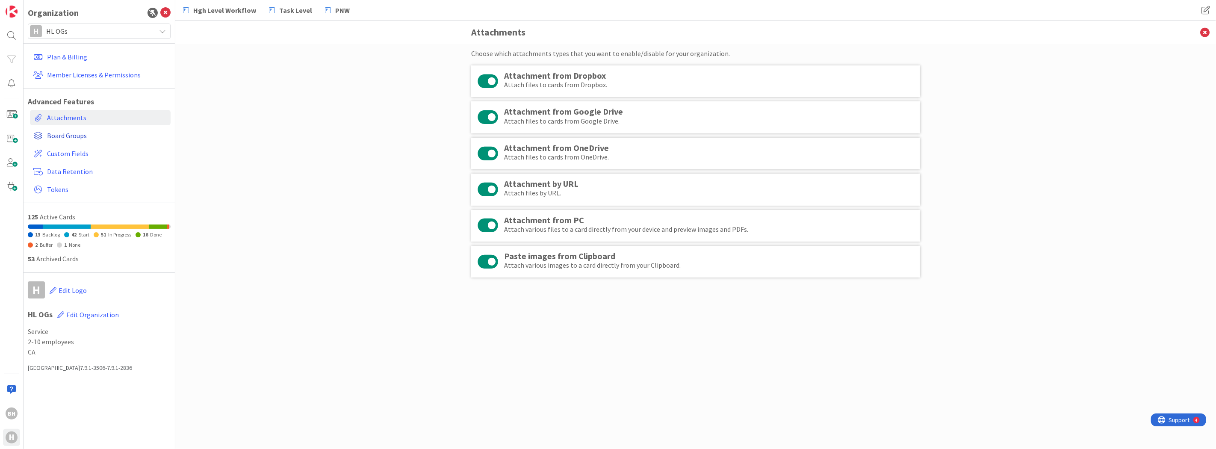
click at [67, 134] on span "Board Groups" at bounding box center [107, 135] width 120 height 10
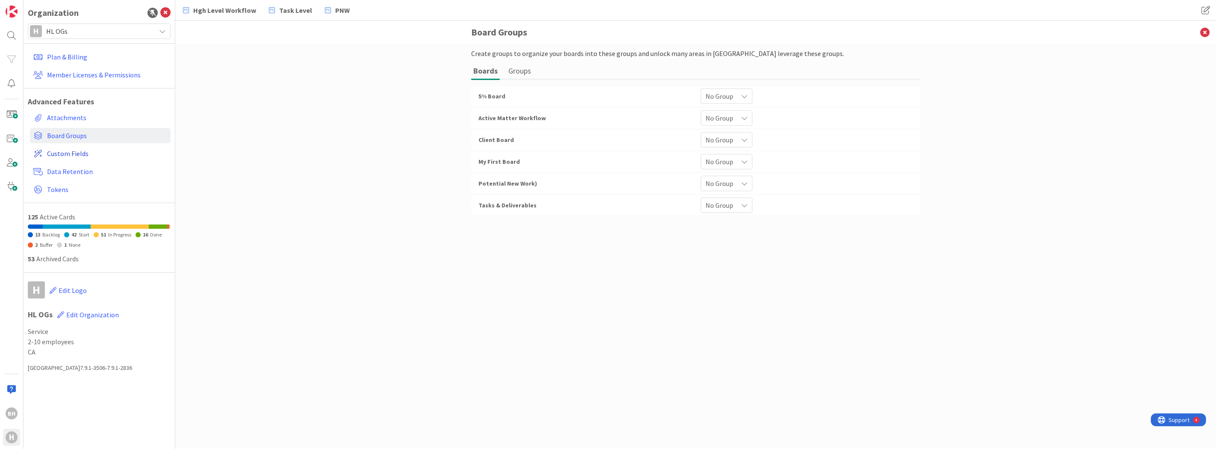
click at [75, 157] on span "Custom Fields" at bounding box center [107, 153] width 120 height 10
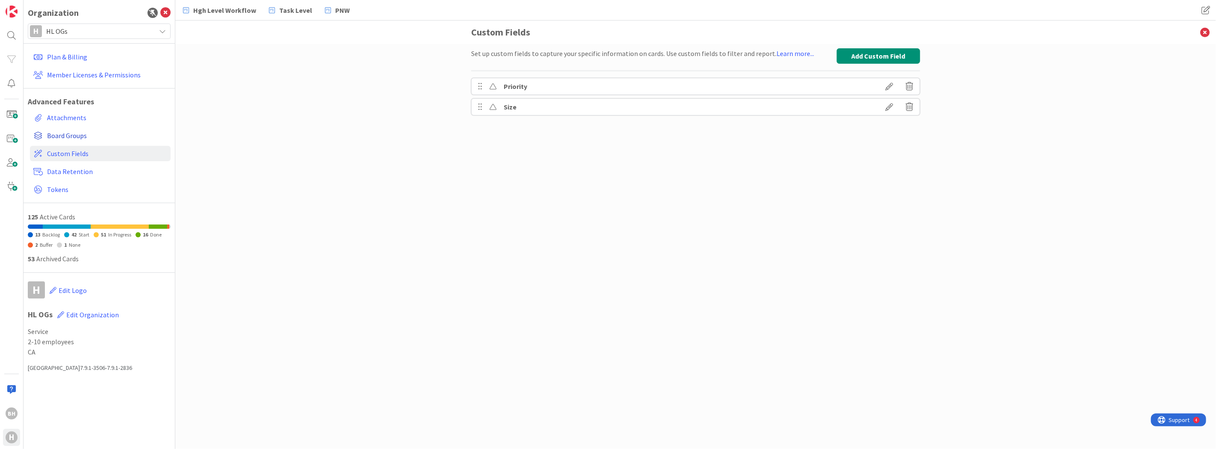
click at [75, 137] on span "Board Groups" at bounding box center [107, 135] width 120 height 10
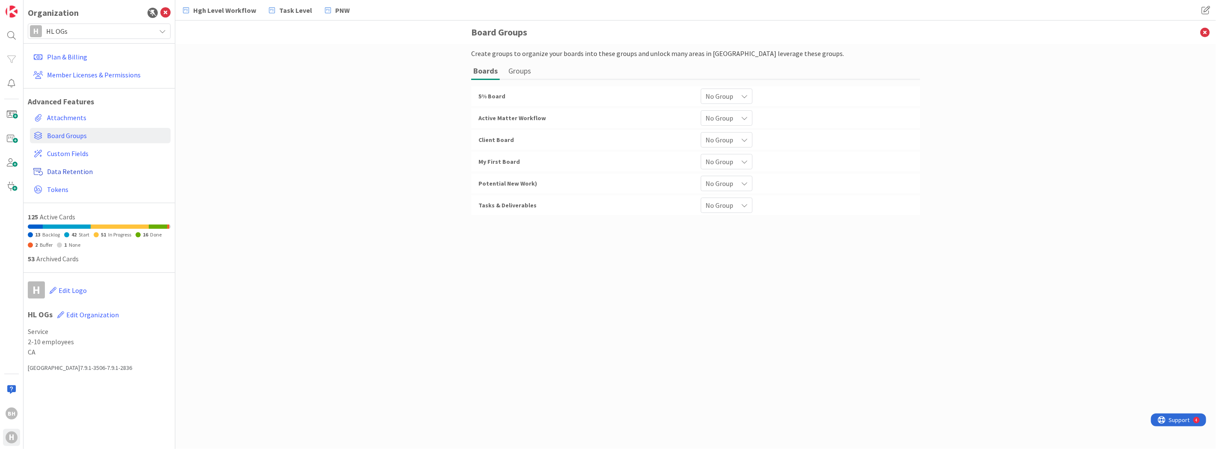
click at [70, 170] on span "Data Retention" at bounding box center [107, 171] width 120 height 10
click at [69, 148] on span "Custom Fields" at bounding box center [107, 153] width 120 height 10
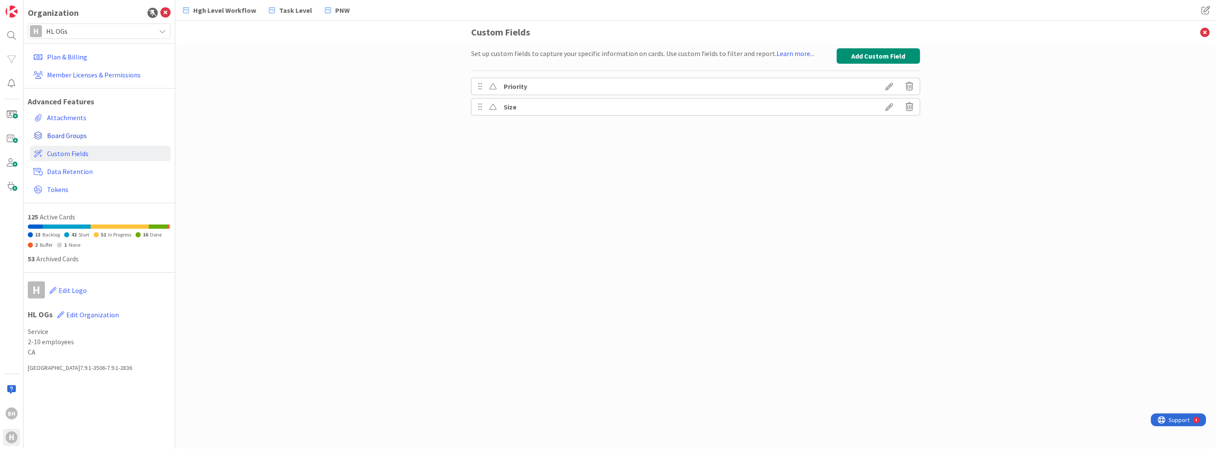
click at [70, 137] on span "Board Groups" at bounding box center [107, 135] width 120 height 10
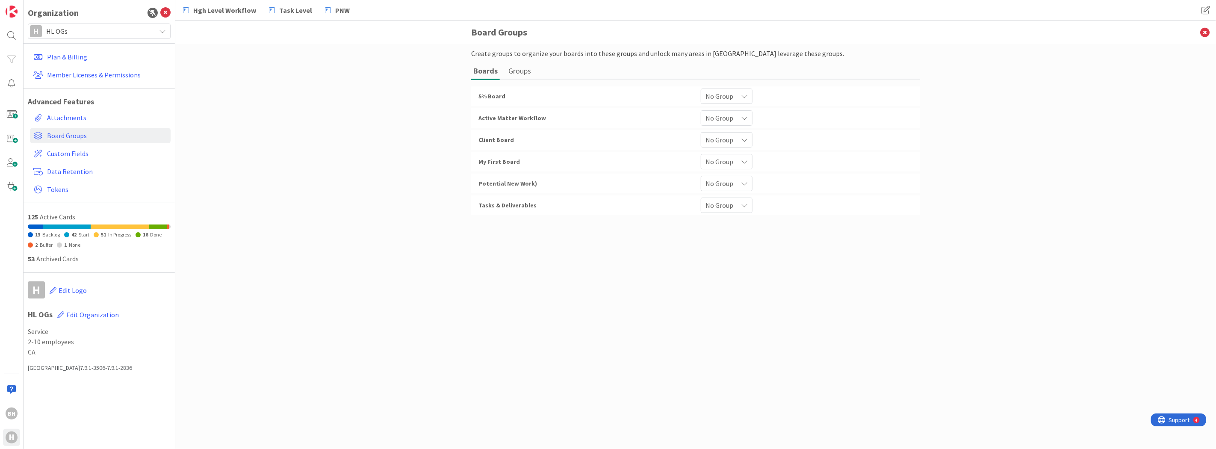
click at [711, 93] on span "No Group" at bounding box center [720, 96] width 28 height 12
click at [663, 93] on div "5% Board" at bounding box center [584, 96] width 222 height 15
click at [533, 72] on li "Groups" at bounding box center [522, 71] width 33 height 16
click at [523, 73] on button "Groups" at bounding box center [519, 71] width 27 height 16
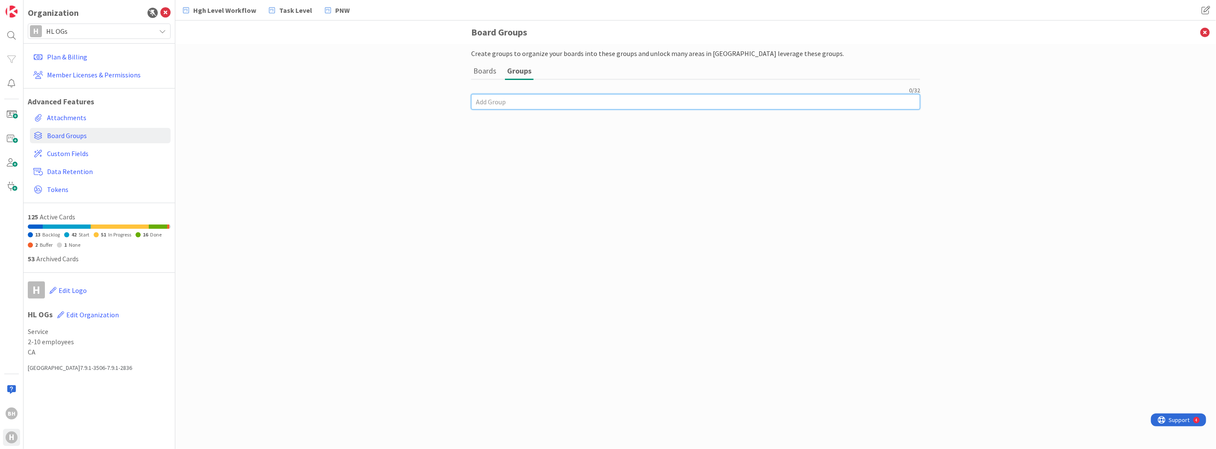
click at [498, 92] on div "0 / 32" at bounding box center [695, 97] width 449 height 23
click at [498, 101] on input at bounding box center [695, 101] width 449 height 15
type input "W"
type input "Team Workflow"
click at [897, 100] on div "13 / 32 Team Workflow" at bounding box center [695, 93] width 449 height 15
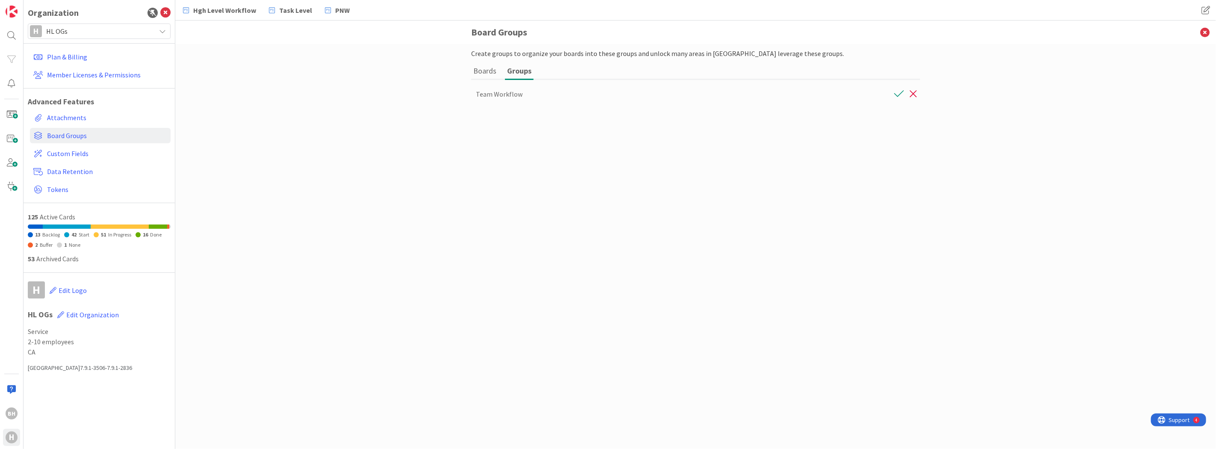
click at [897, 93] on button "button" at bounding box center [899, 94] width 15 height 12
click at [491, 70] on button "Boards" at bounding box center [484, 71] width 27 height 16
click at [725, 102] on span "No Group" at bounding box center [720, 96] width 28 height 12
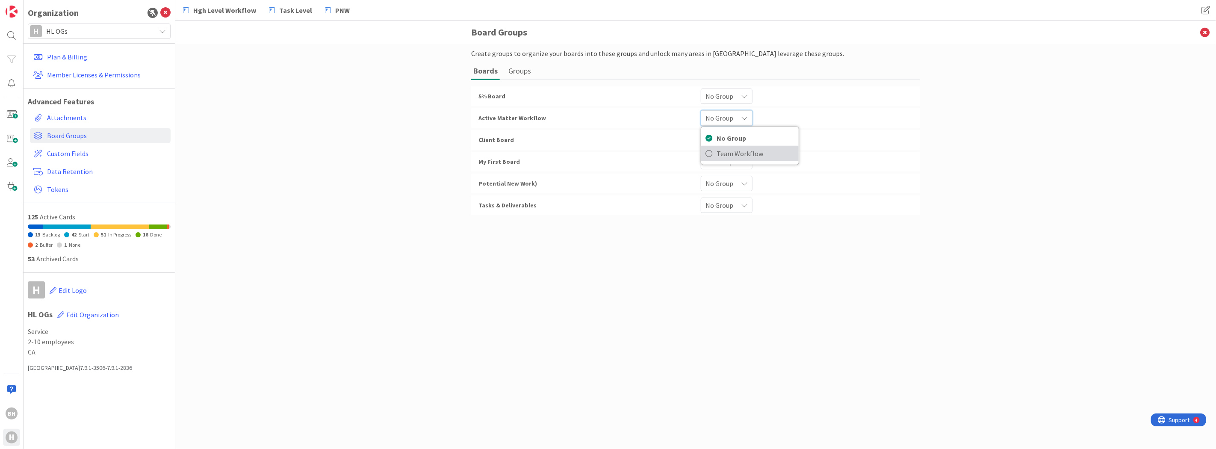
click at [723, 149] on span "Team Workflow" at bounding box center [756, 153] width 78 height 13
click at [721, 102] on span "No Group" at bounding box center [720, 96] width 28 height 12
click at [651, 130] on div "Client Board No Group No Group Team Workflow" at bounding box center [695, 140] width 449 height 20
click at [722, 102] on span "No Group" at bounding box center [720, 96] width 28 height 12
click at [709, 216] on icon at bounding box center [709, 219] width 7 height 13
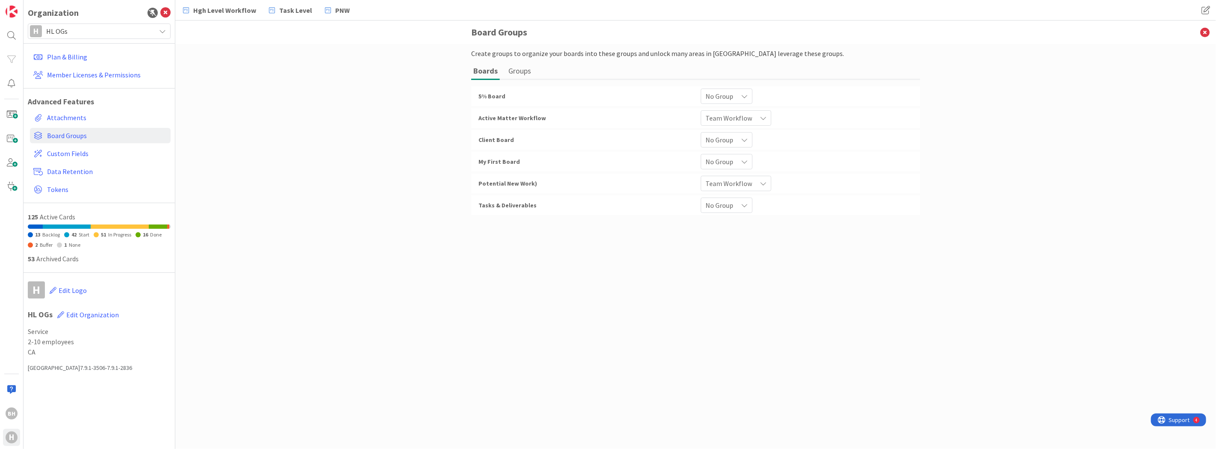
click at [718, 102] on span "No Group" at bounding box center [720, 96] width 28 height 12
click at [717, 245] on span "Team Workflow" at bounding box center [756, 240] width 78 height 13
click at [501, 115] on span "Active Matter Workflow" at bounding box center [513, 118] width 68 height 8
click at [71, 152] on span "Custom Fields" at bounding box center [107, 153] width 120 height 10
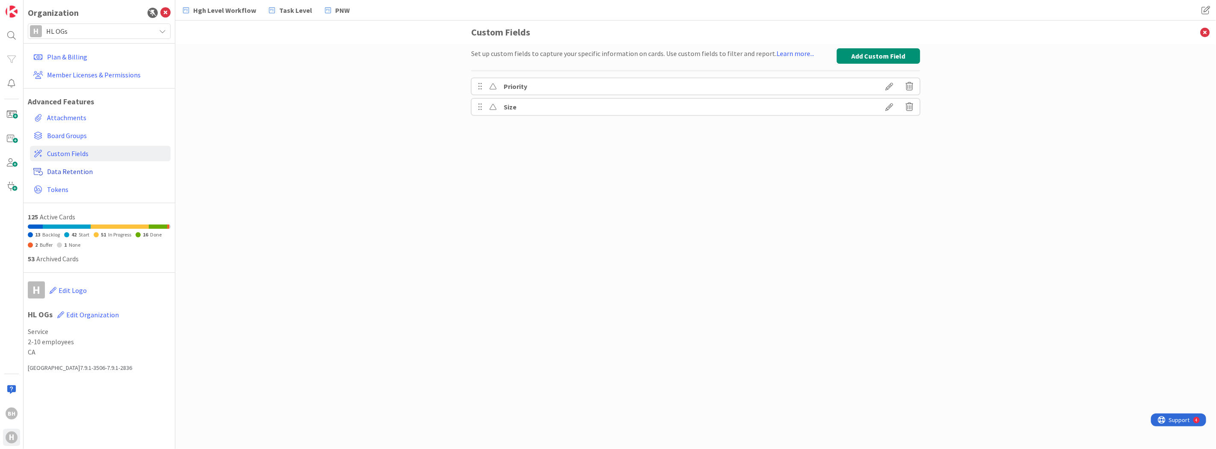
click at [73, 170] on span "Data Retention" at bounding box center [107, 171] width 120 height 10
click at [63, 189] on span "Tokens" at bounding box center [107, 189] width 120 height 10
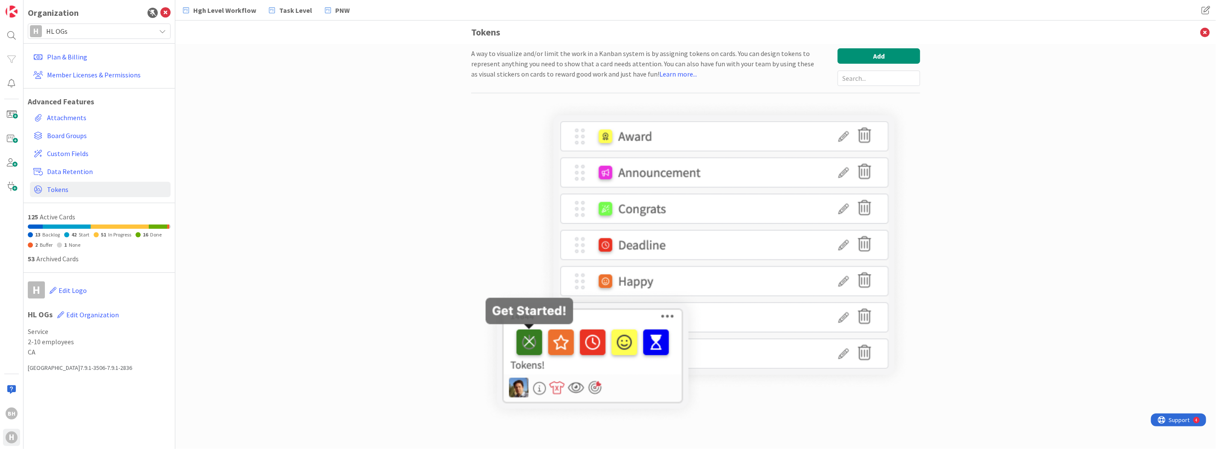
click at [62, 230] on div "13 Backlog 42 Start 51 In Progress 16 Done 2 Buffer 1 None" at bounding box center [99, 239] width 143 height 21
drag, startPoint x: 53, startPoint y: 258, endPoint x: 53, endPoint y: 277, distance: 19.2
click at [53, 258] on div "53 Archived Cards" at bounding box center [99, 259] width 143 height 10
click at [101, 313] on span "Edit Organization" at bounding box center [92, 314] width 53 height 9
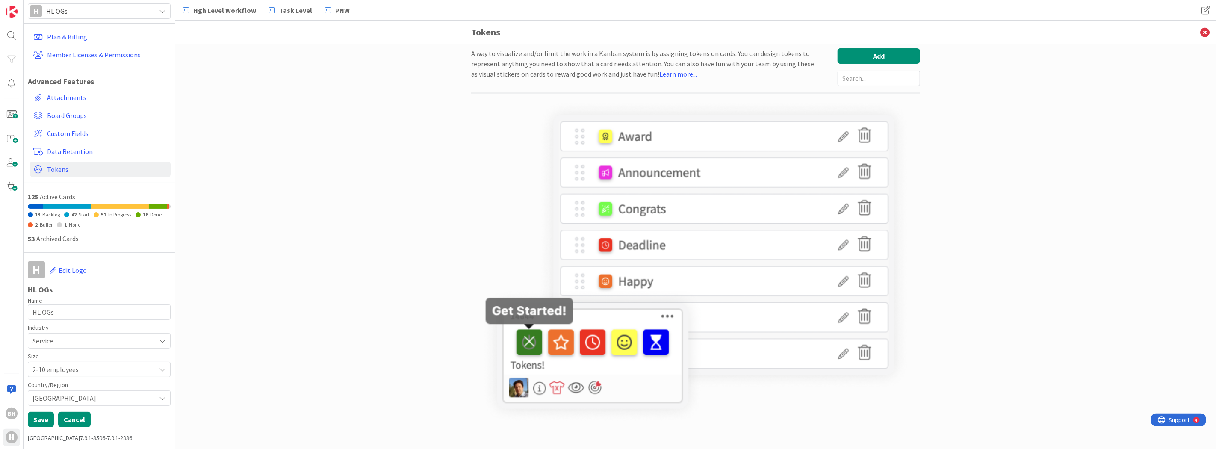
click at [75, 425] on button "Cancel" at bounding box center [74, 419] width 33 height 15
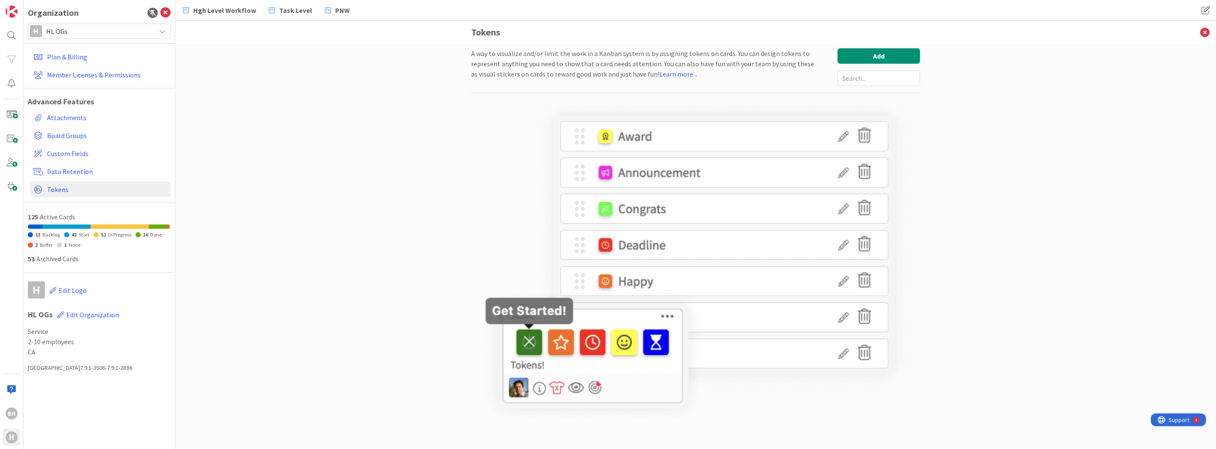
click at [348, 266] on div "A way to visualize and/or limit the work in a Kanban system is by assigning tok…" at bounding box center [695, 246] width 1041 height 405
click at [1210, 28] on icon at bounding box center [1205, 33] width 22 height 24
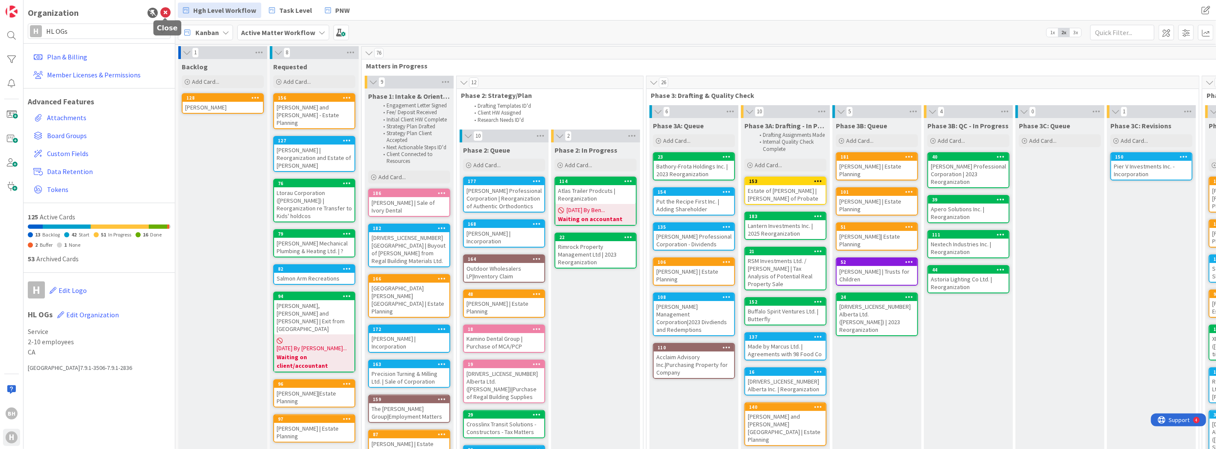
click at [163, 12] on icon at bounding box center [165, 13] width 10 height 10
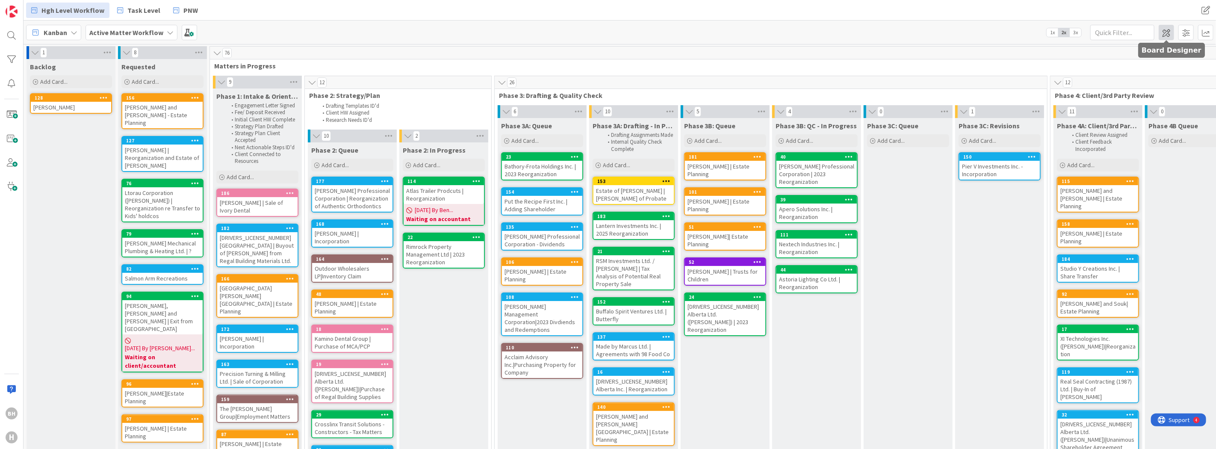
click at [1169, 38] on span at bounding box center [1166, 32] width 15 height 15
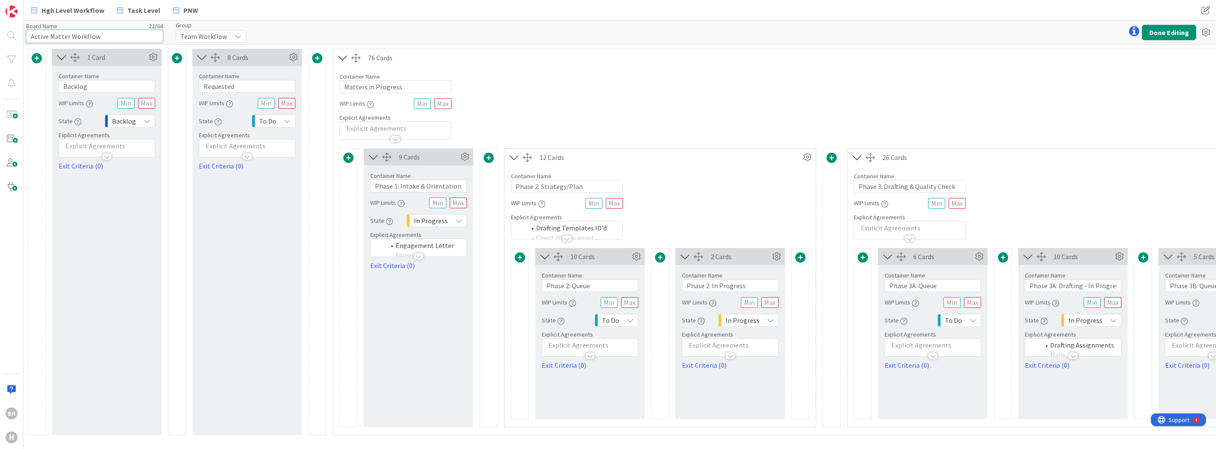
drag, startPoint x: 67, startPoint y: 35, endPoint x: 29, endPoint y: 38, distance: 38.1
click at [29, 38] on input "Active Matter Workflow" at bounding box center [94, 36] width 137 height 13
type input "High Level Workflow"
click at [365, 27] on div "Board Name 19 / 64 High Level Workflow Group Team Workflow Done Editing" at bounding box center [620, 33] width 1193 height 24
click at [1162, 39] on button "Done Editing" at bounding box center [1169, 32] width 54 height 15
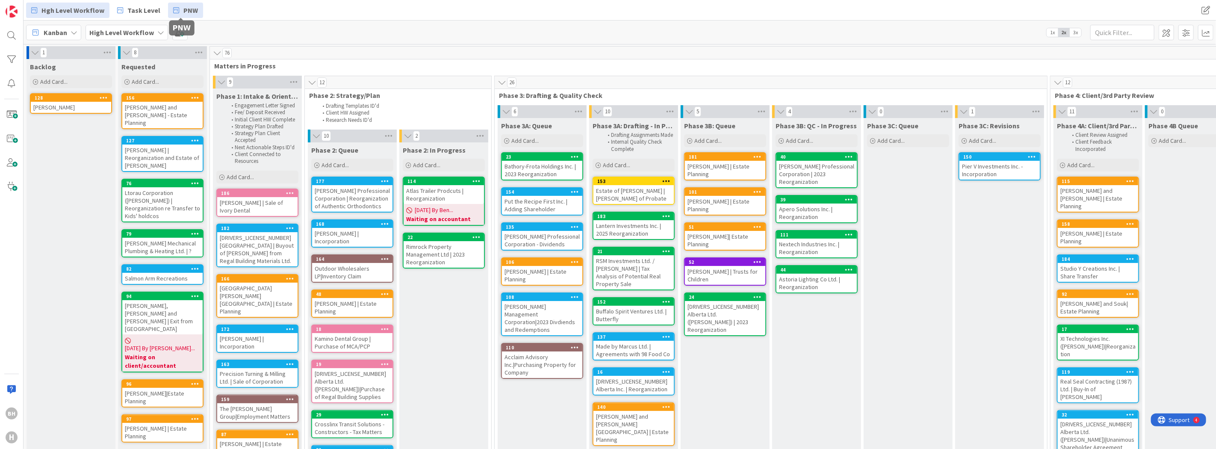
click at [185, 10] on span "PNW" at bounding box center [190, 10] width 15 height 10
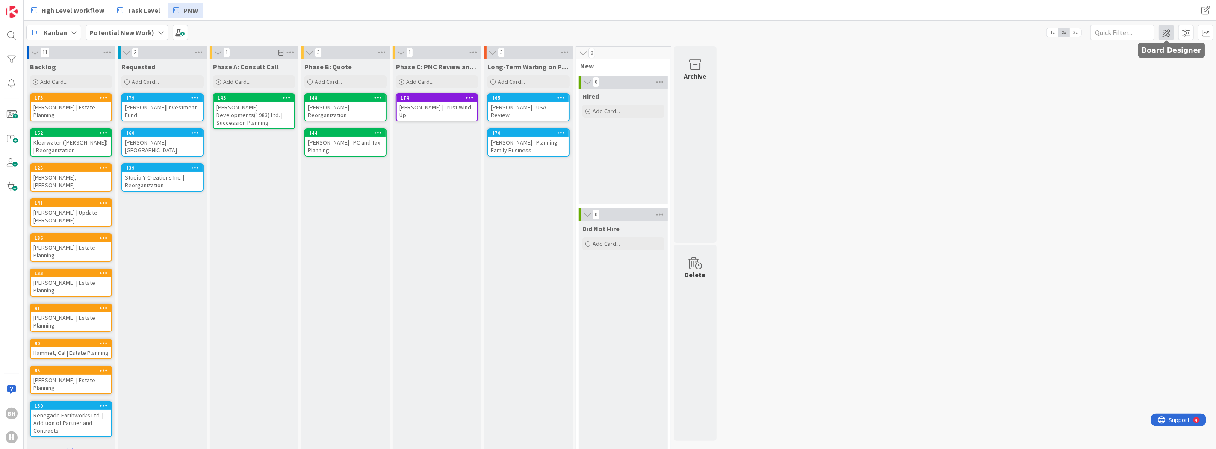
click at [1168, 33] on span at bounding box center [1166, 32] width 15 height 15
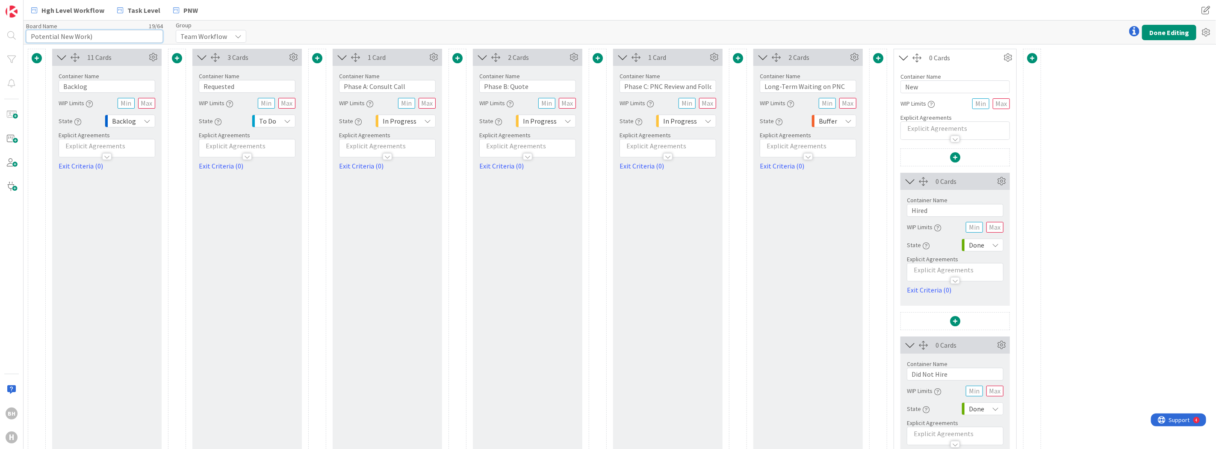
click at [124, 35] on input "Potential New Work)" at bounding box center [94, 36] width 137 height 13
type input "Potential New Work"
click at [1171, 24] on div "Board Name 18 / 64 Potential New Work Group Team Workflow Done Editing" at bounding box center [620, 33] width 1193 height 24
click at [1165, 39] on button "Done Editing" at bounding box center [1169, 32] width 54 height 15
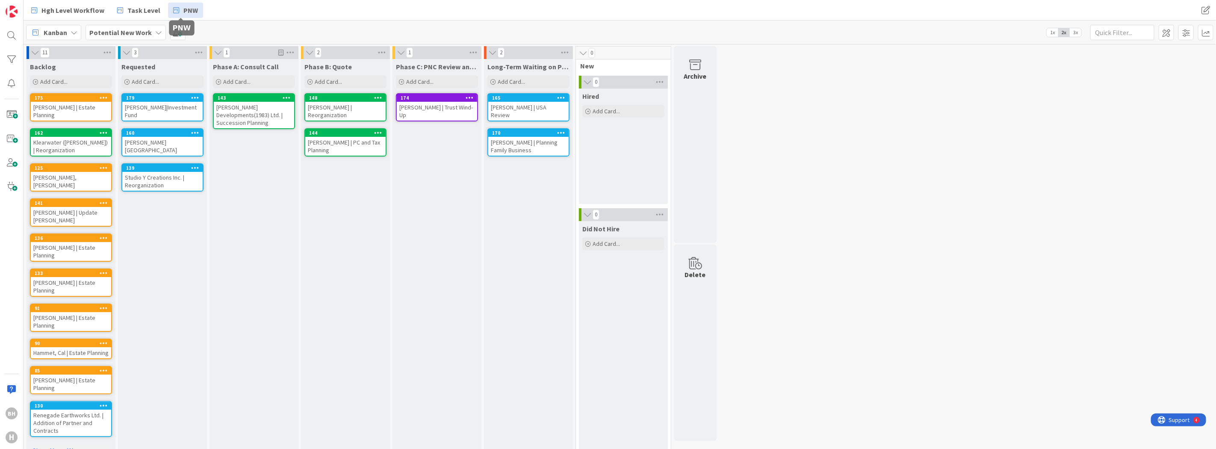
click at [187, 10] on span "PNW" at bounding box center [190, 10] width 15 height 10
click at [1202, 6] on span at bounding box center [1205, 10] width 15 height 15
click at [1112, 70] on span "PNW" at bounding box center [1153, 71] width 93 height 13
drag, startPoint x: 1136, startPoint y: 71, endPoint x: 1106, endPoint y: 74, distance: 30.1
click at [1106, 74] on div "PNW" at bounding box center [1150, 71] width 120 height 13
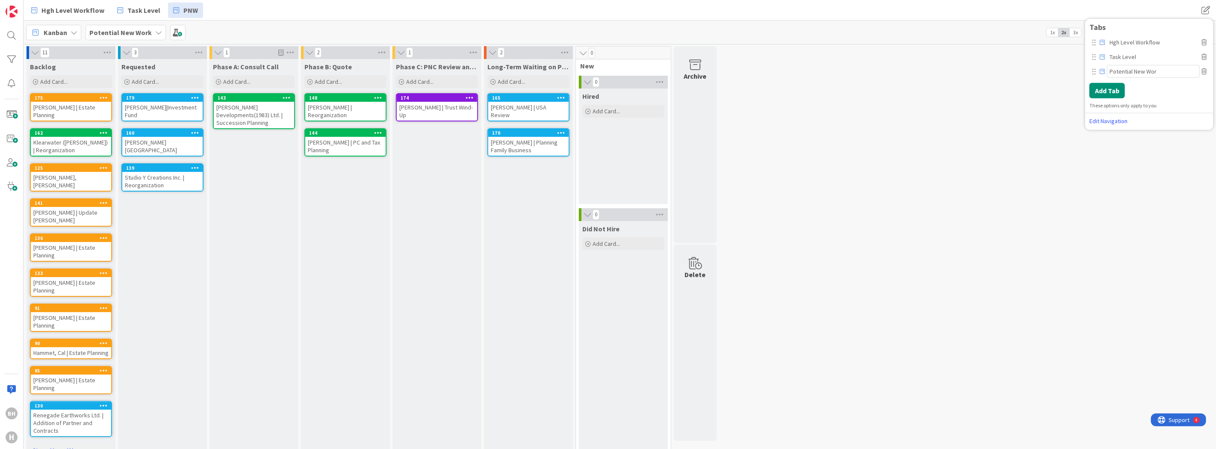
type input "Potential New Work"
click at [1110, 84] on button "Add Tab" at bounding box center [1107, 90] width 35 height 15
click at [1144, 45] on div "Kanban" at bounding box center [1150, 50] width 120 height 15
click at [1005, 146] on div "11 Backlog Add Card... 175 Shen, Eddie | Estate Planning 162 Klearwater (Riddel…" at bounding box center [619, 257] width 1189 height 423
click at [157, 29] on icon at bounding box center [158, 32] width 7 height 7
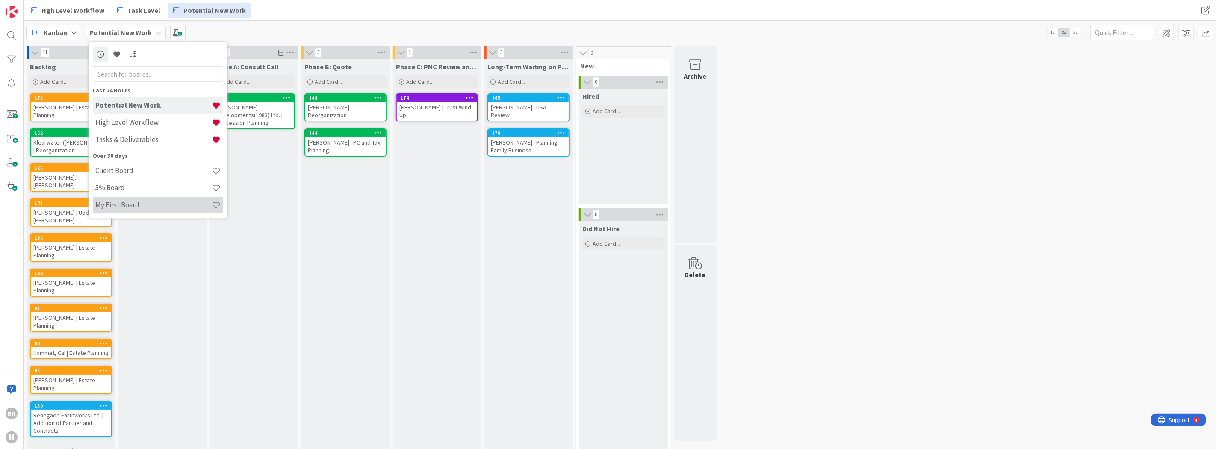
click at [118, 202] on h4 "My First Board" at bounding box center [153, 205] width 116 height 9
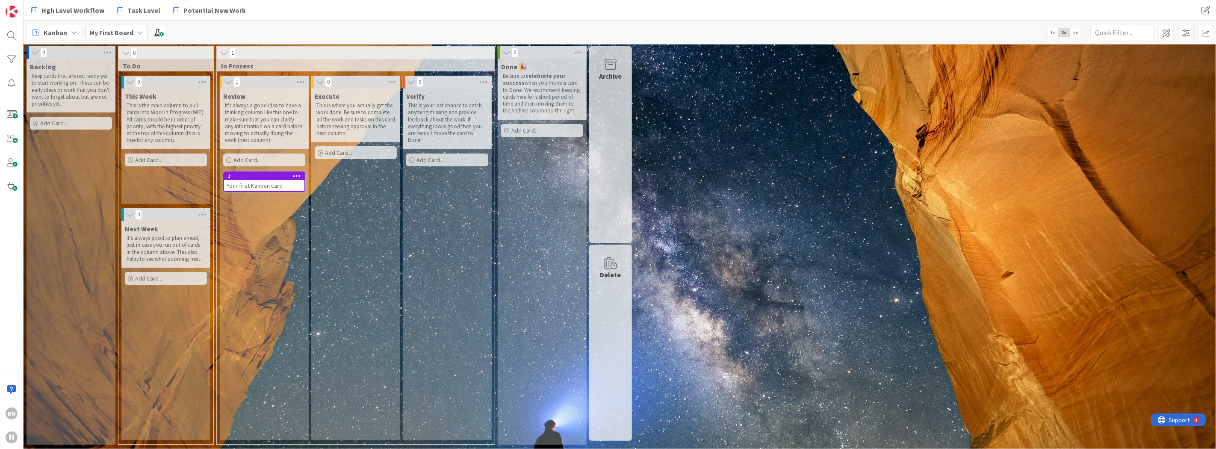
click at [127, 33] on b "My First Board" at bounding box center [111, 32] width 44 height 9
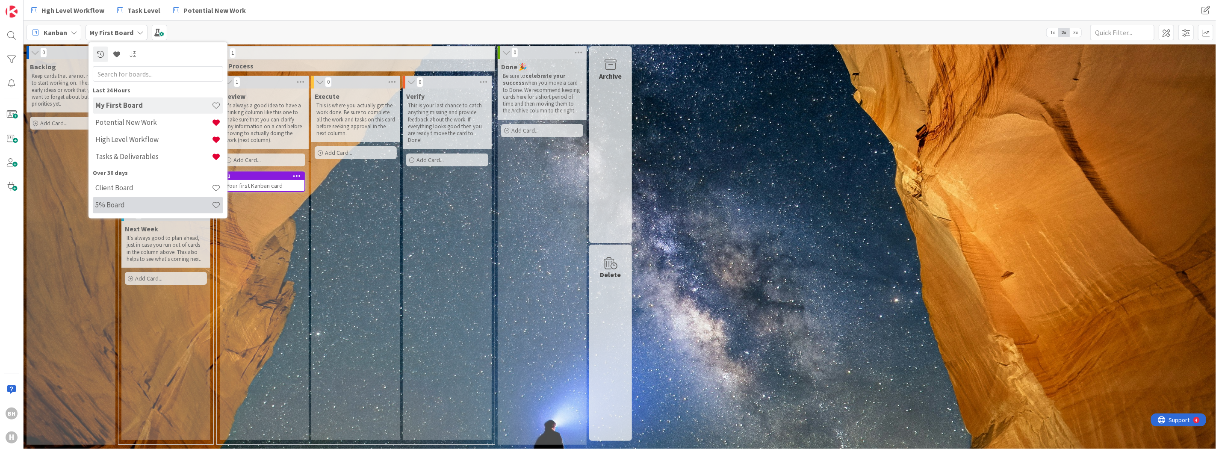
click at [125, 207] on h4 "5% Board" at bounding box center [153, 205] width 116 height 9
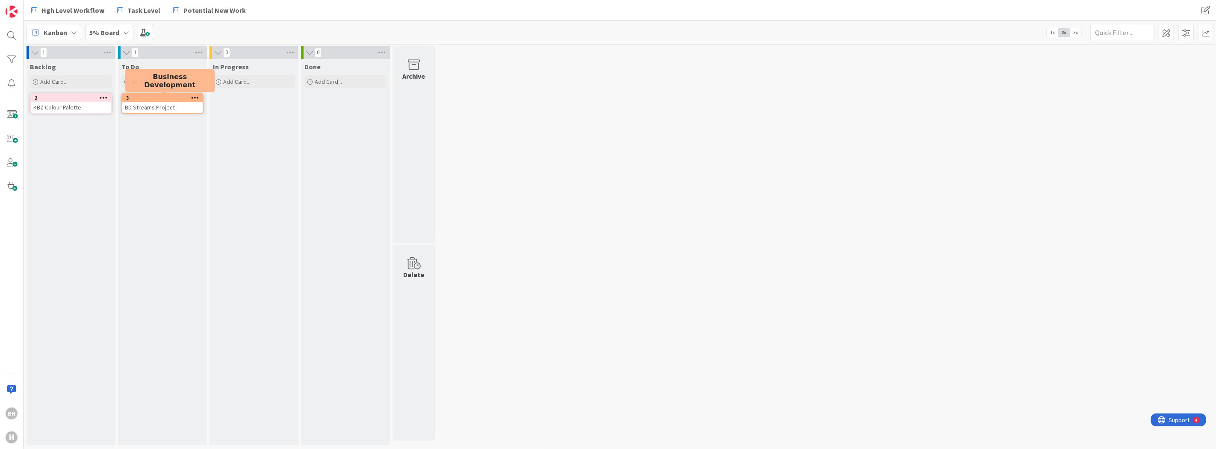
click at [152, 98] on div "3" at bounding box center [164, 98] width 77 height 6
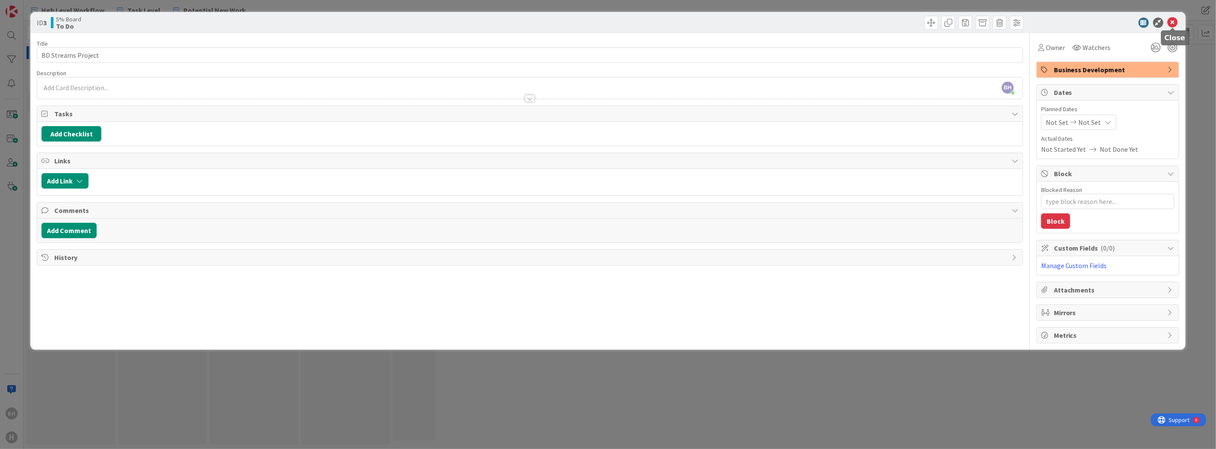
click at [1172, 23] on icon at bounding box center [1173, 23] width 10 height 10
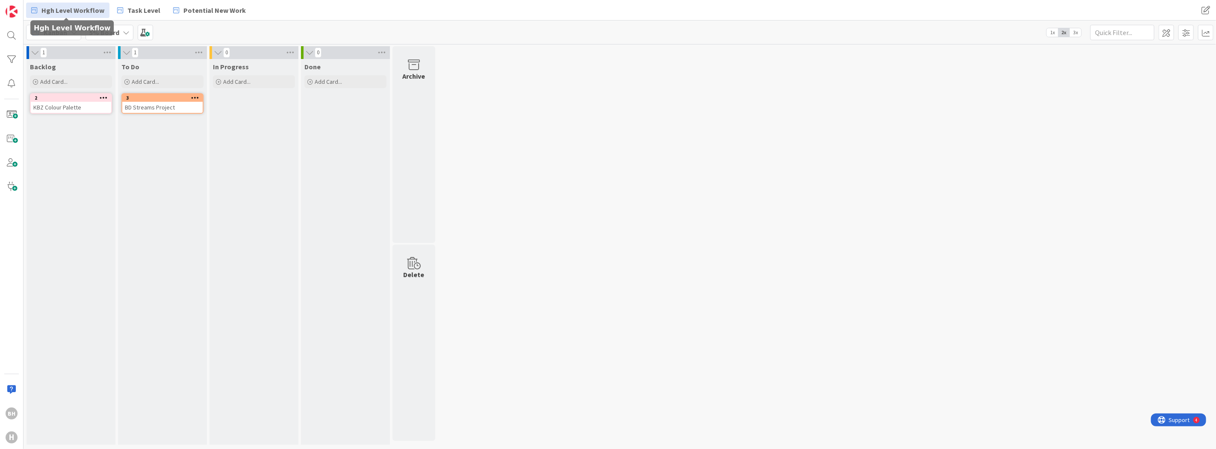
click at [66, 6] on span "Hgh Level Workflow" at bounding box center [72, 10] width 63 height 10
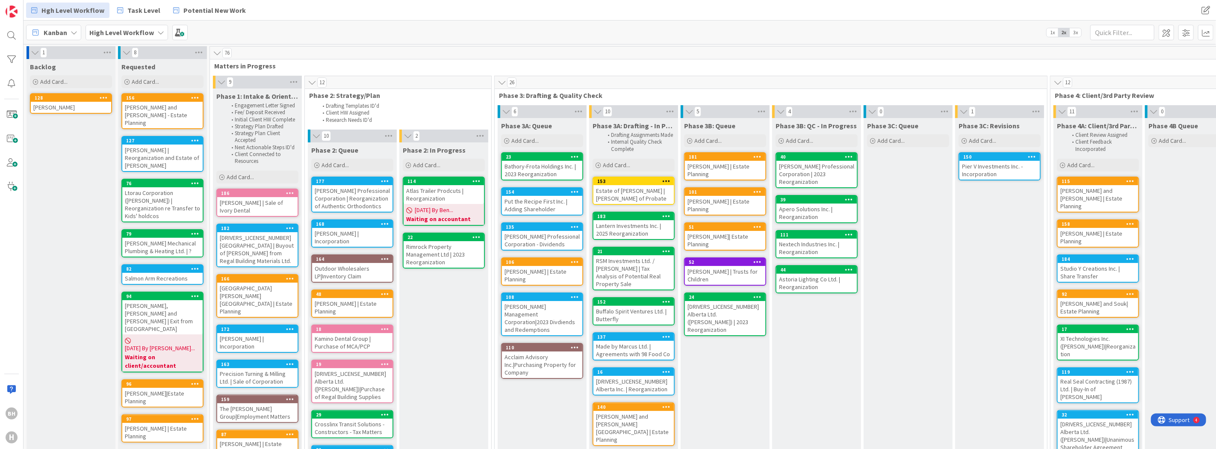
click at [181, 180] on div "76" at bounding box center [162, 184] width 80 height 8
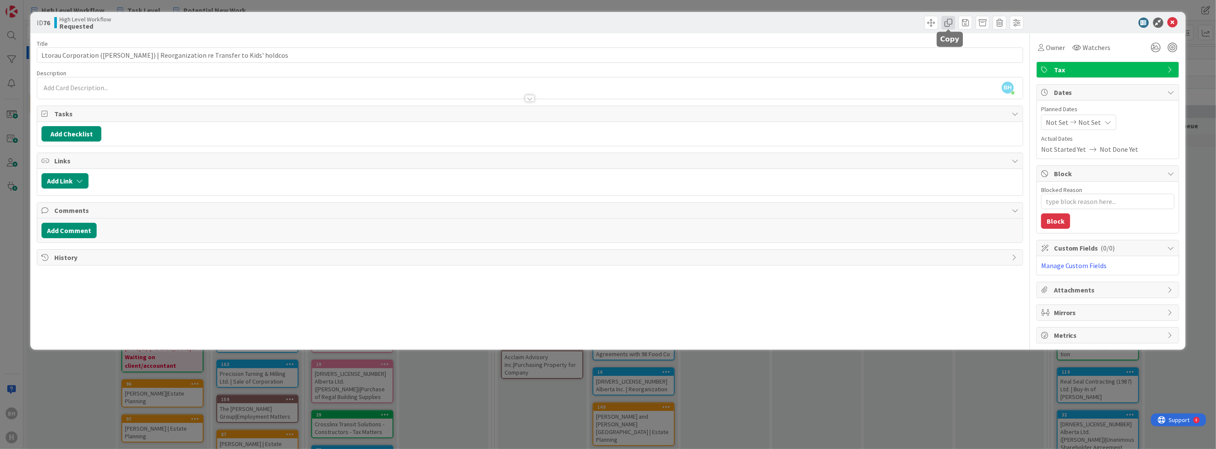
click at [947, 22] on span at bounding box center [949, 23] width 14 height 14
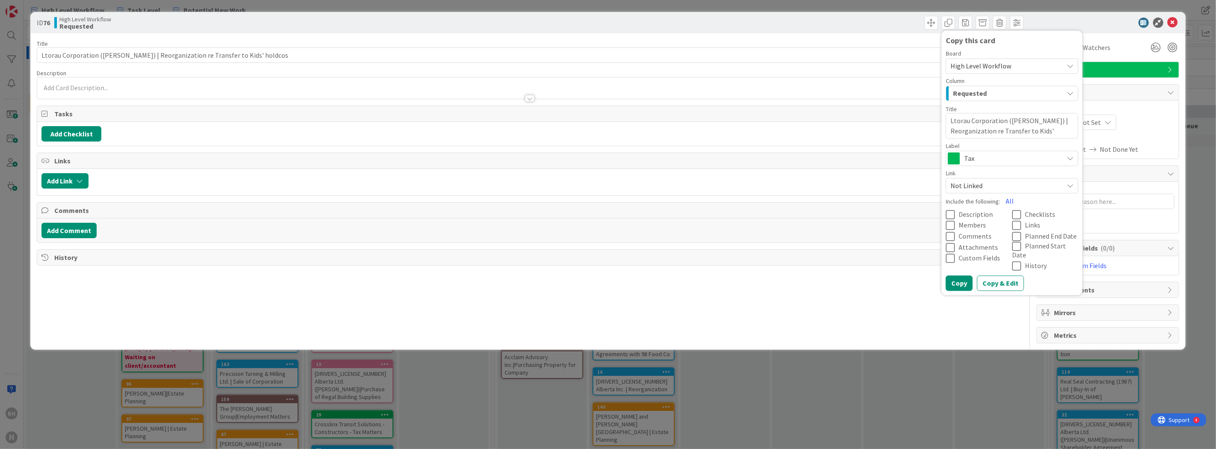
click at [1023, 92] on div "Requested" at bounding box center [1007, 93] width 112 height 14
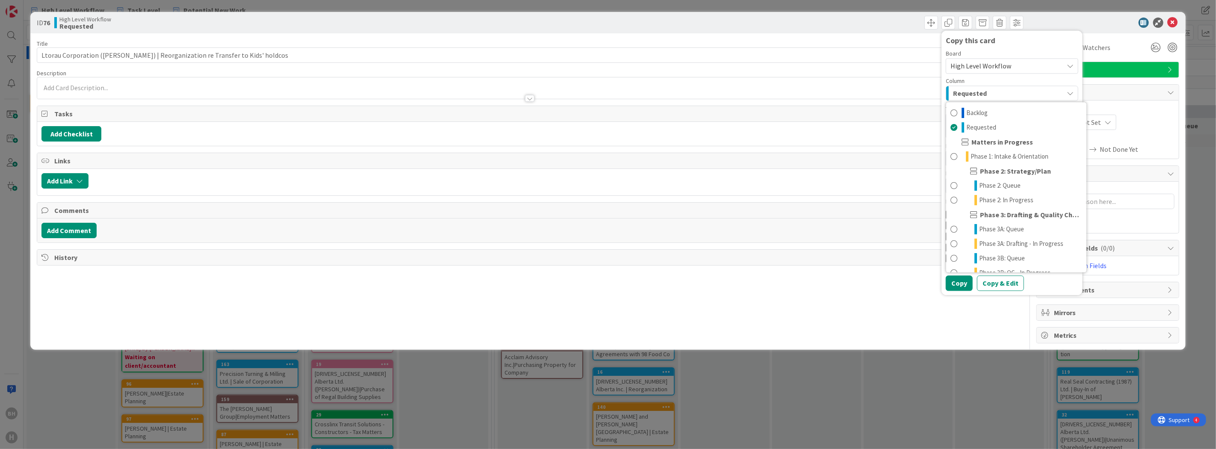
click at [1023, 92] on div "Requested" at bounding box center [1007, 93] width 112 height 14
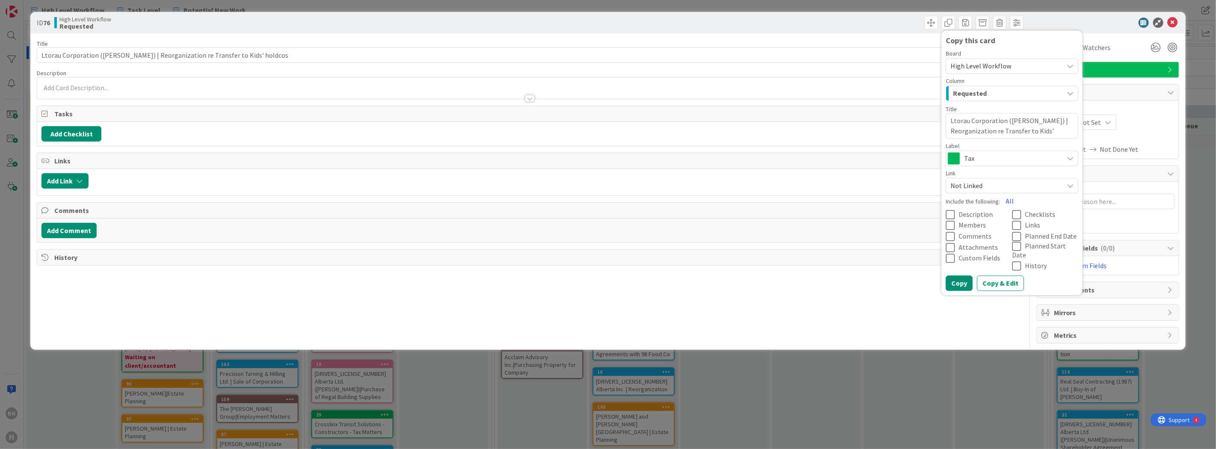
click at [1008, 65] on span "High Level Workflow" at bounding box center [981, 66] width 61 height 9
click at [959, 164] on link "Tasks & Deliverables" at bounding box center [1016, 167] width 140 height 15
click at [983, 183] on span "Not Linked" at bounding box center [1005, 186] width 109 height 12
click at [973, 224] on link "Link as Child" at bounding box center [1016, 225] width 140 height 15
click at [1005, 275] on button "Copy & Edit" at bounding box center [1000, 282] width 47 height 15
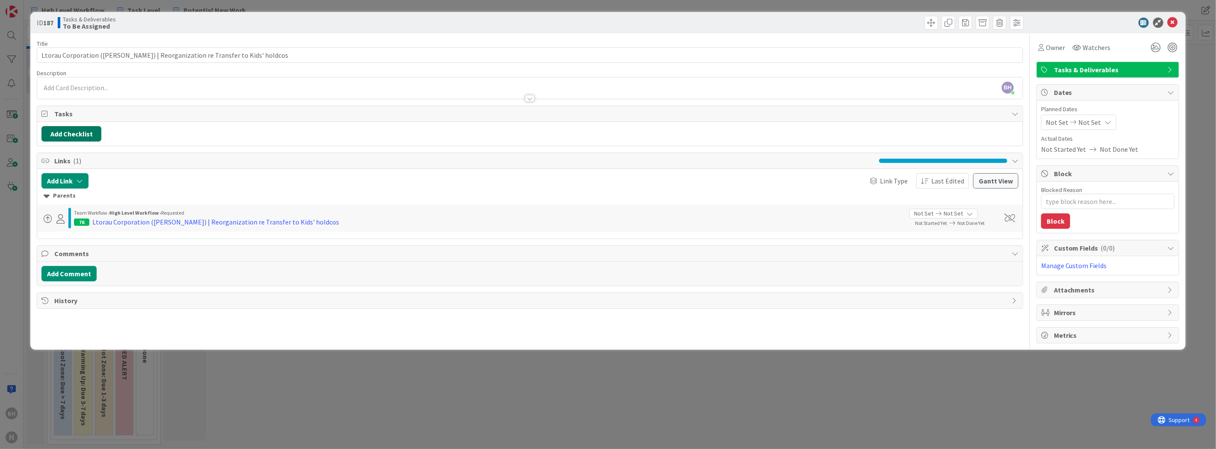
click at [81, 134] on button "Add Checklist" at bounding box center [71, 133] width 60 height 15
click at [148, 135] on div "Add Checklist Add Checklist Checklist Name (needed before adding tasks) 0 / 64 …" at bounding box center [529, 133] width 977 height 15
click at [87, 132] on button "Add Checklist" at bounding box center [71, 133] width 60 height 15
click at [89, 174] on input at bounding box center [112, 174] width 133 height 15
click at [729, 162] on span "Links ( 1 )" at bounding box center [464, 161] width 821 height 10
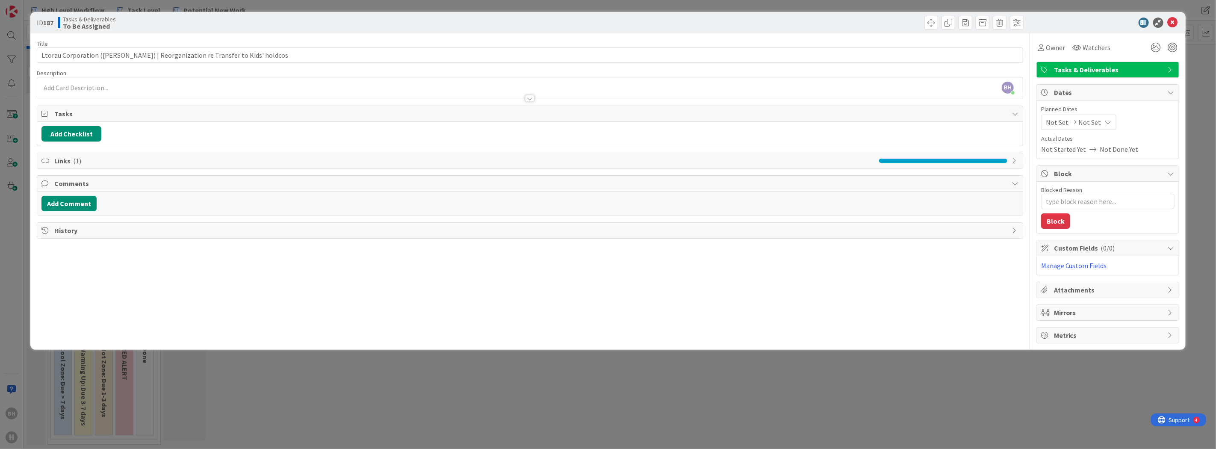
click at [489, 178] on span "Comments" at bounding box center [530, 183] width 953 height 10
click at [493, 164] on span "Links ( 1 )" at bounding box center [464, 161] width 821 height 10
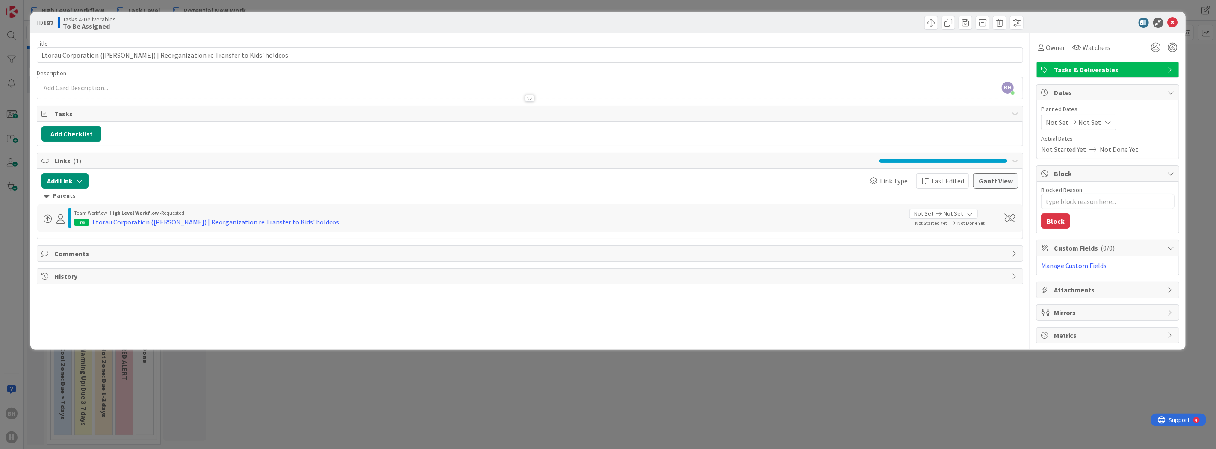
click at [1014, 161] on icon at bounding box center [1015, 160] width 7 height 7
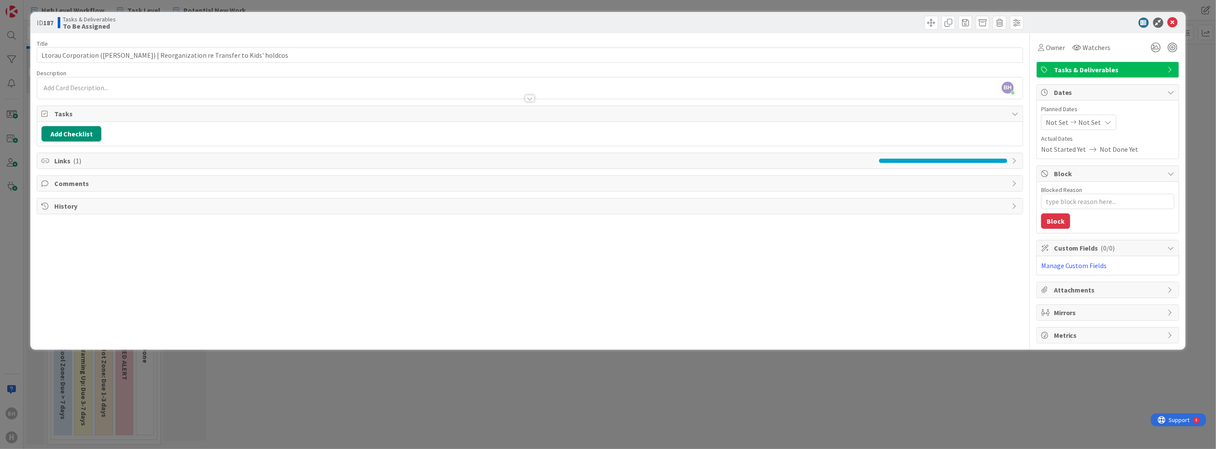
click at [1014, 161] on icon at bounding box center [1015, 160] width 7 height 7
type textarea "x"
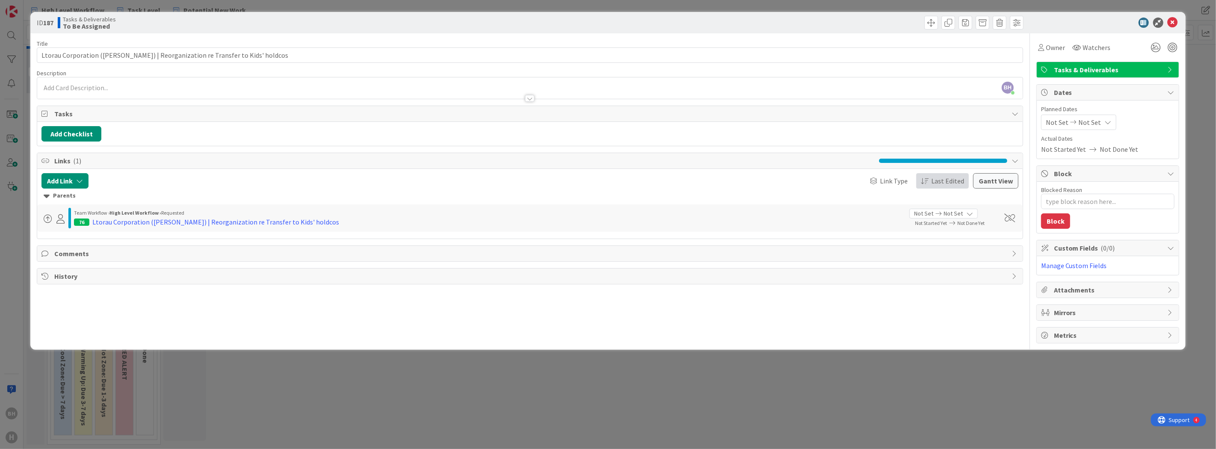
click at [969, 183] on button "Last Edited" at bounding box center [942, 180] width 53 height 15
click at [1014, 180] on button "Gantt View" at bounding box center [995, 180] width 45 height 15
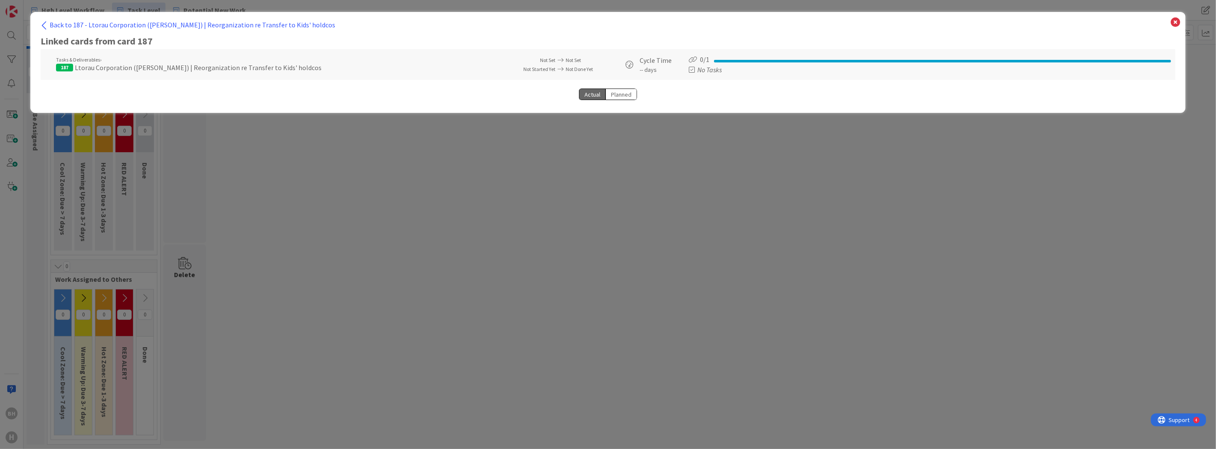
select select "View all"
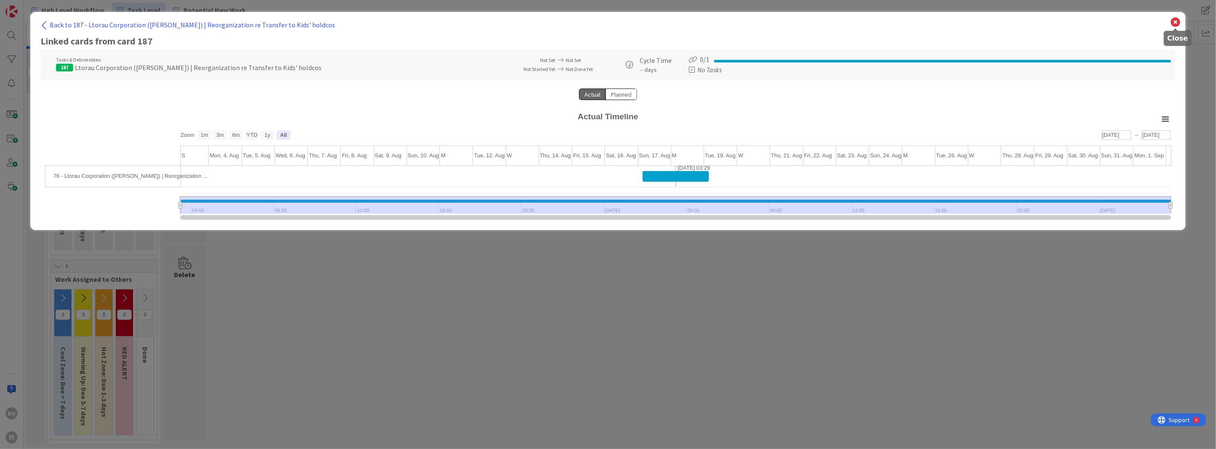
click at [1176, 26] on icon at bounding box center [1176, 22] width 11 height 12
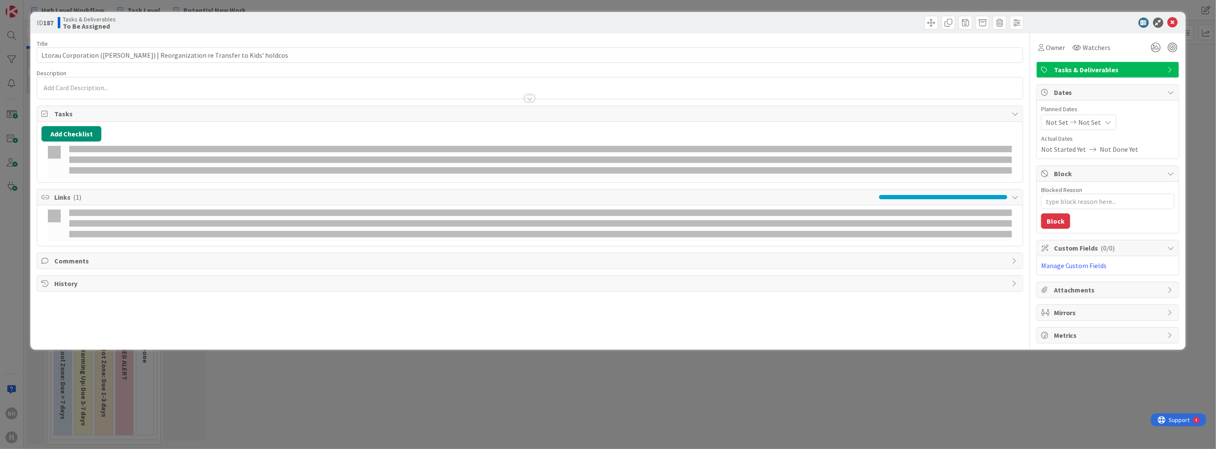
type textarea "x"
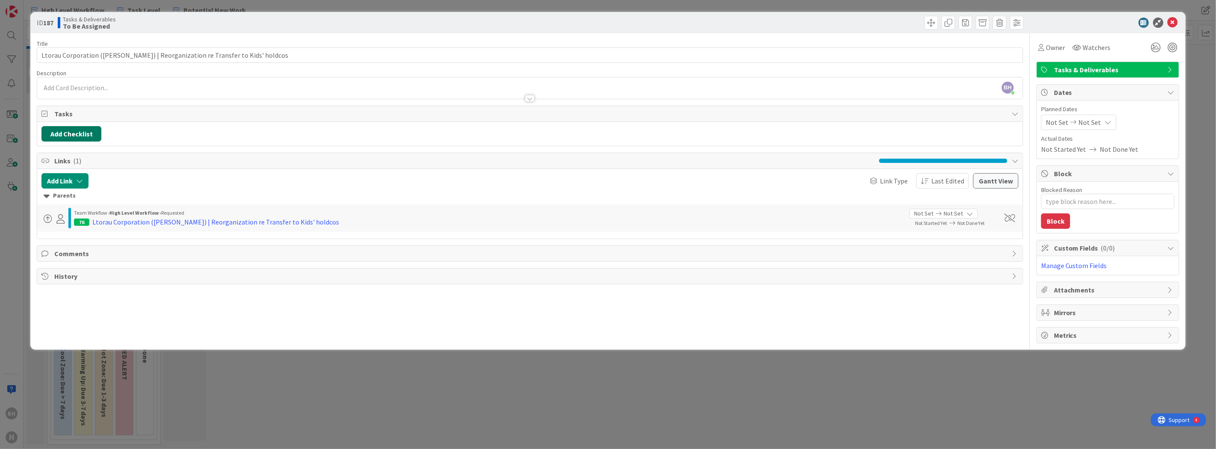
click at [69, 136] on button "Add Checklist" at bounding box center [71, 133] width 60 height 15
click at [96, 170] on input at bounding box center [112, 174] width 133 height 15
type input "W"
type input "Tasks & Deliverables"
click at [59, 190] on button "Add" at bounding box center [57, 194] width 23 height 15
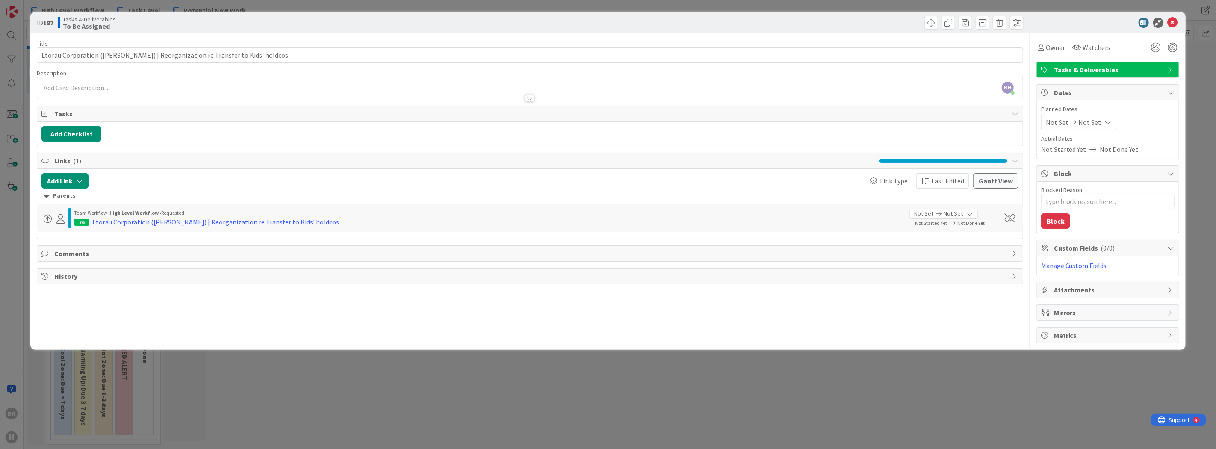
type textarea "x"
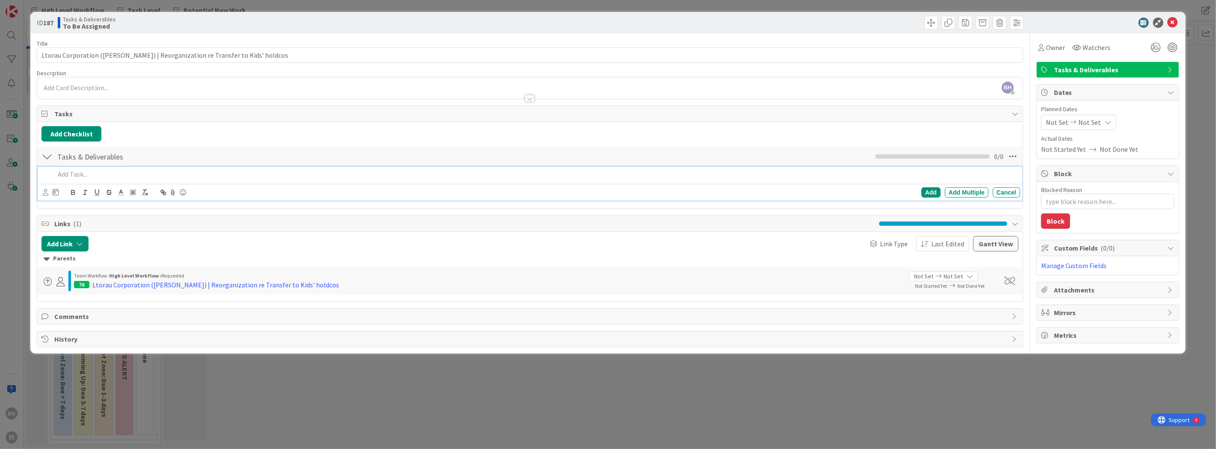
click at [79, 174] on p at bounding box center [536, 174] width 962 height 10
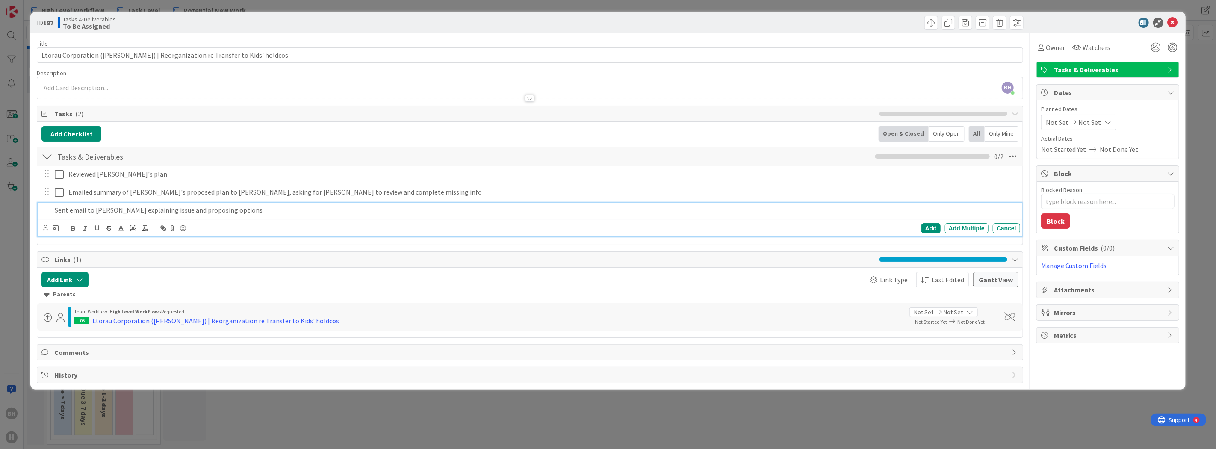
type textarea "x"
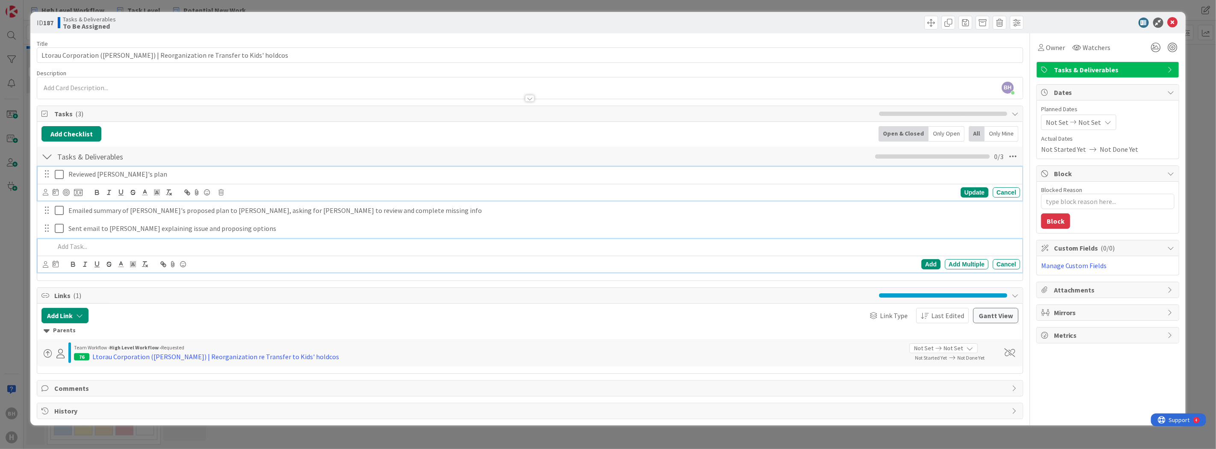
click at [251, 174] on p "Reviewed Matt's plan" at bounding box center [542, 174] width 948 height 10
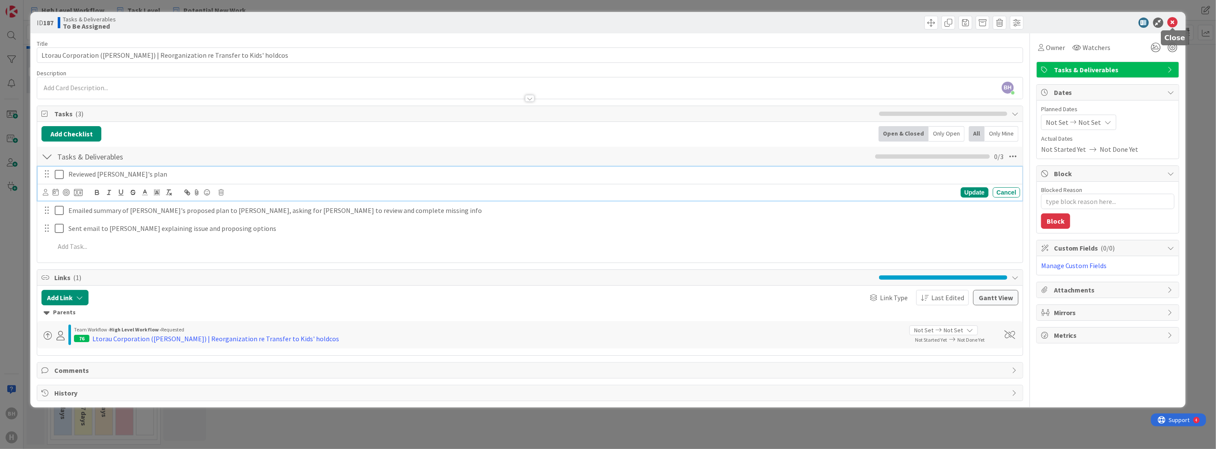
click at [1174, 21] on icon at bounding box center [1173, 23] width 10 height 10
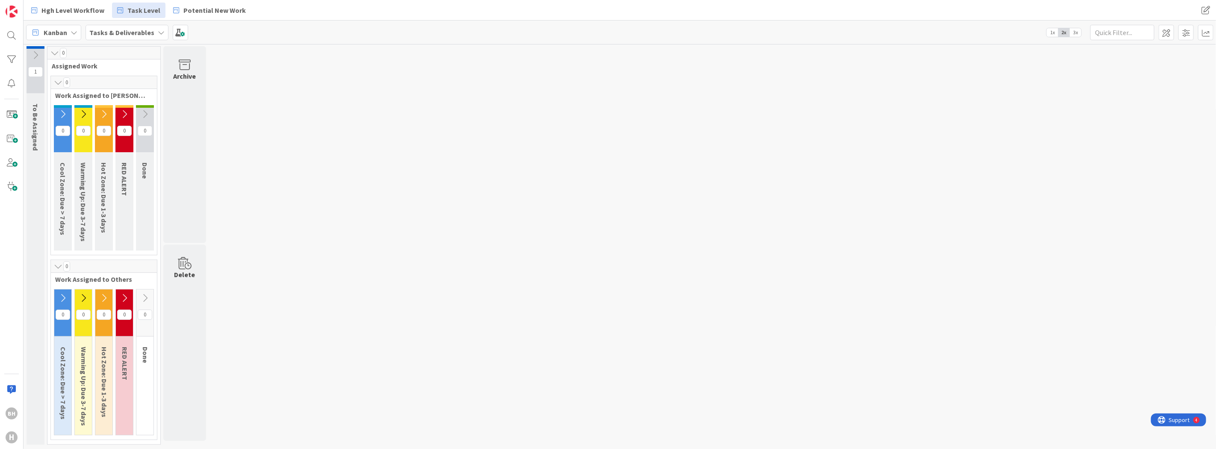
click at [35, 54] on icon at bounding box center [35, 54] width 9 height 9
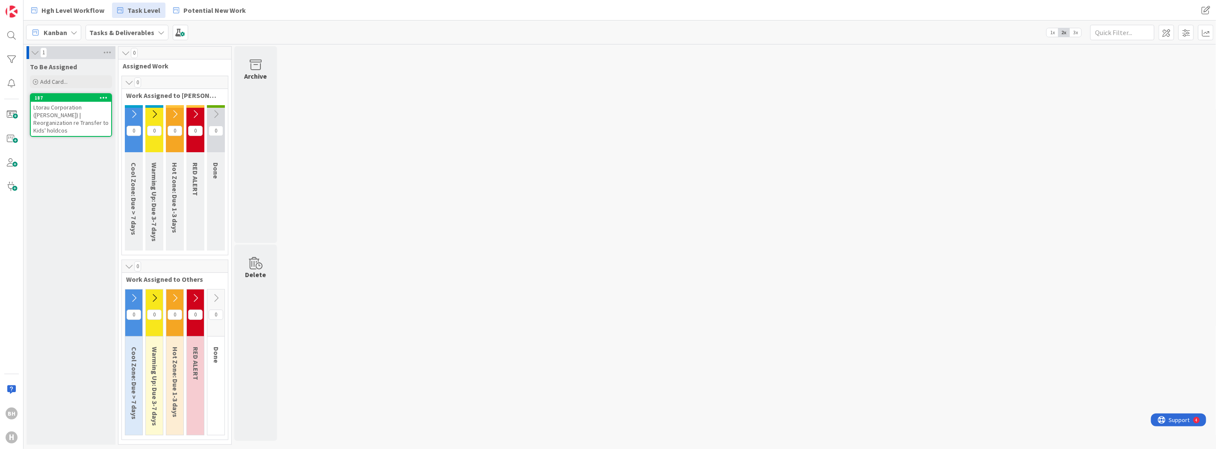
click at [197, 112] on icon at bounding box center [195, 113] width 9 height 9
